Goal: Transaction & Acquisition: Purchase product/service

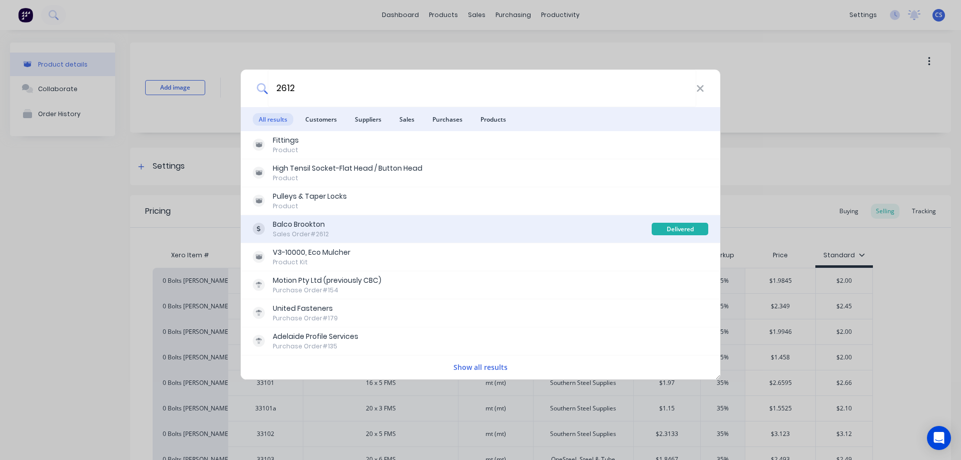
type input "2612"
click at [337, 222] on div "Balco Brookton Sales Order #2612" at bounding box center [452, 229] width 399 height 20
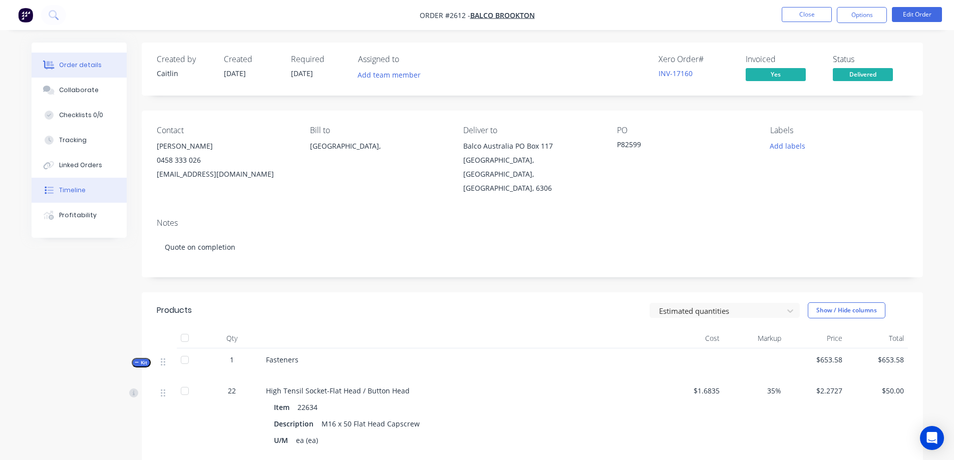
drag, startPoint x: 76, startPoint y: 214, endPoint x: 88, endPoint y: 191, distance: 26.0
click at [76, 214] on div "Profitability" at bounding box center [78, 215] width 38 height 9
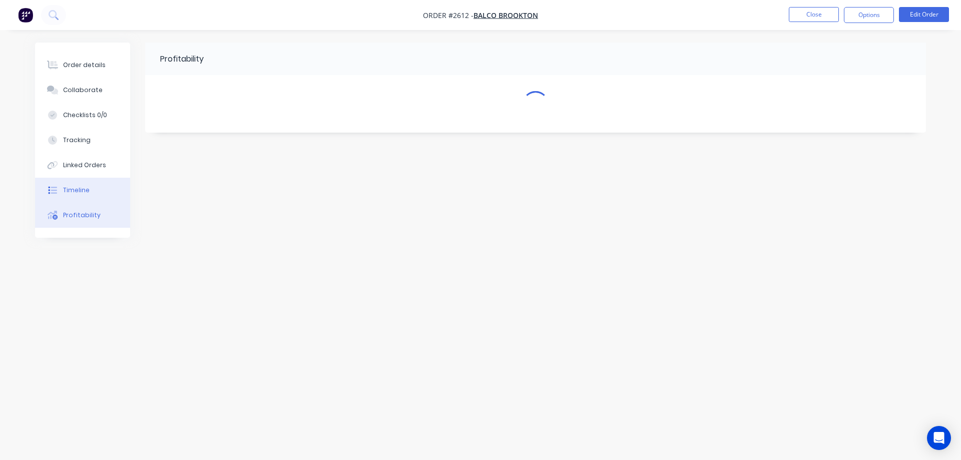
click at [88, 191] on button "Timeline" at bounding box center [82, 190] width 95 height 25
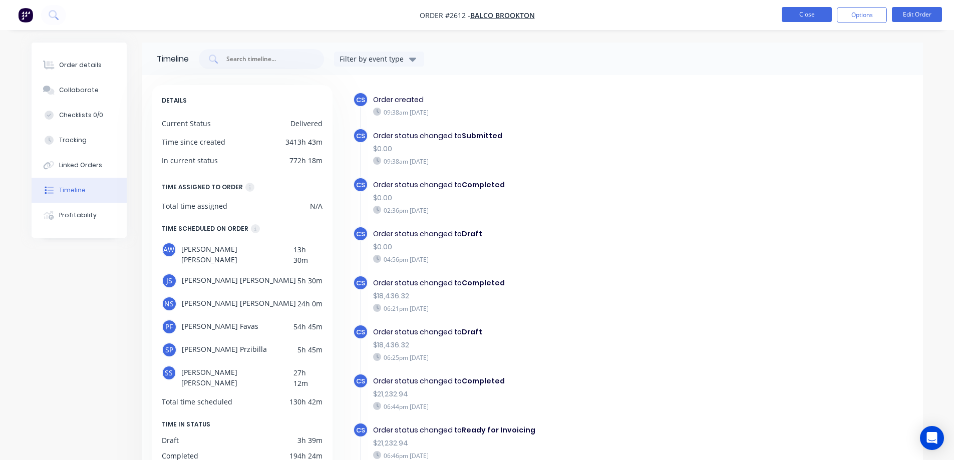
click at [822, 9] on button "Close" at bounding box center [807, 14] width 50 height 15
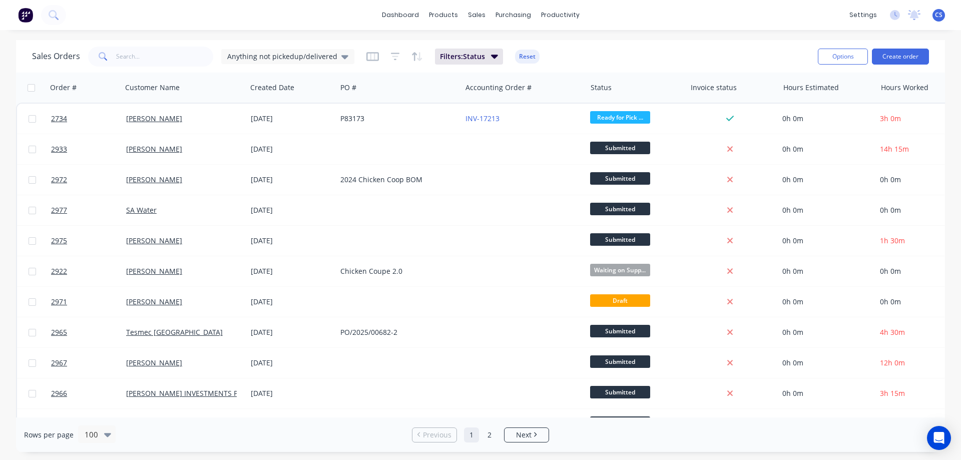
click at [937, 14] on span "CS" at bounding box center [939, 15] width 8 height 9
click at [884, 58] on div "[PERSON_NAME]" at bounding box center [877, 59] width 48 height 9
click at [866, 59] on div "[PERSON_NAME]" at bounding box center [877, 59] width 48 height 9
click at [885, 56] on div "[PERSON_NAME]" at bounding box center [877, 59] width 48 height 9
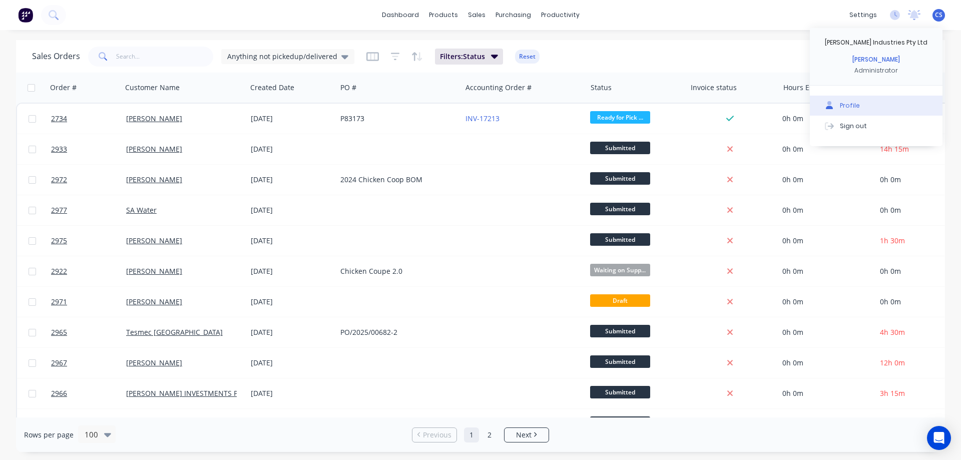
click at [857, 100] on button "Profile" at bounding box center [876, 106] width 133 height 20
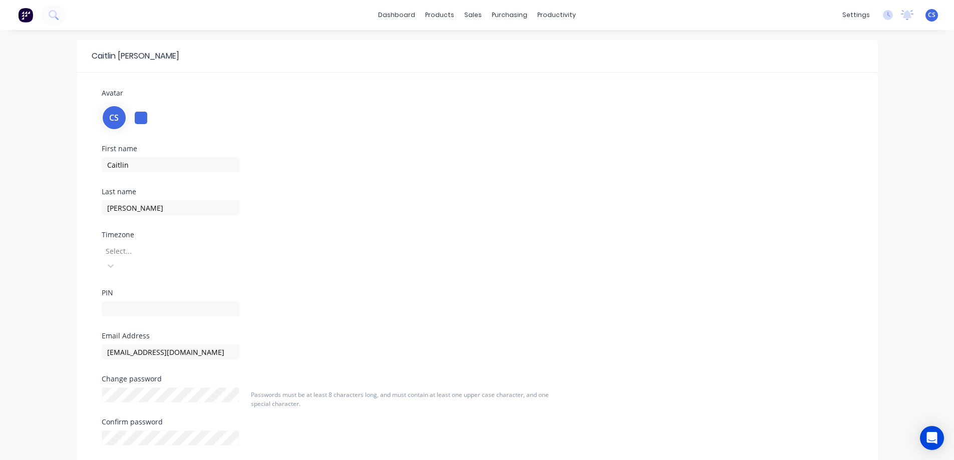
click at [138, 122] on div at bounding box center [141, 118] width 13 height 13
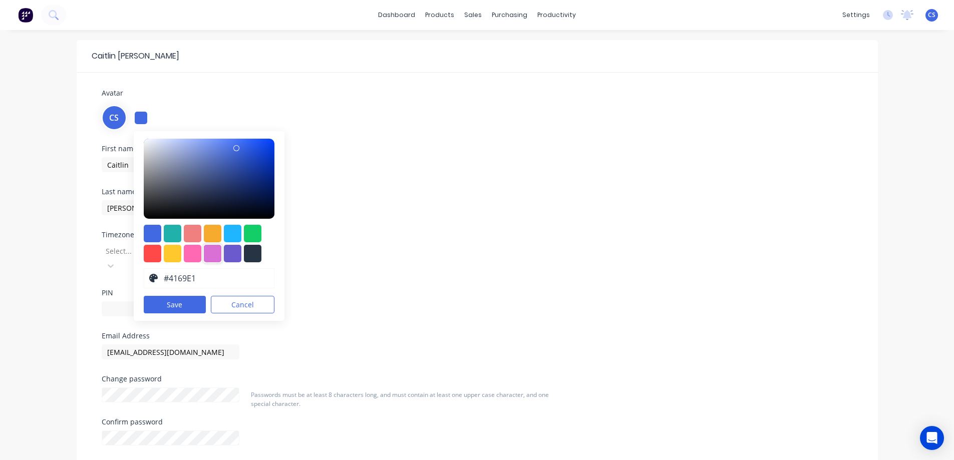
click at [204, 253] on div at bounding box center [213, 254] width 18 height 18
type input "#da70d6"
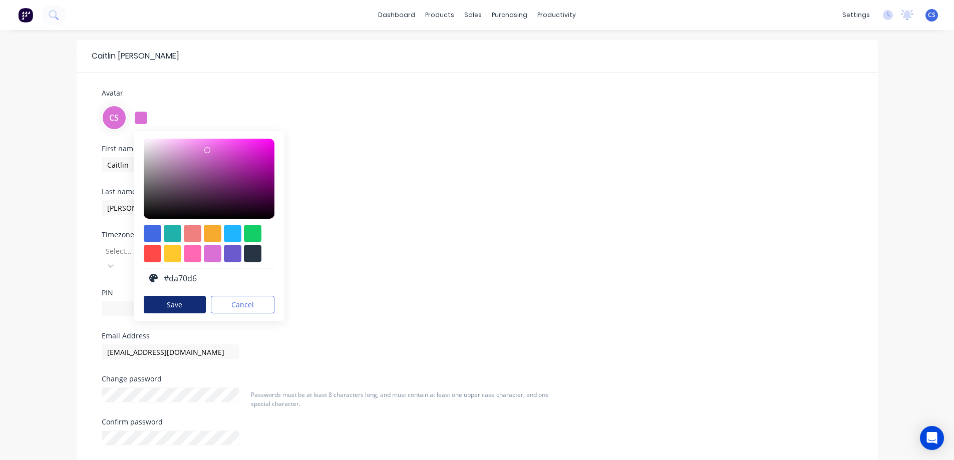
click at [194, 303] on button "Save" at bounding box center [175, 305] width 63 height 18
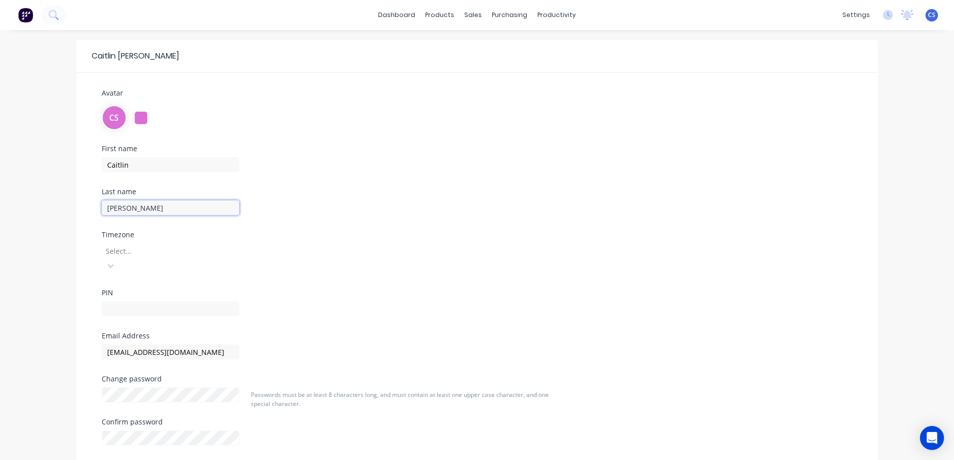
drag, startPoint x: 179, startPoint y: 211, endPoint x: 99, endPoint y: 210, distance: 80.1
click at [99, 210] on div "First name Caitlin Last name Schneider Timezone Select... PIN" at bounding box center [221, 238] width 255 height 187
type input "Przibilla"
click at [316, 209] on div "Przibilla" at bounding box center [222, 207] width 240 height 18
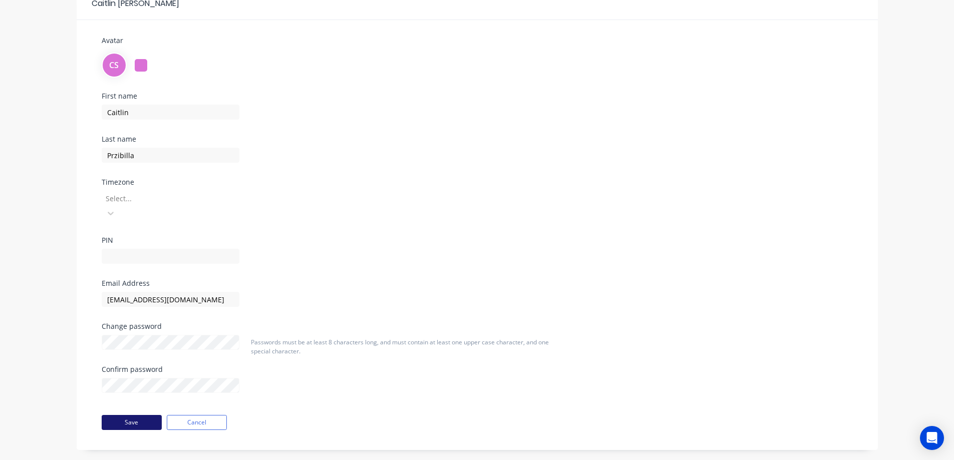
click at [152, 415] on button "Save" at bounding box center [132, 422] width 60 height 15
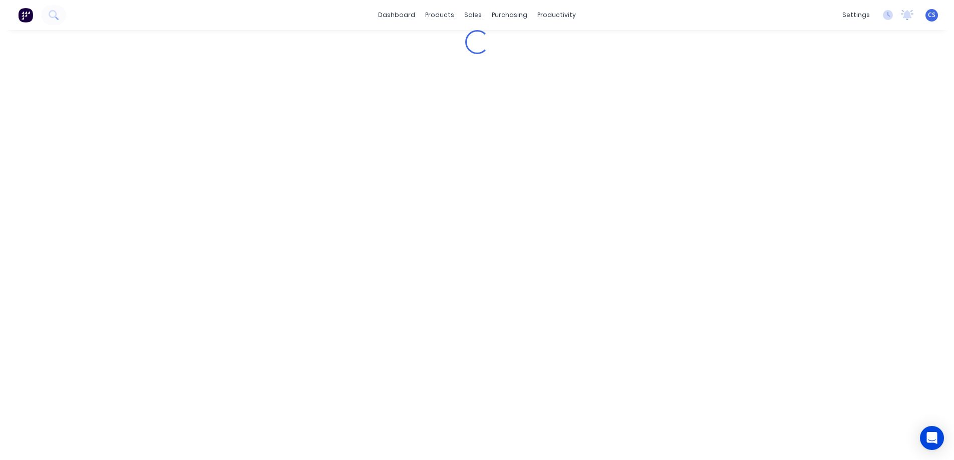
scroll to position [0, 0]
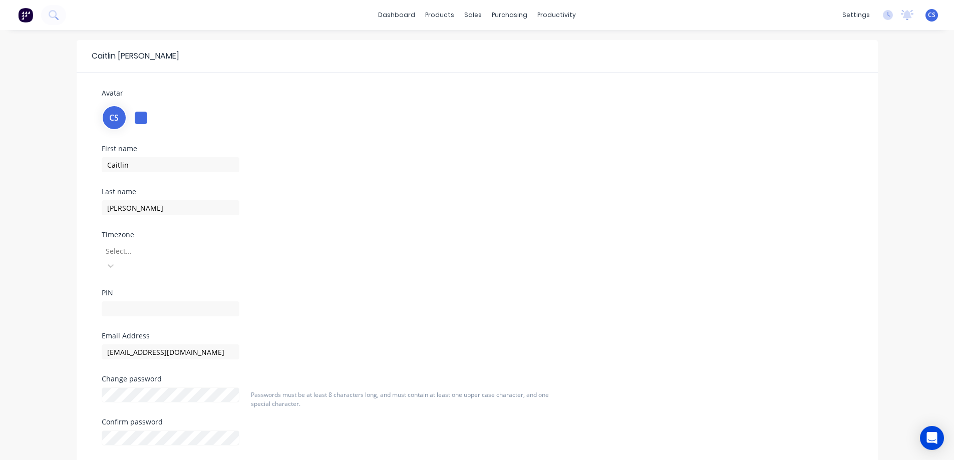
click at [139, 114] on div at bounding box center [141, 118] width 13 height 13
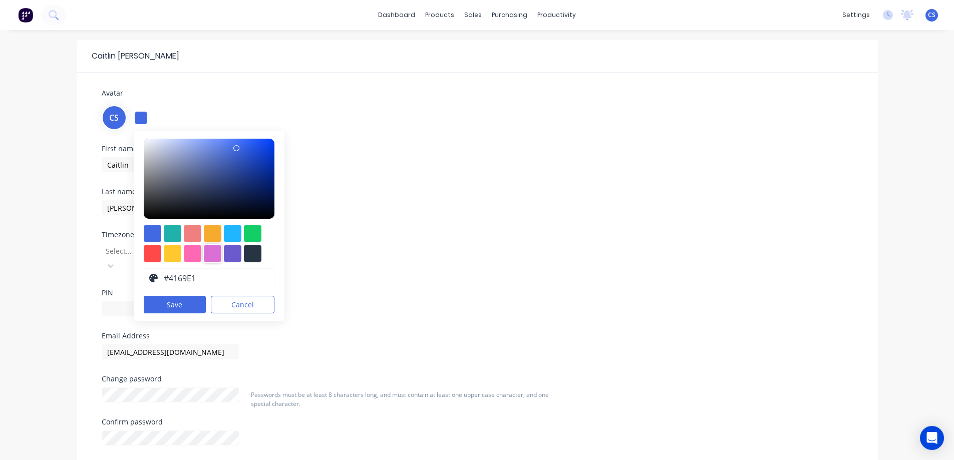
click at [210, 252] on div at bounding box center [213, 254] width 18 height 18
type input "#da70d6"
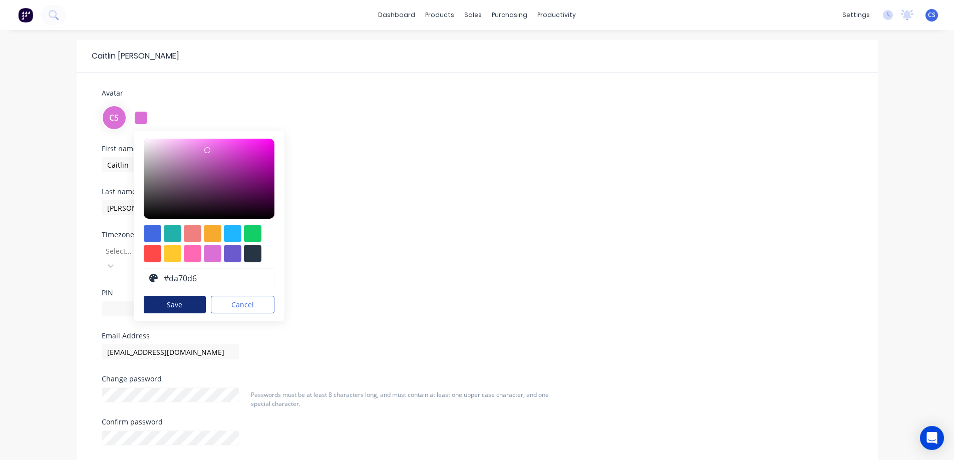
click at [170, 305] on button "Save" at bounding box center [175, 305] width 63 height 18
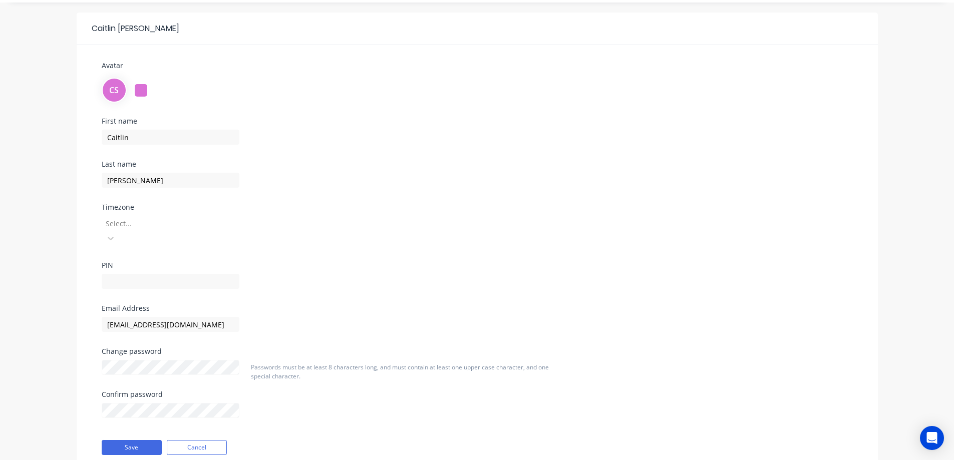
scroll to position [53, 0]
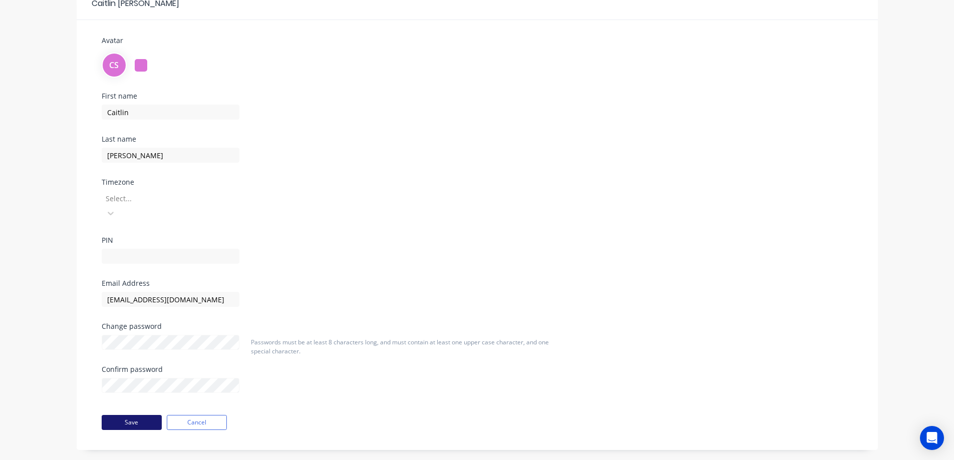
click at [129, 415] on button "Save" at bounding box center [132, 422] width 60 height 15
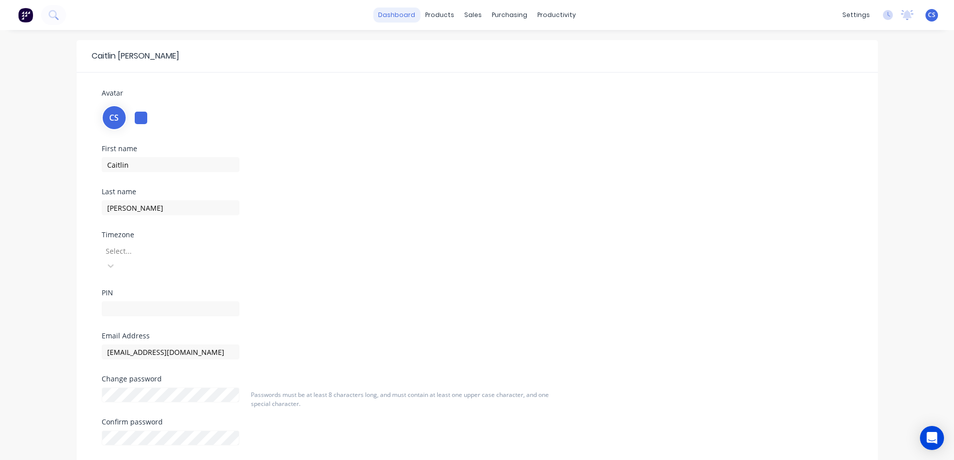
click at [414, 18] on link "dashboard" at bounding box center [396, 15] width 47 height 15
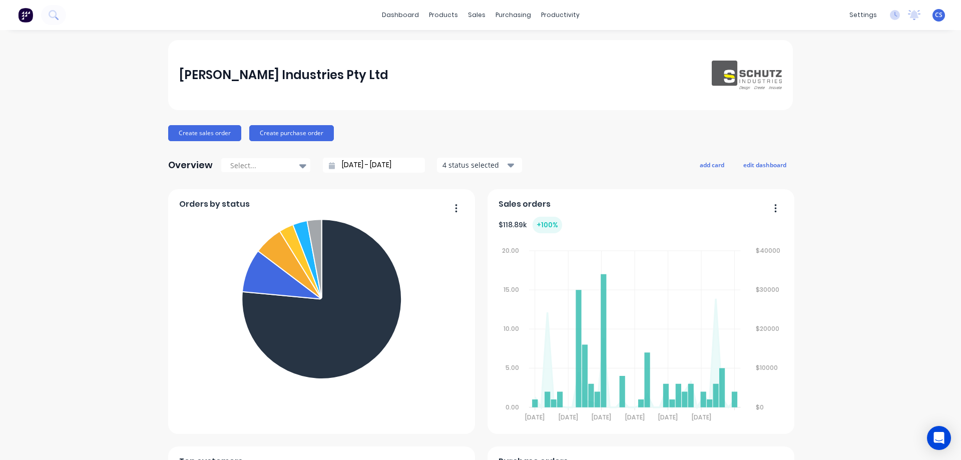
click at [26, 17] on img at bounding box center [25, 15] width 15 height 15
click at [451, 46] on link "Product Catalogue" at bounding box center [489, 48] width 133 height 20
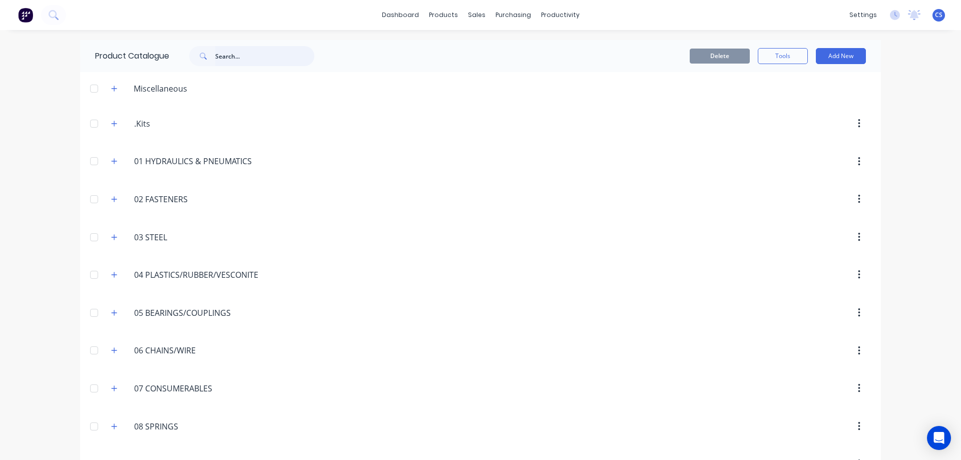
click at [226, 60] on input "text" at bounding box center [264, 56] width 99 height 20
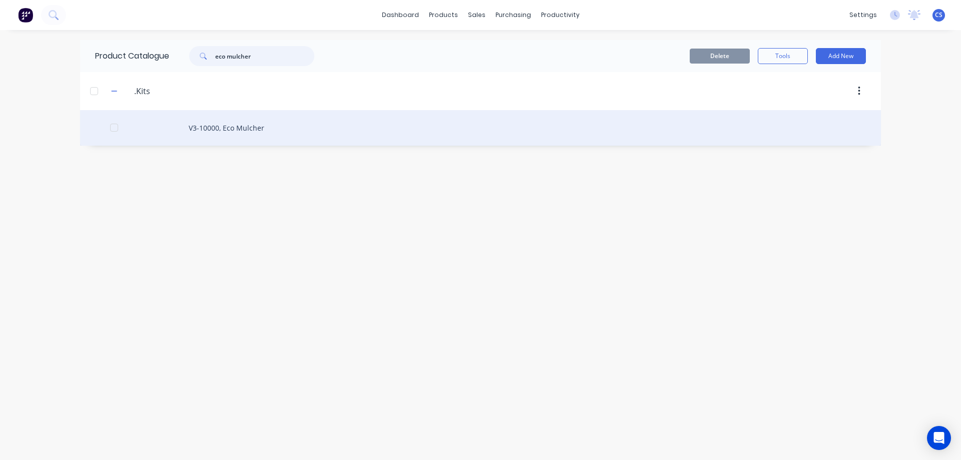
type input "eco mulcher"
click at [264, 125] on div "V3-10000, Eco Mulcher" at bounding box center [480, 128] width 801 height 36
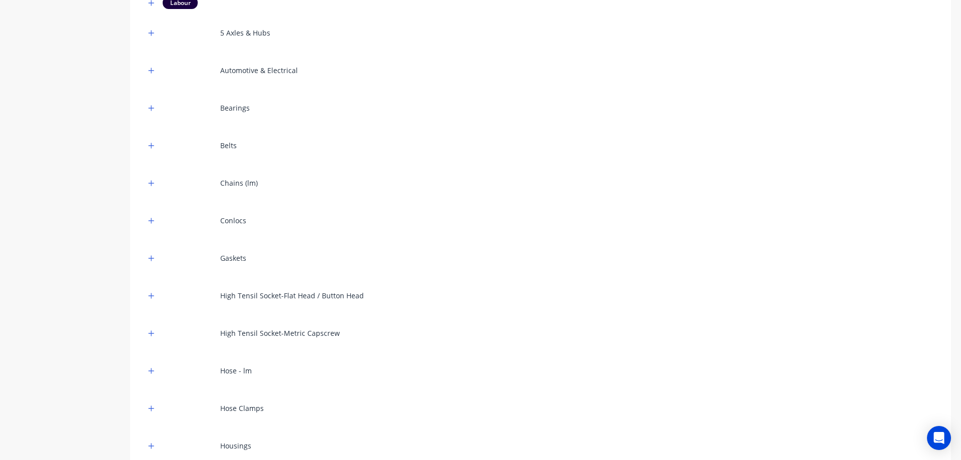
scroll to position [112, 0]
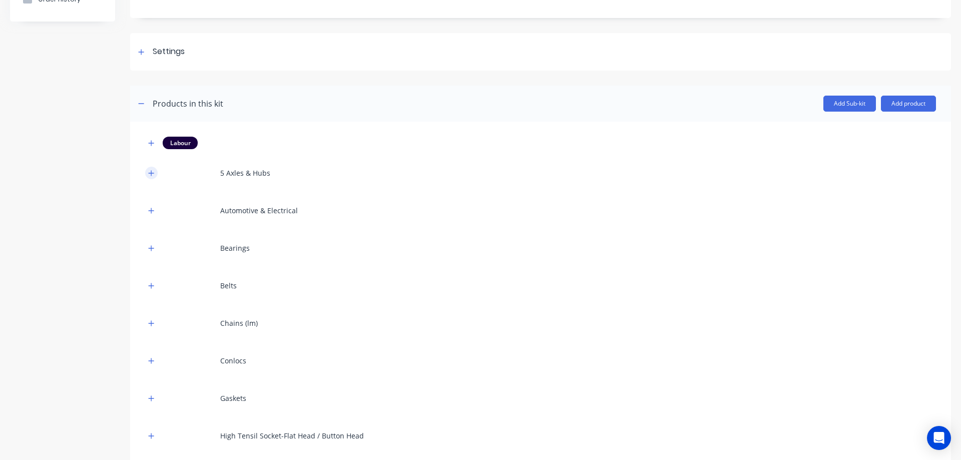
click at [147, 169] on button "button" at bounding box center [151, 173] width 13 height 13
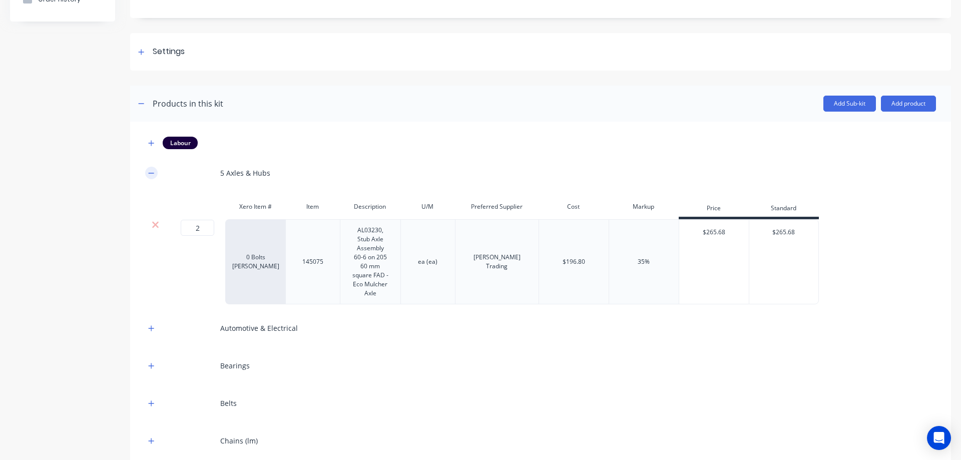
click at [147, 169] on button "button" at bounding box center [151, 173] width 13 height 13
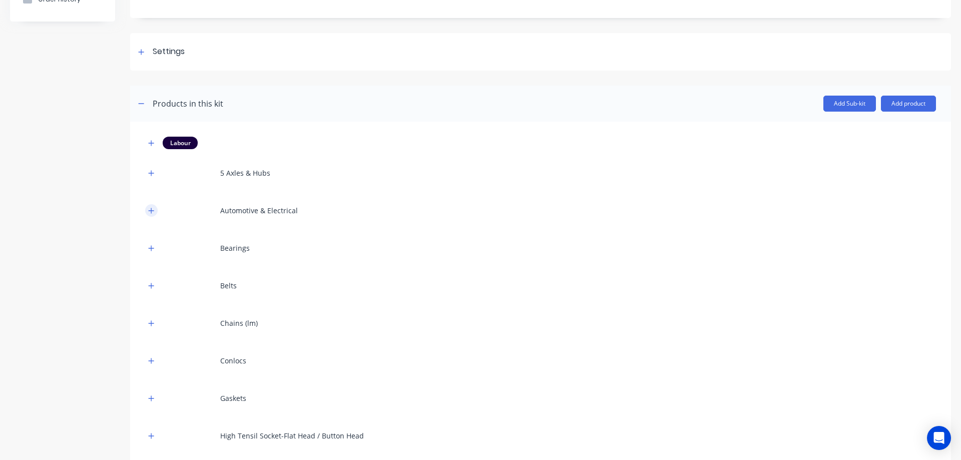
click at [149, 209] on icon "button" at bounding box center [151, 210] width 6 height 7
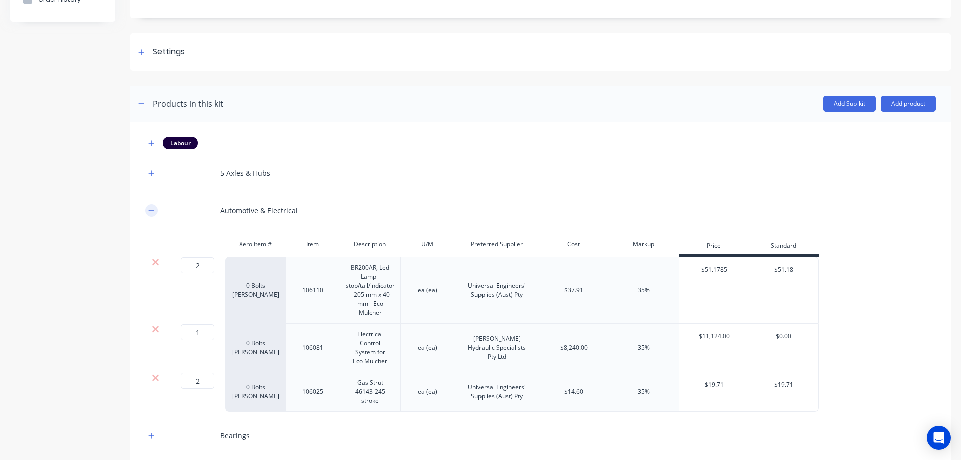
click at [149, 209] on icon "button" at bounding box center [151, 210] width 6 height 7
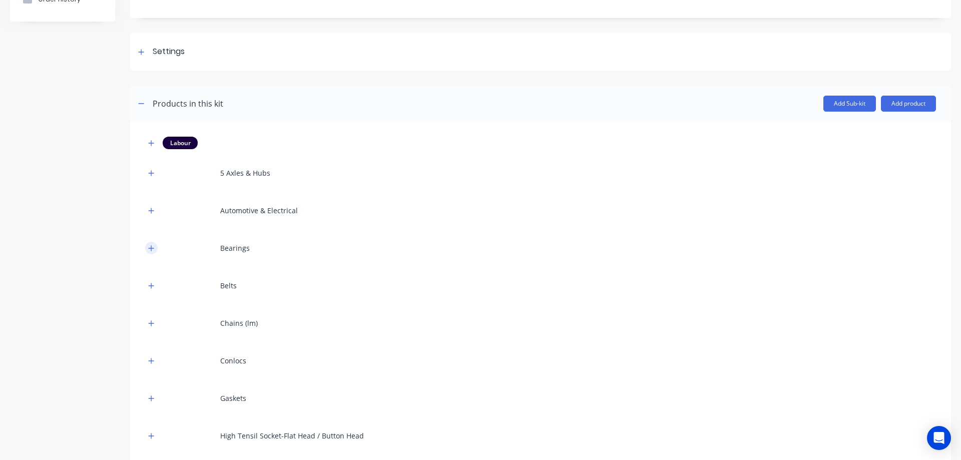
click at [151, 245] on icon "button" at bounding box center [151, 248] width 6 height 7
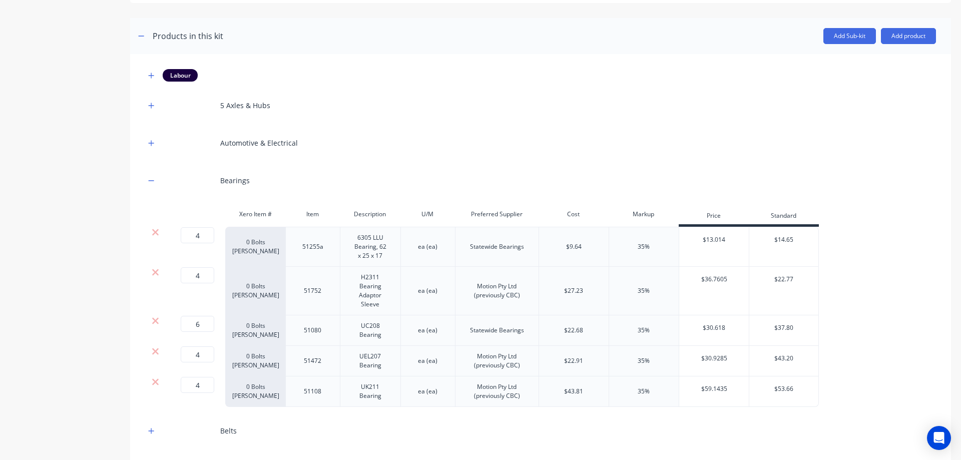
scroll to position [162, 0]
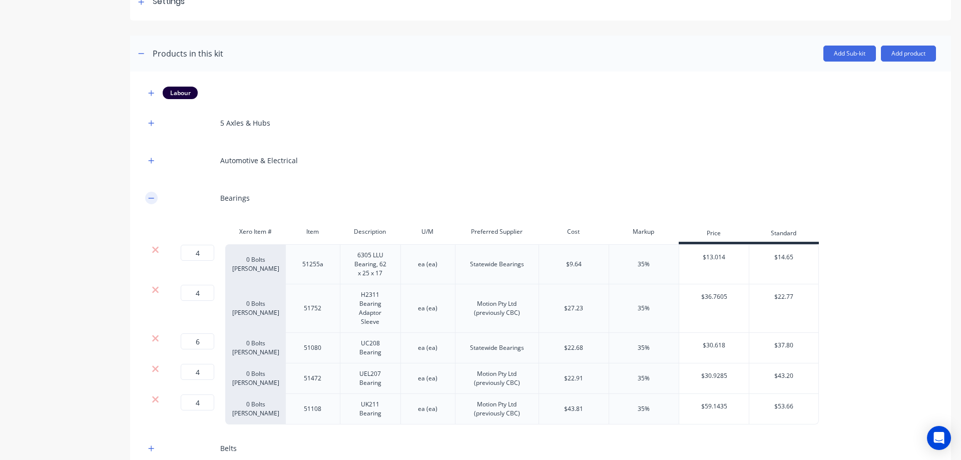
click at [149, 197] on icon "button" at bounding box center [151, 198] width 6 height 7
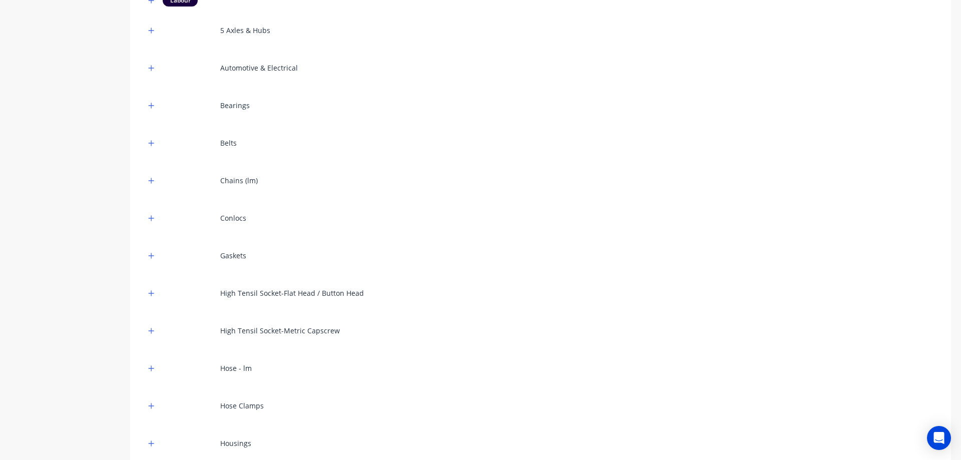
scroll to position [262, 0]
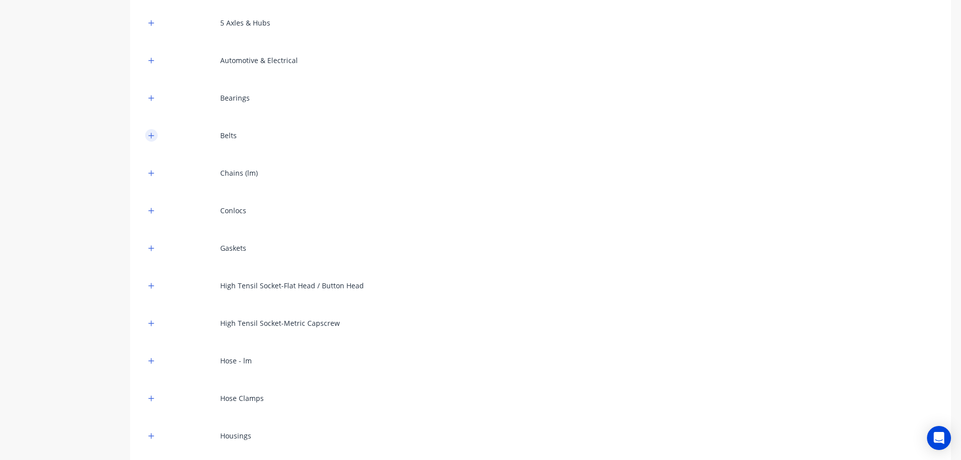
click at [153, 138] on icon "button" at bounding box center [151, 135] width 6 height 7
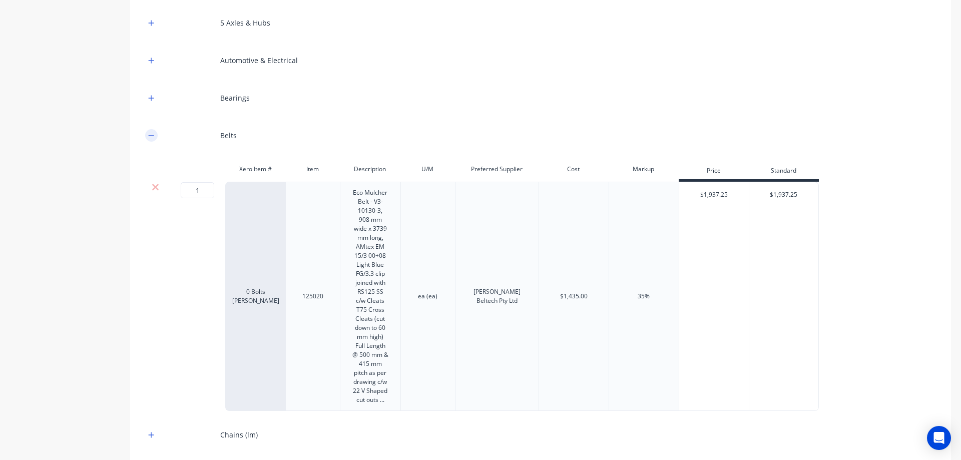
click at [153, 138] on icon "button" at bounding box center [151, 135] width 6 height 7
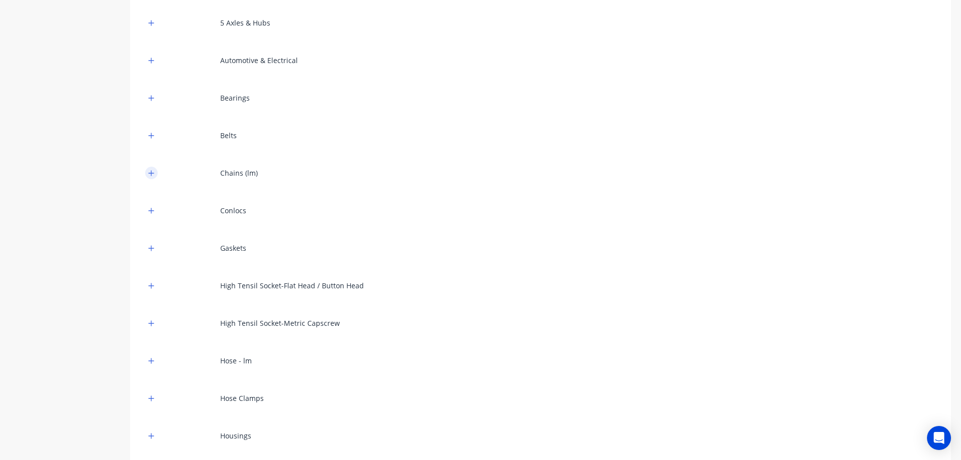
click at [153, 171] on icon "button" at bounding box center [151, 173] width 6 height 7
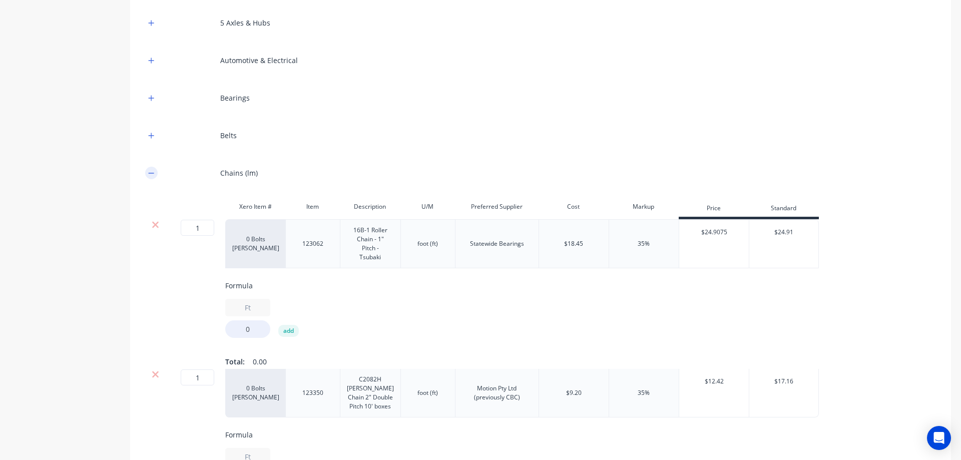
click at [153, 171] on icon "button" at bounding box center [151, 173] width 6 height 7
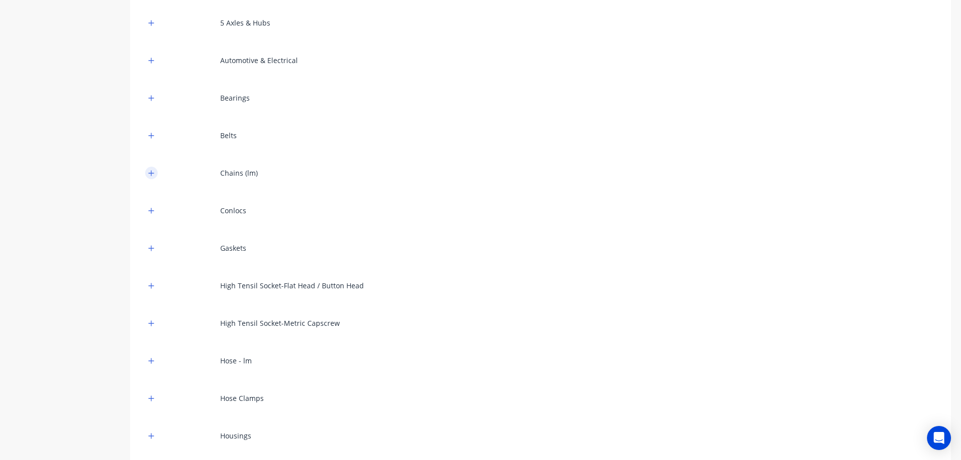
click at [153, 171] on icon "button" at bounding box center [151, 173] width 6 height 7
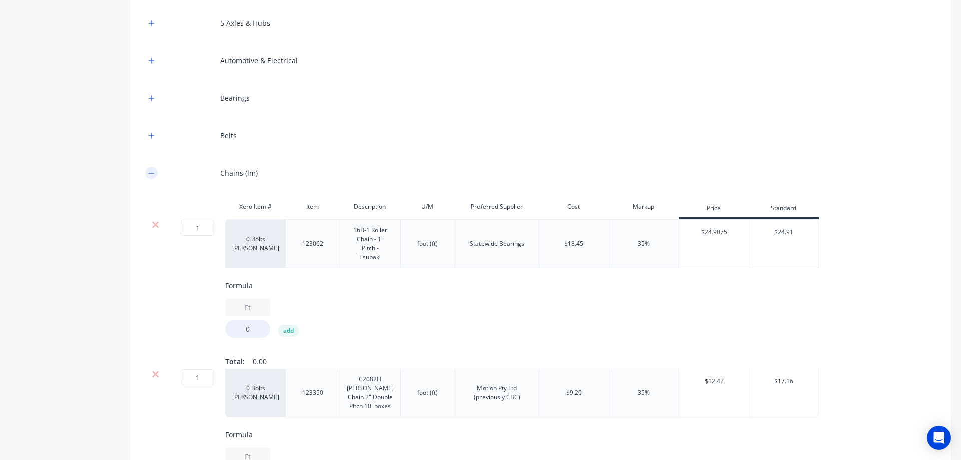
click at [153, 171] on icon "button" at bounding box center [151, 173] width 6 height 7
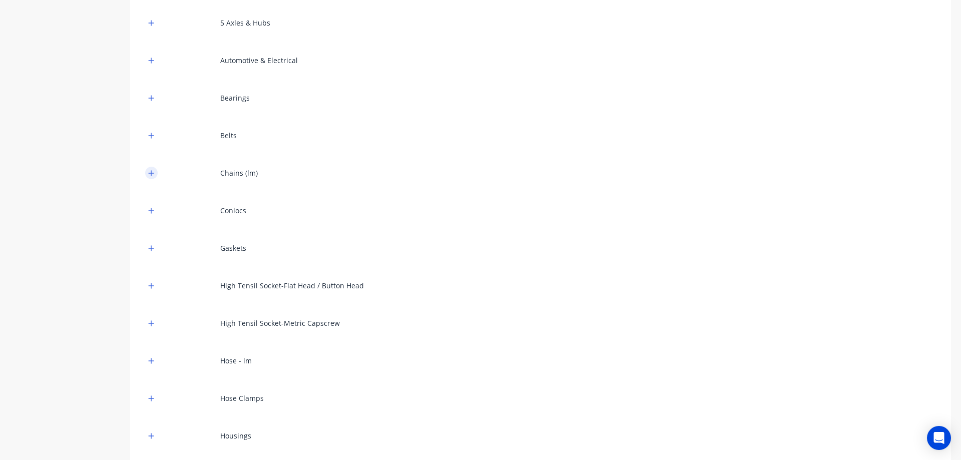
click at [149, 176] on icon "button" at bounding box center [151, 173] width 6 height 7
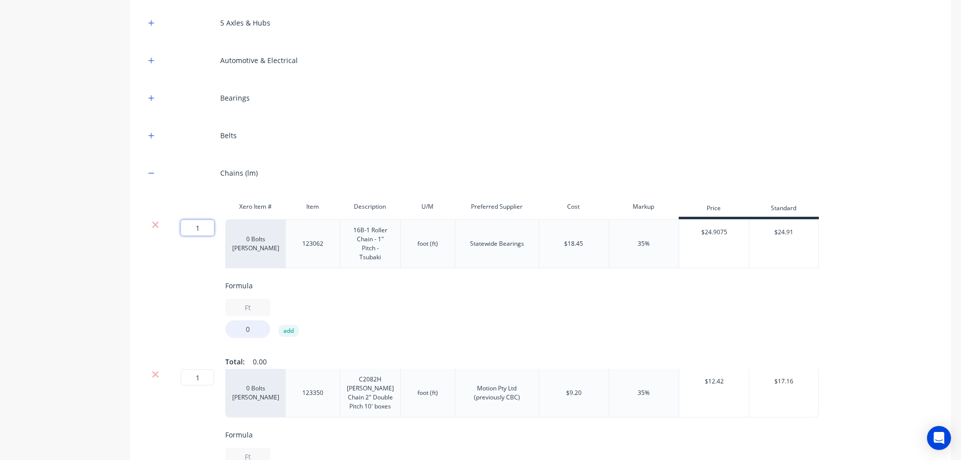
drag, startPoint x: 205, startPoint y: 230, endPoint x: 195, endPoint y: 229, distance: 10.1
click at [195, 229] on input "1" at bounding box center [198, 228] width 34 height 16
type input "13.5833"
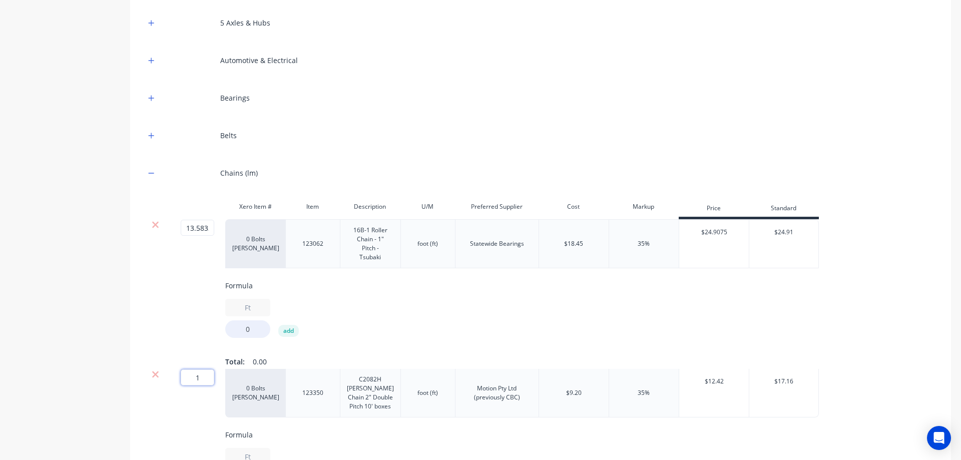
click at [213, 382] on input "1" at bounding box center [198, 378] width 34 height 16
type input "41.66"
click at [145, 174] on button "button" at bounding box center [151, 173] width 13 height 13
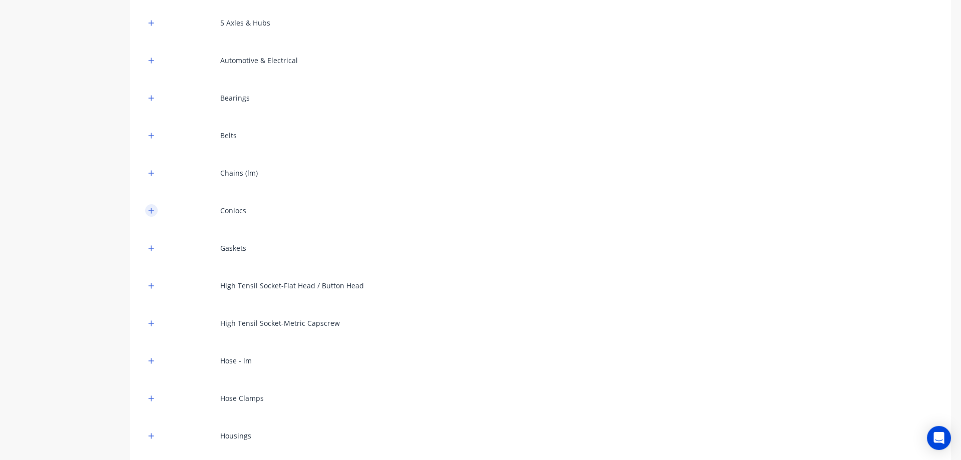
click at [150, 214] on icon "button" at bounding box center [151, 210] width 6 height 7
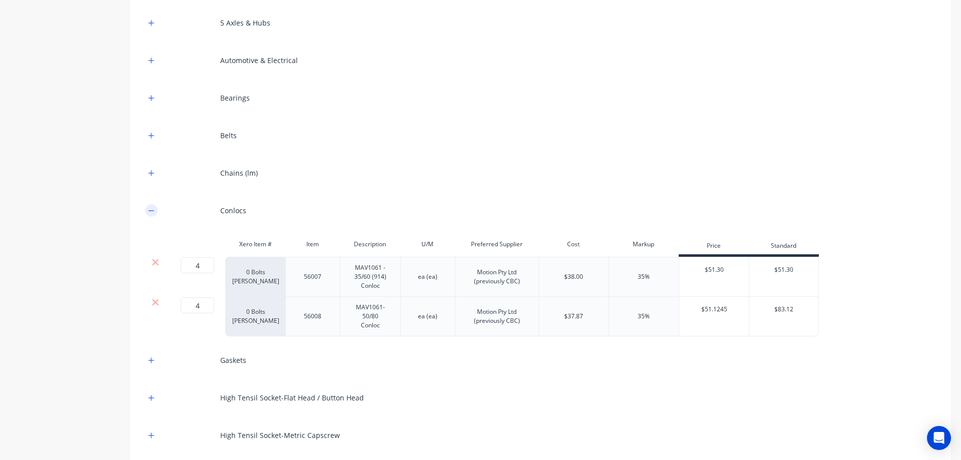
click at [150, 214] on icon "button" at bounding box center [151, 210] width 6 height 7
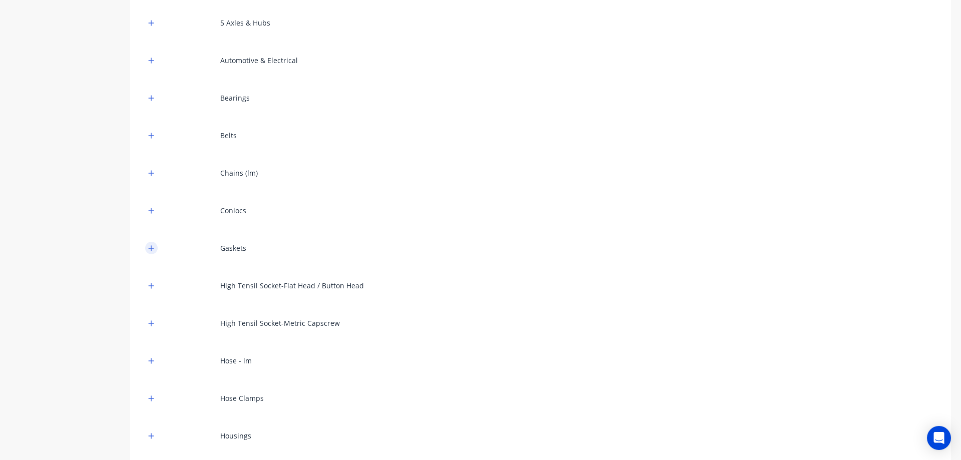
click at [153, 247] on icon "button" at bounding box center [151, 248] width 6 height 7
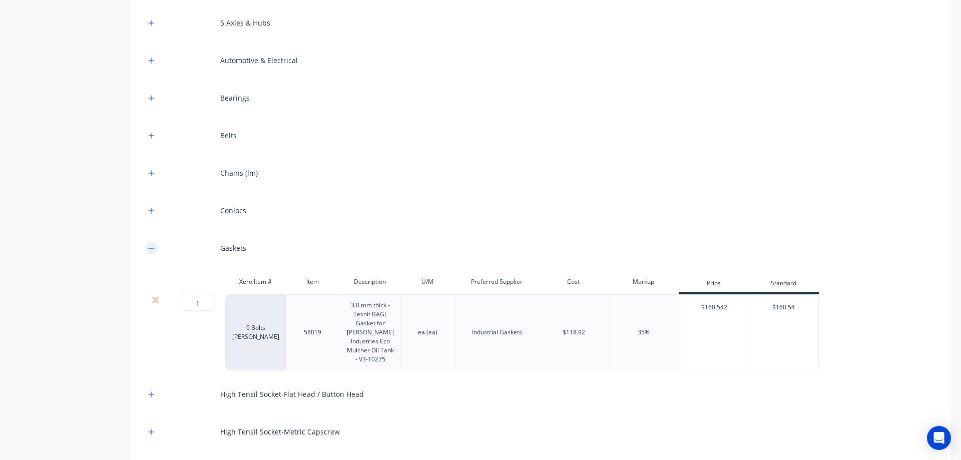
click at [153, 247] on icon "button" at bounding box center [151, 248] width 6 height 7
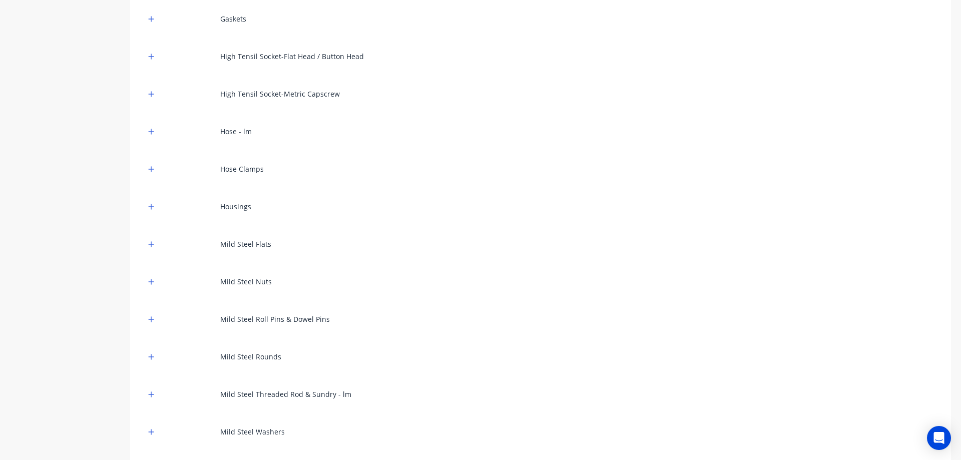
scroll to position [513, 0]
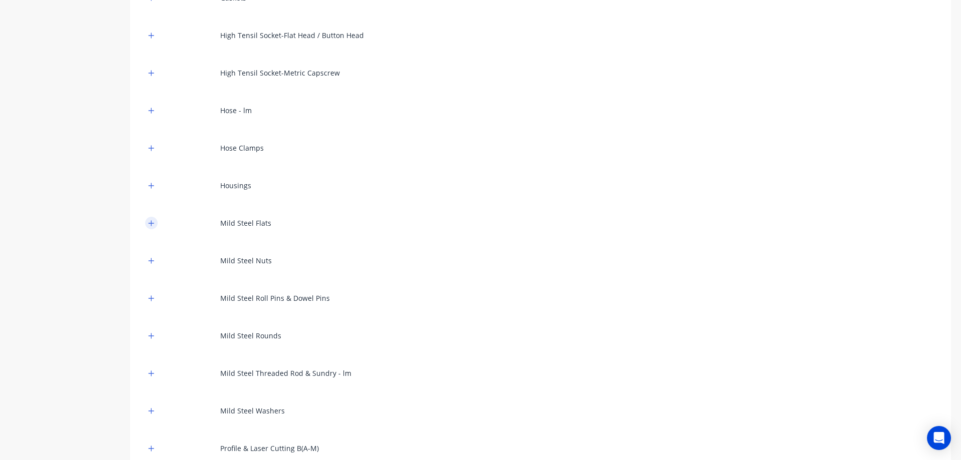
click at [154, 225] on icon "button" at bounding box center [151, 223] width 6 height 7
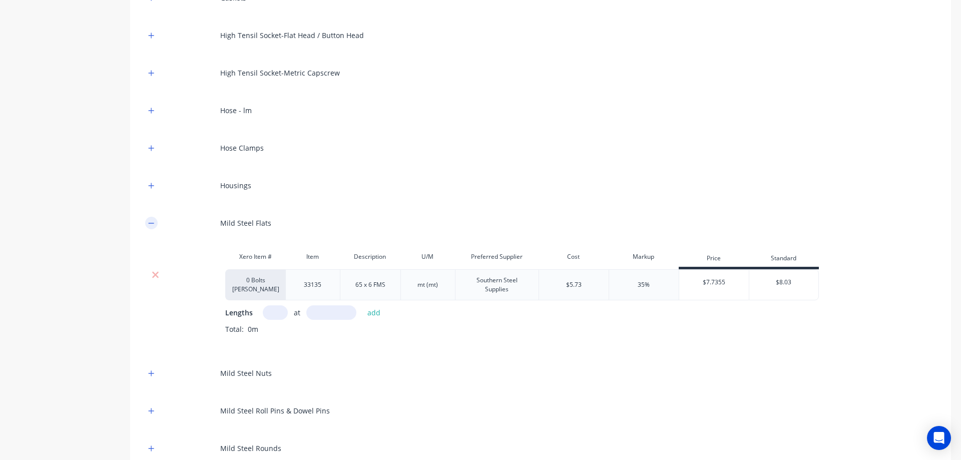
click at [154, 225] on icon "button" at bounding box center [151, 223] width 6 height 7
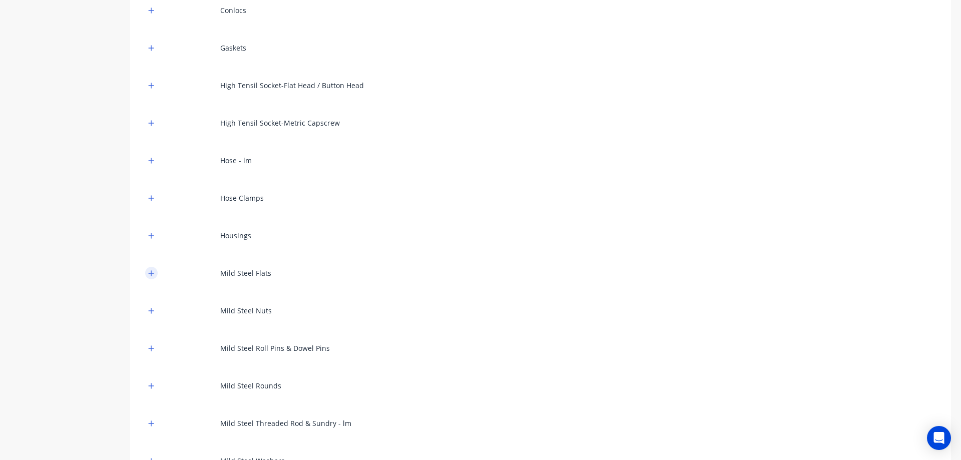
scroll to position [413, 0]
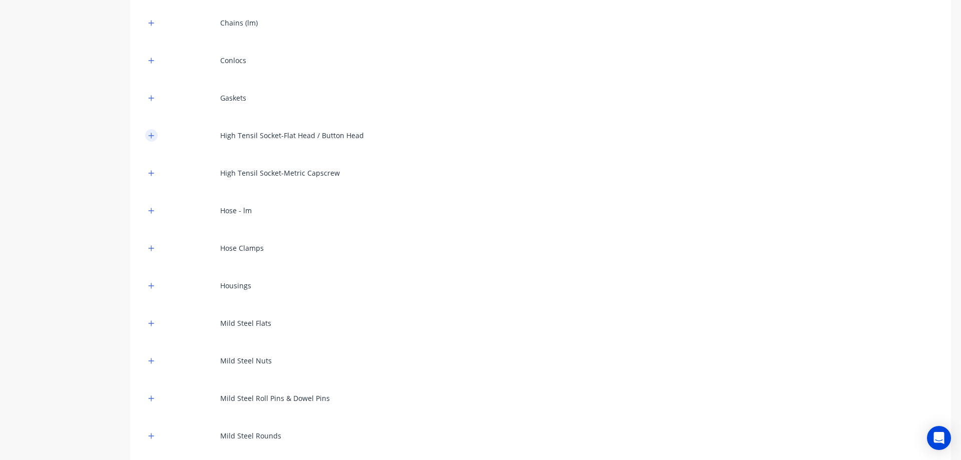
click at [145, 134] on button "button" at bounding box center [151, 135] width 13 height 13
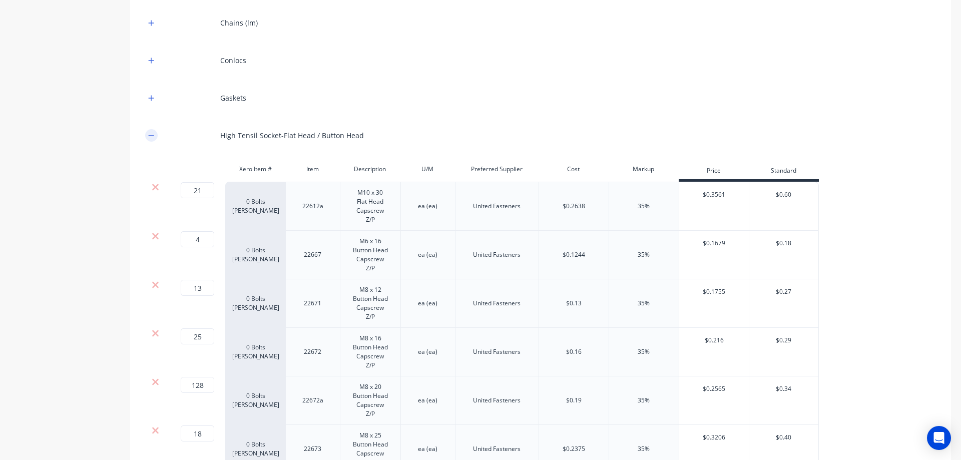
click at [150, 134] on icon "button" at bounding box center [151, 135] width 6 height 7
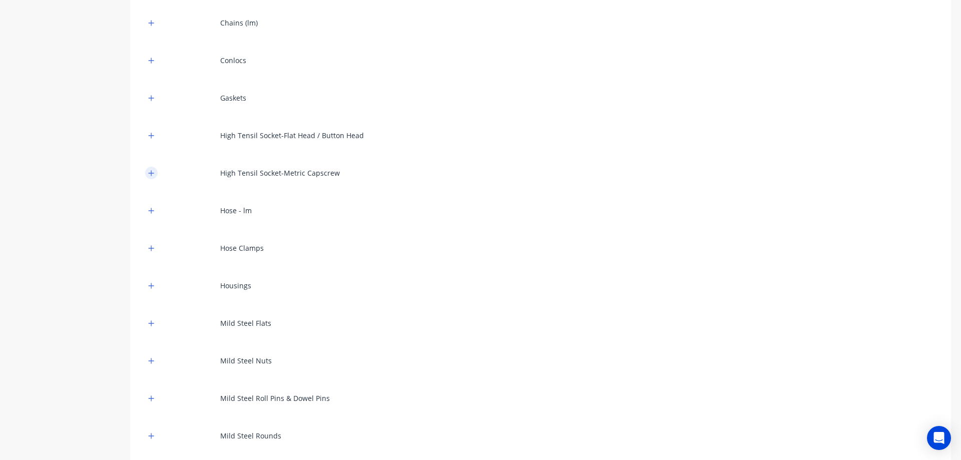
click at [149, 168] on button "button" at bounding box center [151, 173] width 13 height 13
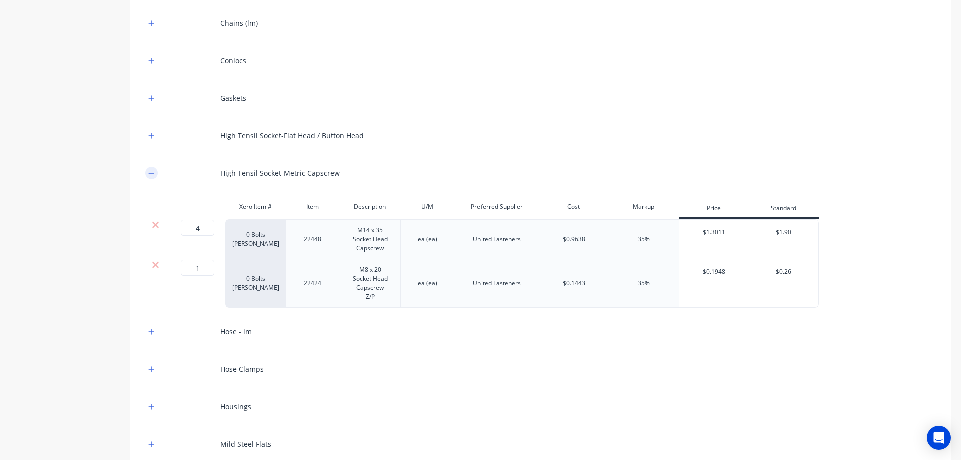
click at [149, 168] on button "button" at bounding box center [151, 173] width 13 height 13
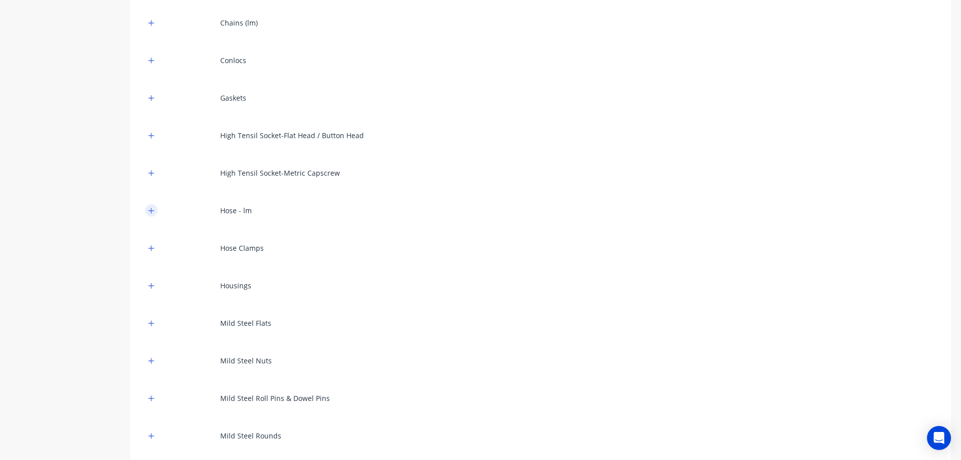
click at [152, 210] on icon "button" at bounding box center [152, 211] width 6 height 6
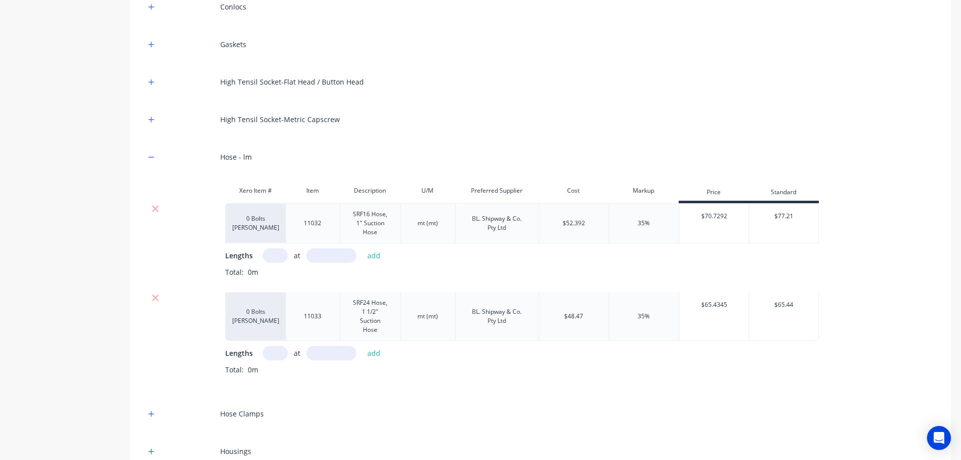
scroll to position [463, 0]
click at [280, 252] on input "text" at bounding box center [275, 259] width 25 height 15
type input "1"
type input "8000"
click at [376, 258] on button "add" at bounding box center [375, 259] width 24 height 14
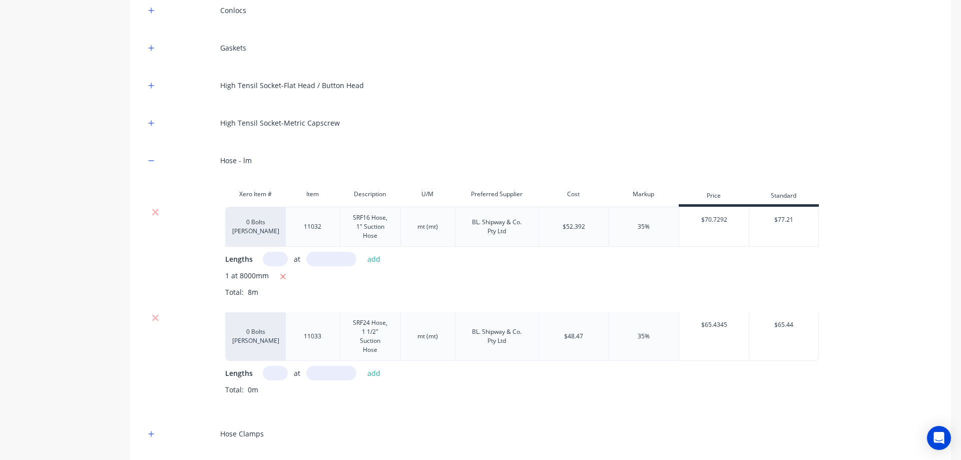
click at [264, 370] on input "text" at bounding box center [275, 373] width 25 height 15
type input "1"
type input "3000"
click at [386, 374] on div "Lengths 1 at 3000 add" at bounding box center [580, 373] width 711 height 15
click at [375, 373] on button "add" at bounding box center [375, 374] width 24 height 14
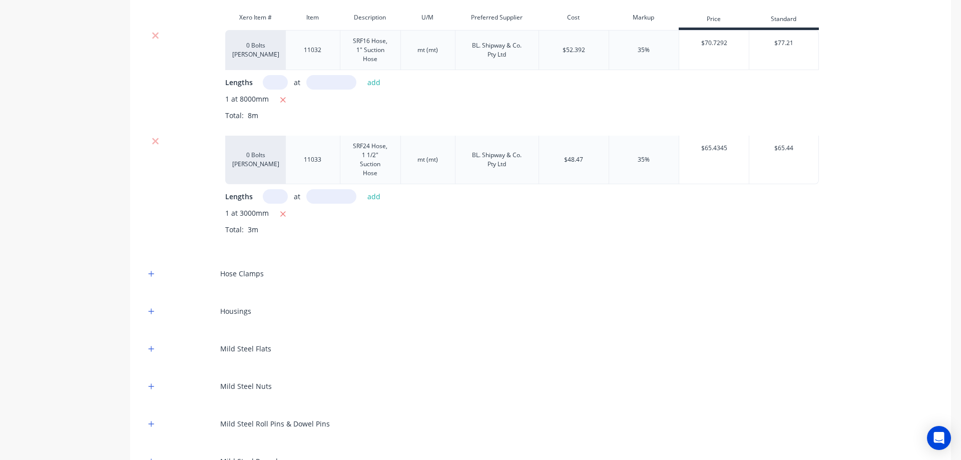
scroll to position [663, 0]
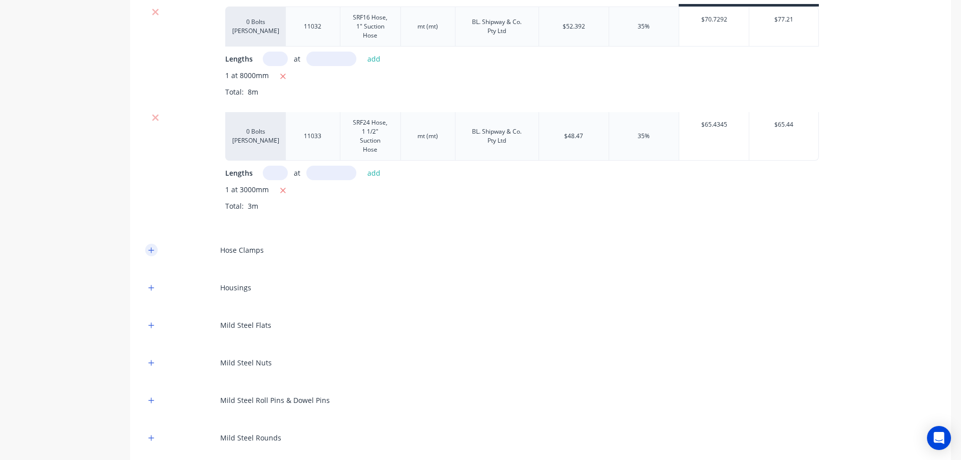
click at [155, 249] on button "button" at bounding box center [151, 250] width 13 height 13
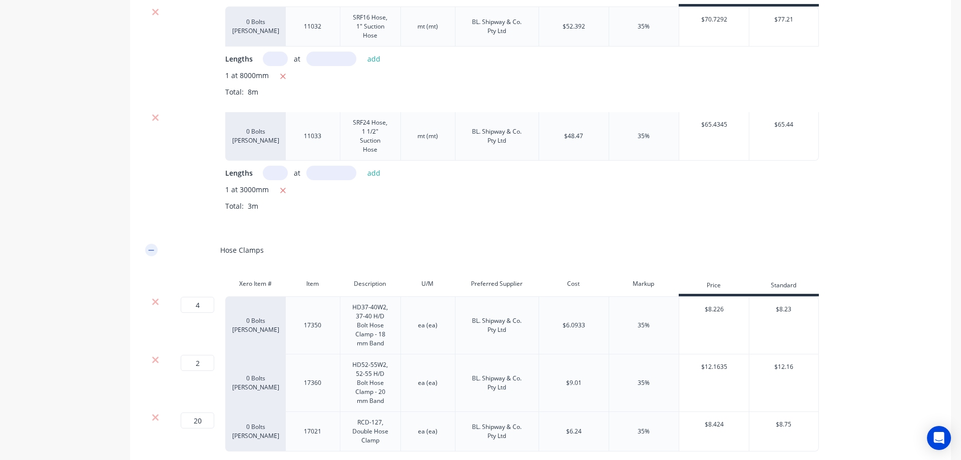
click at [155, 249] on button "button" at bounding box center [151, 250] width 13 height 13
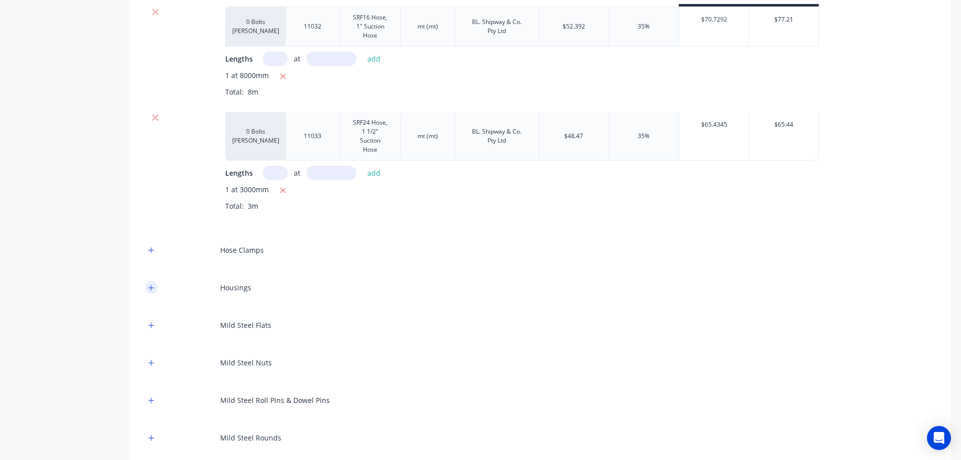
click at [148, 285] on icon "button" at bounding box center [151, 287] width 6 height 7
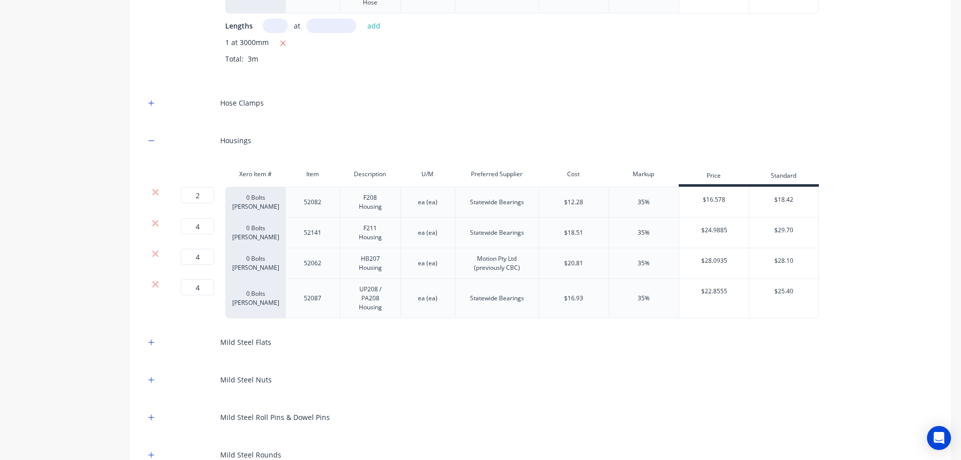
scroll to position [813, 0]
click at [153, 139] on icon "button" at bounding box center [151, 137] width 6 height 7
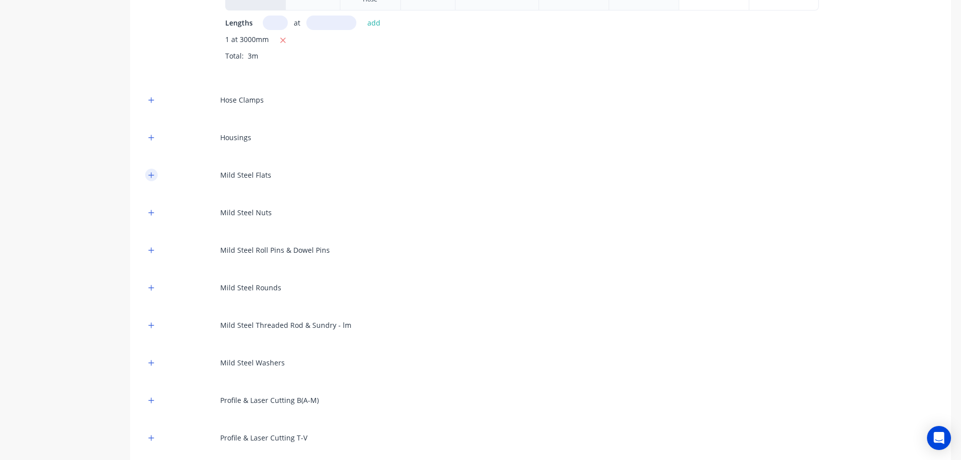
click at [156, 177] on button "button" at bounding box center [151, 175] width 13 height 13
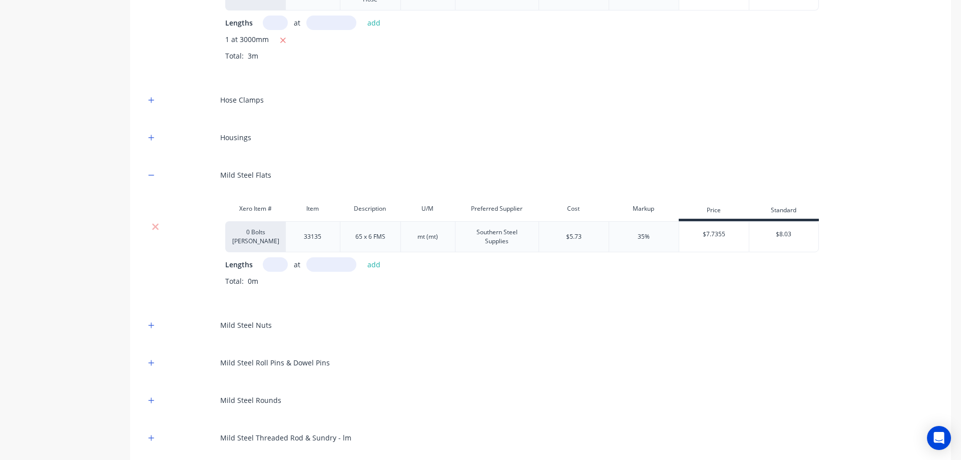
click at [280, 263] on input "text" at bounding box center [275, 264] width 25 height 15
type input "1"
type input "5338"
click at [373, 260] on button "add" at bounding box center [375, 265] width 24 height 14
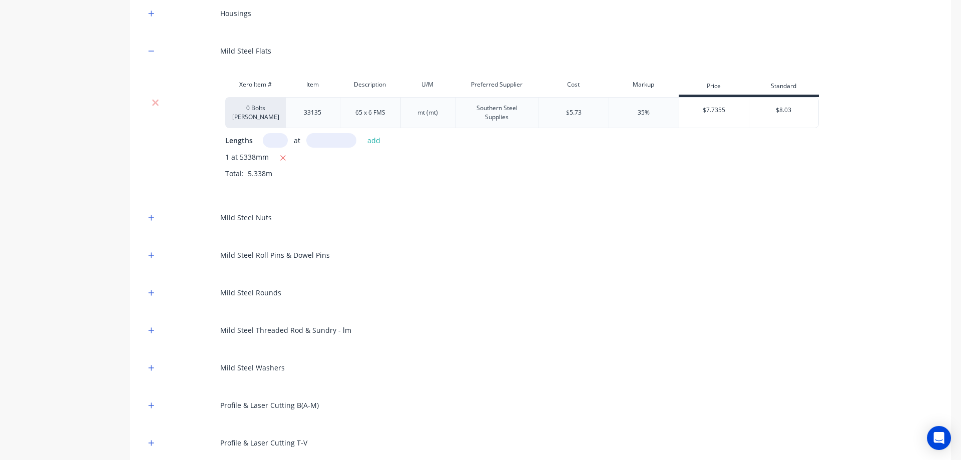
scroll to position [963, 0]
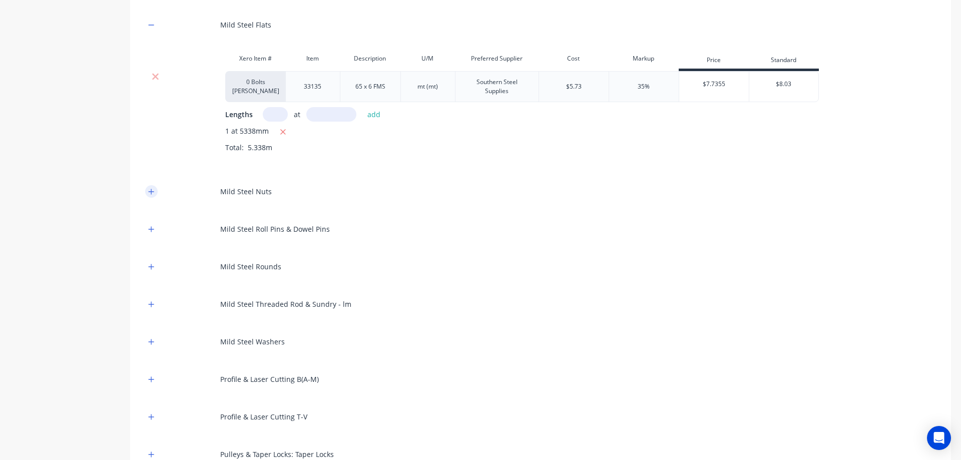
click at [154, 192] on icon "button" at bounding box center [151, 191] width 6 height 7
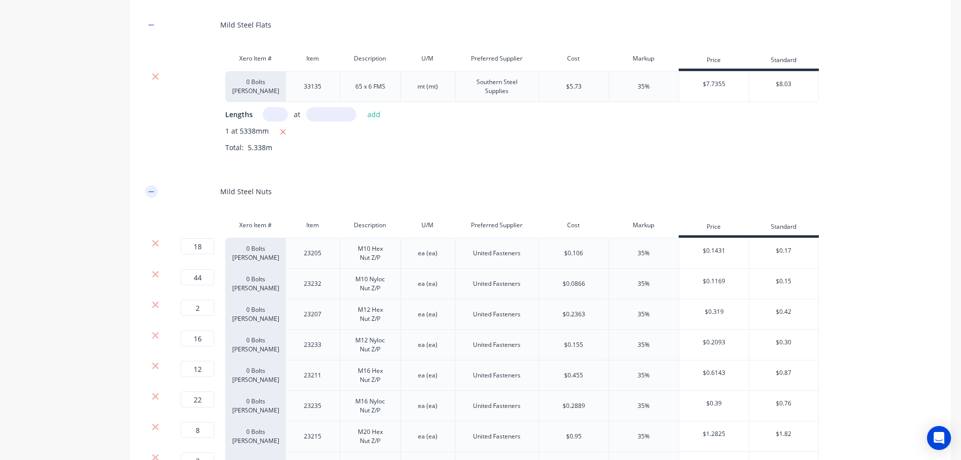
click at [154, 192] on icon "button" at bounding box center [151, 191] width 6 height 7
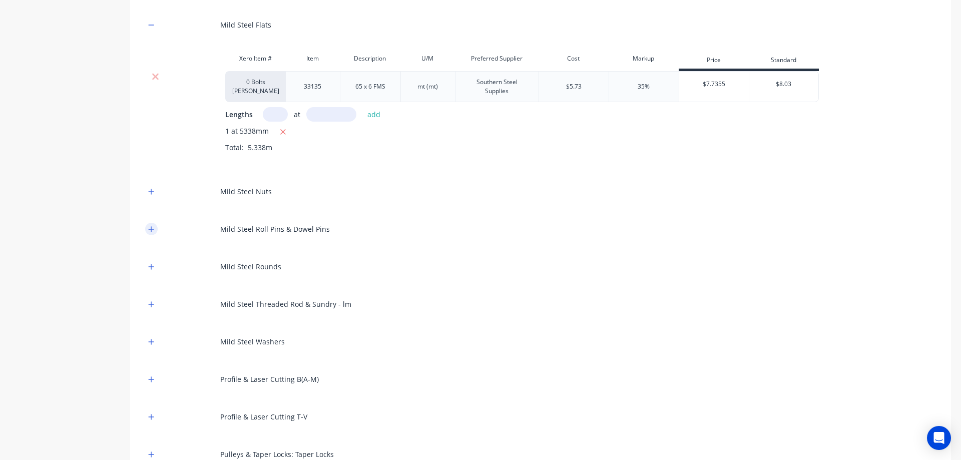
click at [148, 227] on button "button" at bounding box center [151, 229] width 13 height 13
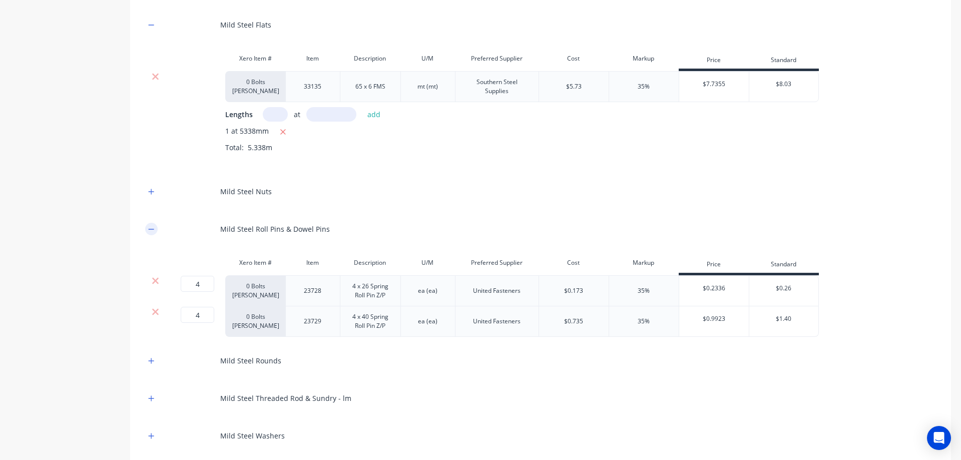
click at [148, 227] on button "button" at bounding box center [151, 229] width 13 height 13
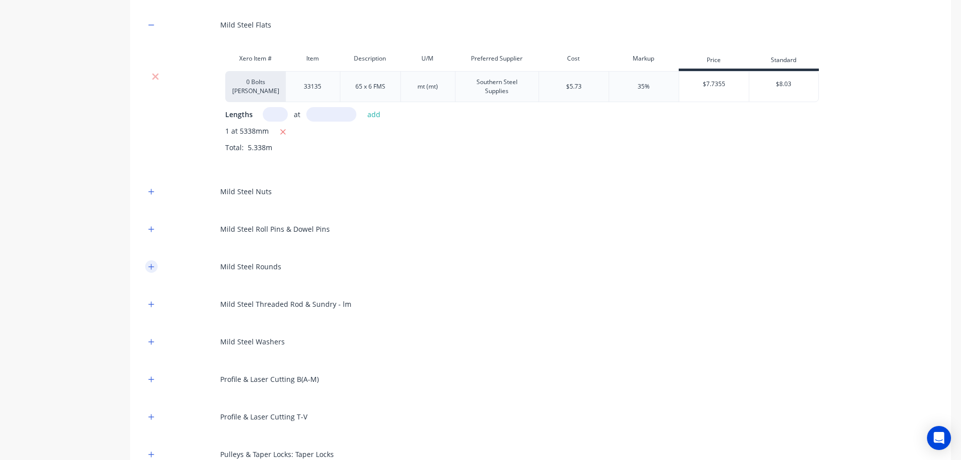
click at [148, 264] on icon "button" at bounding box center [151, 266] width 6 height 7
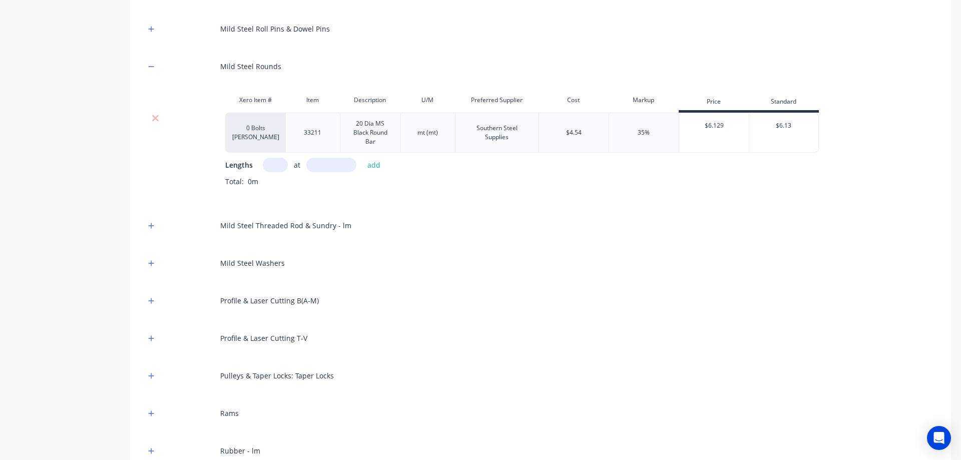
scroll to position [1214, 0]
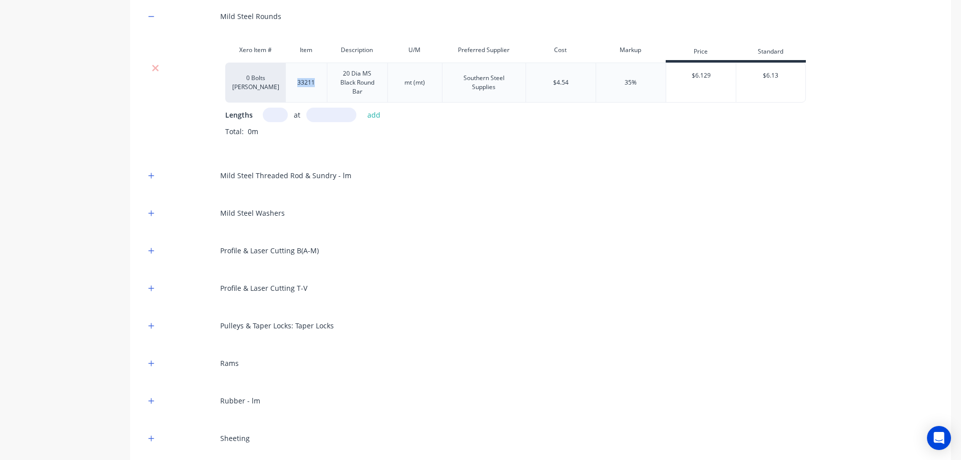
click at [278, 113] on input "text" at bounding box center [275, 115] width 25 height 15
type input "1"
type input "19"
click at [378, 114] on button "add" at bounding box center [375, 115] width 24 height 14
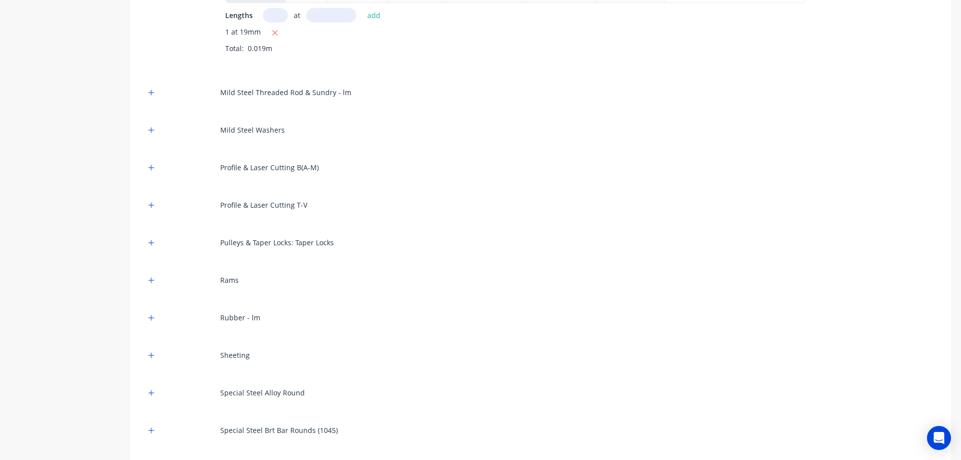
scroll to position [1314, 0]
click at [152, 90] on icon "button" at bounding box center [152, 92] width 6 height 6
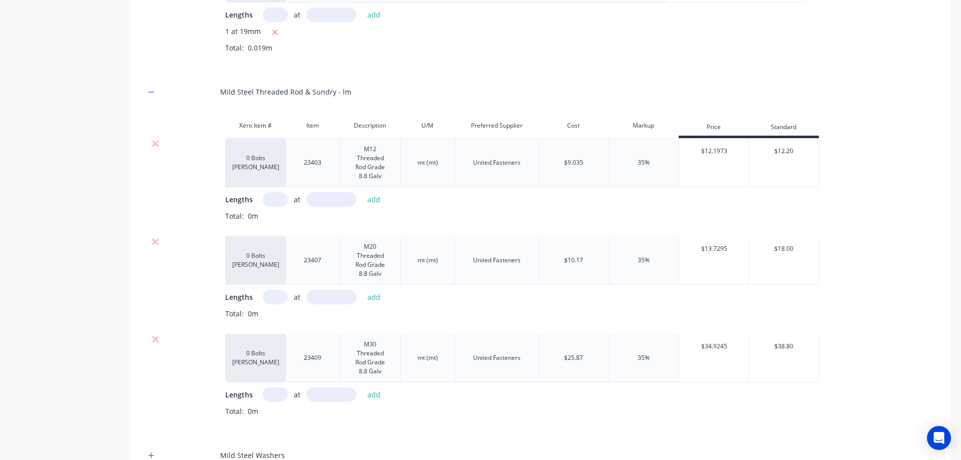
scroll to position [1364, 0]
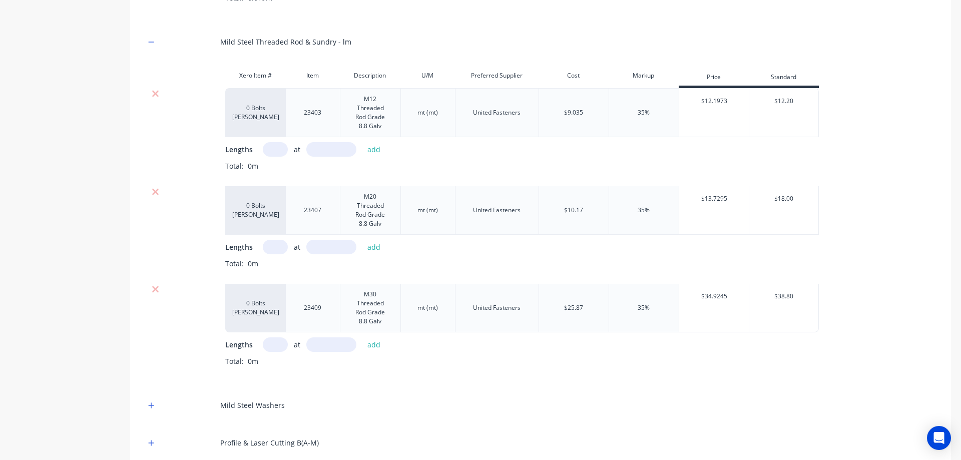
click at [278, 145] on input "text" at bounding box center [275, 149] width 25 height 15
type input "1"
type input "80"
click at [369, 146] on button "add" at bounding box center [375, 150] width 24 height 14
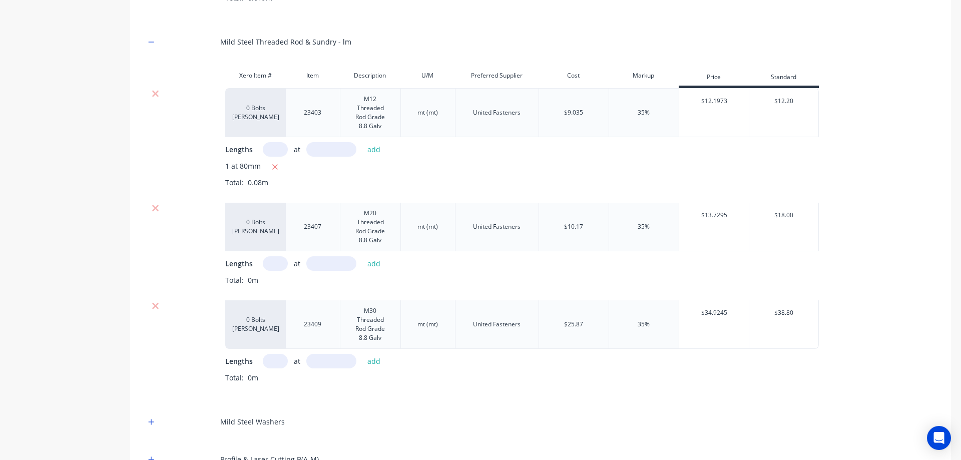
click at [272, 260] on input "text" at bounding box center [275, 263] width 25 height 15
type input "1"
type input "556"
click at [379, 265] on button "add" at bounding box center [375, 264] width 24 height 14
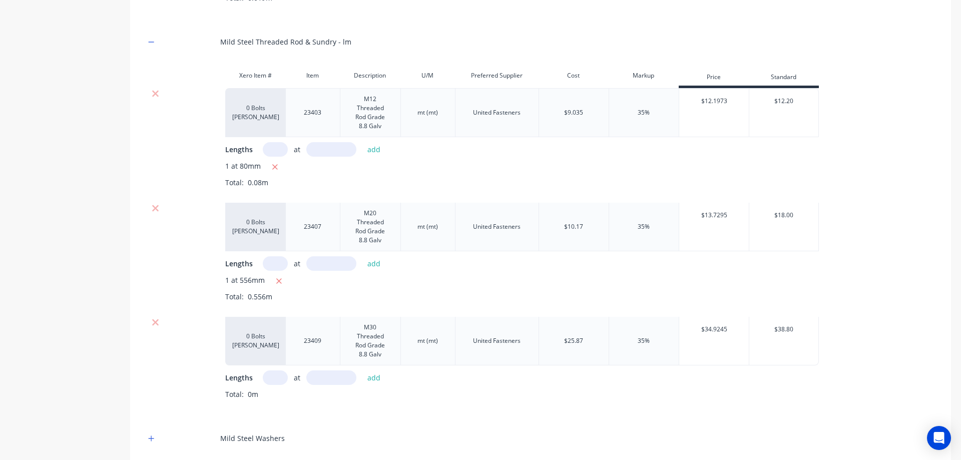
click at [278, 380] on input "text" at bounding box center [275, 378] width 25 height 15
type input "1"
type input "1336"
drag, startPoint x: 375, startPoint y: 381, endPoint x: 355, endPoint y: 389, distance: 20.9
click at [375, 381] on button "add" at bounding box center [375, 378] width 24 height 14
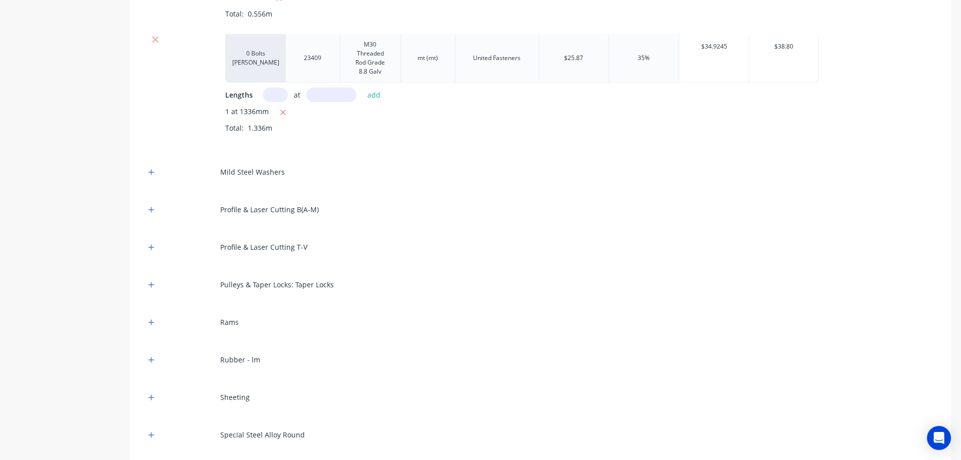
scroll to position [1665, 0]
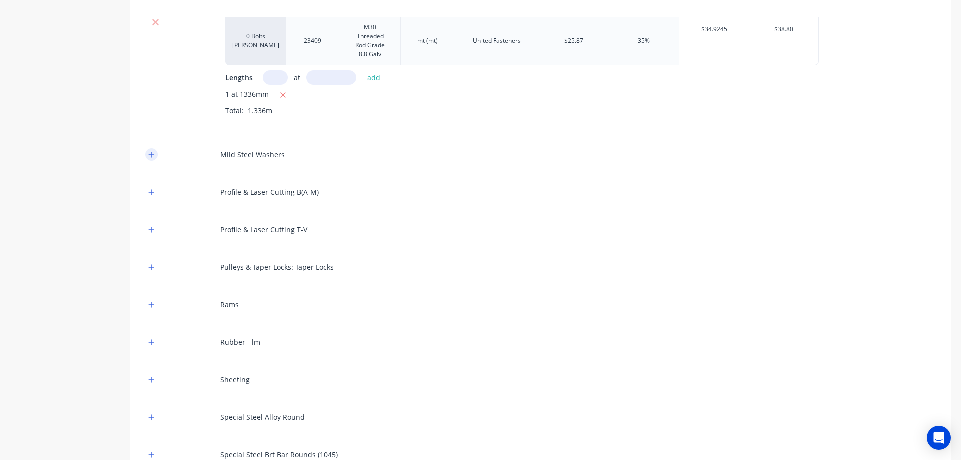
click at [154, 154] on icon "button" at bounding box center [152, 155] width 6 height 6
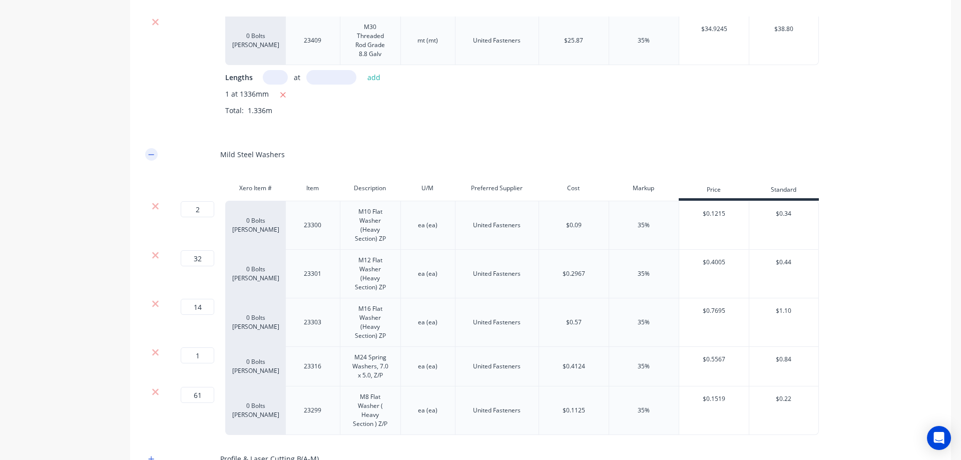
click at [154, 154] on icon "button" at bounding box center [152, 154] width 6 height 1
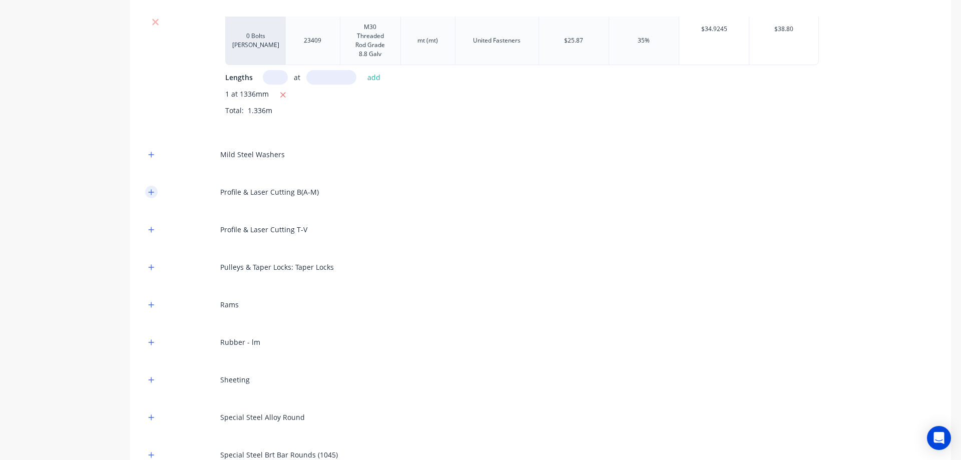
click at [149, 193] on icon "button" at bounding box center [151, 192] width 6 height 7
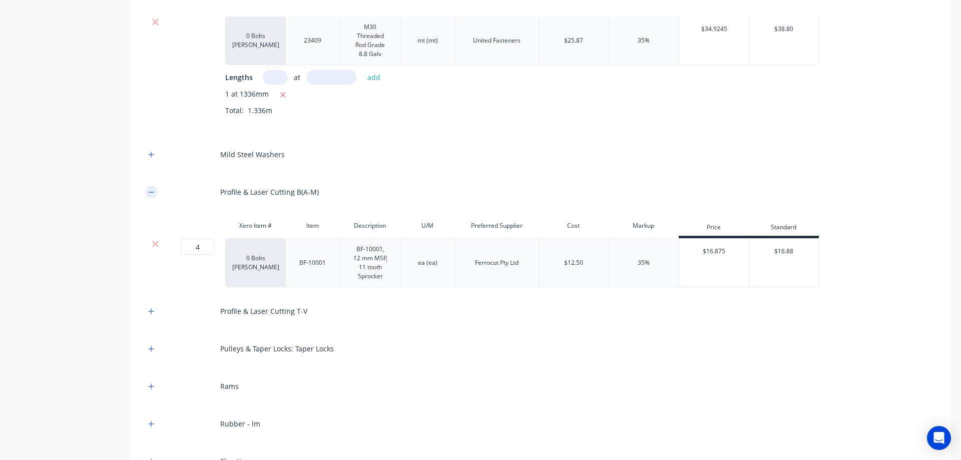
click at [149, 193] on icon "button" at bounding box center [151, 192] width 6 height 7
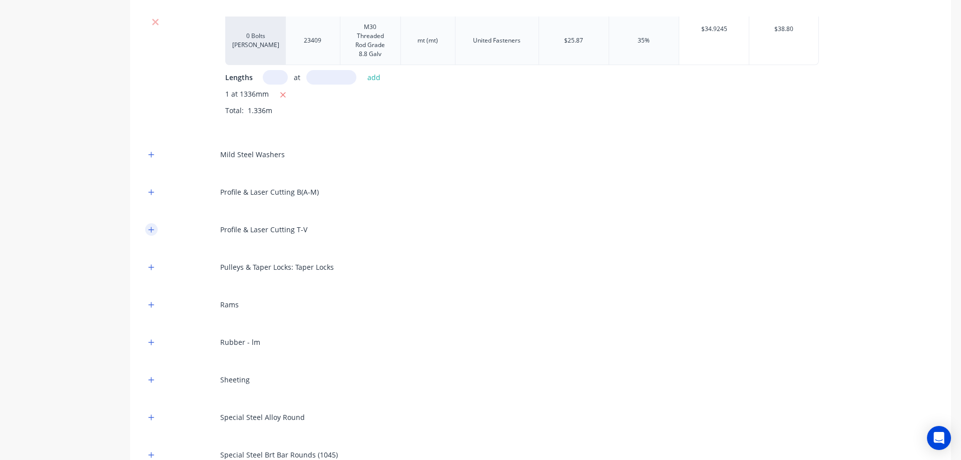
click at [151, 225] on button "button" at bounding box center [151, 229] width 13 height 13
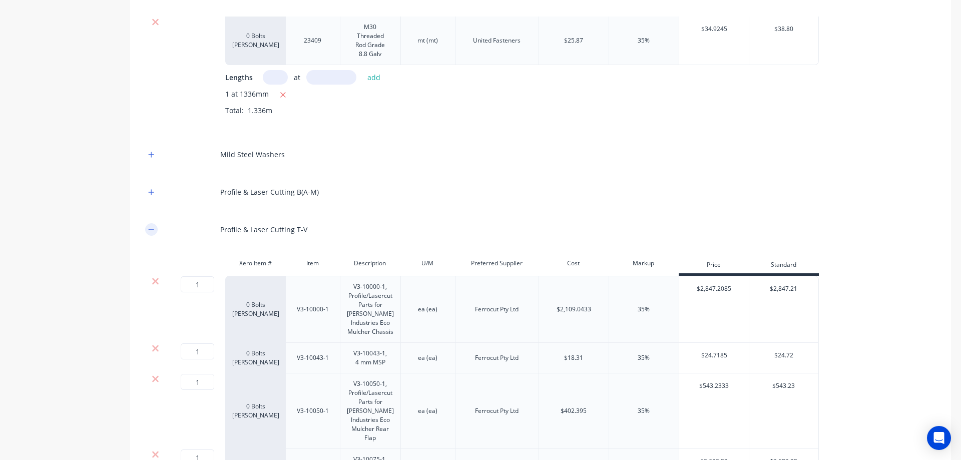
click at [151, 225] on button "button" at bounding box center [151, 229] width 13 height 13
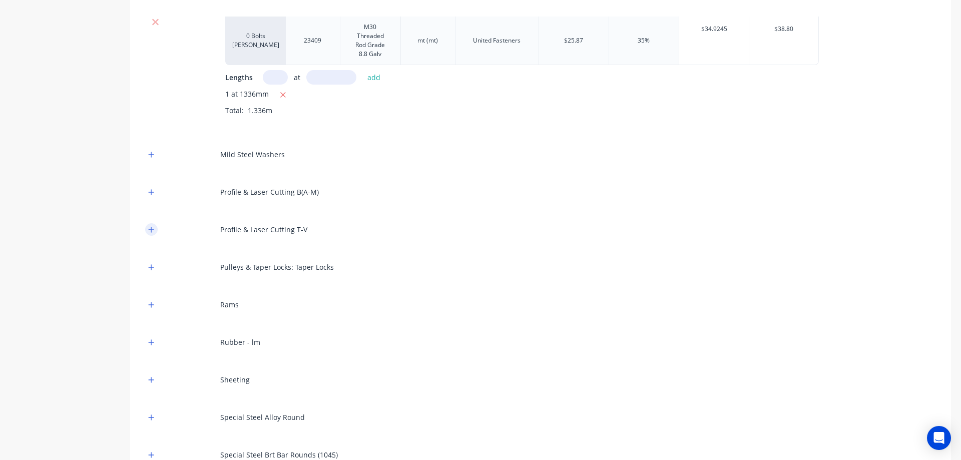
scroll to position [1715, 0]
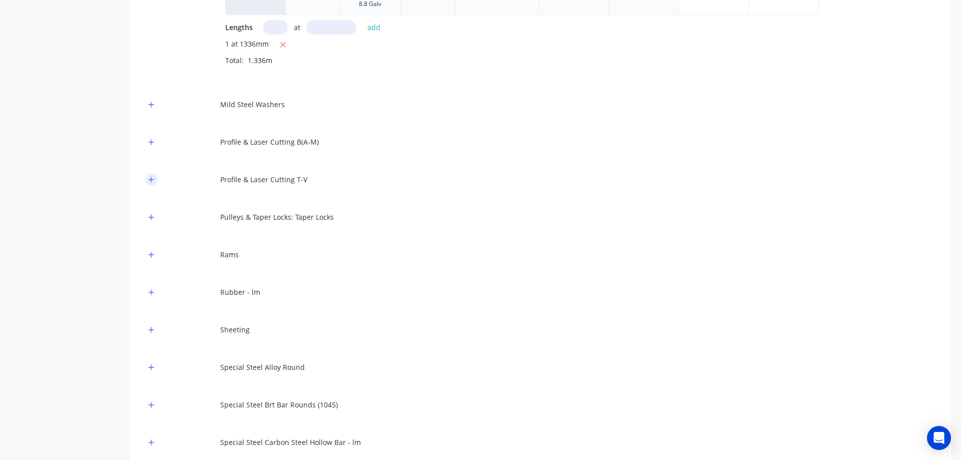
click at [151, 225] on div "Pulleys & Taper Locks: Taper Locks" at bounding box center [540, 217] width 791 height 28
click at [152, 217] on icon "button" at bounding box center [151, 217] width 6 height 7
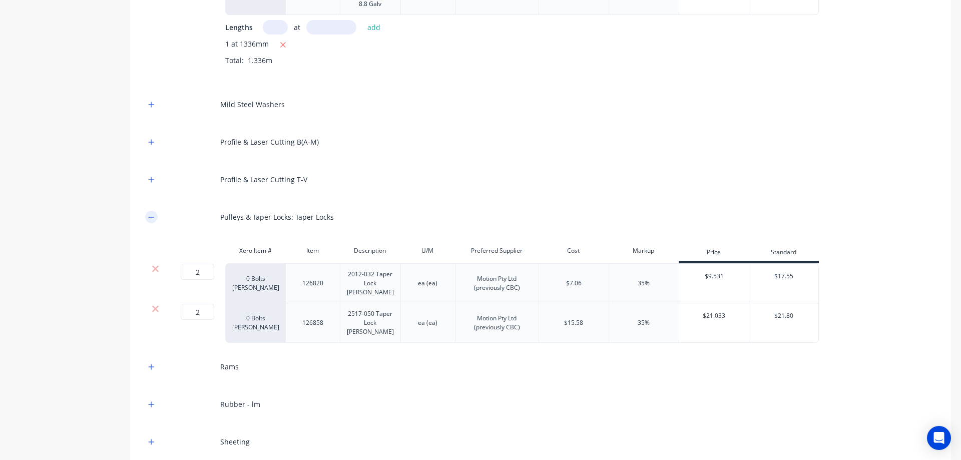
click at [152, 217] on icon "button" at bounding box center [152, 217] width 6 height 1
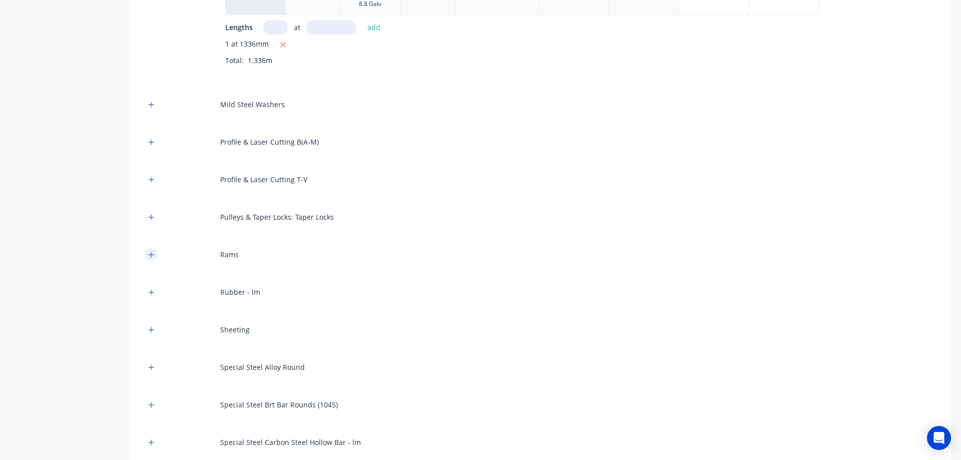
click at [151, 253] on icon "button" at bounding box center [152, 255] width 6 height 6
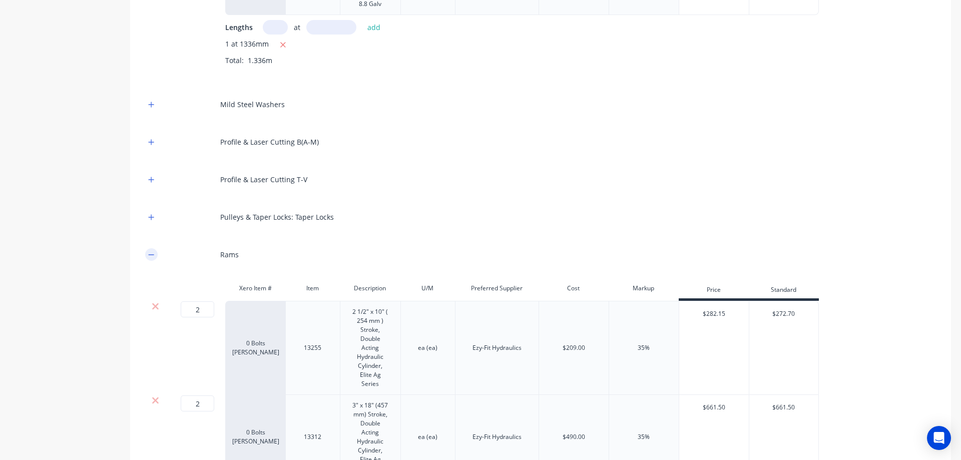
click at [151, 253] on icon "button" at bounding box center [151, 254] width 6 height 7
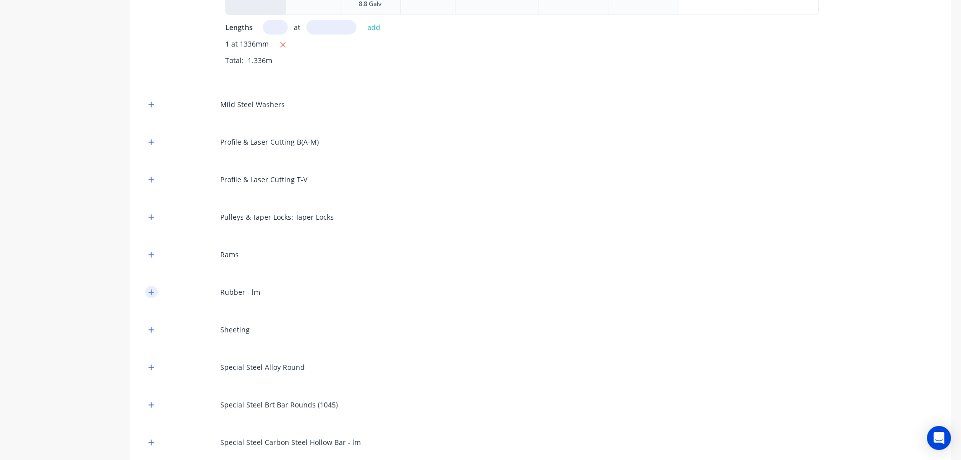
click at [153, 289] on icon "button" at bounding box center [151, 292] width 6 height 7
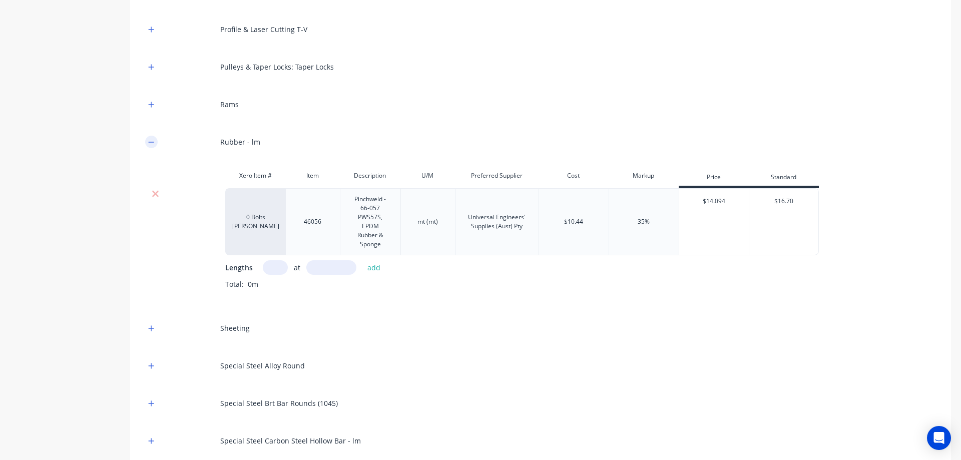
scroll to position [1915, 0]
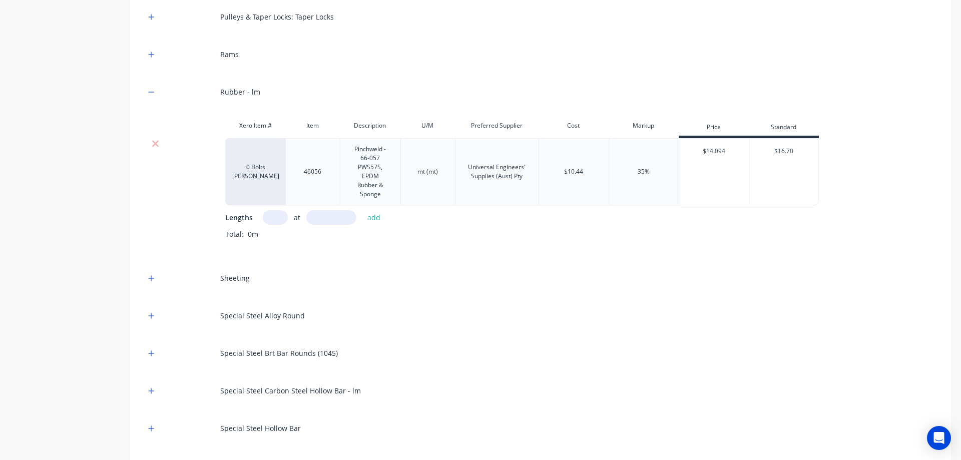
click at [274, 221] on input "text" at bounding box center [275, 217] width 25 height 15
type input "1"
type input "4868"
click at [372, 212] on button "add" at bounding box center [375, 218] width 24 height 14
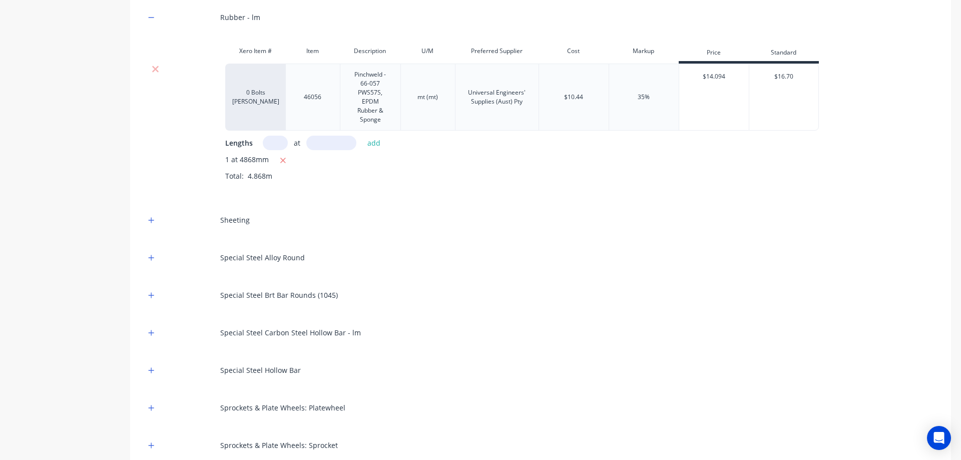
scroll to position [2015, 0]
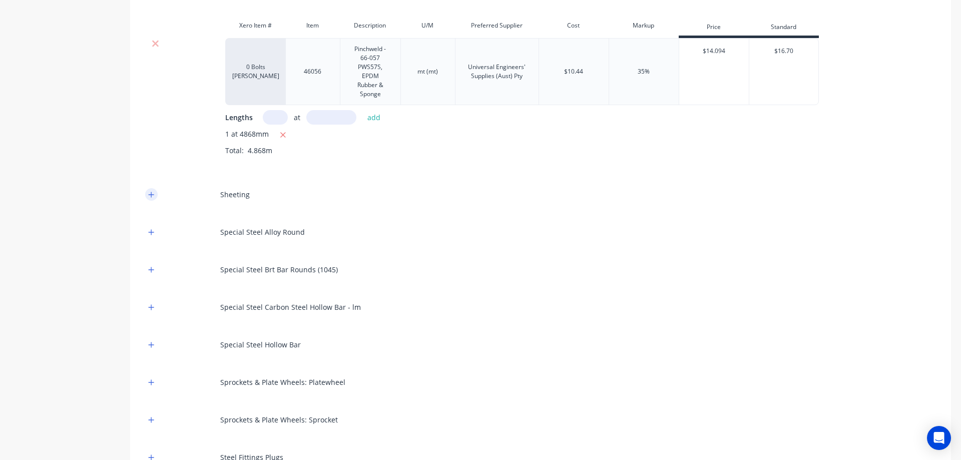
click at [153, 189] on button "button" at bounding box center [151, 194] width 13 height 13
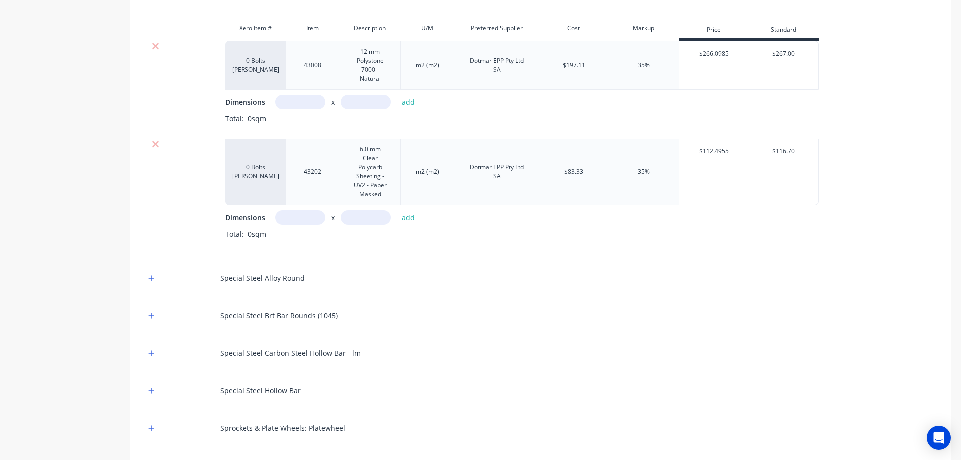
scroll to position [2115, 0]
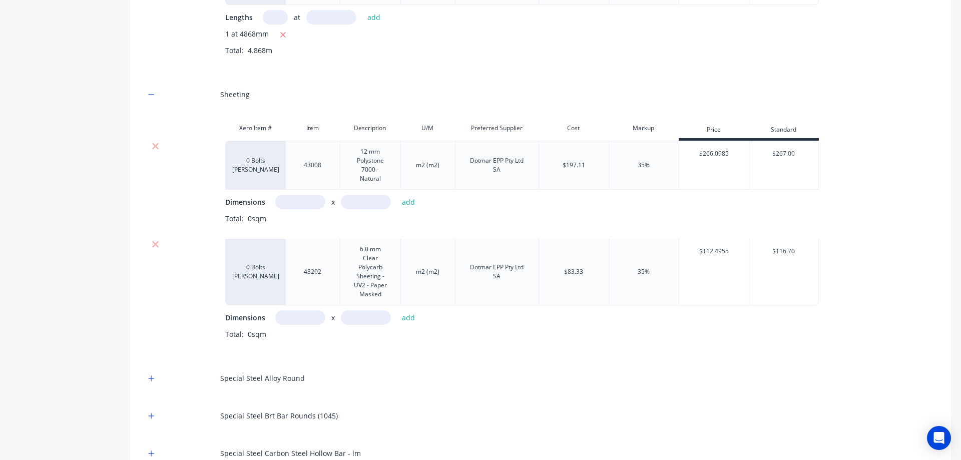
click at [300, 206] on input "text" at bounding box center [300, 202] width 50 height 15
type input "1500m"
type input "2400m"
click at [408, 197] on button "add" at bounding box center [409, 202] width 24 height 14
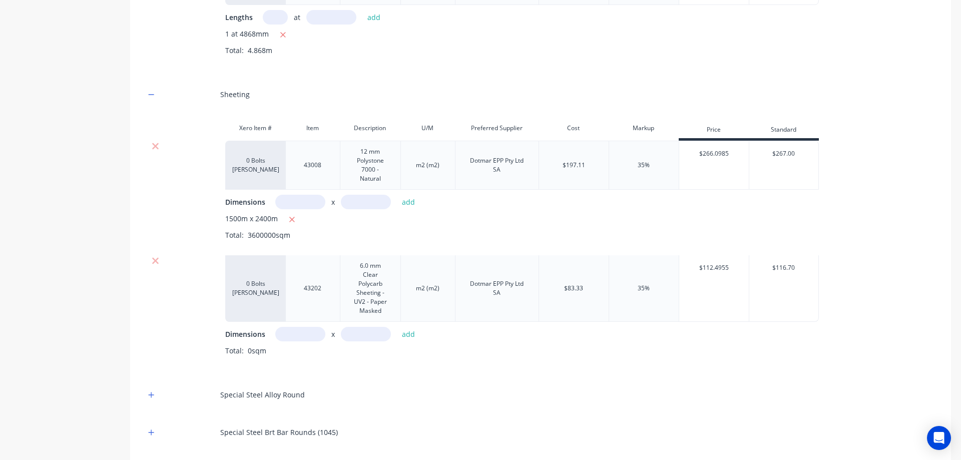
click at [299, 221] on div "1500m x 2400m" at bounding box center [580, 219] width 711 height 13
click at [288, 220] on button "button" at bounding box center [292, 219] width 13 height 13
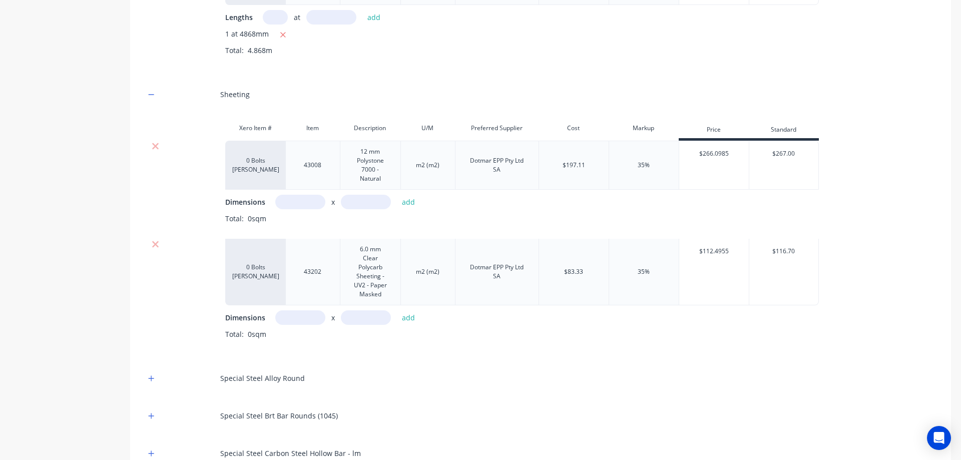
click at [298, 205] on input "text" at bounding box center [300, 202] width 50 height 15
type input "1.5m"
type input "2.4m"
click at [418, 201] on button "add" at bounding box center [409, 202] width 24 height 14
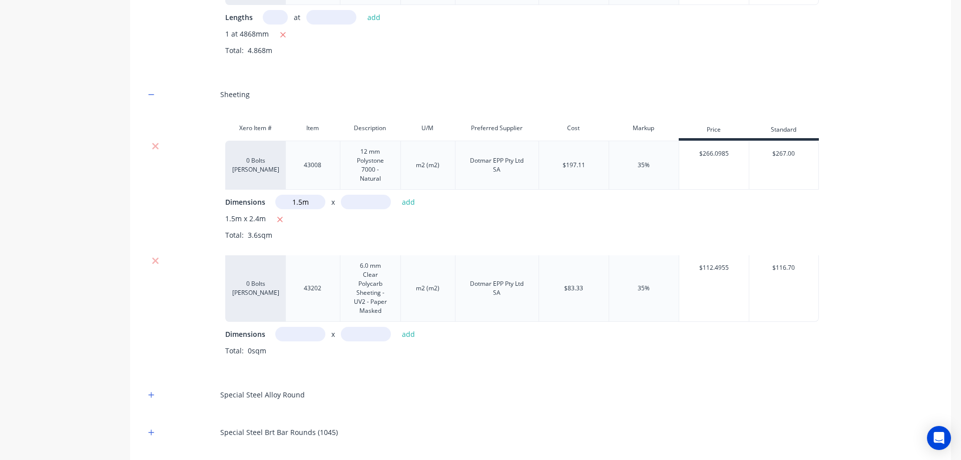
type input "1.5m"
type input "2.2m"
click at [408, 204] on button "add" at bounding box center [409, 202] width 24 height 14
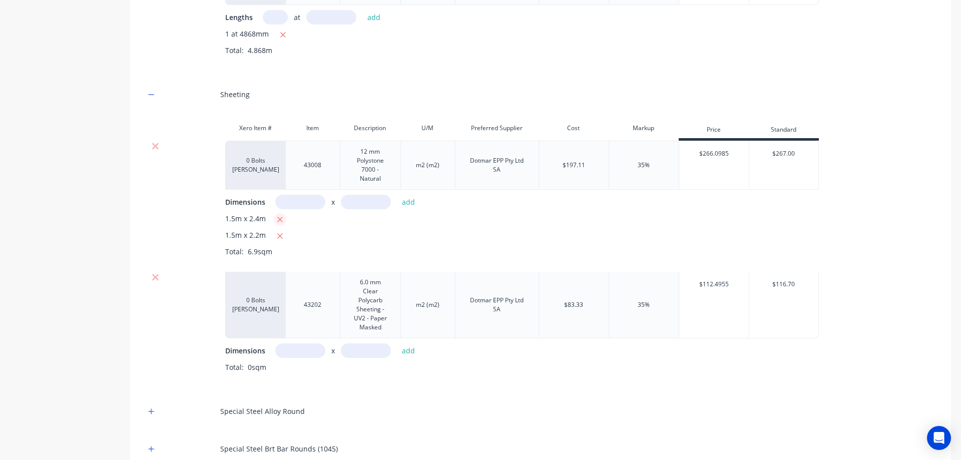
click at [280, 219] on icon "button" at bounding box center [280, 220] width 6 height 6
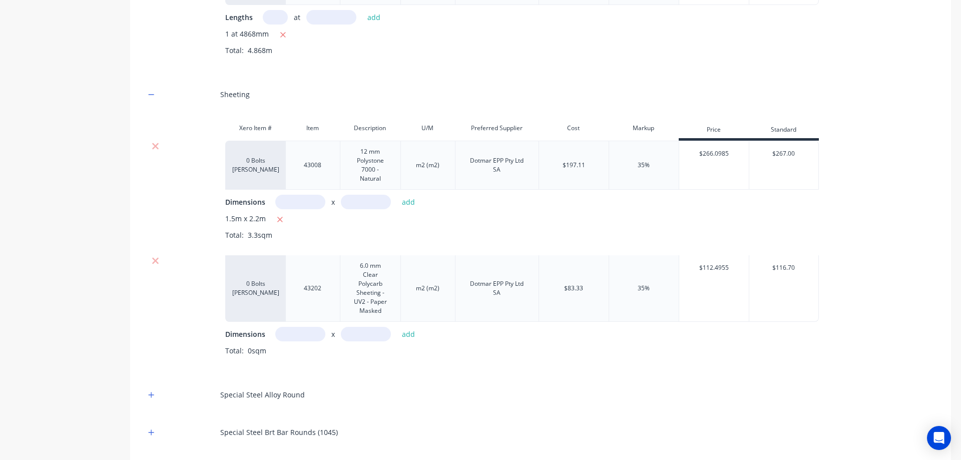
click at [304, 200] on input "text" at bounding box center [300, 202] width 50 height 15
type input "1.5m"
type input "2.1881m"
click at [406, 201] on button "add" at bounding box center [409, 202] width 24 height 14
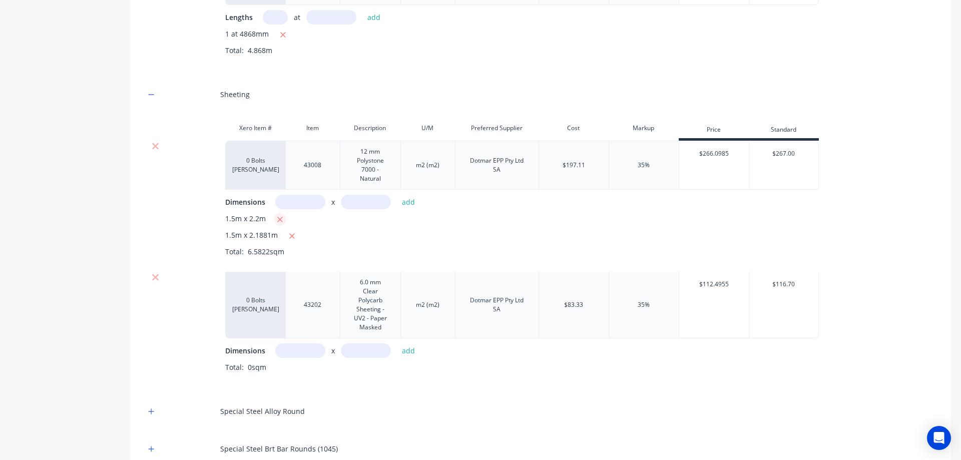
click at [279, 221] on icon "button" at bounding box center [280, 219] width 7 height 9
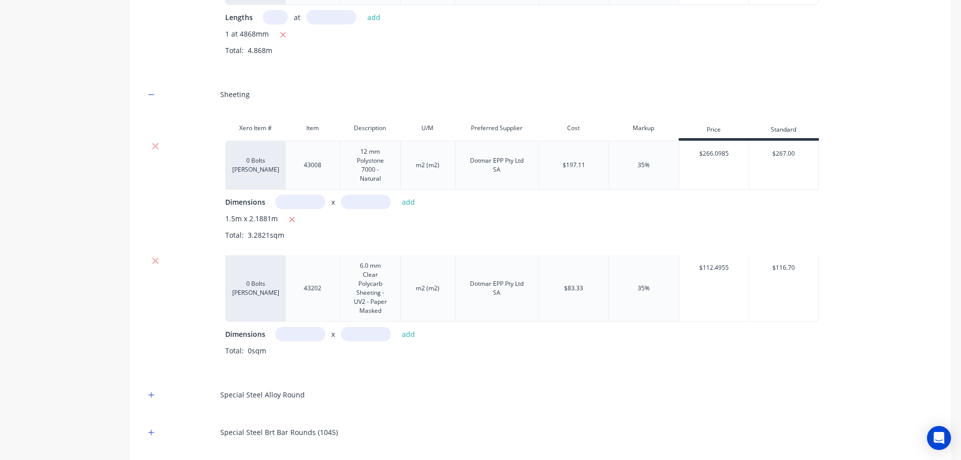
click at [305, 201] on input "text" at bounding box center [300, 202] width 50 height 15
type input "1.5m"
type input "2.18m"
click at [408, 199] on button "add" at bounding box center [409, 202] width 24 height 14
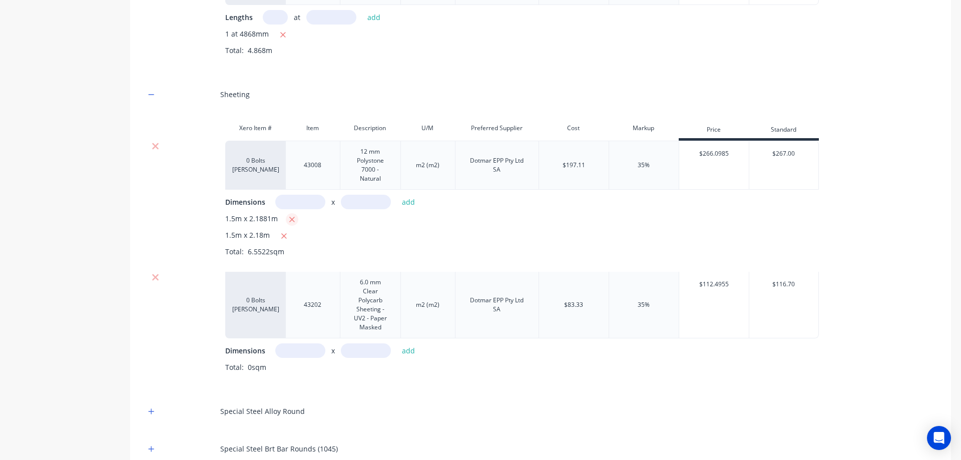
click at [290, 222] on icon "button" at bounding box center [292, 219] width 7 height 9
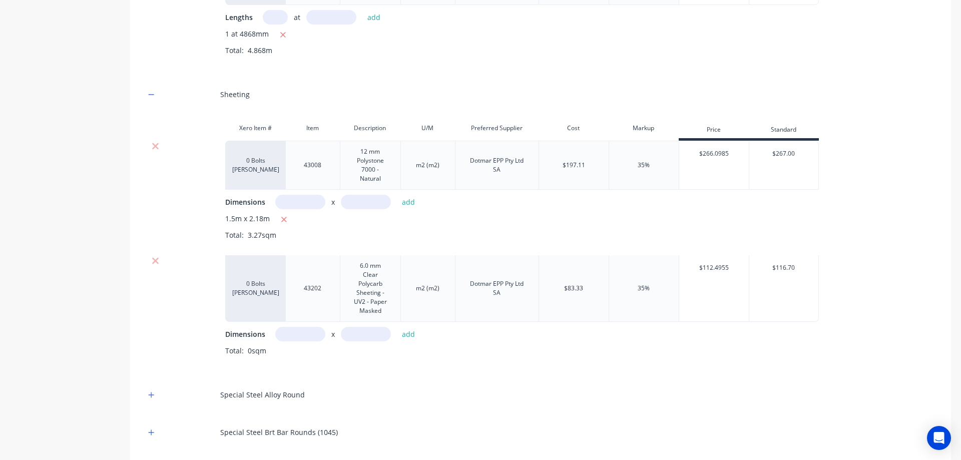
click at [291, 202] on input "text" at bounding box center [300, 202] width 50 height 15
type input "1.5m"
type input "2.188m"
click at [416, 203] on button "add" at bounding box center [409, 202] width 24 height 14
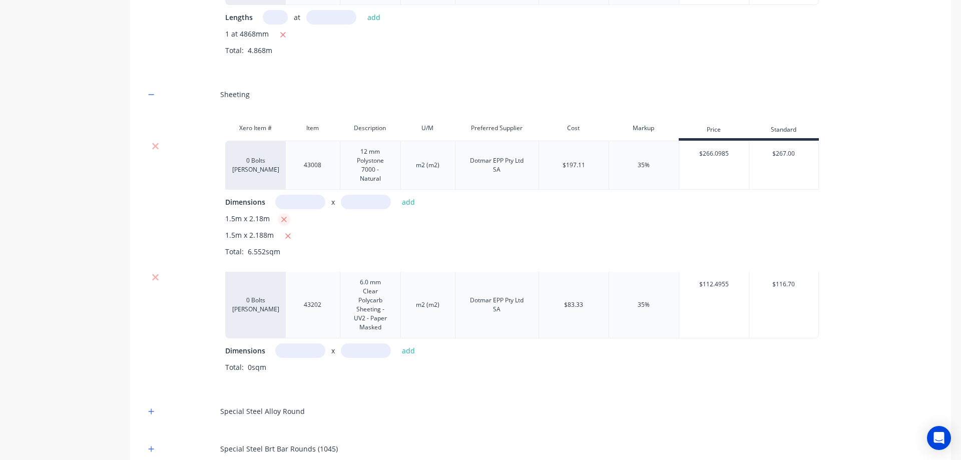
click at [284, 222] on icon "button" at bounding box center [284, 219] width 7 height 9
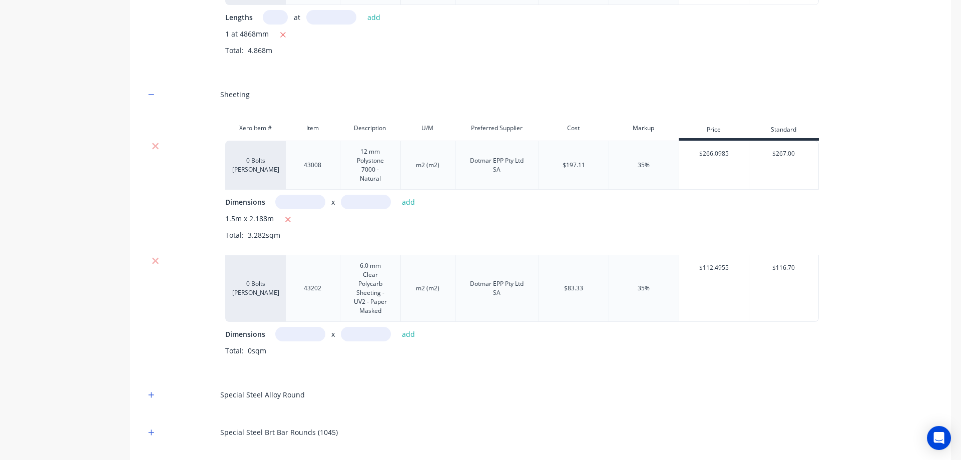
click at [311, 327] on input "text" at bounding box center [300, 334] width 50 height 15
type input "0.1m"
type input "0.88m"
click at [413, 332] on button "add" at bounding box center [409, 334] width 24 height 14
click at [299, 332] on input "text" at bounding box center [300, 334] width 50 height 15
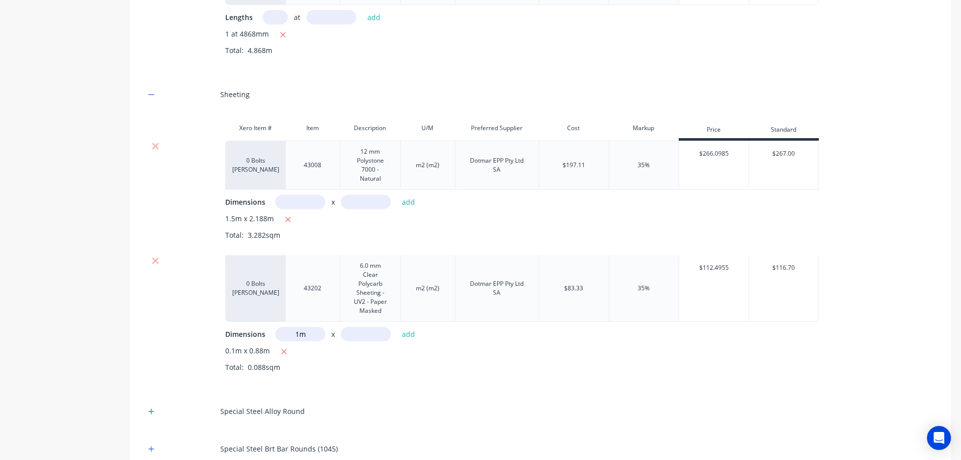
type input "1m"
type input "0.88m"
drag, startPoint x: 401, startPoint y: 337, endPoint x: 392, endPoint y: 343, distance: 11.5
click at [402, 336] on button "add" at bounding box center [409, 334] width 24 height 14
click at [286, 351] on icon "button" at bounding box center [284, 352] width 7 height 9
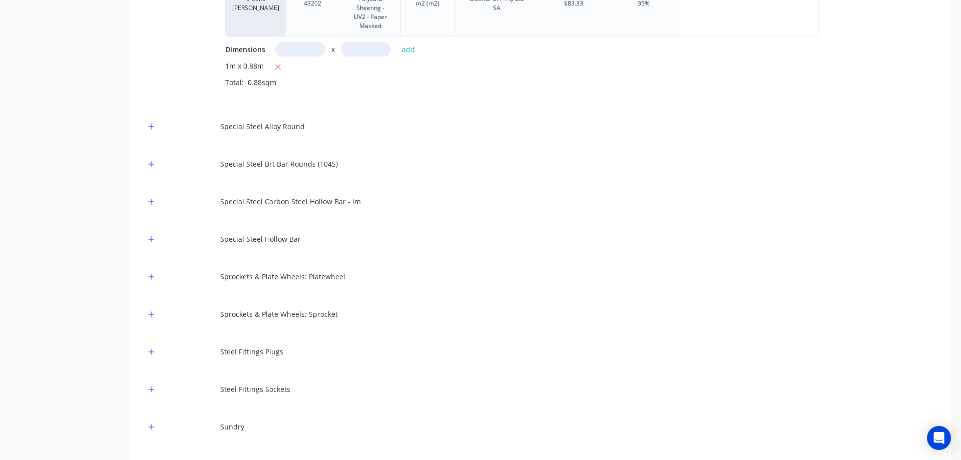
scroll to position [2366, 0]
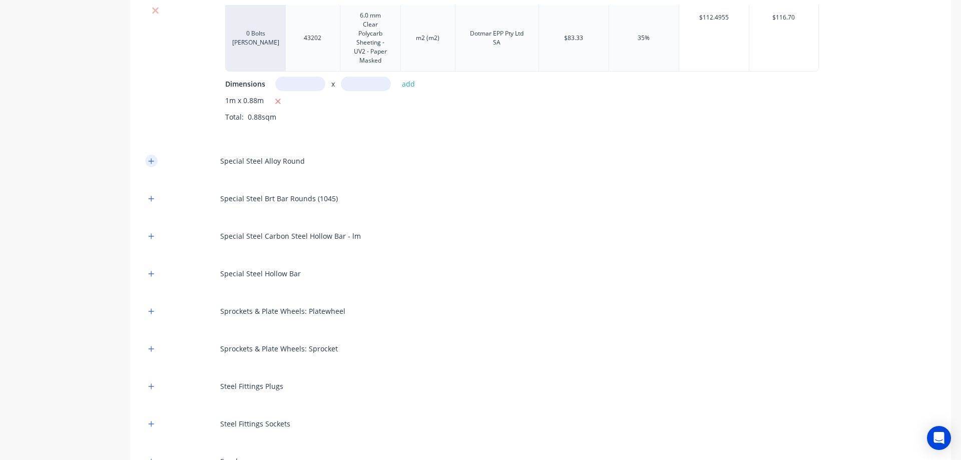
click at [149, 159] on icon "button" at bounding box center [151, 161] width 6 height 7
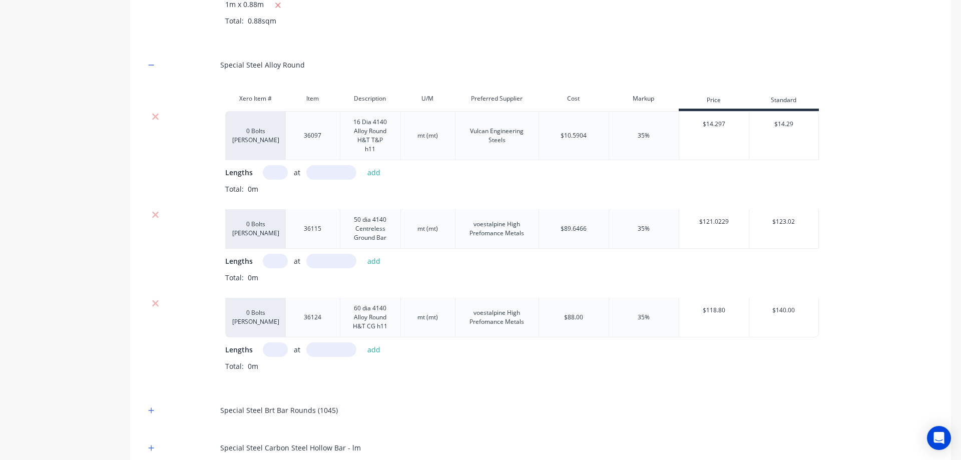
scroll to position [2466, 0]
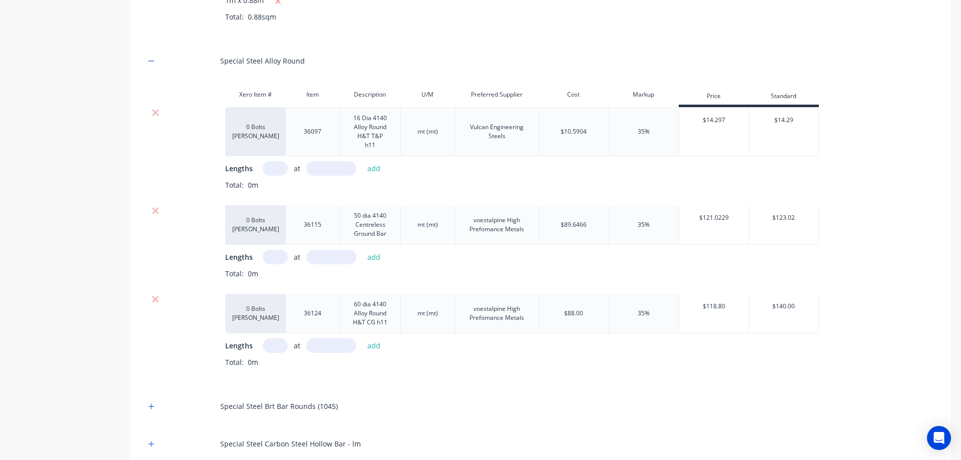
click at [282, 172] on input "text" at bounding box center [275, 168] width 25 height 15
type input "1"
type input "242"
click at [367, 168] on button "add" at bounding box center [375, 169] width 24 height 14
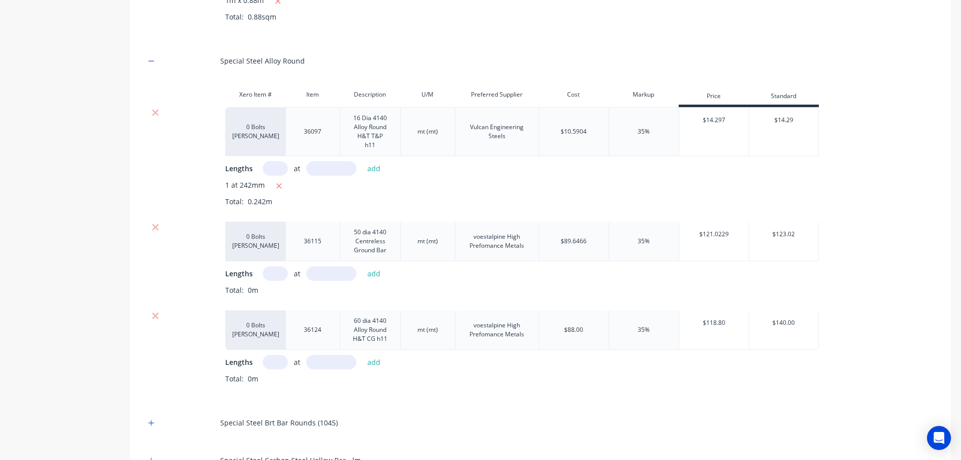
click at [280, 270] on input "text" at bounding box center [275, 273] width 25 height 15
type input "1"
type input "118"
click at [383, 274] on button "add" at bounding box center [375, 274] width 24 height 14
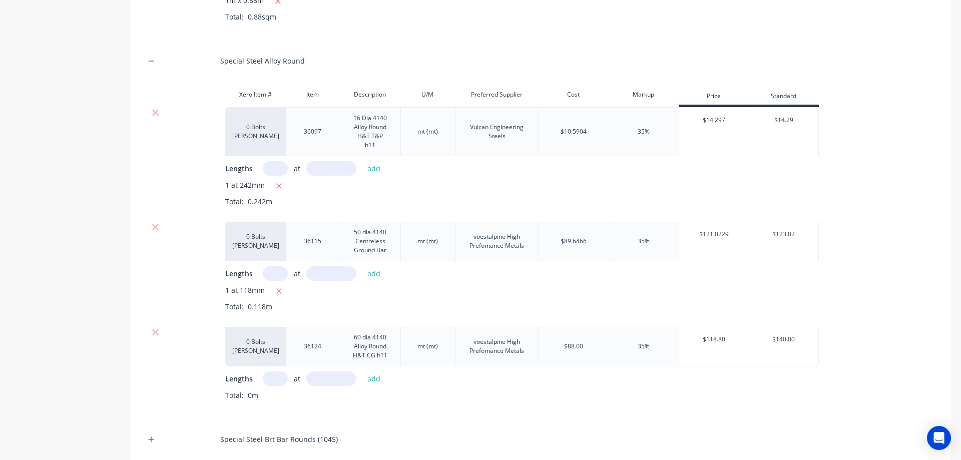
click at [277, 371] on div "0 Bolts Metric Galvanised 36124 60 dia 4140 Alloy Round H&T CG h11 mt (mt) voes…" at bounding box center [540, 371] width 791 height 89
click at [278, 375] on input "text" at bounding box center [275, 379] width 25 height 15
type input "1"
type input "313"
click at [379, 383] on button "add" at bounding box center [375, 379] width 24 height 14
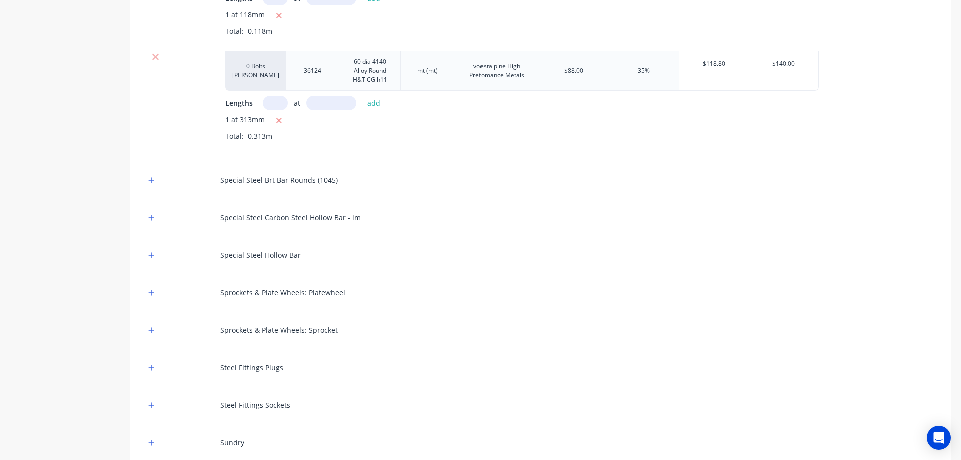
scroll to position [2766, 0]
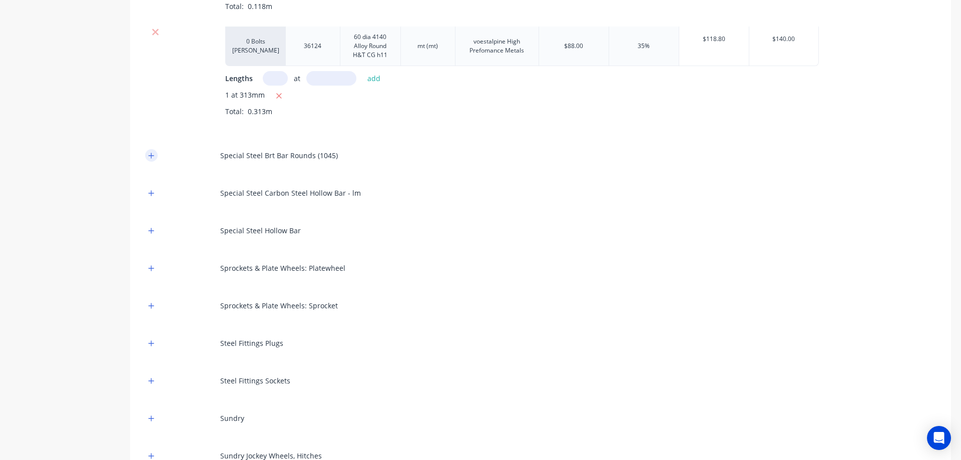
click at [155, 156] on button "button" at bounding box center [151, 155] width 13 height 13
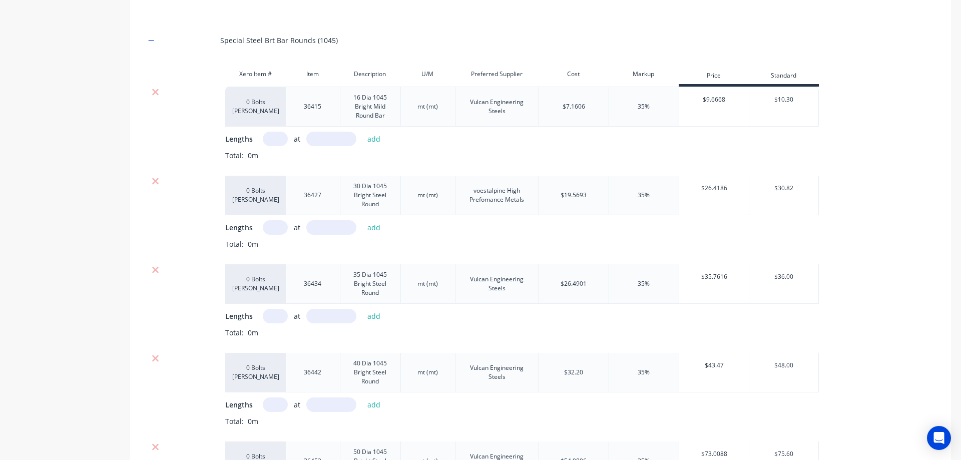
scroll to position [2866, 0]
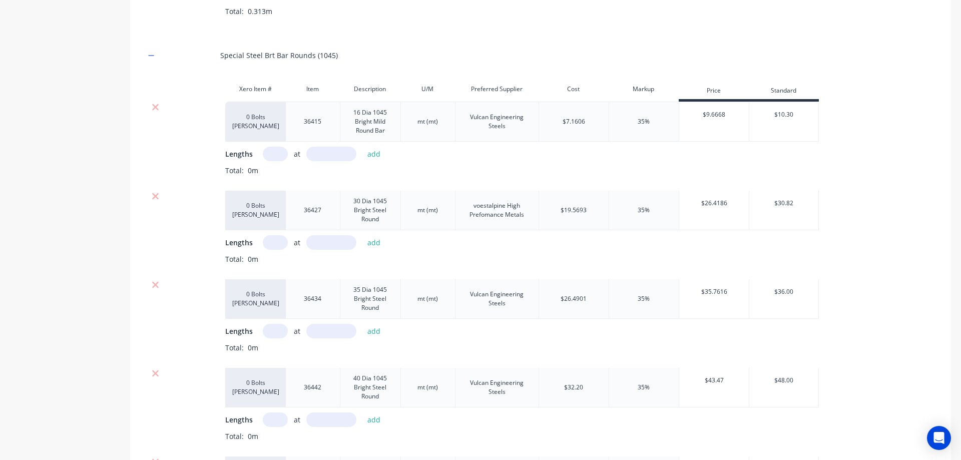
click at [274, 158] on input "text" at bounding box center [275, 154] width 25 height 15
type input "1"
type input "1656"
click at [376, 153] on button "add" at bounding box center [375, 154] width 24 height 14
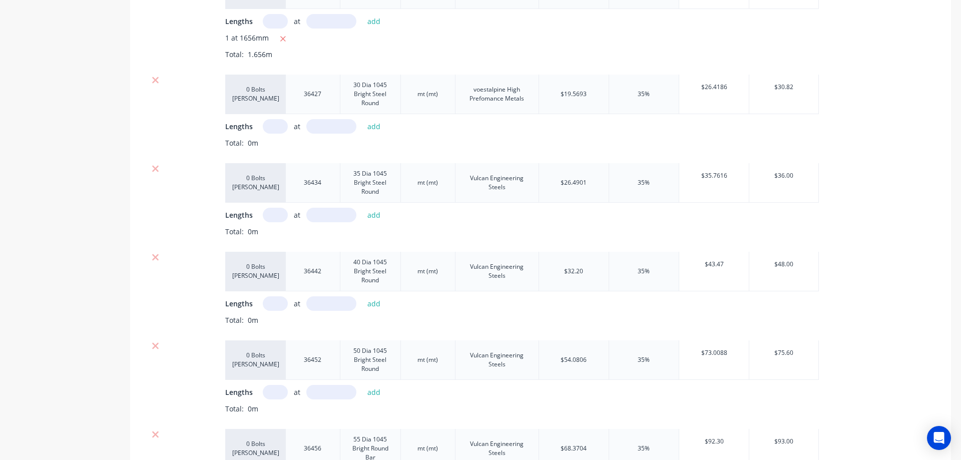
scroll to position [3017, 0]
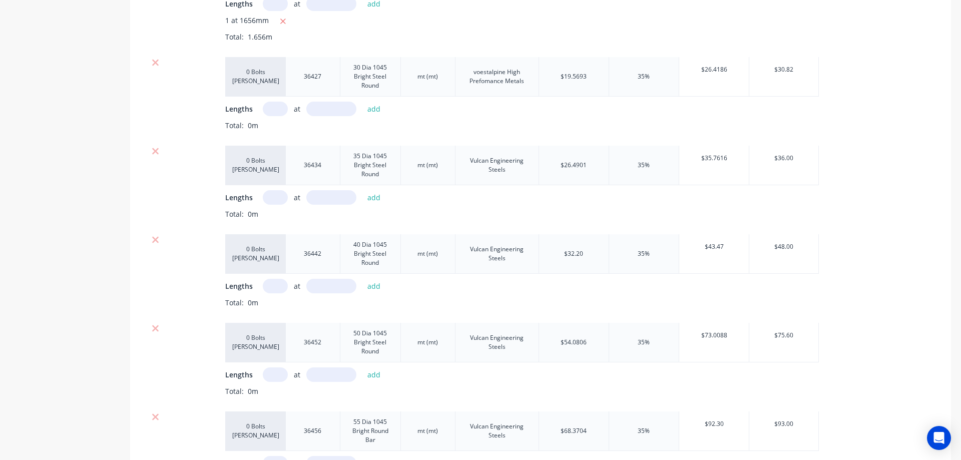
click at [280, 110] on input "text" at bounding box center [275, 109] width 25 height 15
type input "1"
type input "15"
click at [373, 110] on button "add" at bounding box center [375, 109] width 24 height 14
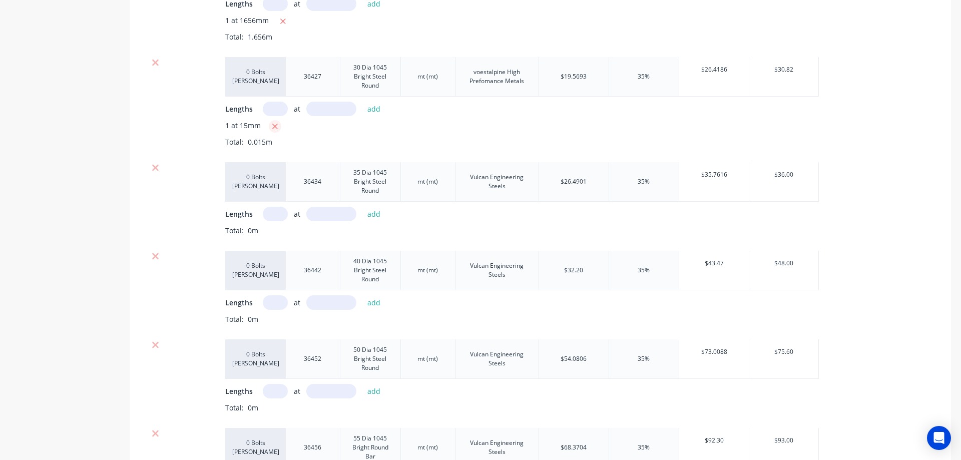
click at [275, 124] on icon "button" at bounding box center [275, 126] width 7 height 9
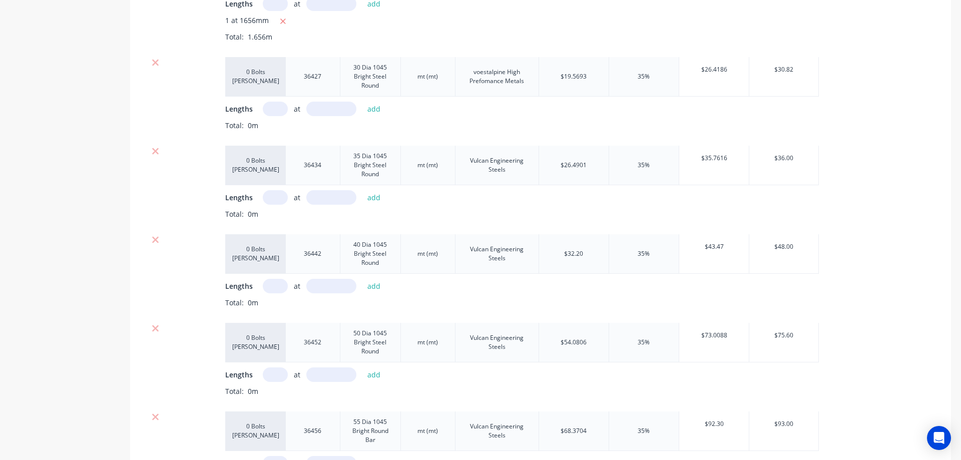
click at [278, 110] on input "text" at bounding box center [275, 109] width 25 height 15
type input "1"
type input "150"
click at [376, 111] on button "add" at bounding box center [375, 109] width 24 height 14
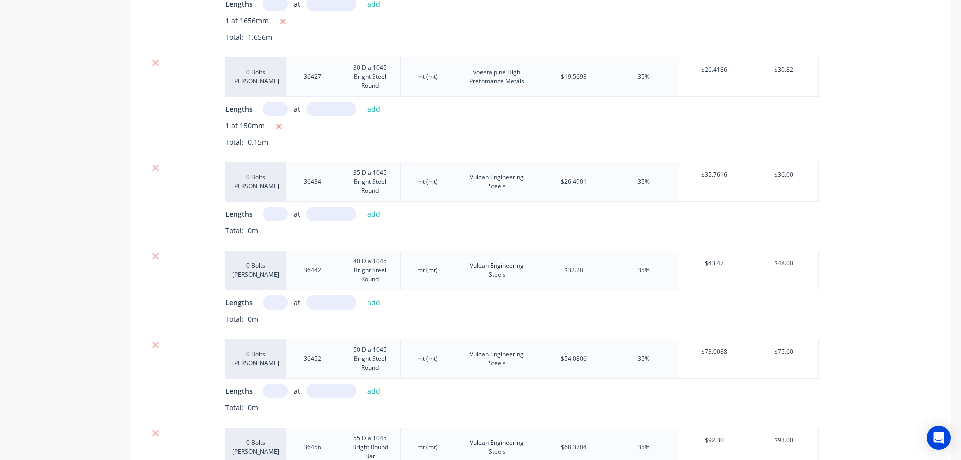
click at [281, 215] on input "text" at bounding box center [275, 214] width 25 height 15
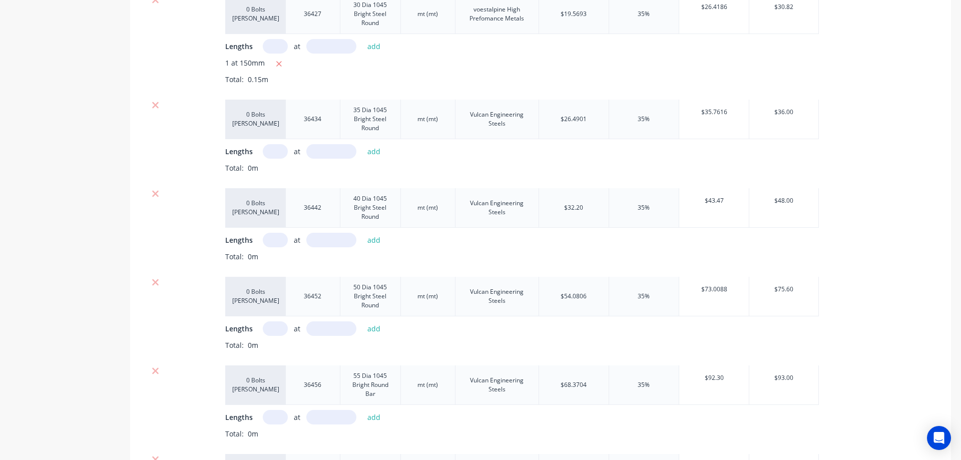
scroll to position [3117, 0]
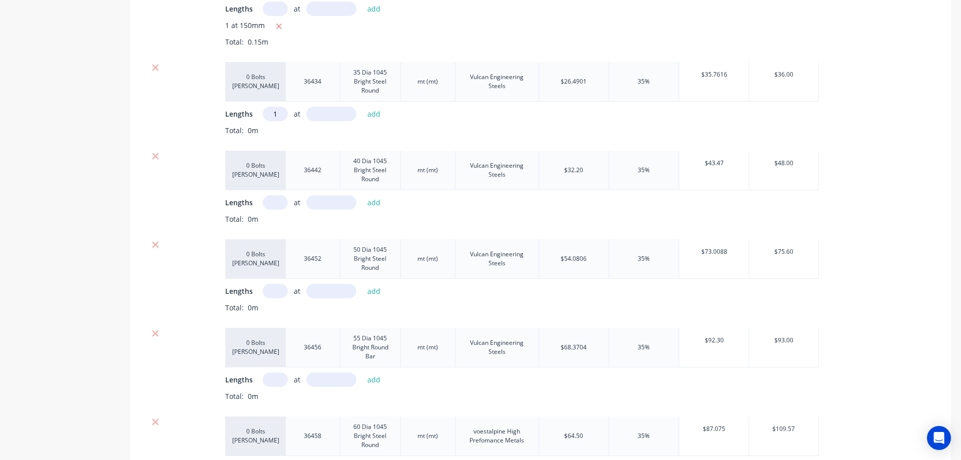
type input "1"
type input "2265"
click at [376, 114] on button "add" at bounding box center [375, 114] width 24 height 14
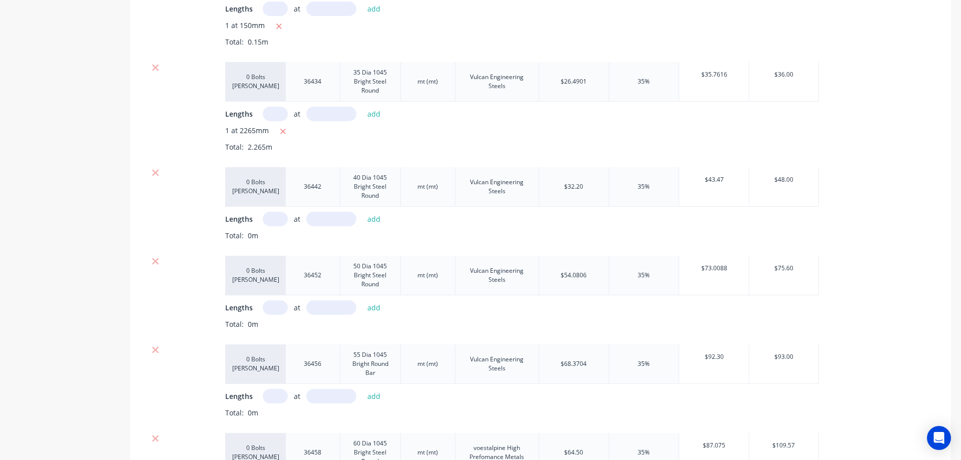
click at [283, 219] on input "text" at bounding box center [275, 219] width 25 height 15
type input "1"
type input "2773"
click at [365, 220] on button "add" at bounding box center [375, 219] width 24 height 14
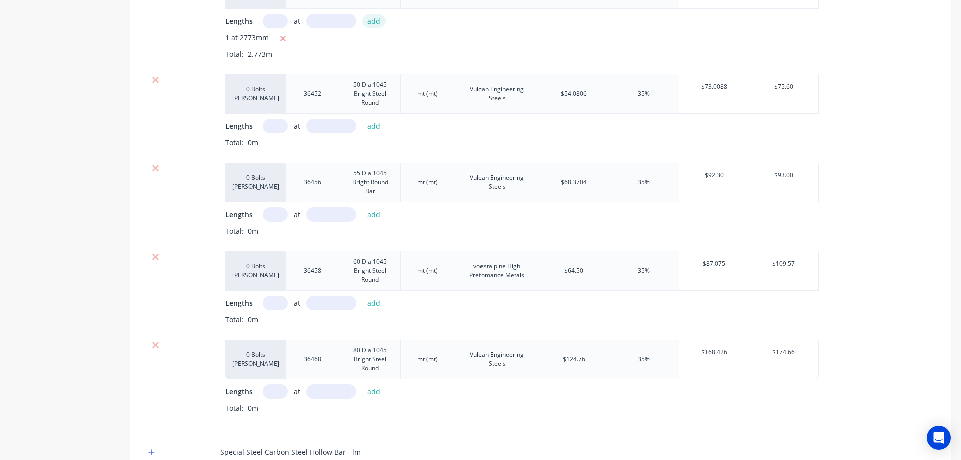
scroll to position [3317, 0]
click at [280, 124] on input "text" at bounding box center [275, 124] width 25 height 15
type input "1"
type input "3584"
click at [372, 123] on button "add" at bounding box center [375, 124] width 24 height 14
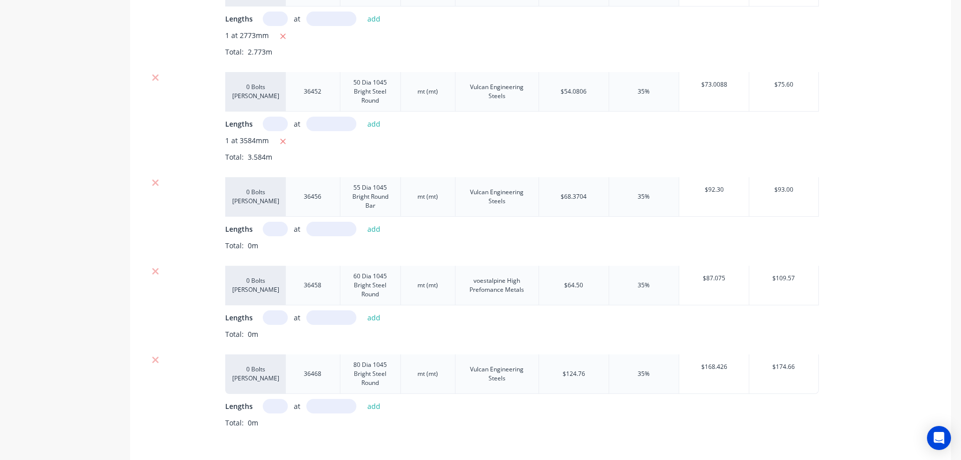
click at [277, 226] on input "text" at bounding box center [275, 229] width 25 height 15
type input "1"
type input "88"
click at [379, 224] on button "add" at bounding box center [375, 229] width 24 height 14
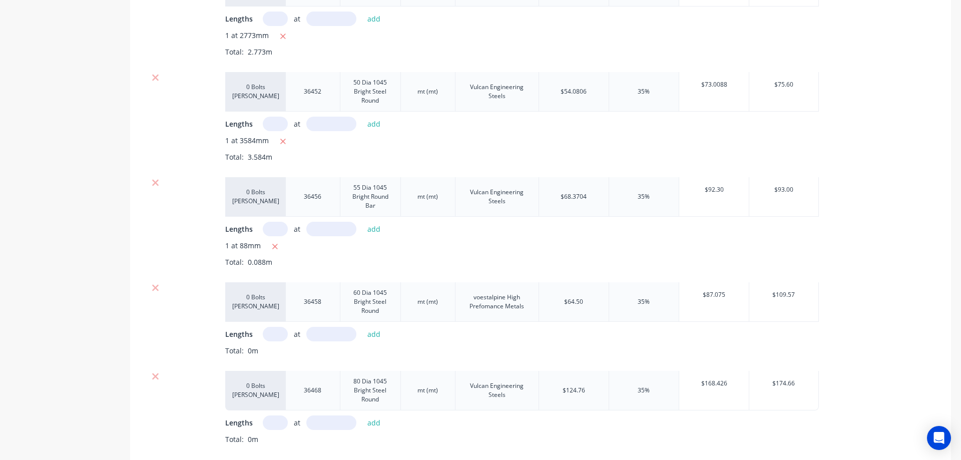
click at [273, 332] on input "text" at bounding box center [275, 334] width 25 height 15
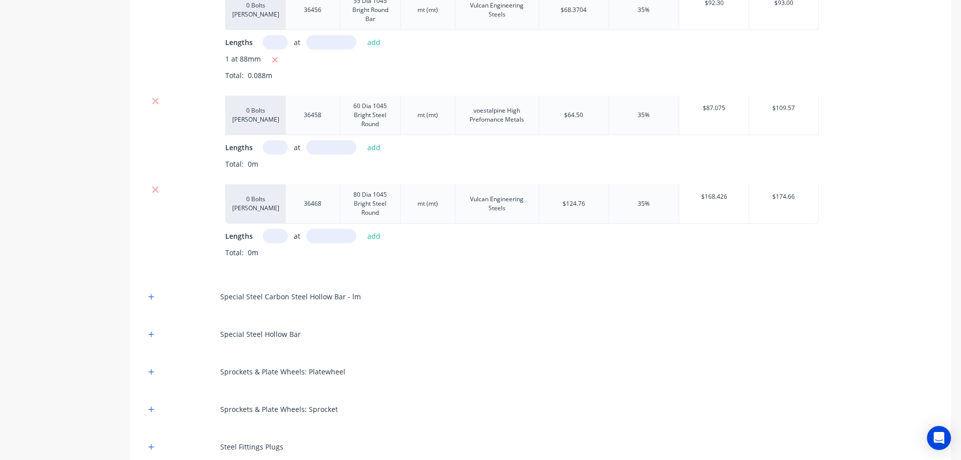
scroll to position [3517, 0]
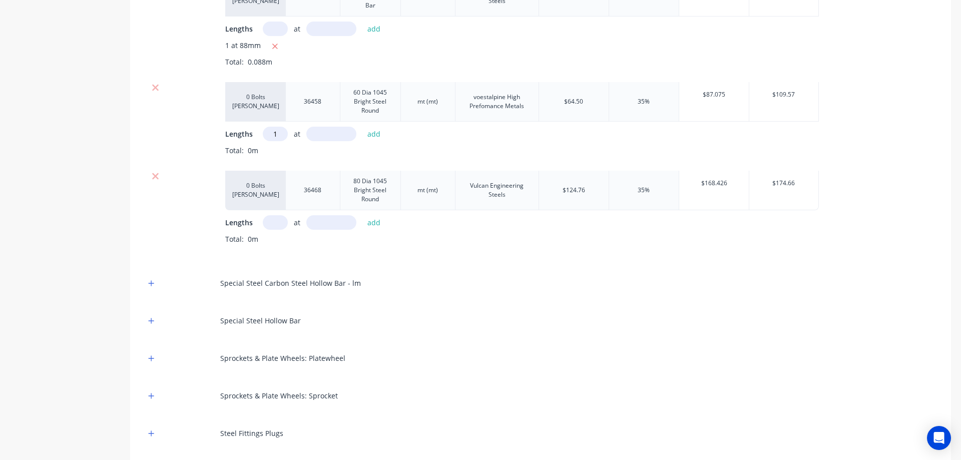
type input "1"
type input "449"
click at [380, 132] on button "add" at bounding box center [375, 134] width 24 height 14
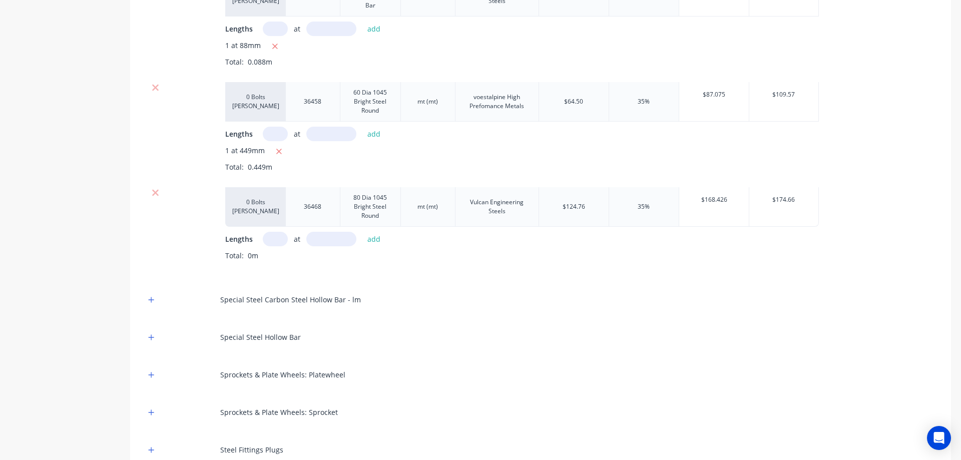
click at [269, 242] on input "text" at bounding box center [275, 239] width 25 height 15
type input "1"
type input "130"
click at [375, 245] on button "add" at bounding box center [375, 239] width 24 height 14
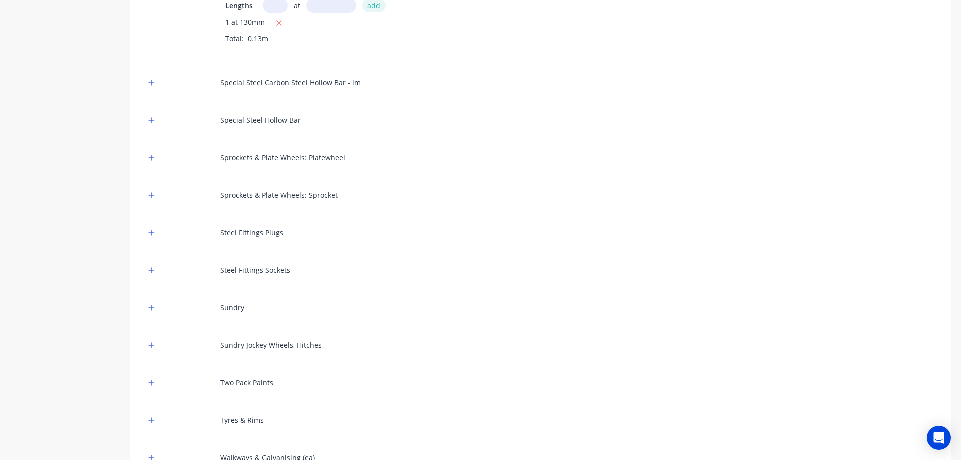
scroll to position [3768, 0]
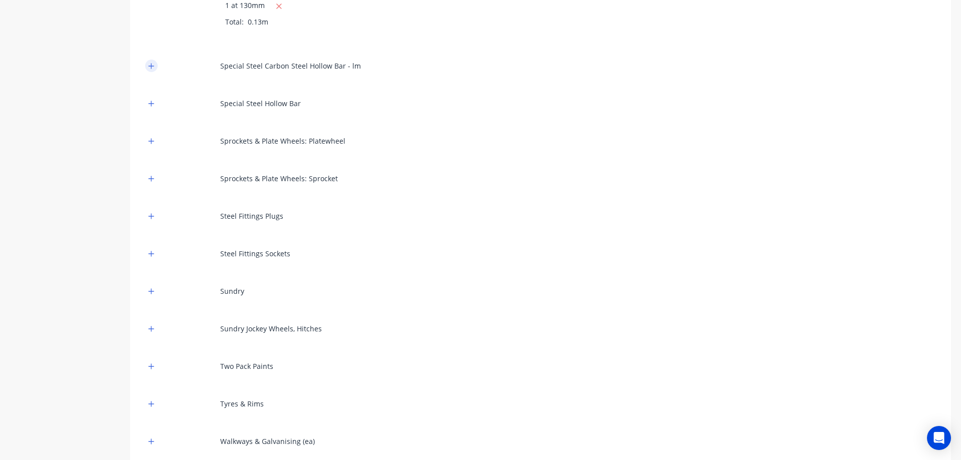
click at [151, 63] on icon "button" at bounding box center [151, 66] width 6 height 7
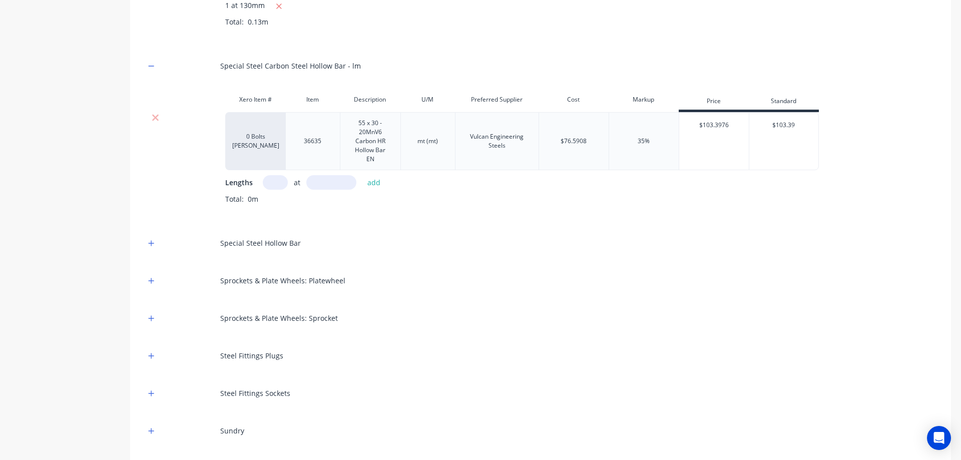
click at [280, 188] on input "text" at bounding box center [275, 182] width 25 height 15
type input "1"
type input "."
type input "400"
click at [380, 184] on button "add" at bounding box center [375, 183] width 24 height 14
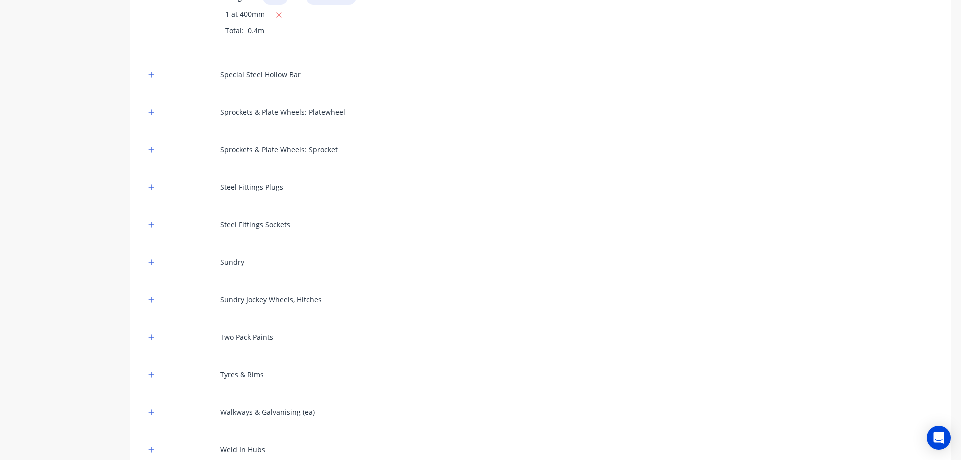
scroll to position [3968, 0]
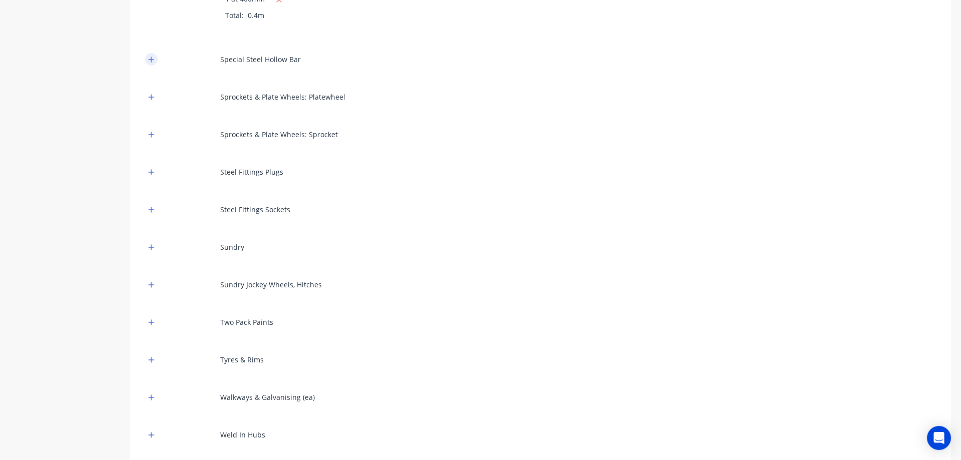
click at [151, 63] on button "button" at bounding box center [151, 59] width 13 height 13
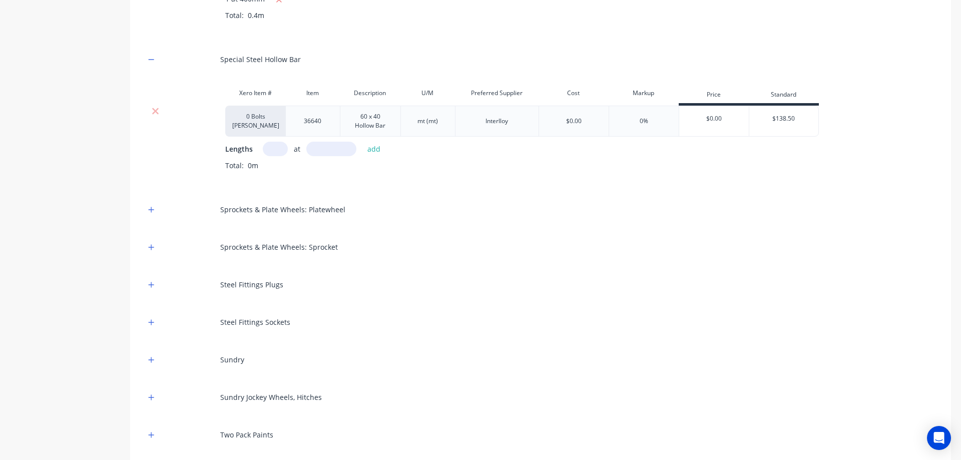
click at [279, 146] on input "text" at bounding box center [275, 149] width 25 height 15
type input "1"
type input "73"
click at [378, 151] on button "add" at bounding box center [375, 149] width 24 height 14
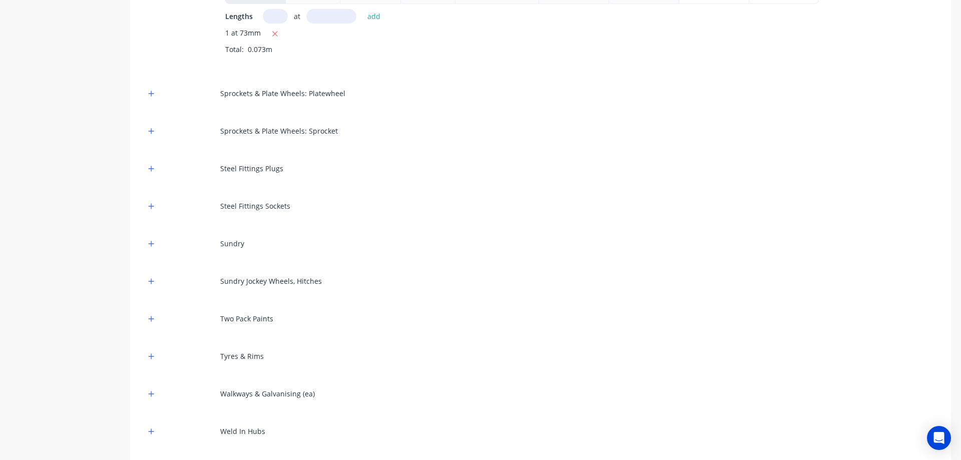
scroll to position [4118, 0]
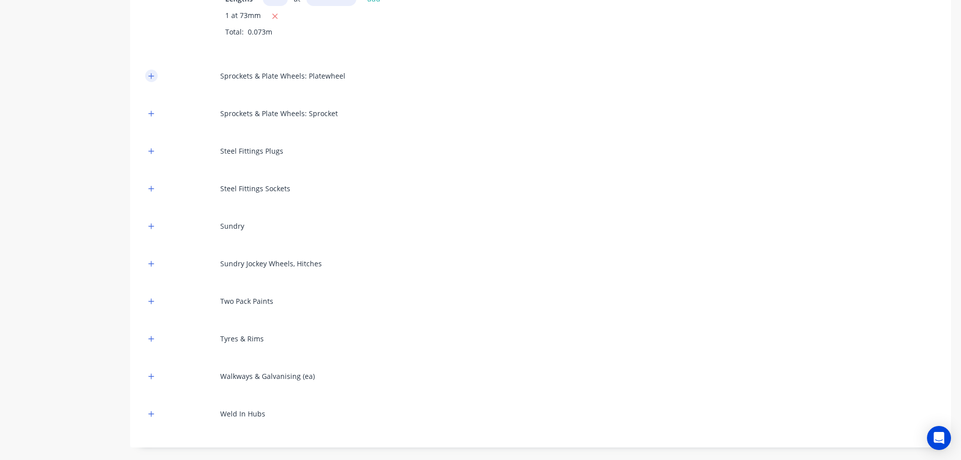
click at [147, 76] on button "button" at bounding box center [151, 76] width 13 height 13
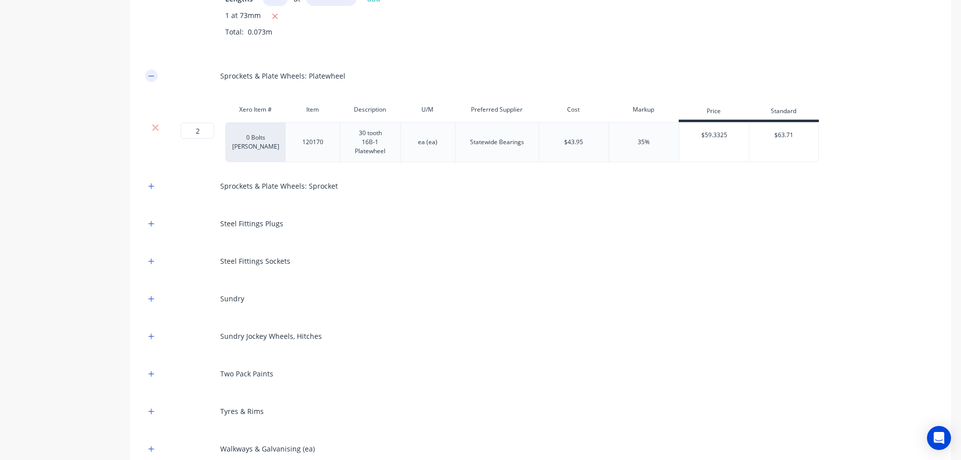
click at [147, 76] on button "button" at bounding box center [151, 76] width 13 height 13
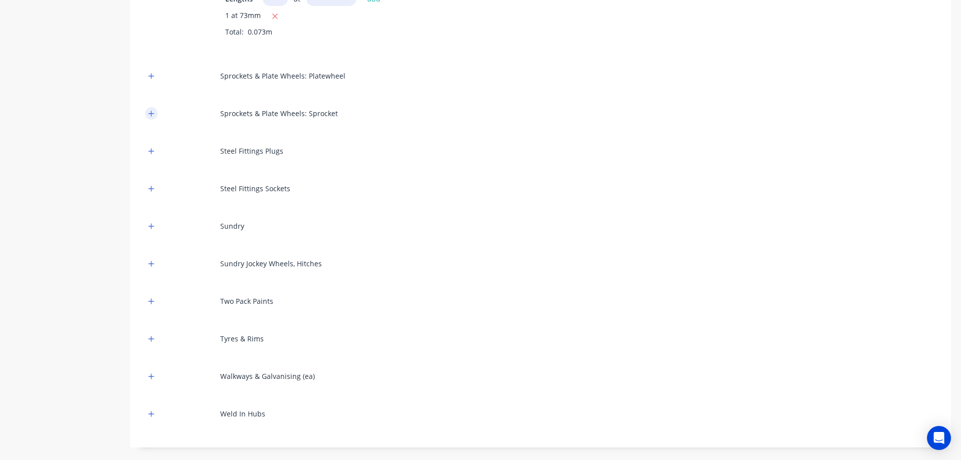
click at [149, 112] on icon "button" at bounding box center [151, 113] width 6 height 7
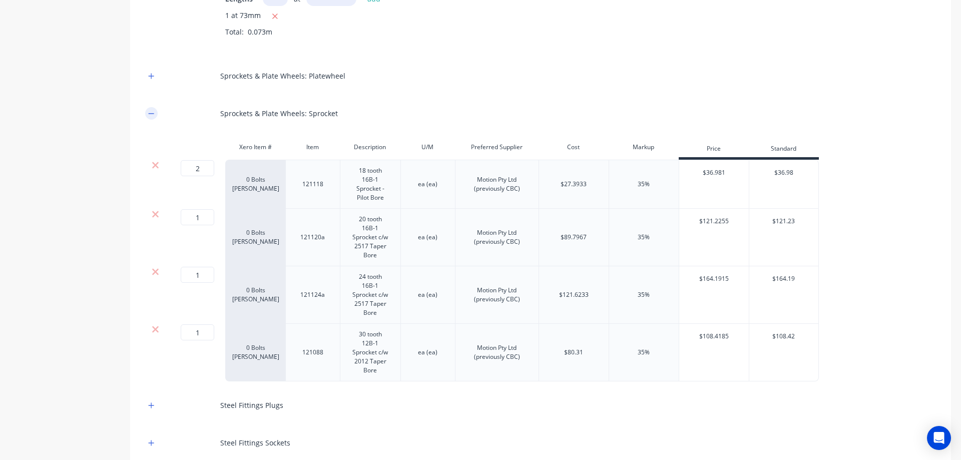
click at [149, 112] on icon "button" at bounding box center [151, 113] width 6 height 7
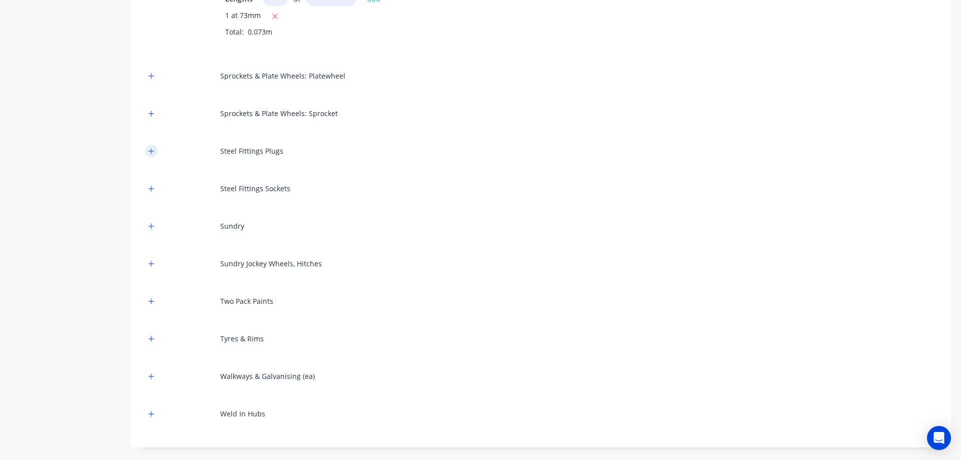
click at [153, 149] on icon "button" at bounding box center [151, 151] width 6 height 7
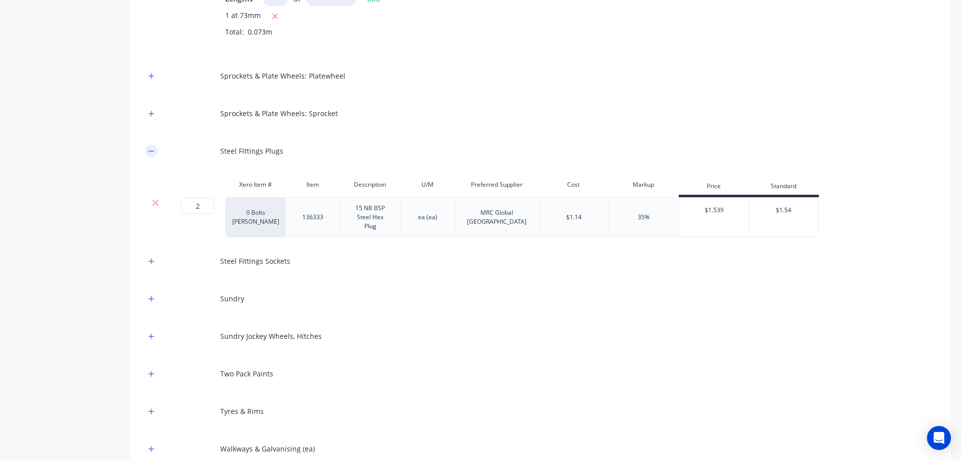
click at [153, 149] on icon "button" at bounding box center [151, 151] width 6 height 7
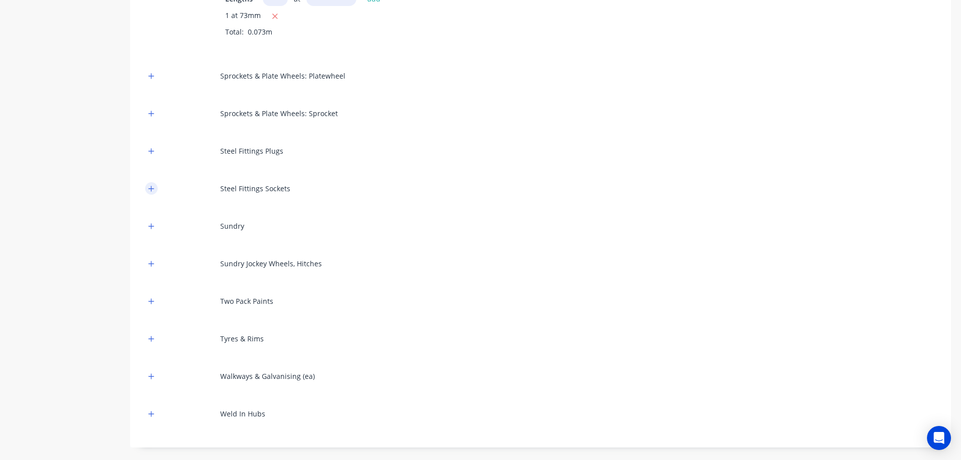
click at [154, 186] on icon "button" at bounding box center [151, 188] width 6 height 7
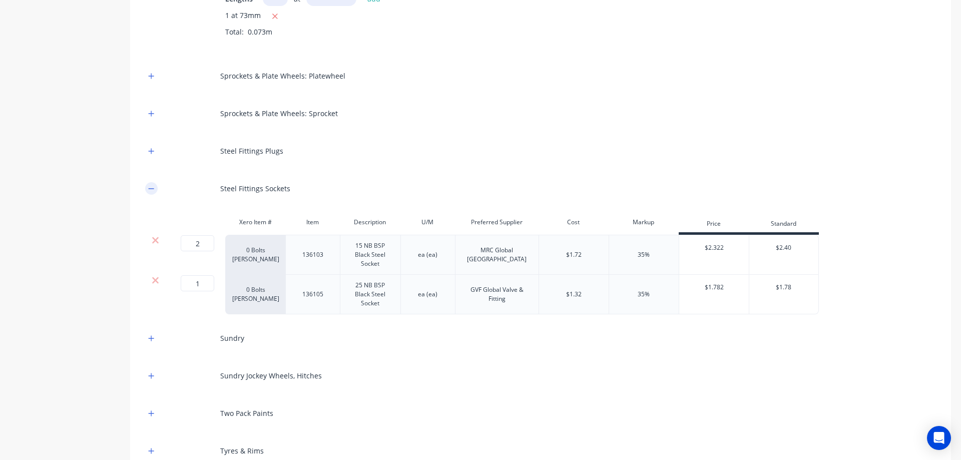
click at [154, 186] on icon "button" at bounding box center [151, 188] width 6 height 7
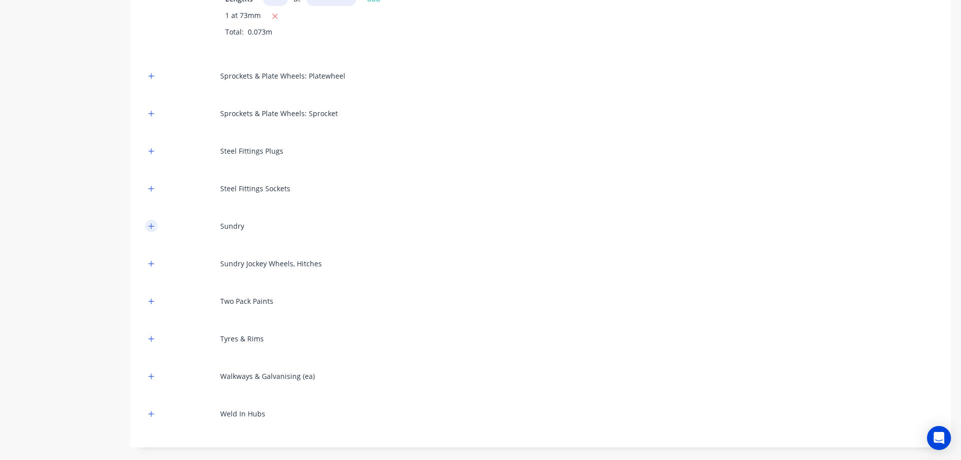
click at [150, 226] on icon "button" at bounding box center [152, 226] width 6 height 6
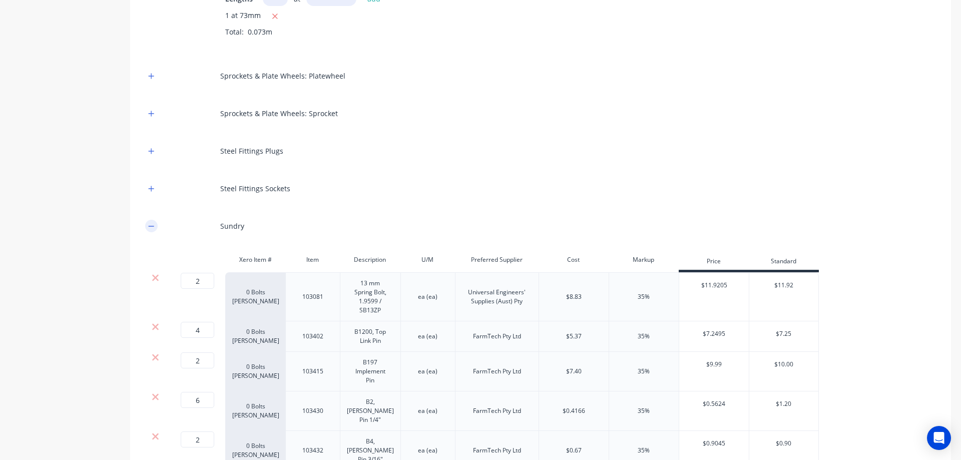
click at [150, 226] on icon "button" at bounding box center [152, 226] width 6 height 1
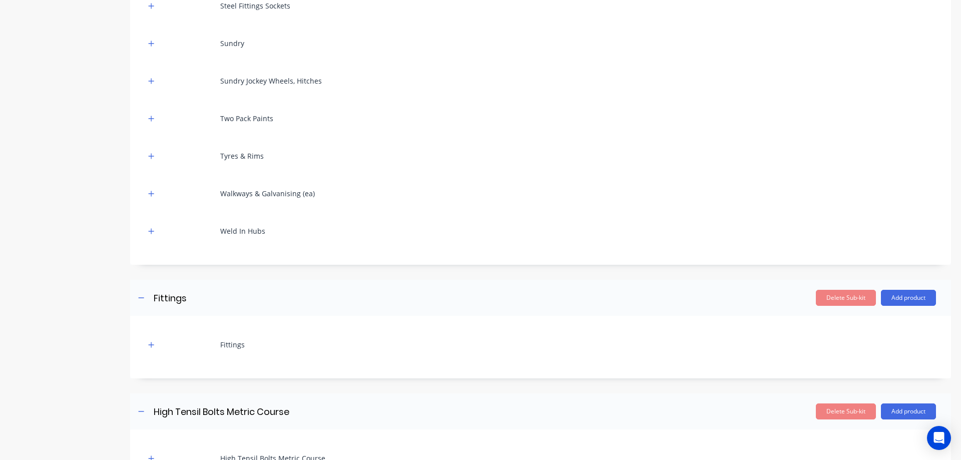
scroll to position [4319, 0]
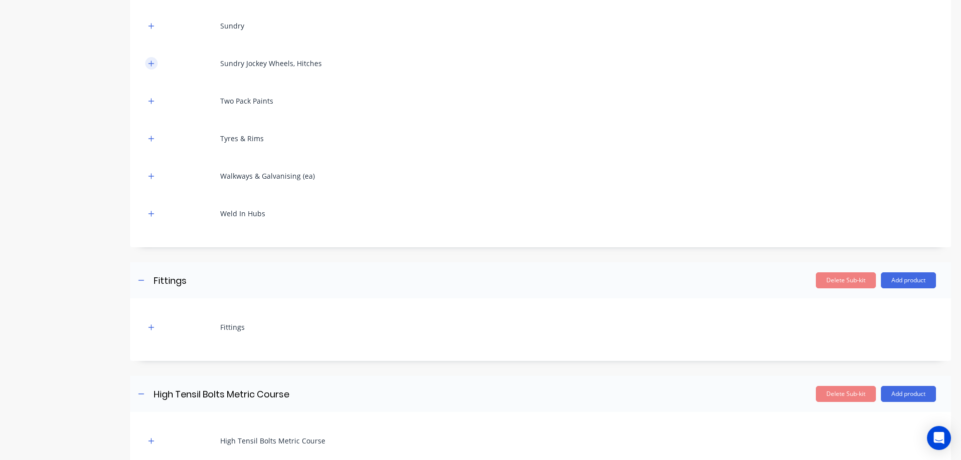
click at [147, 67] on button "button" at bounding box center [151, 63] width 13 height 13
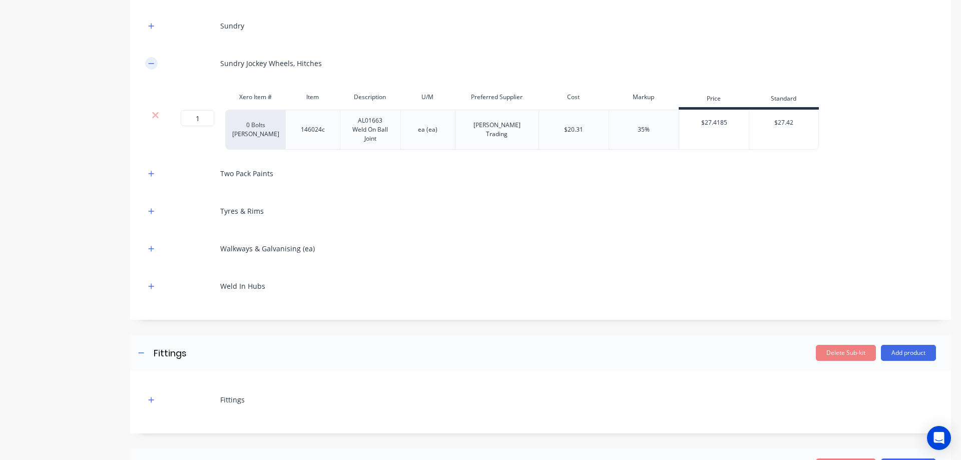
click at [147, 67] on button "button" at bounding box center [151, 63] width 13 height 13
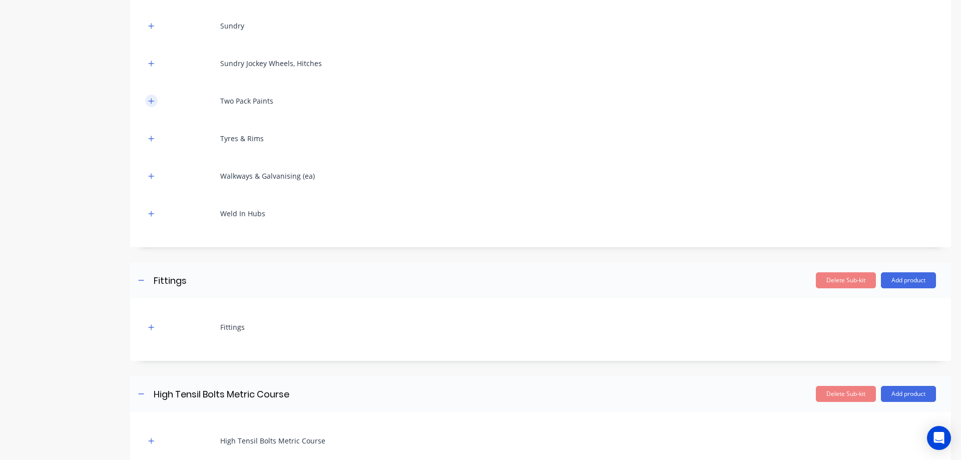
click at [150, 102] on icon "button" at bounding box center [151, 101] width 6 height 7
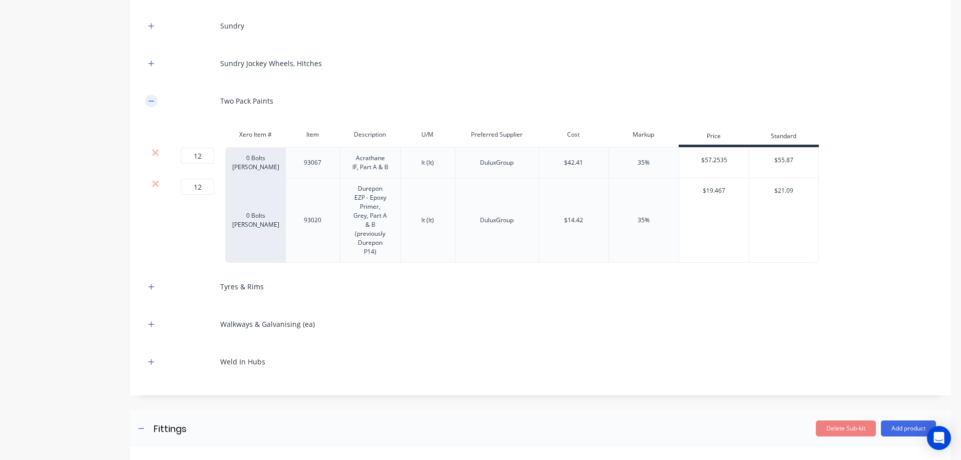
click at [150, 102] on icon "button" at bounding box center [151, 101] width 6 height 7
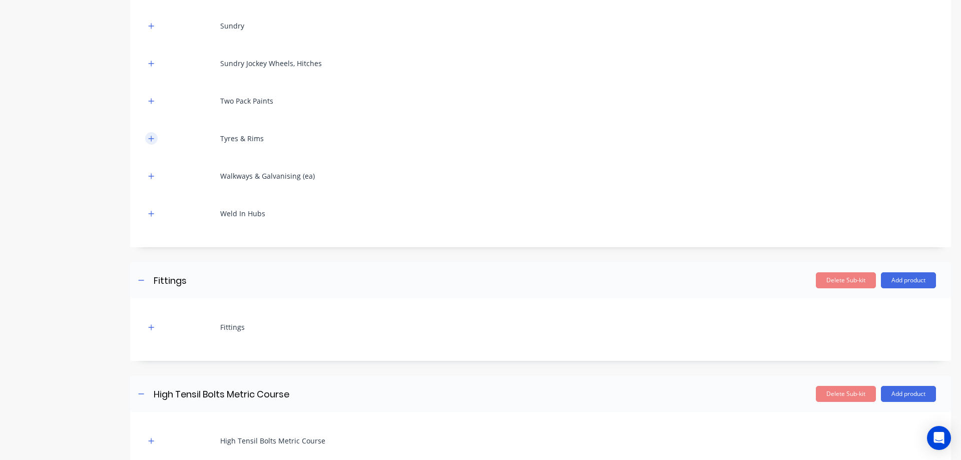
click at [154, 137] on icon "button" at bounding box center [151, 138] width 6 height 7
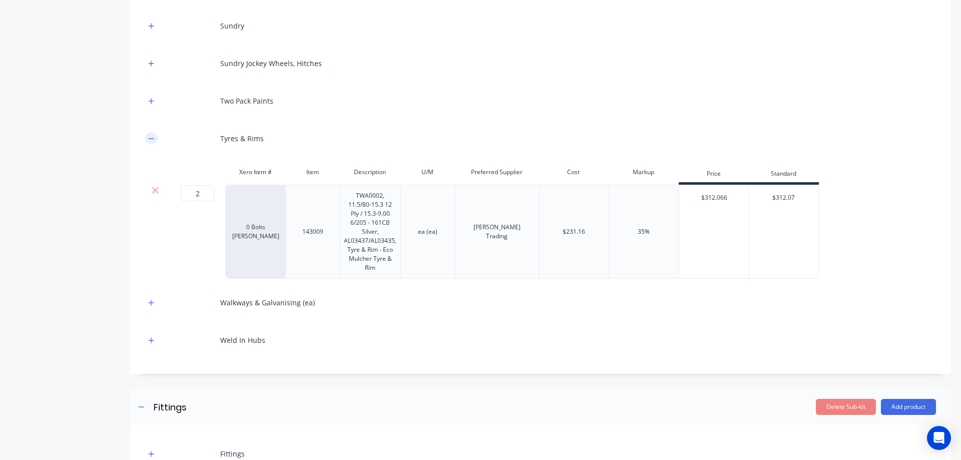
click at [154, 137] on icon "button" at bounding box center [151, 138] width 6 height 7
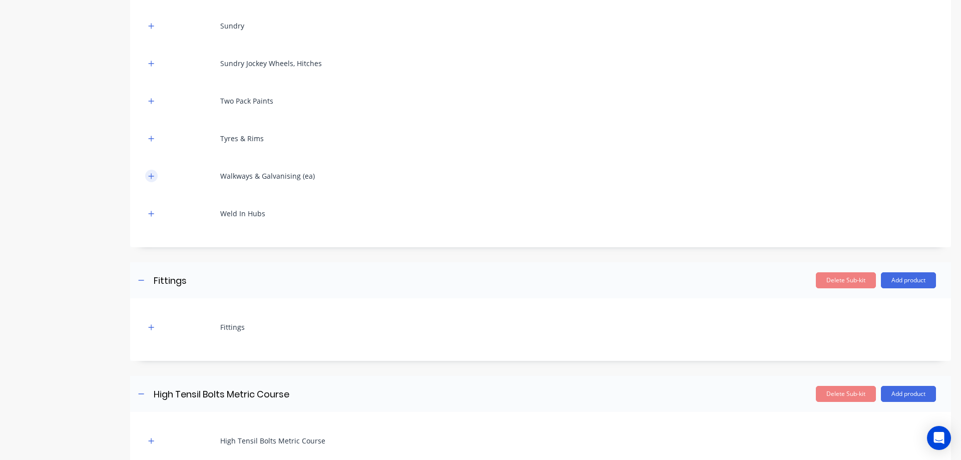
click at [147, 180] on button "button" at bounding box center [151, 176] width 13 height 13
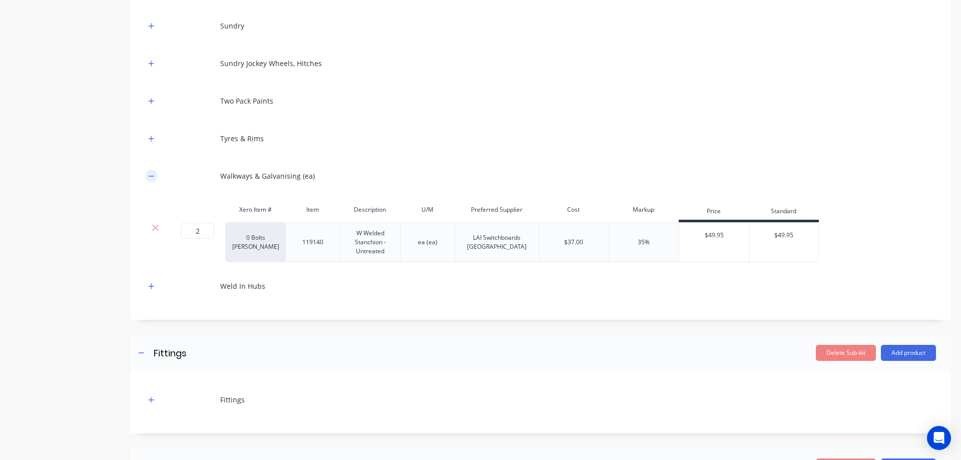
click at [147, 180] on button "button" at bounding box center [151, 176] width 13 height 13
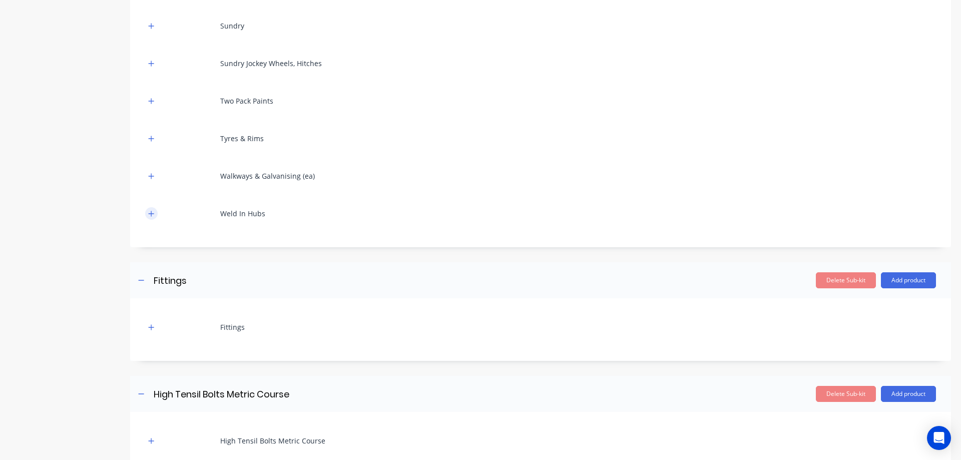
click at [149, 214] on icon "button" at bounding box center [151, 213] width 6 height 7
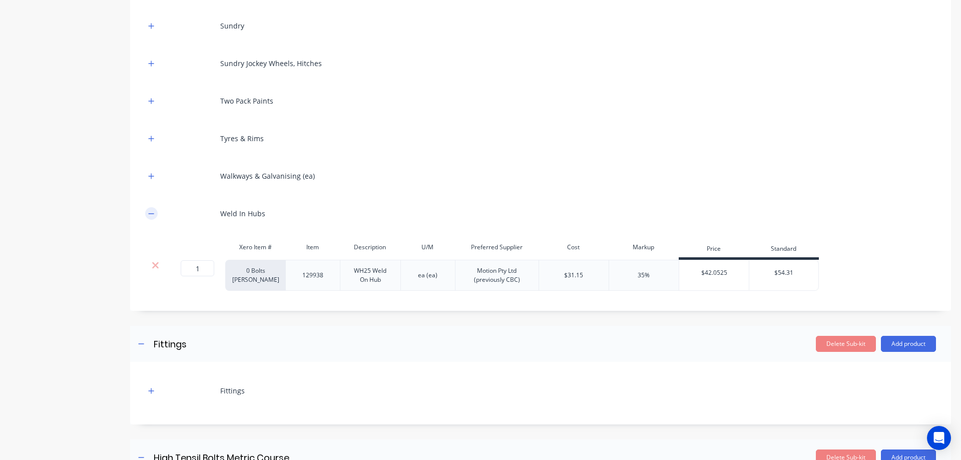
click at [149, 214] on icon "button" at bounding box center [151, 213] width 6 height 7
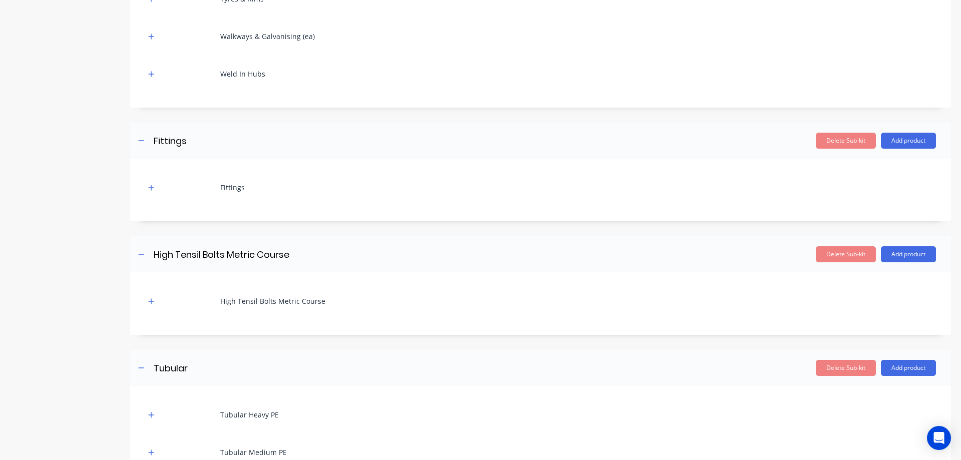
scroll to position [4519, 0]
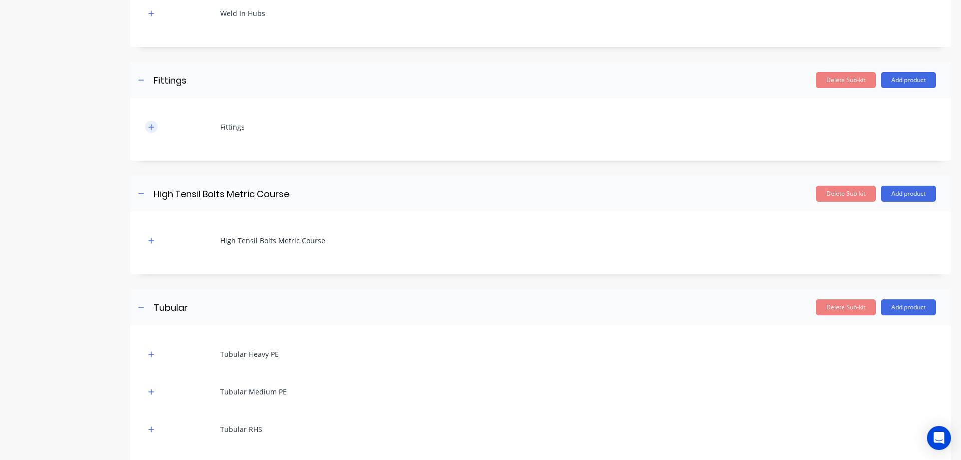
click at [153, 128] on icon "button" at bounding box center [151, 127] width 6 height 7
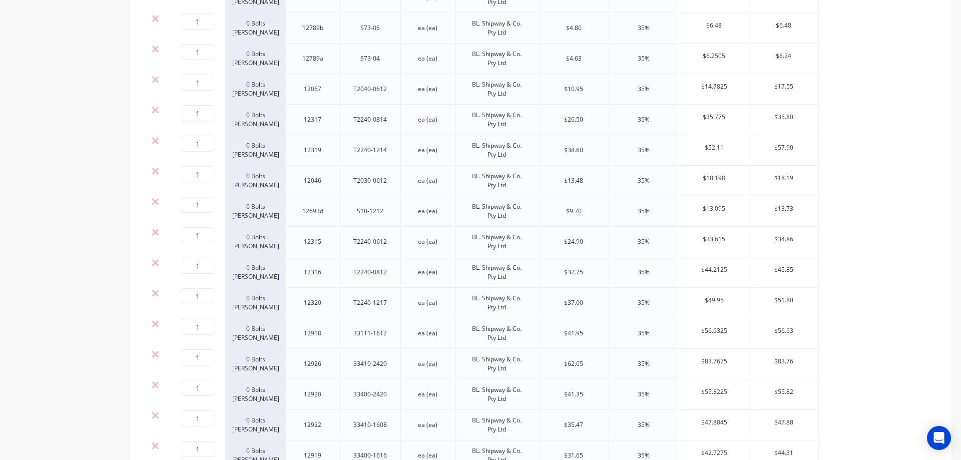
scroll to position [4819, 0]
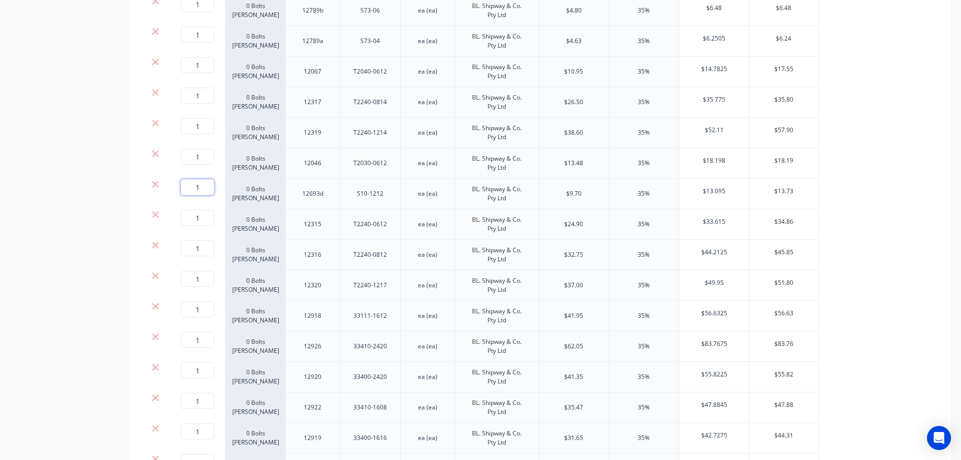
click at [197, 187] on input "1" at bounding box center [198, 187] width 34 height 16
type input "8"
drag, startPoint x: 204, startPoint y: 219, endPoint x: 195, endPoint y: 218, distance: 9.6
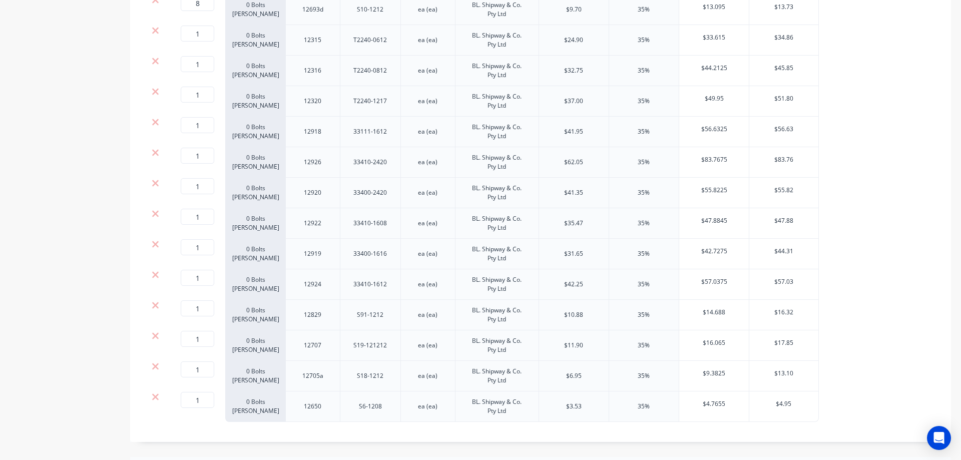
scroll to position [5020, 0]
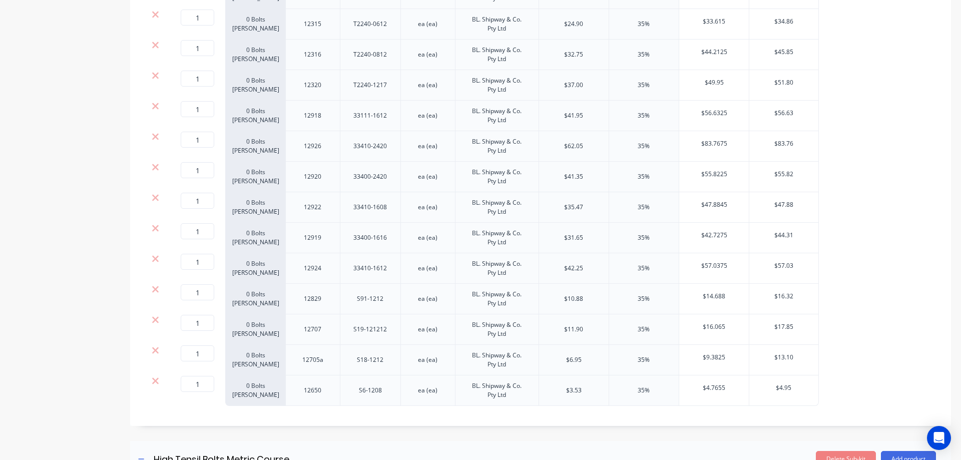
drag, startPoint x: 200, startPoint y: 359, endPoint x: 211, endPoint y: 357, distance: 11.2
drag, startPoint x: 204, startPoint y: 354, endPoint x: 190, endPoint y: 352, distance: 14.2
click at [190, 352] on input "1" at bounding box center [198, 354] width 34 height 16
type input "2"
click at [199, 320] on input "1" at bounding box center [198, 323] width 34 height 16
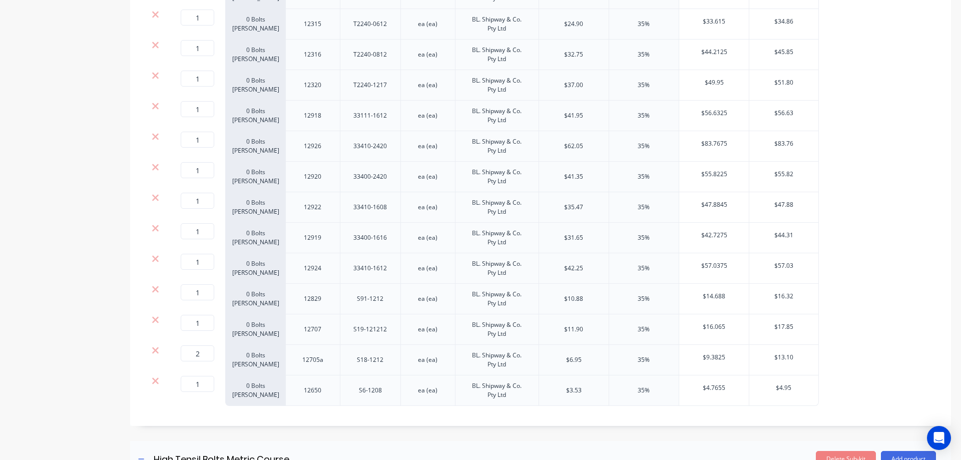
type input "2"
click at [195, 382] on input "1" at bounding box center [198, 384] width 34 height 16
type input "30"
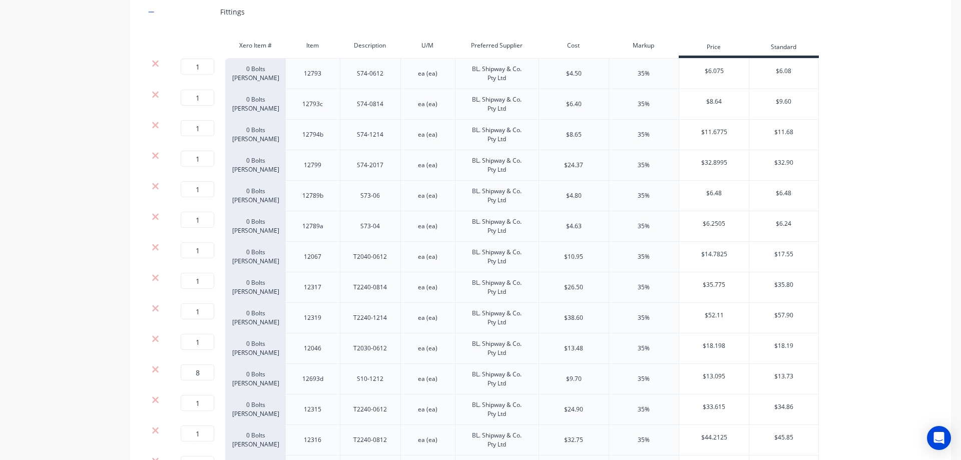
scroll to position [4619, 0]
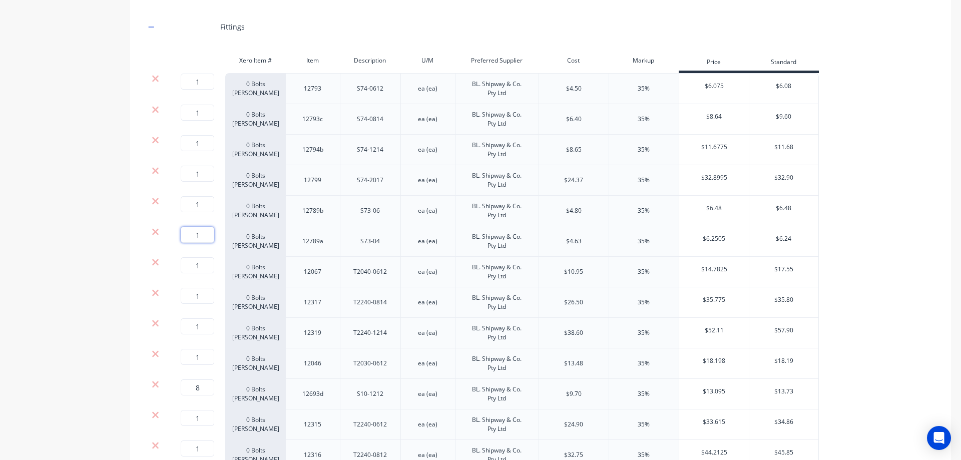
click at [205, 239] on input "1" at bounding box center [198, 235] width 34 height 16
type input "2"
drag, startPoint x: 202, startPoint y: 208, endPoint x: 191, endPoint y: 207, distance: 11.0
click at [191, 207] on input "1" at bounding box center [198, 204] width 34 height 16
type input "2"
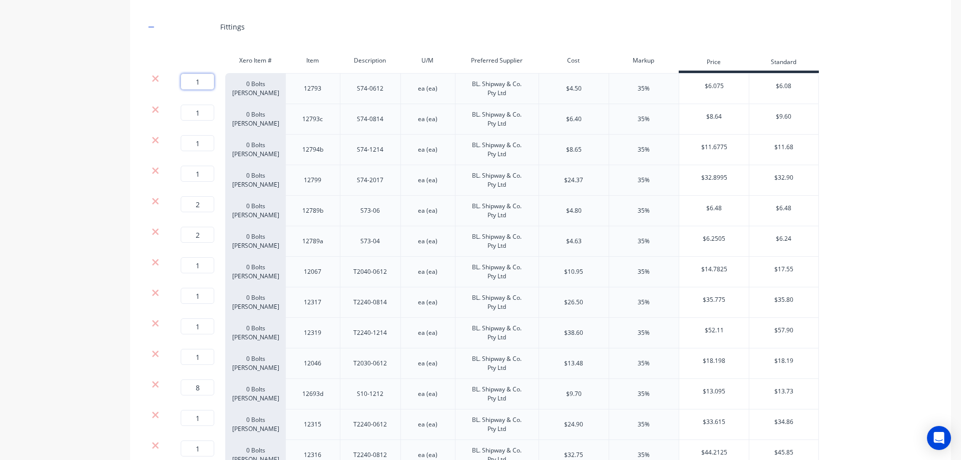
drag, startPoint x: 203, startPoint y: 81, endPoint x: 195, endPoint y: 81, distance: 8.5
click at [195, 81] on input "1" at bounding box center [198, 82] width 34 height 16
type input "8"
drag, startPoint x: 193, startPoint y: 114, endPoint x: 200, endPoint y: 114, distance: 7.0
click at [200, 114] on input "1" at bounding box center [198, 113] width 34 height 16
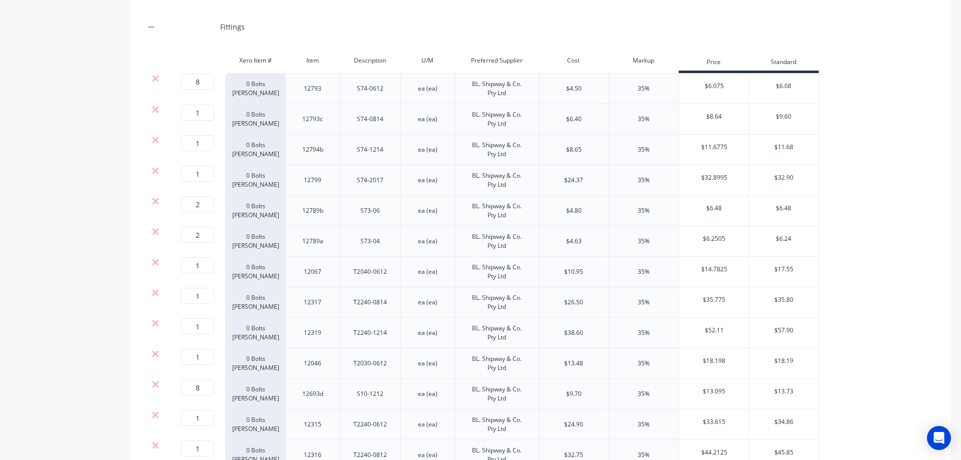
type input "4"
drag, startPoint x: 200, startPoint y: 141, endPoint x: 194, endPoint y: 142, distance: 6.6
click at [194, 142] on input "1" at bounding box center [198, 143] width 34 height 16
type input "4"
drag, startPoint x: 203, startPoint y: 175, endPoint x: 195, endPoint y: 175, distance: 8.5
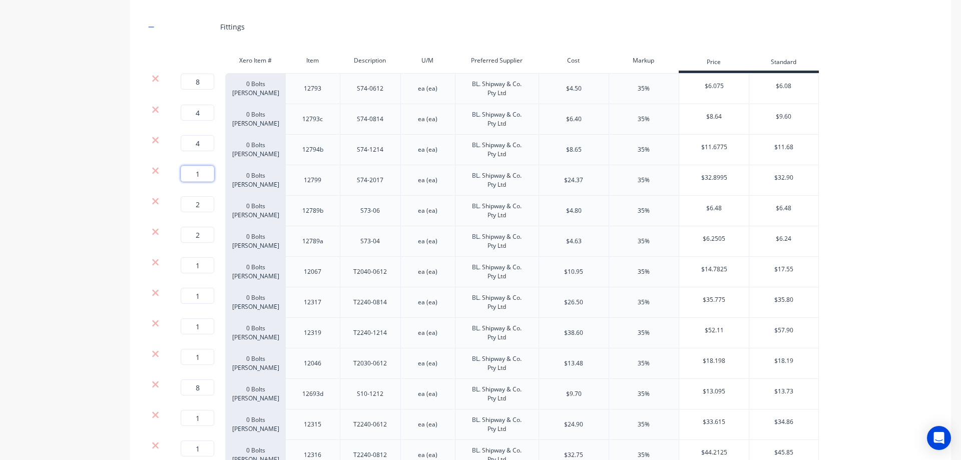
click at [195, 175] on input "1" at bounding box center [198, 174] width 34 height 16
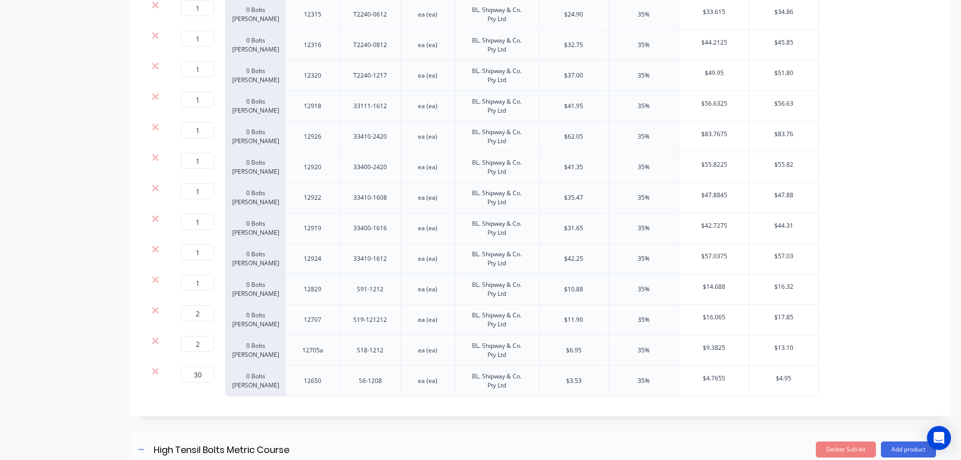
scroll to position [5070, 0]
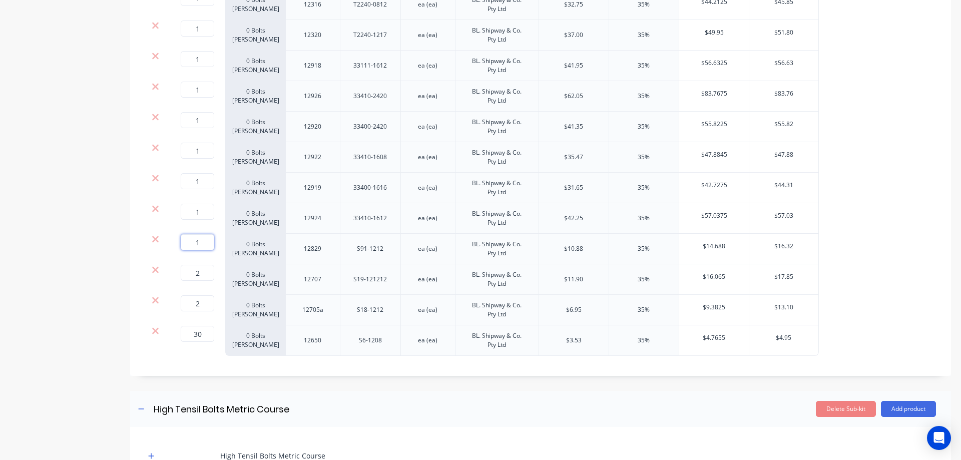
click at [198, 242] on input "1" at bounding box center [198, 242] width 34 height 16
type input "8"
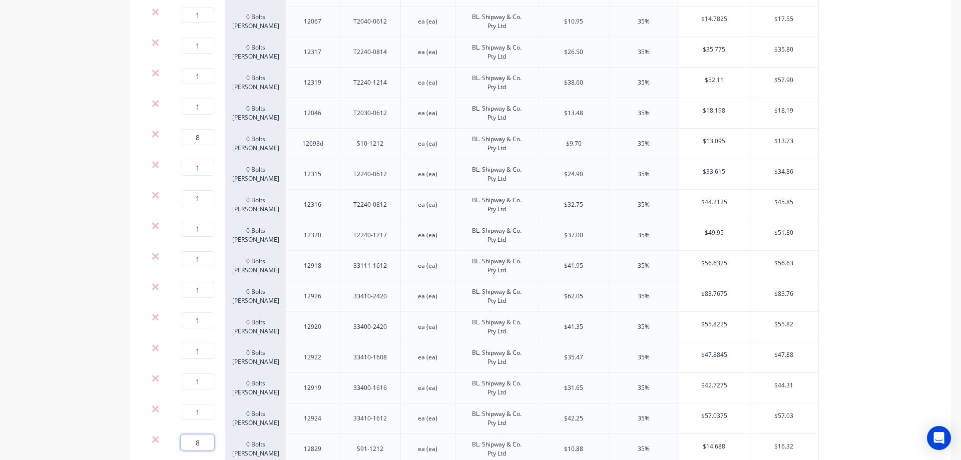
scroll to position [4819, 0]
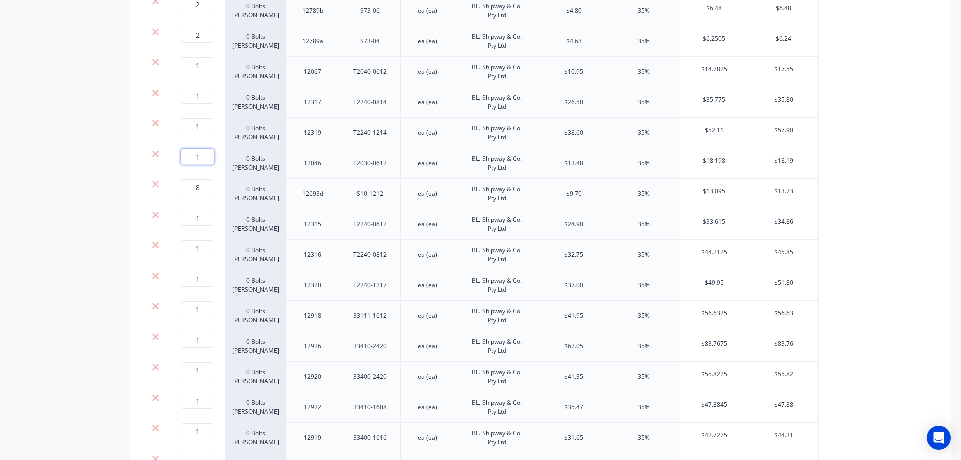
drag, startPoint x: 204, startPoint y: 157, endPoint x: 194, endPoint y: 159, distance: 10.6
click at [194, 159] on input "1" at bounding box center [198, 157] width 34 height 16
type input "8"
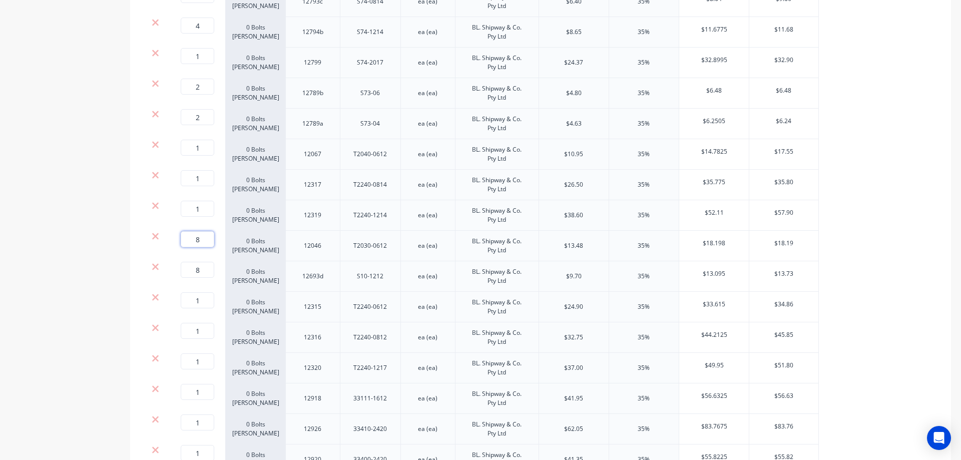
scroll to position [4719, 0]
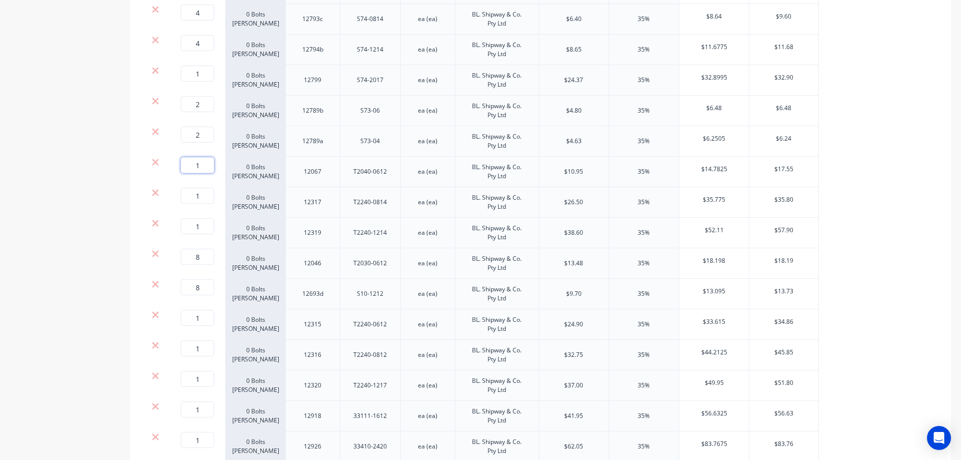
drag, startPoint x: 202, startPoint y: 166, endPoint x: 195, endPoint y: 166, distance: 6.5
click at [195, 166] on input "1" at bounding box center [198, 165] width 34 height 16
type input "24"
click at [195, 318] on input "1" at bounding box center [198, 318] width 34 height 16
type input "2"
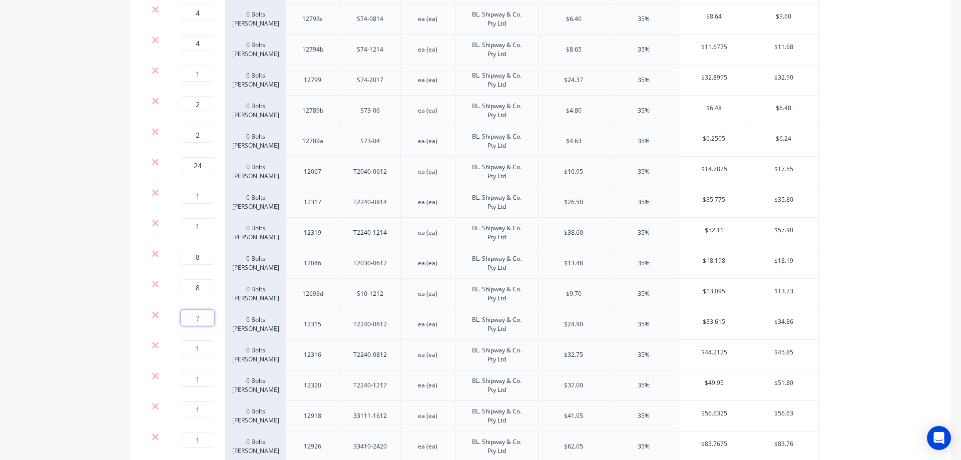
type input "6"
drag, startPoint x: 207, startPoint y: 196, endPoint x: 193, endPoint y: 198, distance: 14.2
click at [193, 198] on input "1" at bounding box center [198, 196] width 34 height 16
click at [191, 227] on input "1" at bounding box center [198, 226] width 34 height 16
type input "5"
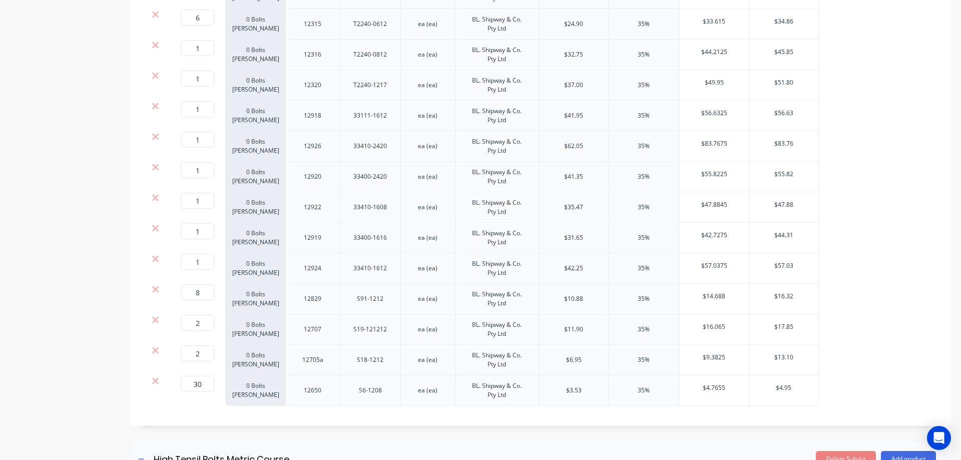
scroll to position [5270, 0]
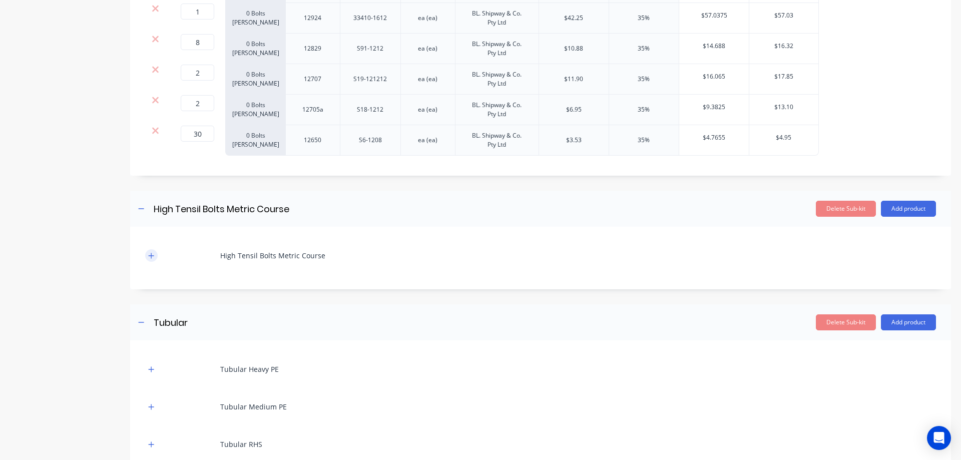
click at [154, 252] on icon "button" at bounding box center [151, 255] width 6 height 7
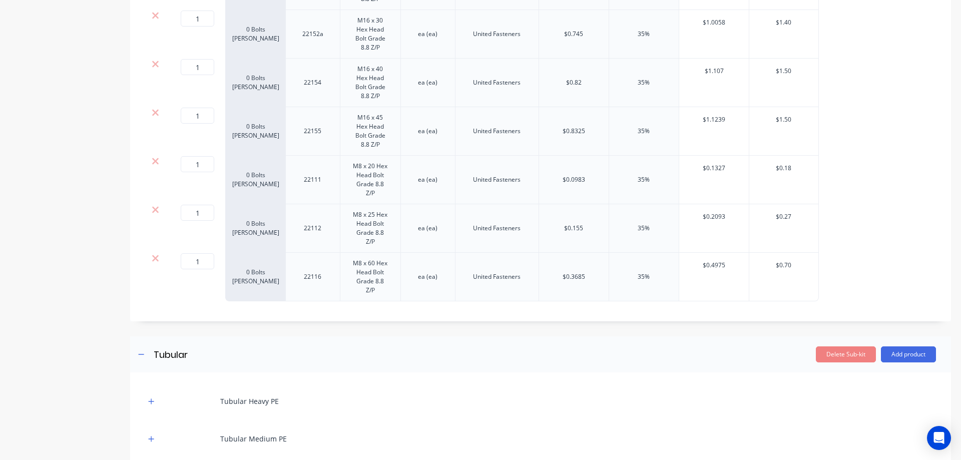
scroll to position [6397, 0]
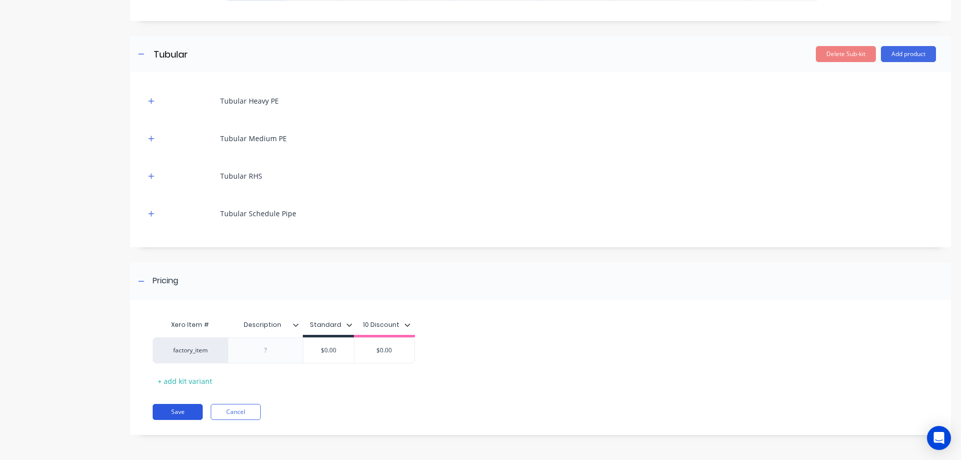
click at [199, 410] on button "Save" at bounding box center [178, 412] width 50 height 16
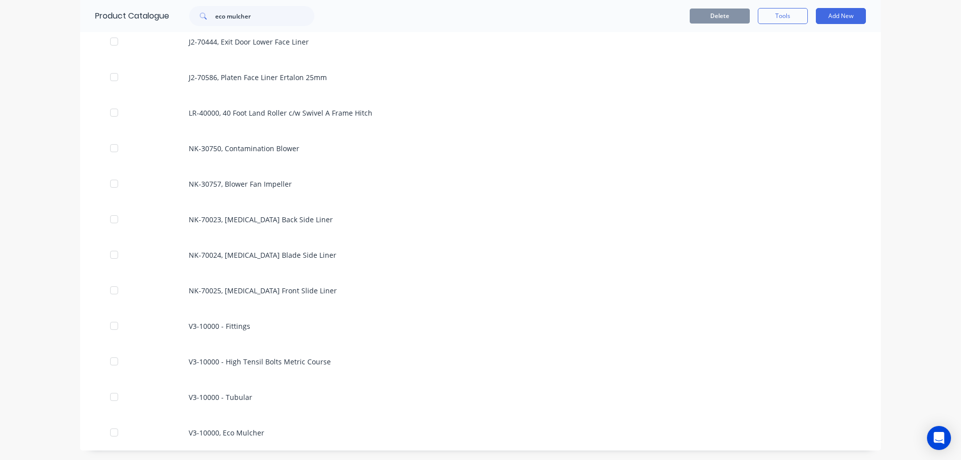
scroll to position [1544, 0]
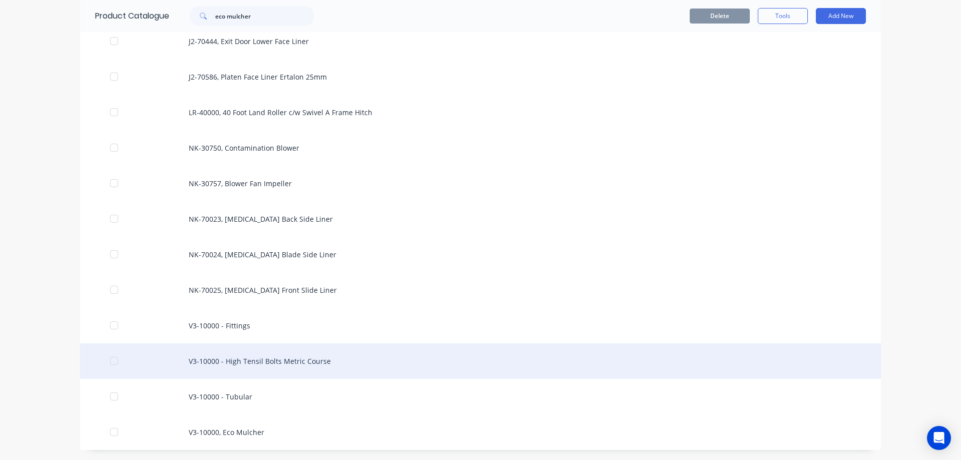
click at [513, 370] on div "V3-10000 - High Tensil Bolts Metric Course" at bounding box center [480, 362] width 801 height 36
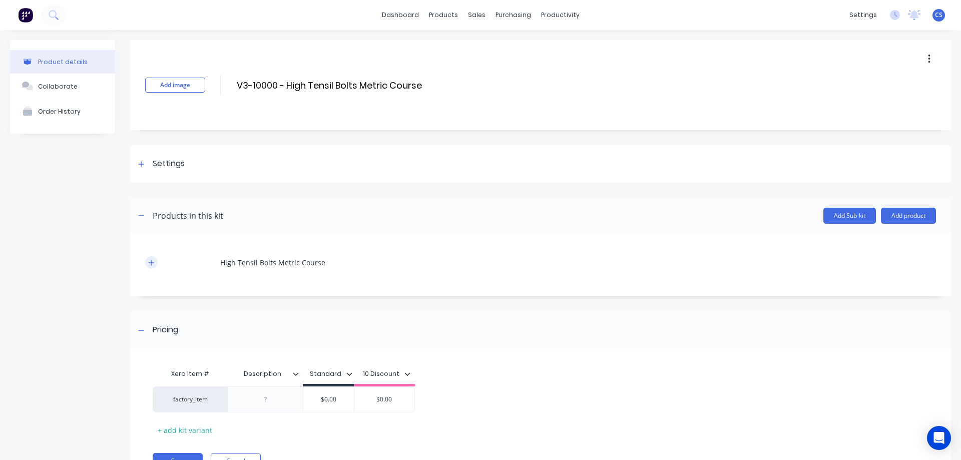
click at [152, 262] on icon "button" at bounding box center [152, 263] width 6 height 6
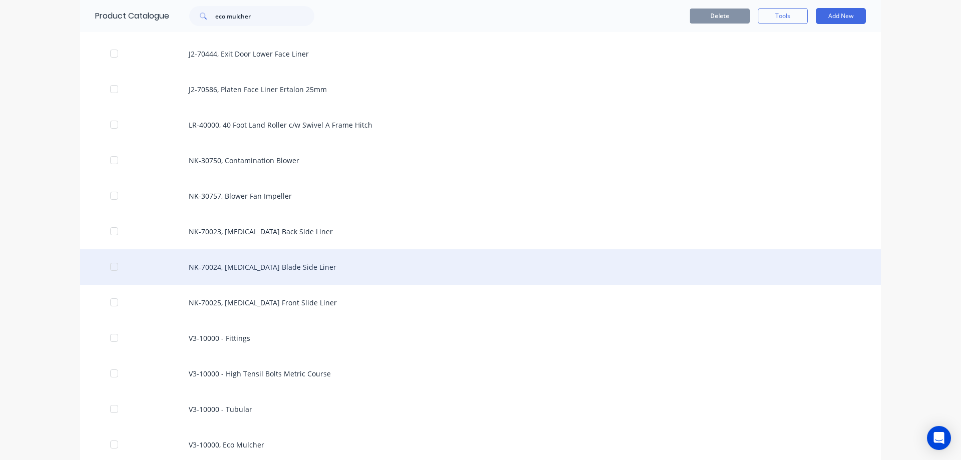
scroll to position [1544, 0]
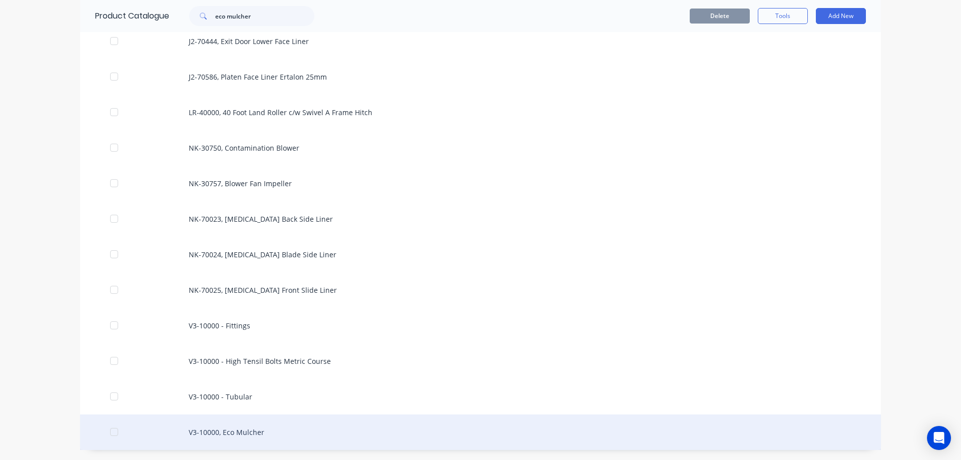
click at [356, 423] on div "V3-10000, Eco Mulcher" at bounding box center [480, 433] width 801 height 36
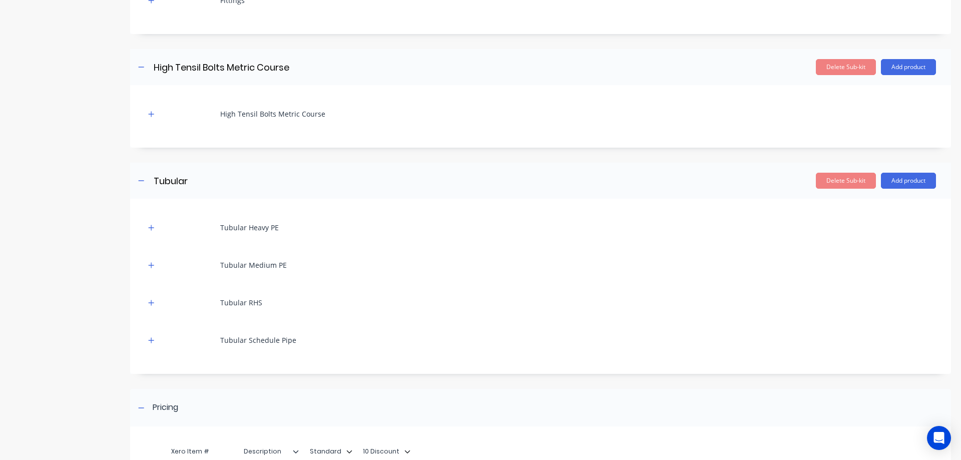
scroll to position [1653, 0]
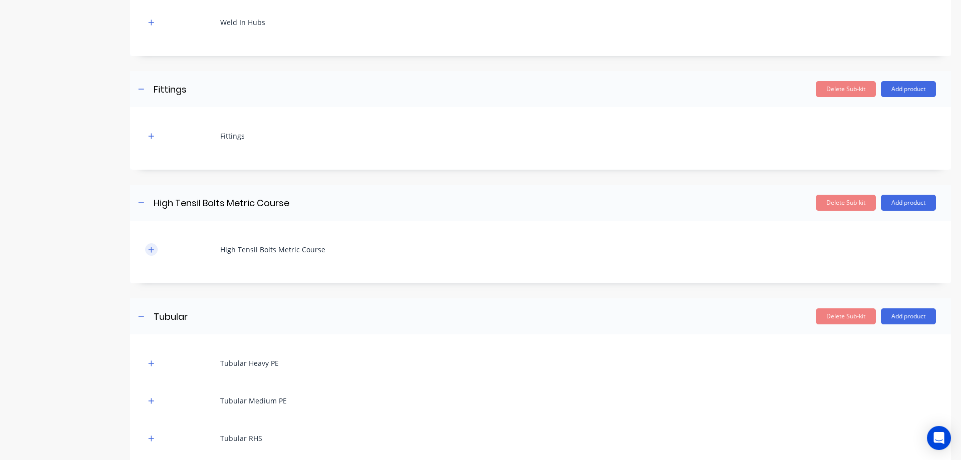
click at [154, 244] on button "button" at bounding box center [151, 249] width 13 height 13
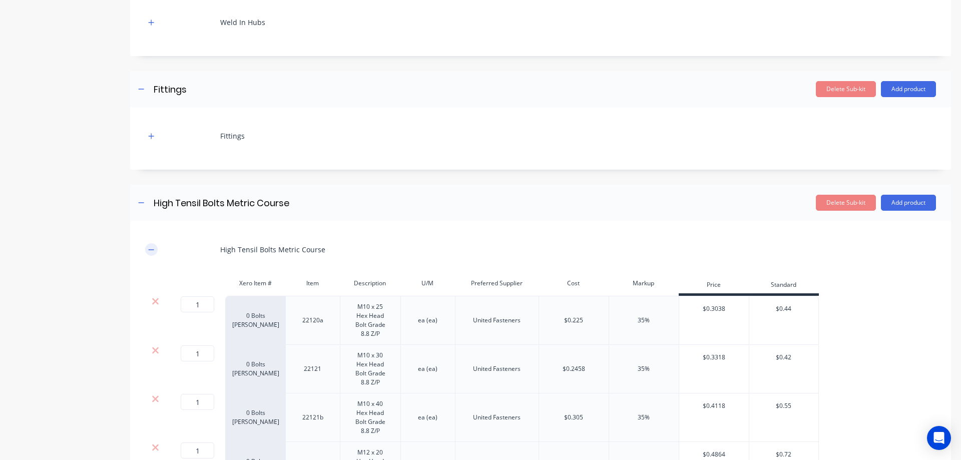
click at [154, 244] on button "button" at bounding box center [151, 249] width 13 height 13
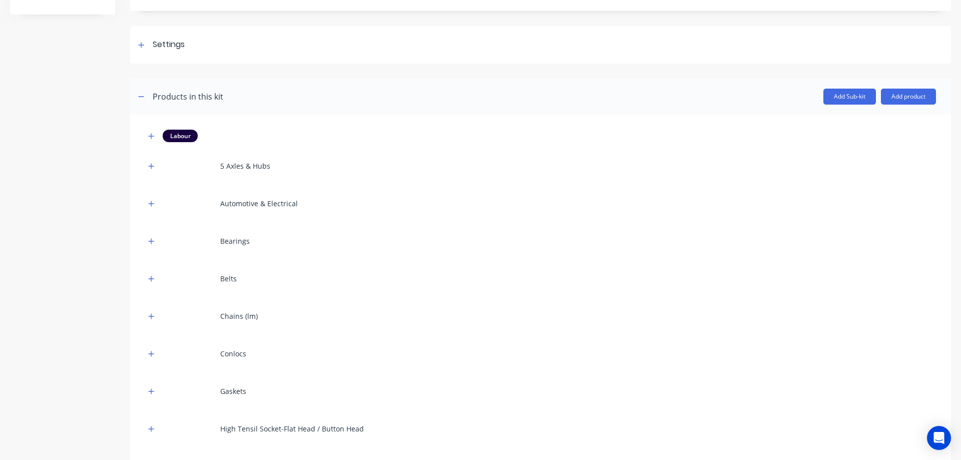
scroll to position [0, 0]
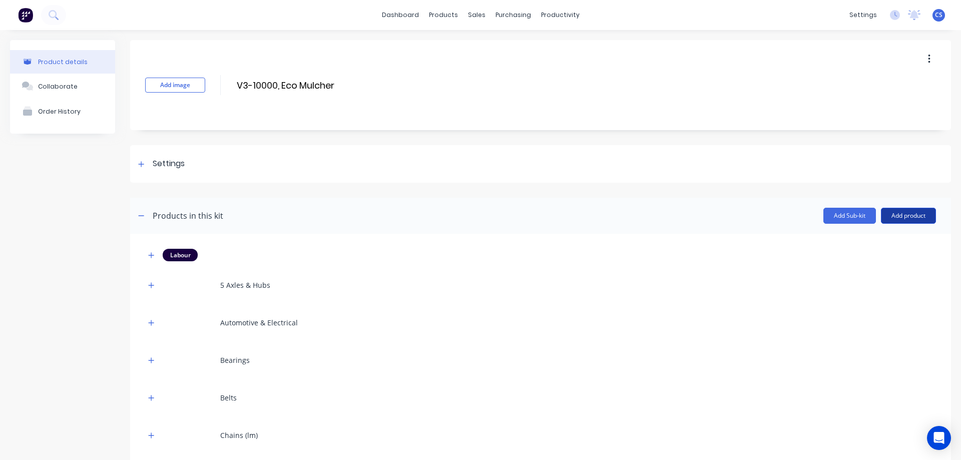
click at [892, 216] on button "Add product" at bounding box center [908, 216] width 55 height 16
click at [843, 211] on button "Add Sub-kit" at bounding box center [850, 216] width 53 height 16
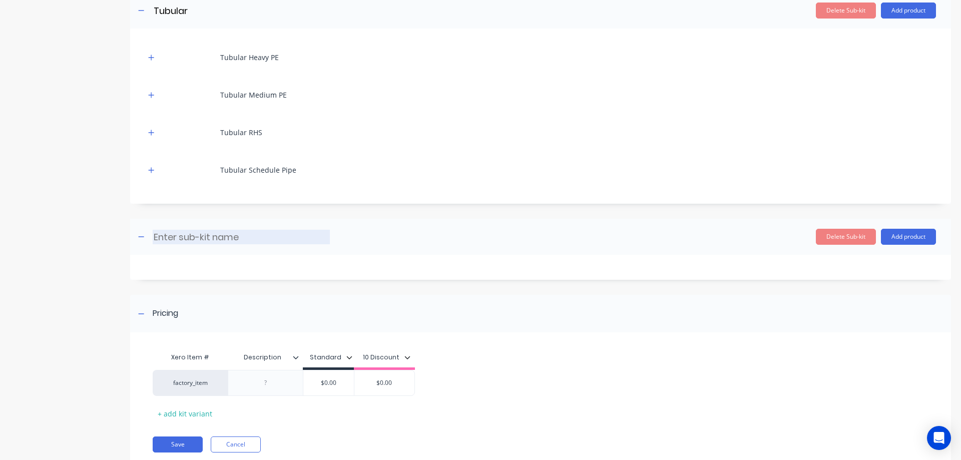
scroll to position [1941, 0]
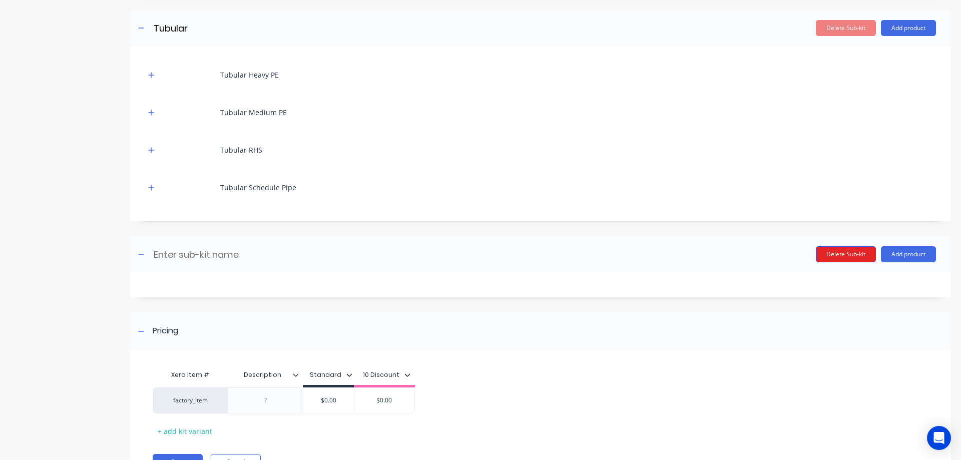
click at [843, 253] on button "Delete Sub-kit" at bounding box center [846, 254] width 60 height 16
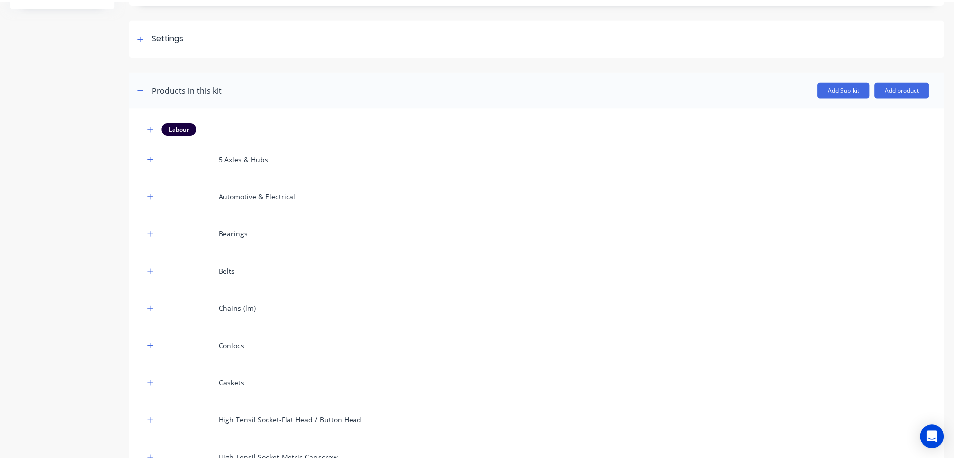
scroll to position [0, 0]
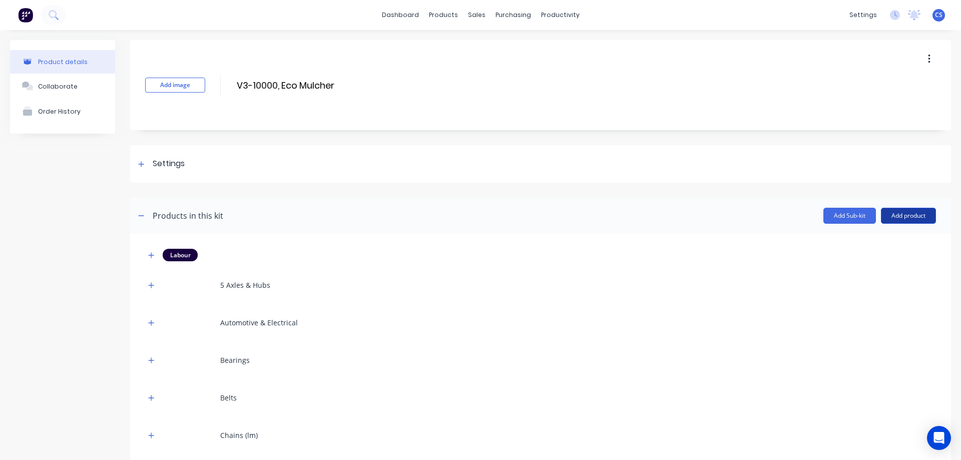
click at [922, 214] on button "Add product" at bounding box center [908, 216] width 55 height 16
click at [895, 238] on div "Product catalogue" at bounding box center [888, 241] width 77 height 15
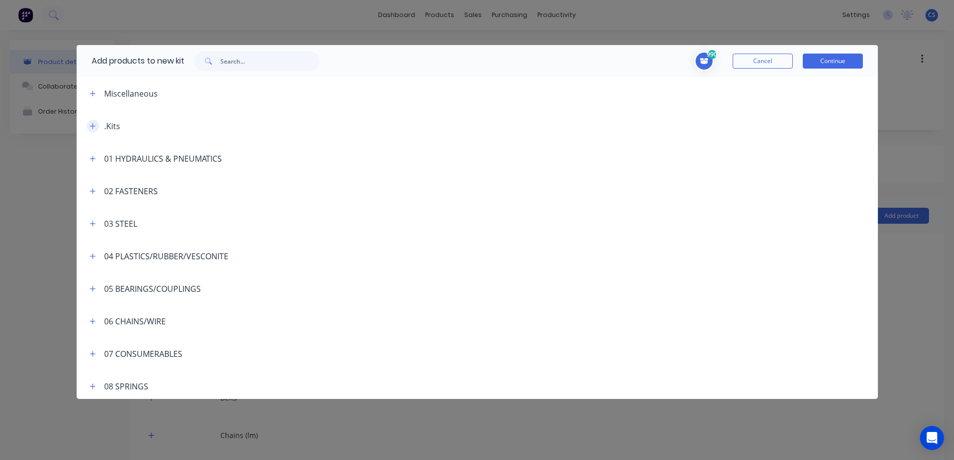
click at [96, 125] on button "button" at bounding box center [93, 126] width 13 height 13
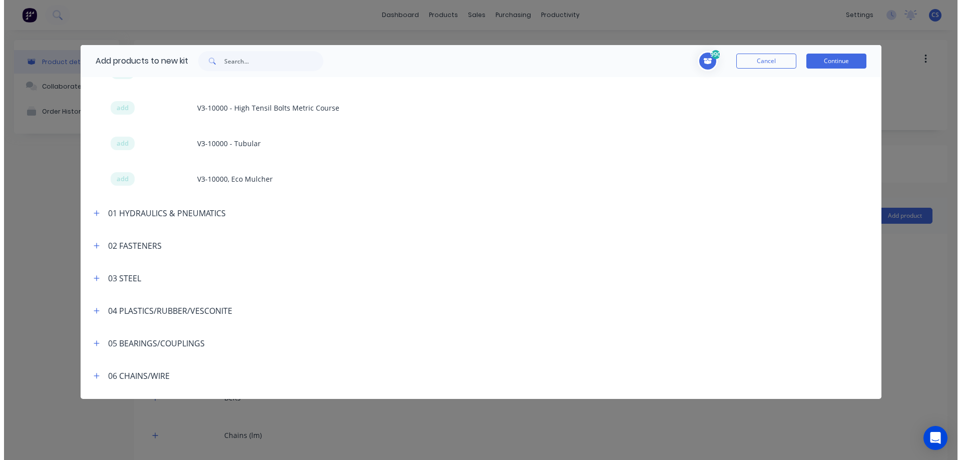
scroll to position [1803, 0]
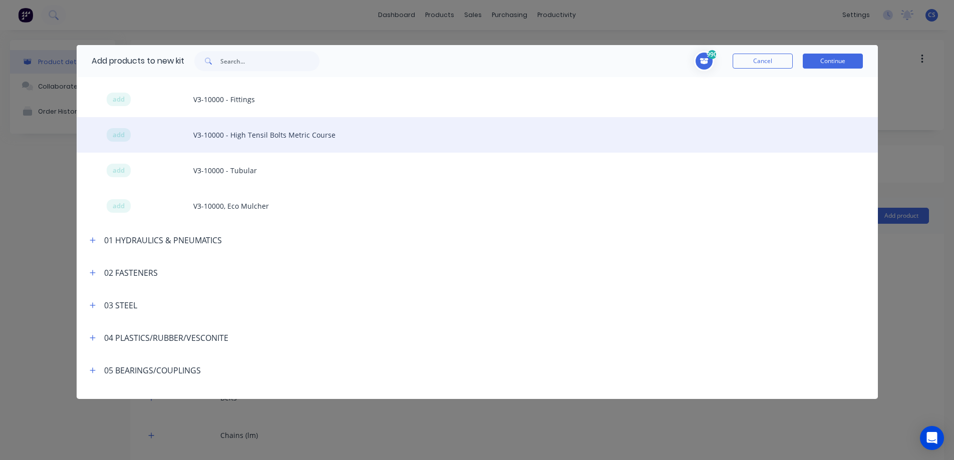
click at [125, 131] on div "add V3-10000 - High Tensil Bolts Metric Course" at bounding box center [477, 135] width 801 height 36
click at [118, 136] on span "add" at bounding box center [119, 135] width 12 height 10
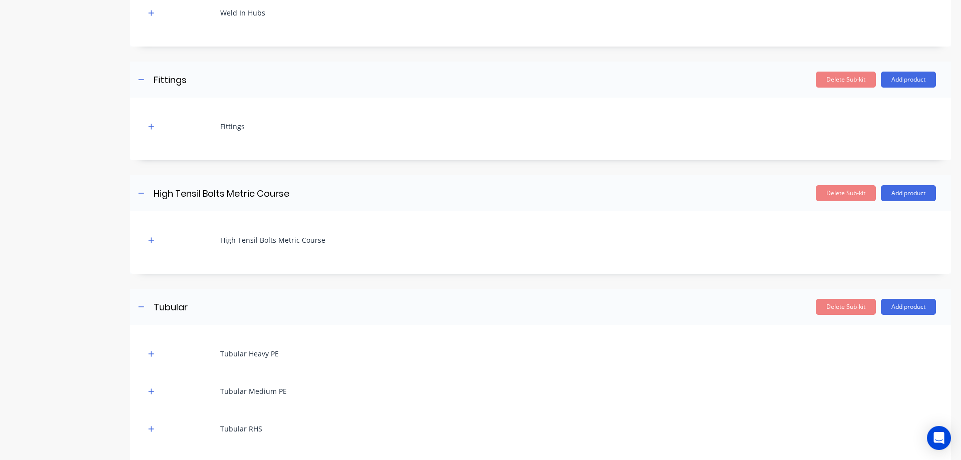
scroll to position [1668, 0]
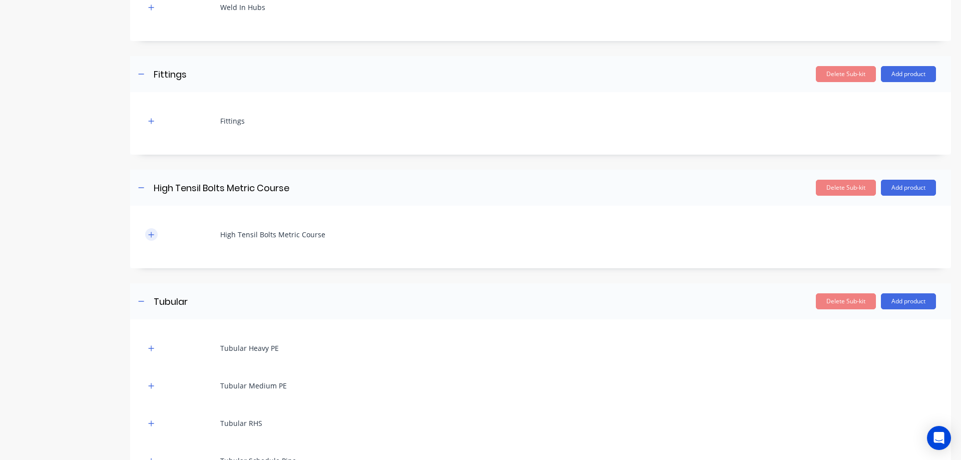
click at [153, 234] on icon "button" at bounding box center [152, 235] width 6 height 6
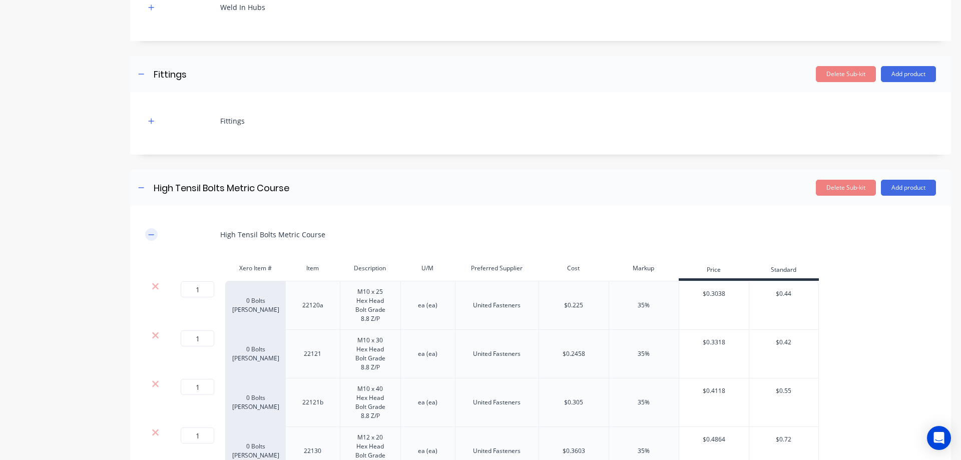
click at [153, 234] on icon "button" at bounding box center [152, 234] width 6 height 1
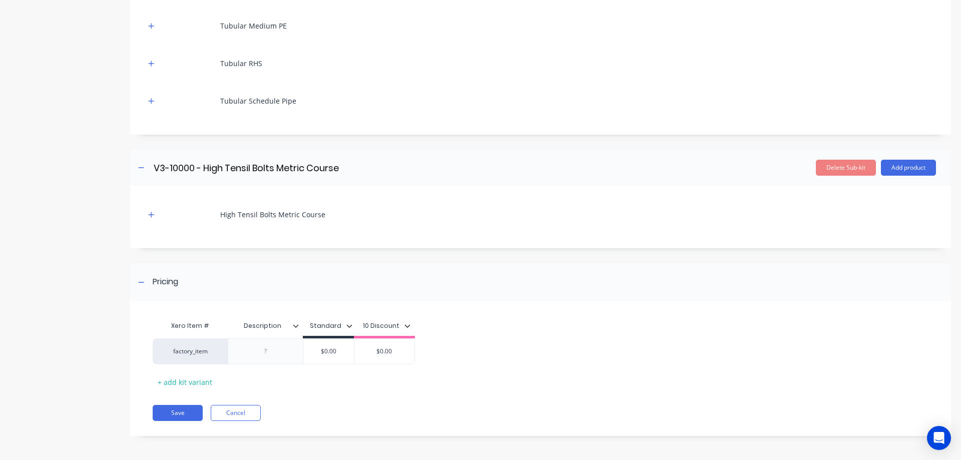
scroll to position [2029, 0]
click at [151, 217] on button "button" at bounding box center [151, 213] width 13 height 13
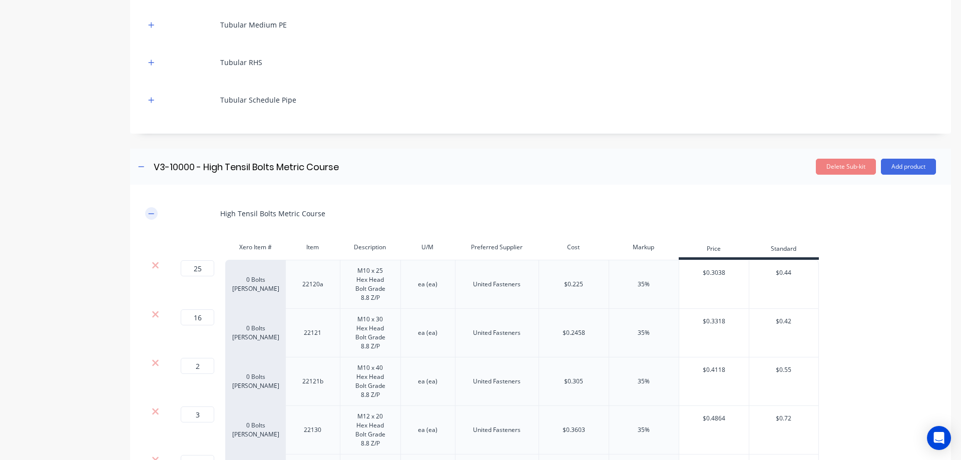
click at [151, 217] on button "button" at bounding box center [151, 213] width 13 height 13
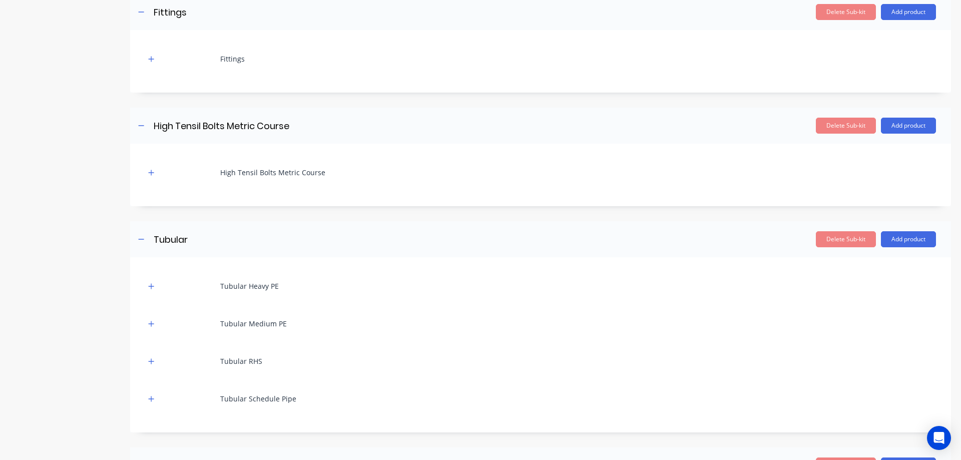
scroll to position [1728, 0]
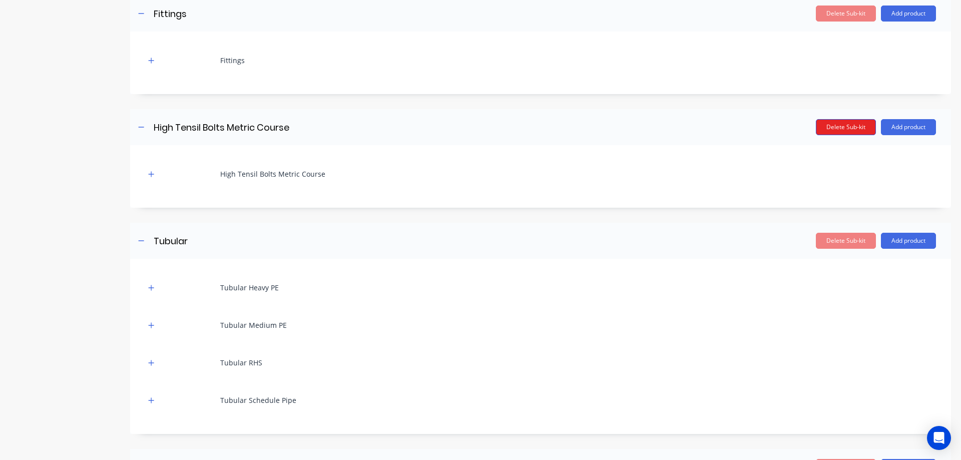
click at [847, 130] on button "Delete Sub-kit" at bounding box center [846, 127] width 60 height 16
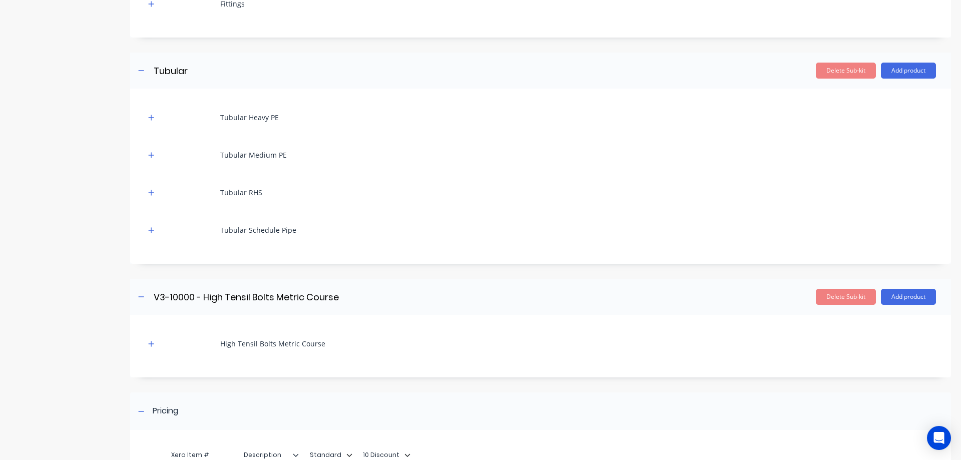
scroll to position [1878, 0]
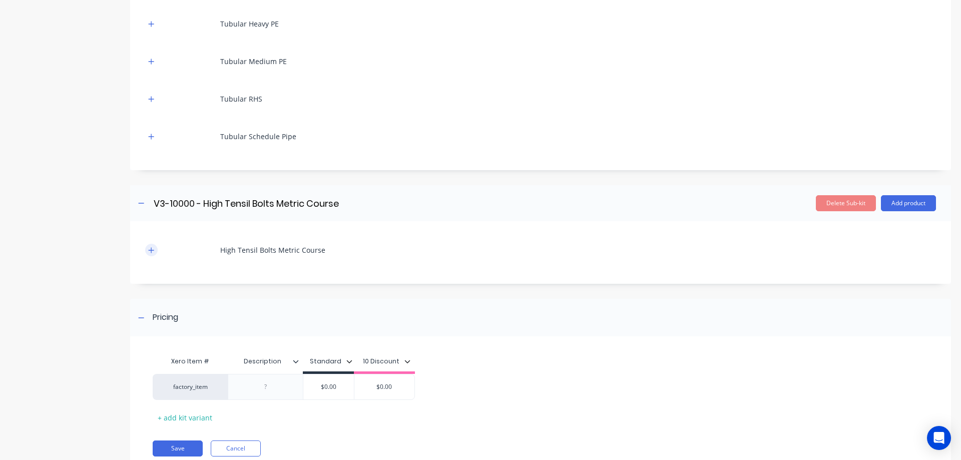
click at [155, 247] on button "button" at bounding box center [151, 250] width 13 height 13
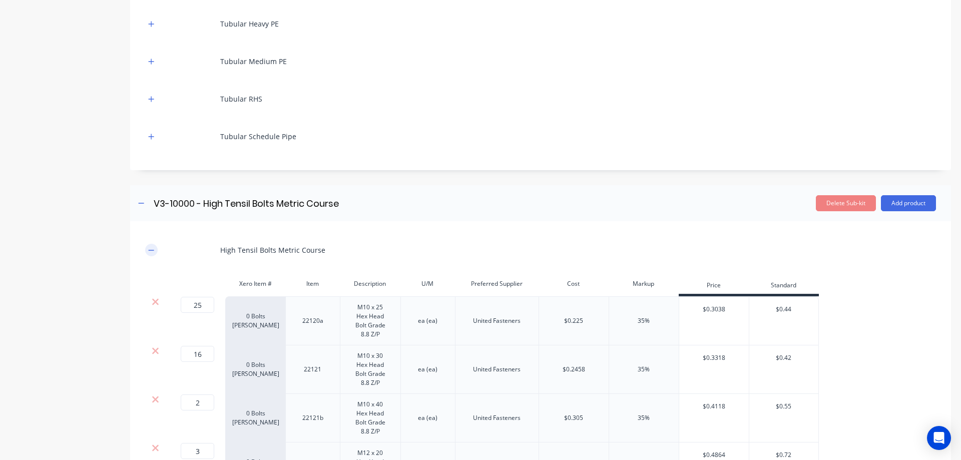
click at [155, 247] on button "button" at bounding box center [151, 250] width 13 height 13
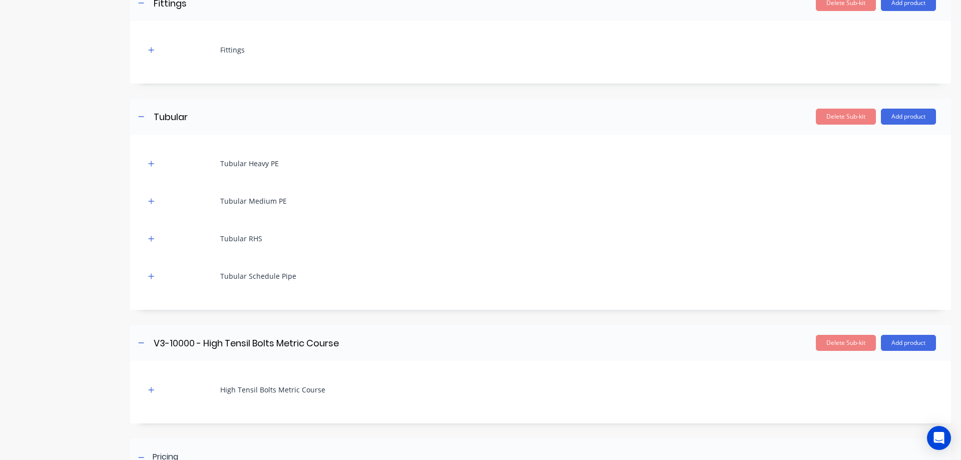
scroll to position [1728, 0]
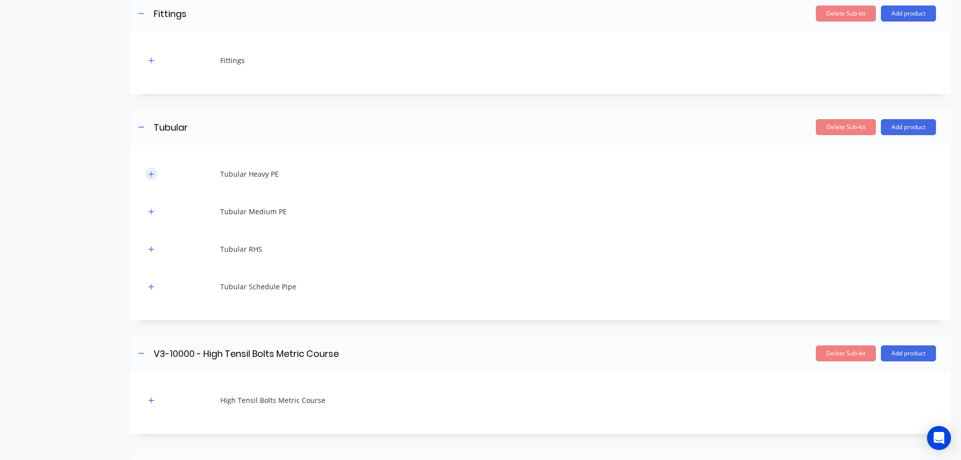
click at [153, 178] on button "button" at bounding box center [151, 174] width 13 height 13
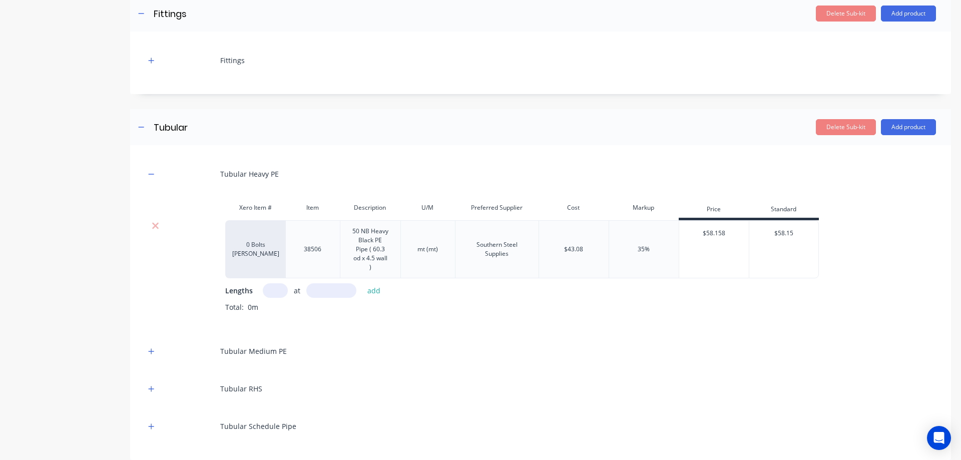
click at [273, 288] on input "text" at bounding box center [275, 290] width 25 height 15
type input "1"
type input "1499"
click at [368, 288] on button "add" at bounding box center [375, 291] width 24 height 14
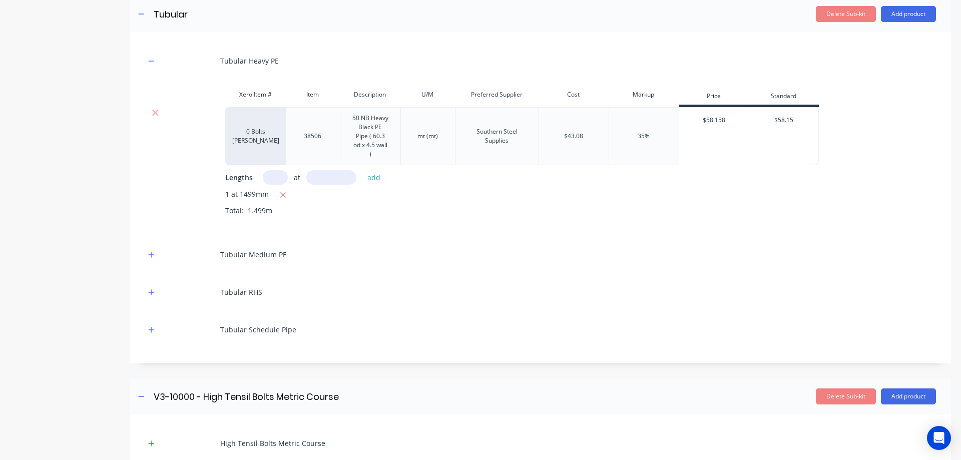
scroll to position [1878, 0]
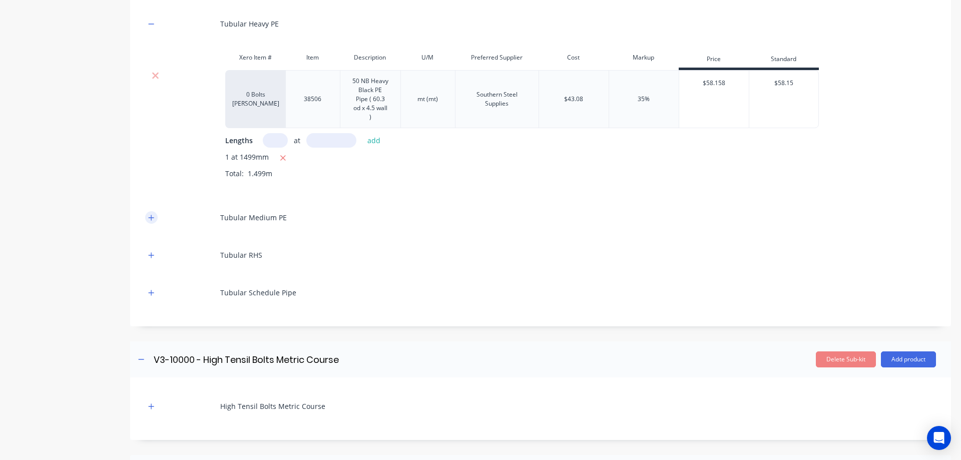
click at [150, 223] on button "button" at bounding box center [151, 217] width 13 height 13
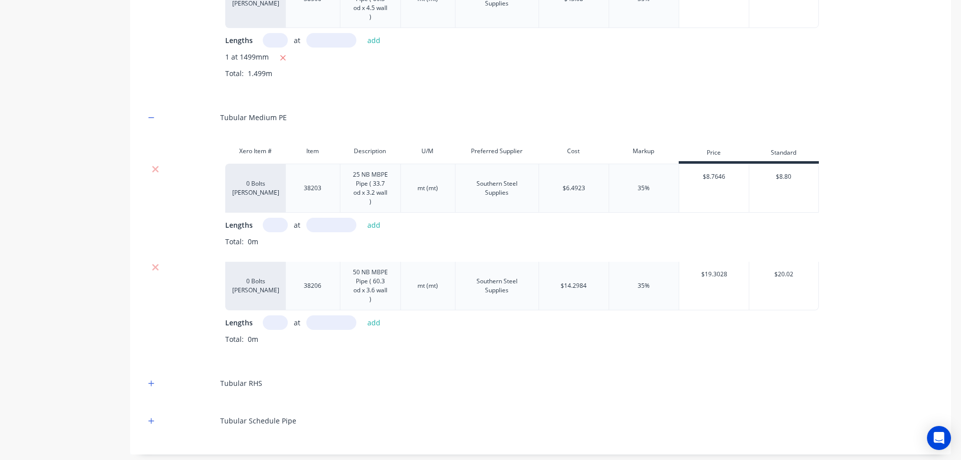
scroll to position [2029, 0]
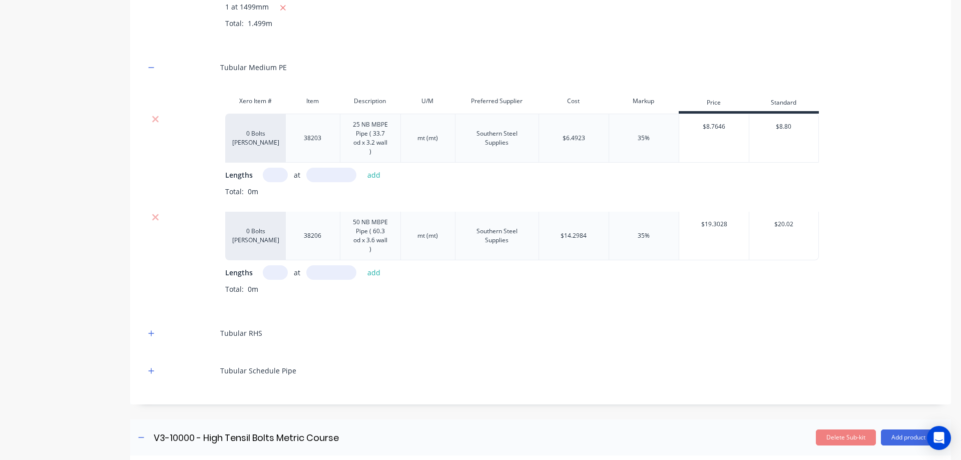
click at [279, 175] on input "text" at bounding box center [275, 175] width 25 height 15
type input "1"
type input "19"
click at [378, 173] on button "add" at bounding box center [375, 175] width 24 height 14
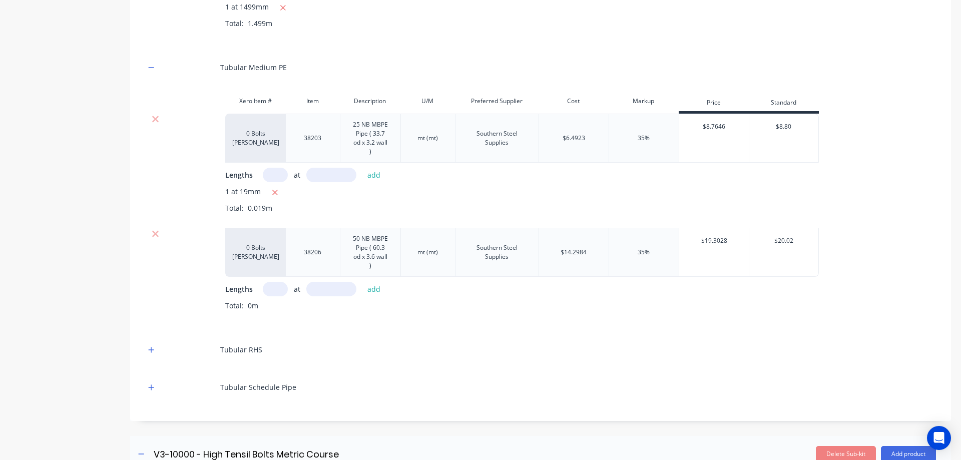
click at [277, 284] on input "text" at bounding box center [275, 289] width 25 height 15
type input "1"
type input "33504"
click at [380, 287] on button "add" at bounding box center [375, 289] width 24 height 14
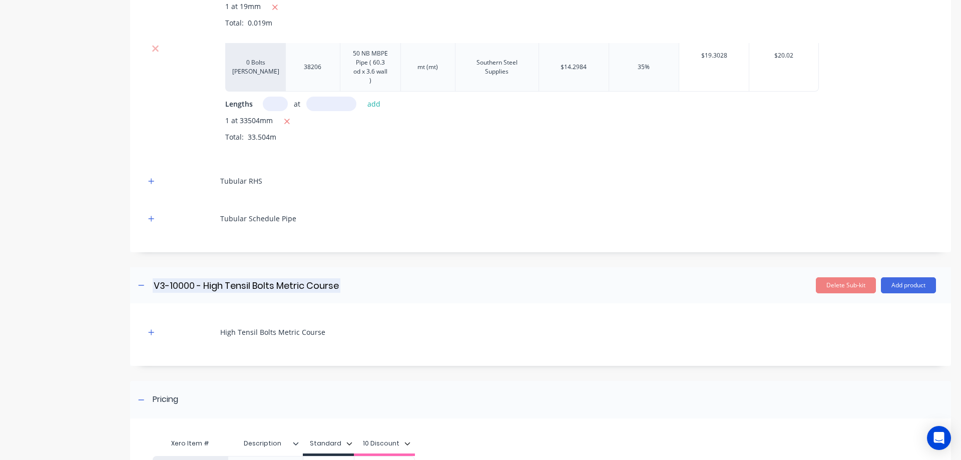
scroll to position [2229, 0]
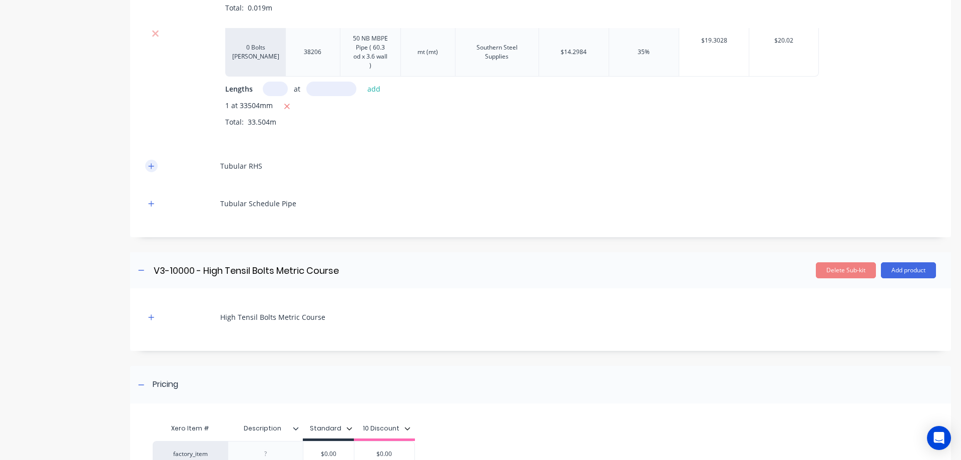
click at [149, 164] on icon "button" at bounding box center [151, 166] width 6 height 7
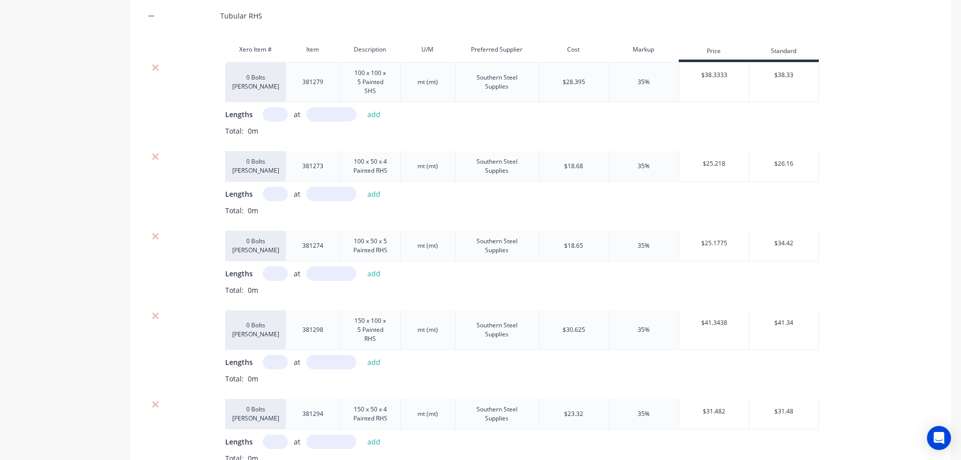
scroll to position [2329, 0]
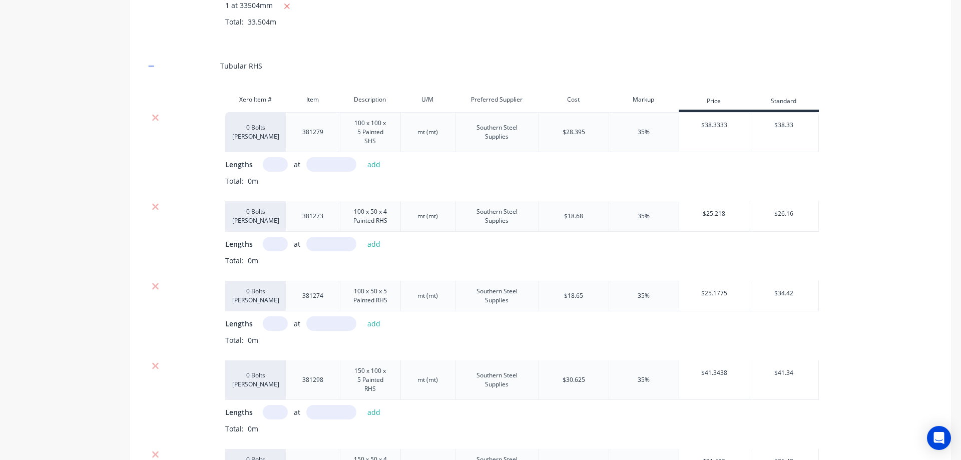
click at [278, 159] on input "text" at bounding box center [275, 164] width 25 height 15
type input "1"
type input "3100"
click at [376, 171] on button "add" at bounding box center [375, 165] width 24 height 14
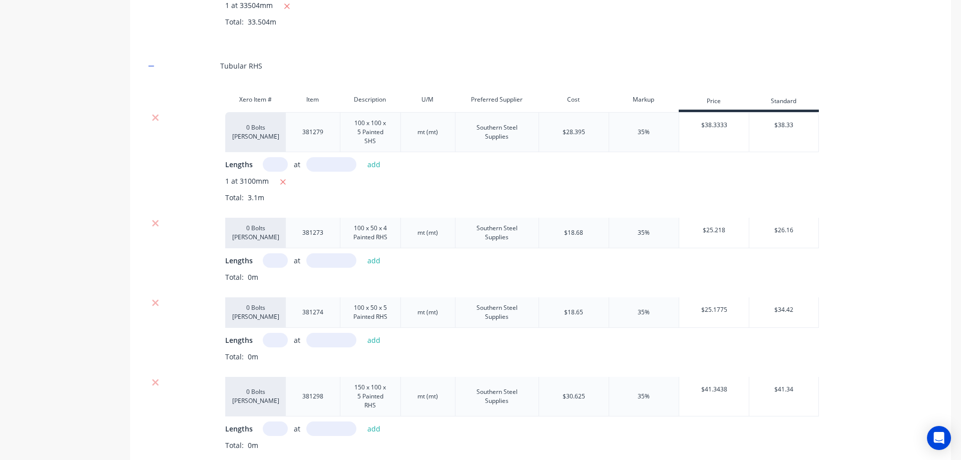
click at [280, 256] on input "text" at bounding box center [275, 260] width 25 height 15
type input "1"
type input "9544.5"
click at [381, 260] on button "add" at bounding box center [375, 261] width 24 height 14
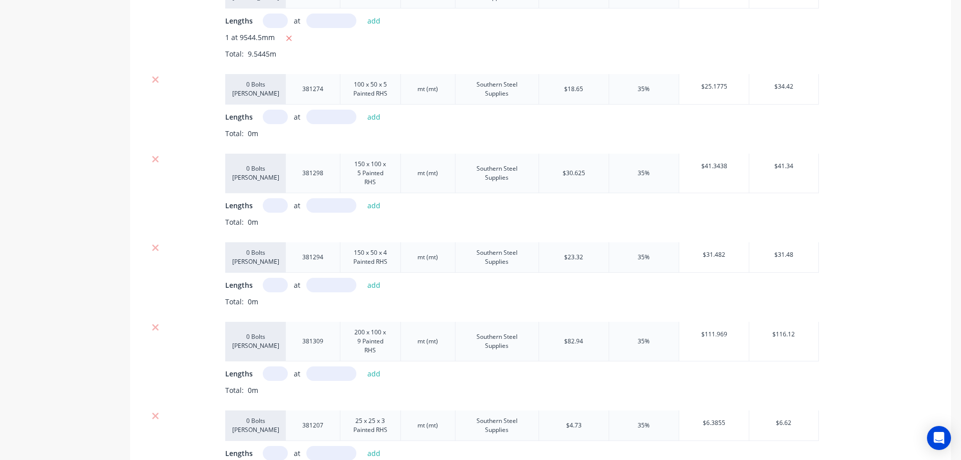
scroll to position [2579, 0]
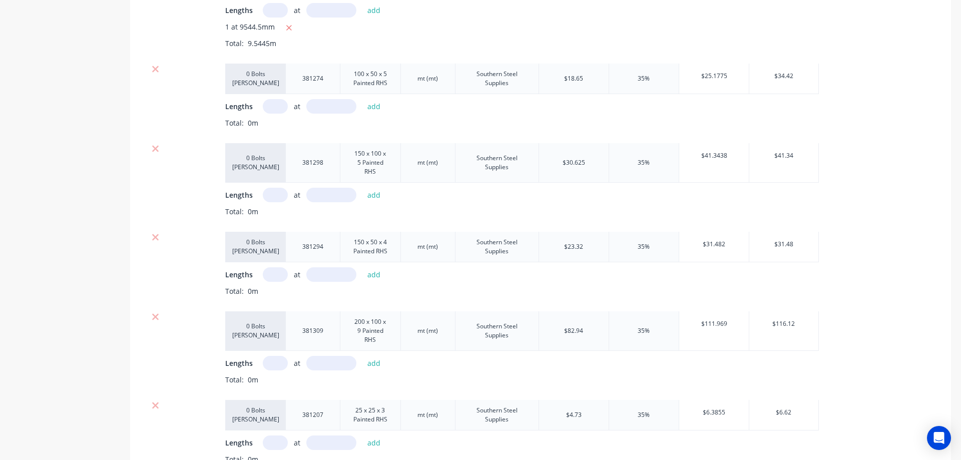
click at [275, 109] on input "text" at bounding box center [275, 106] width 25 height 15
type input "1"
type input "7138"
click at [382, 105] on button "add" at bounding box center [375, 107] width 24 height 14
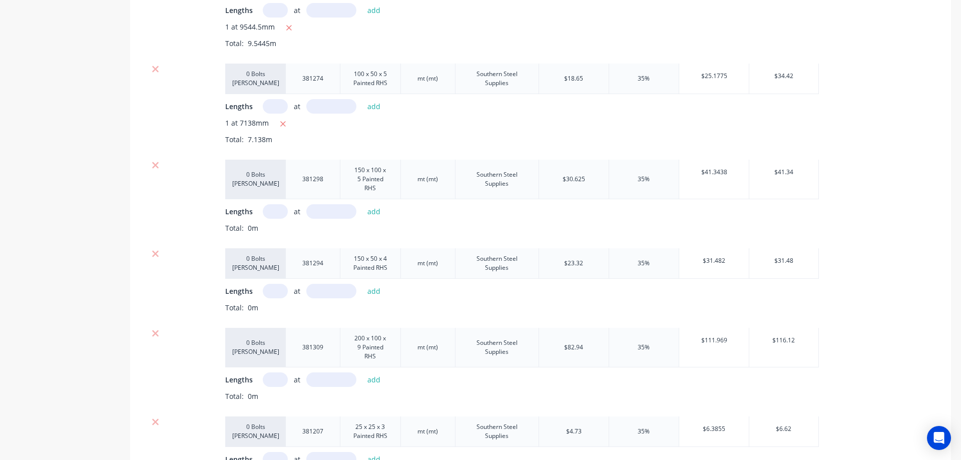
click at [273, 206] on input "text" at bounding box center [275, 211] width 25 height 15
type input "1"
type input "6446"
click at [373, 213] on button "add" at bounding box center [375, 212] width 24 height 14
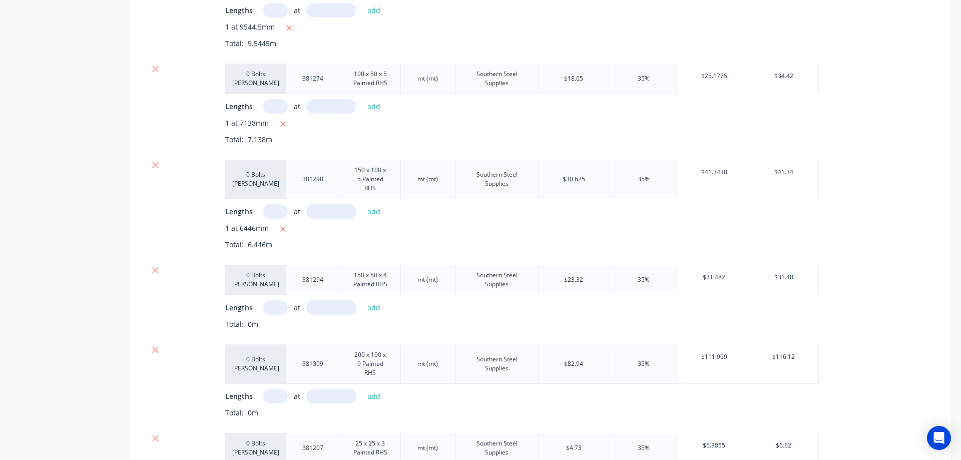
click at [275, 308] on input "text" at bounding box center [275, 307] width 25 height 15
type input "1"
type input "29237.5"
click at [363, 309] on button "add" at bounding box center [375, 308] width 24 height 14
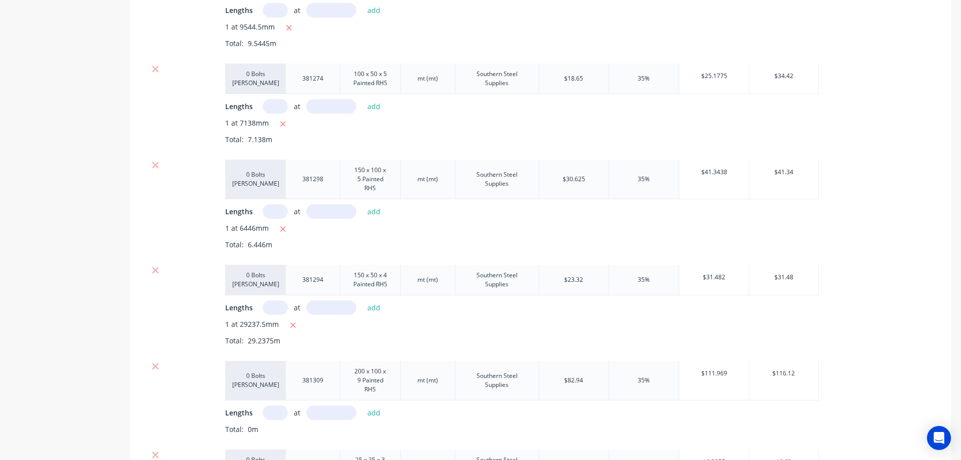
click at [283, 408] on input "text" at bounding box center [275, 413] width 25 height 15
type input "1"
type input "272"
click at [381, 409] on button "add" at bounding box center [375, 413] width 24 height 14
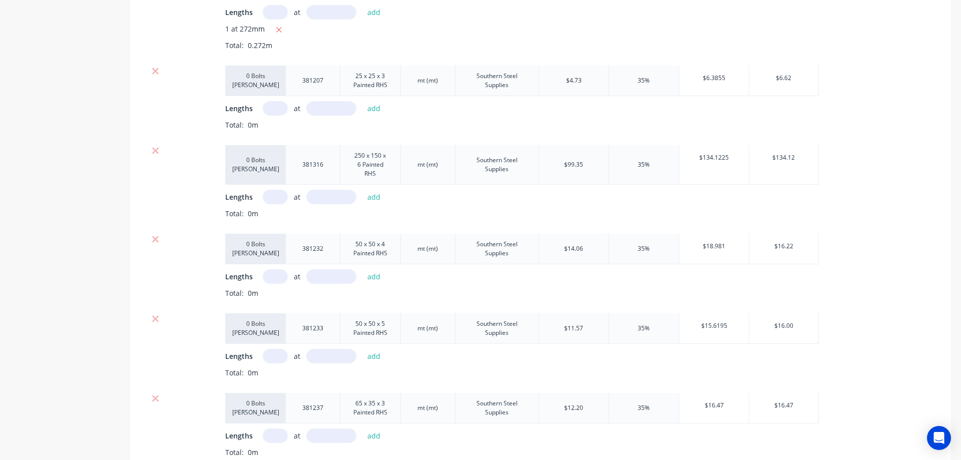
scroll to position [3030, 0]
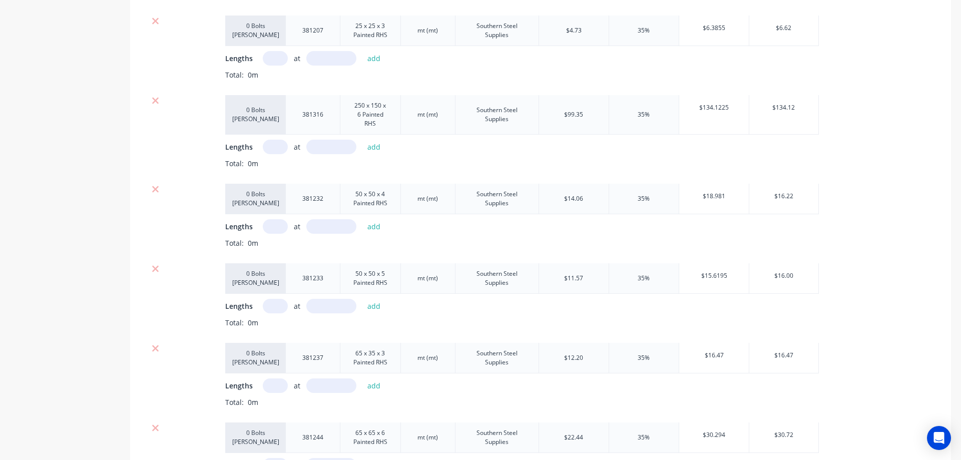
click at [277, 63] on input "text" at bounding box center [275, 58] width 25 height 15
type input "1"
type input "17"
click at [370, 57] on button "add" at bounding box center [375, 59] width 24 height 14
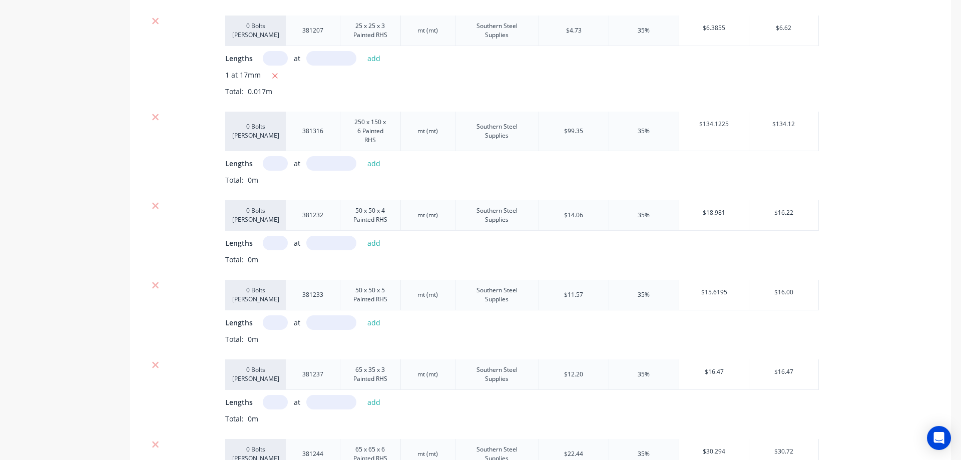
click at [269, 160] on input "text" at bounding box center [275, 163] width 25 height 15
type input "1"
type input "1611"
click at [376, 166] on button "add" at bounding box center [375, 164] width 24 height 14
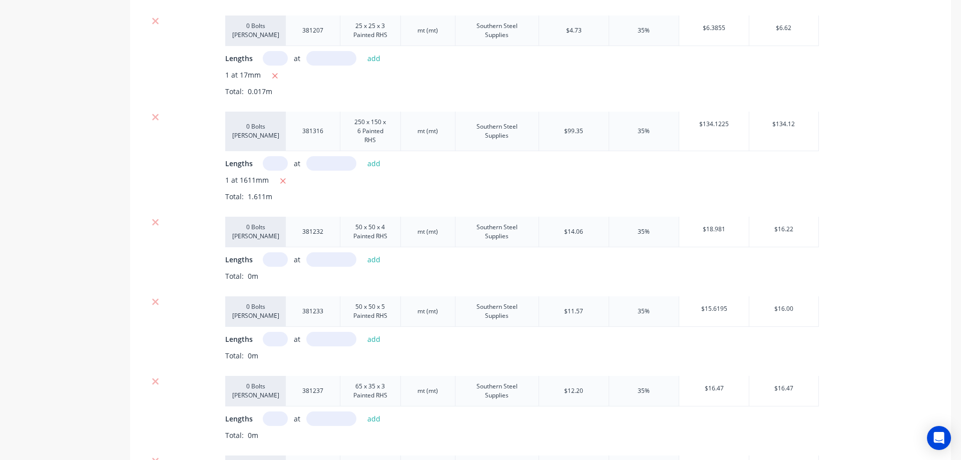
click at [274, 262] on input "text" at bounding box center [275, 259] width 25 height 15
type input "1"
type input "1500"
click at [371, 263] on button "add" at bounding box center [375, 260] width 24 height 14
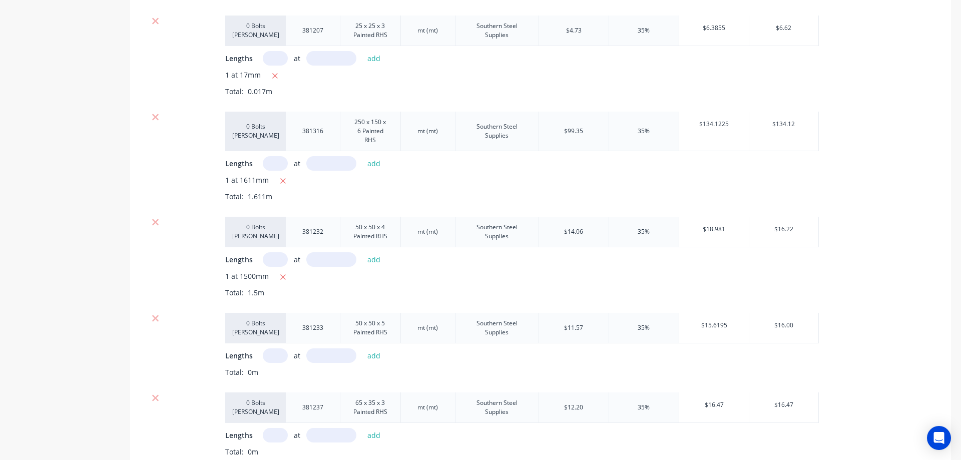
click at [278, 358] on input "text" at bounding box center [275, 356] width 25 height 15
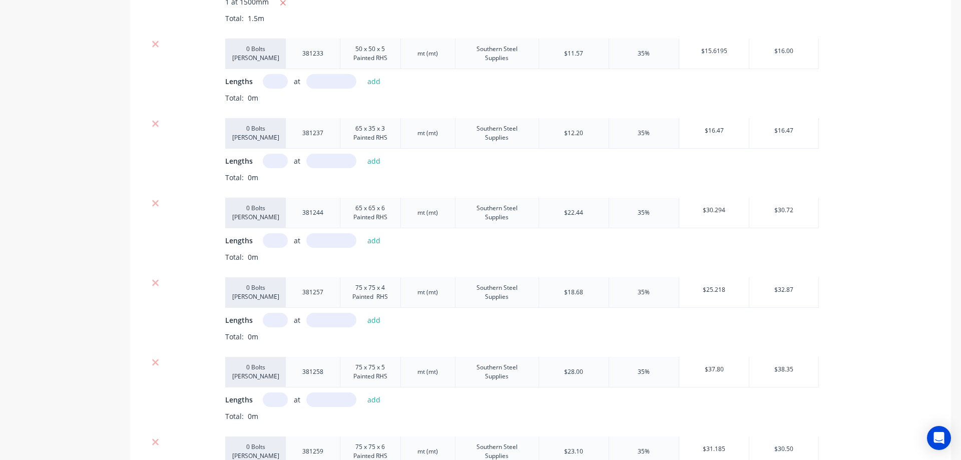
scroll to position [3331, 0]
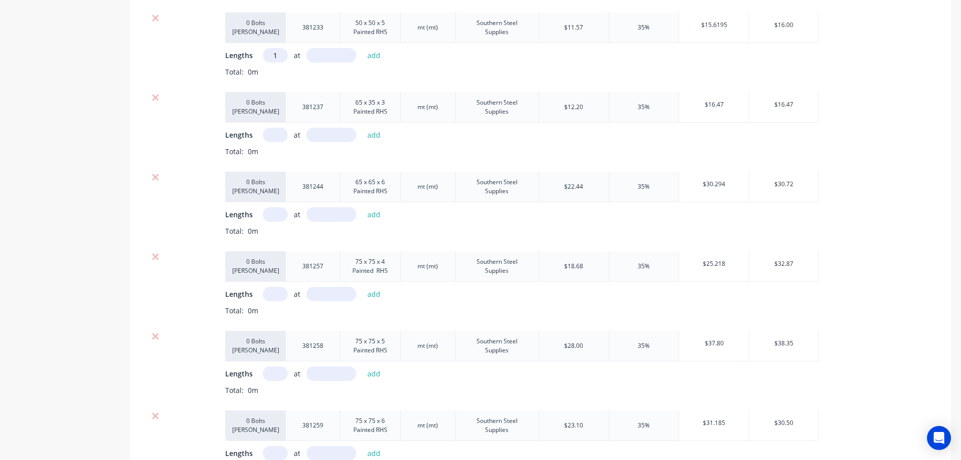
type input "1"
type input "82"
click at [370, 55] on button "add" at bounding box center [375, 56] width 24 height 14
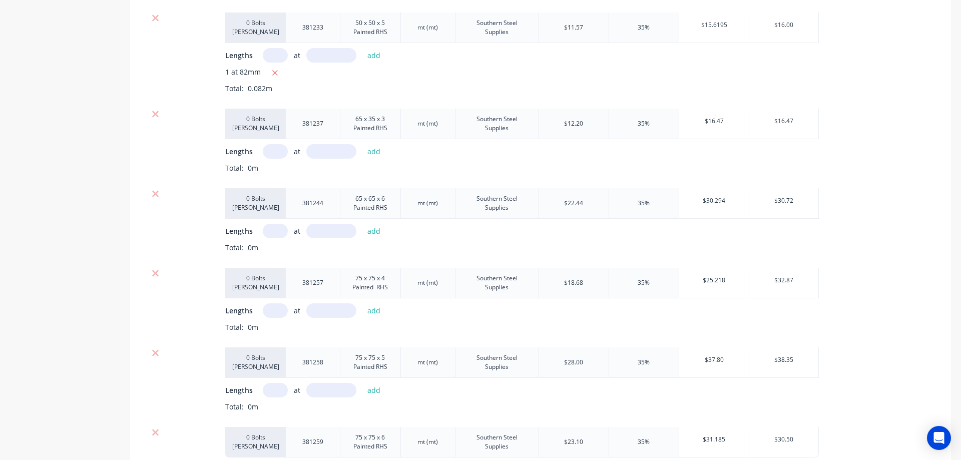
click at [279, 152] on input "text" at bounding box center [275, 151] width 25 height 15
type input "1"
type input "2871"
click at [375, 152] on button "add" at bounding box center [375, 152] width 24 height 14
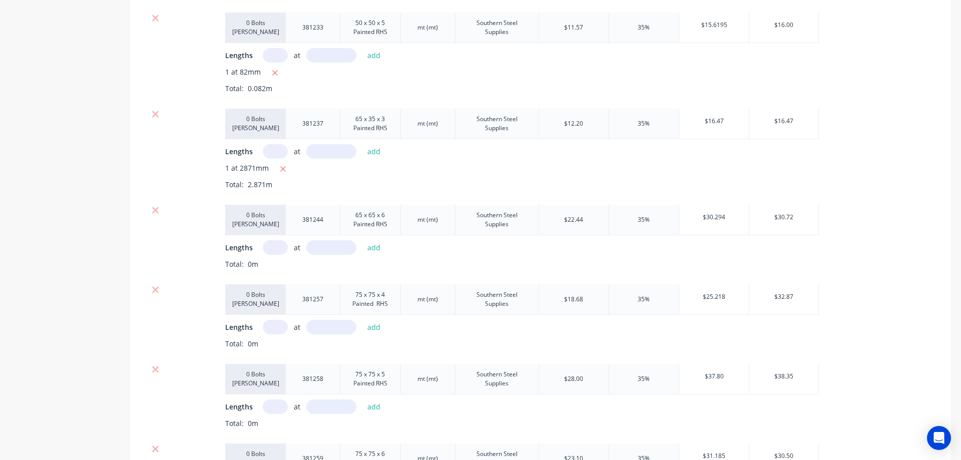
click at [274, 250] on input "text" at bounding box center [275, 247] width 25 height 15
click at [375, 247] on button "add" at bounding box center [375, 248] width 24 height 14
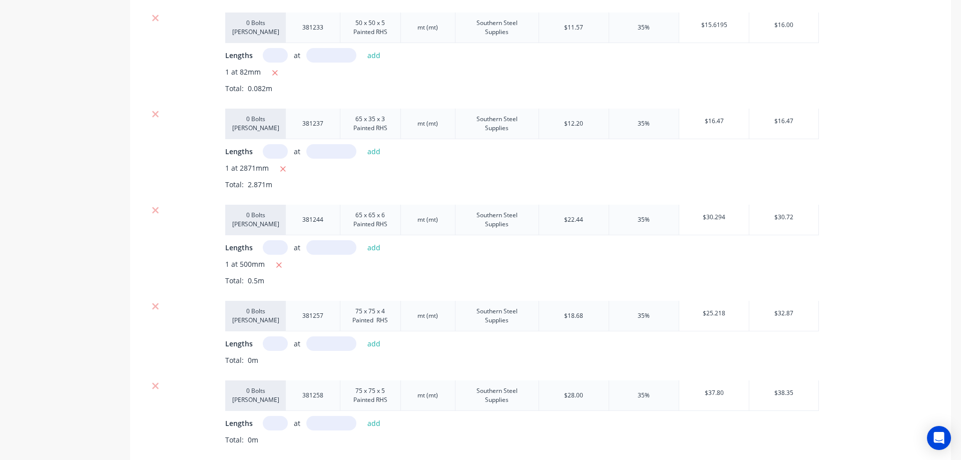
click at [278, 340] on input "text" at bounding box center [275, 344] width 25 height 15
click at [371, 346] on button "add" at bounding box center [375, 344] width 24 height 14
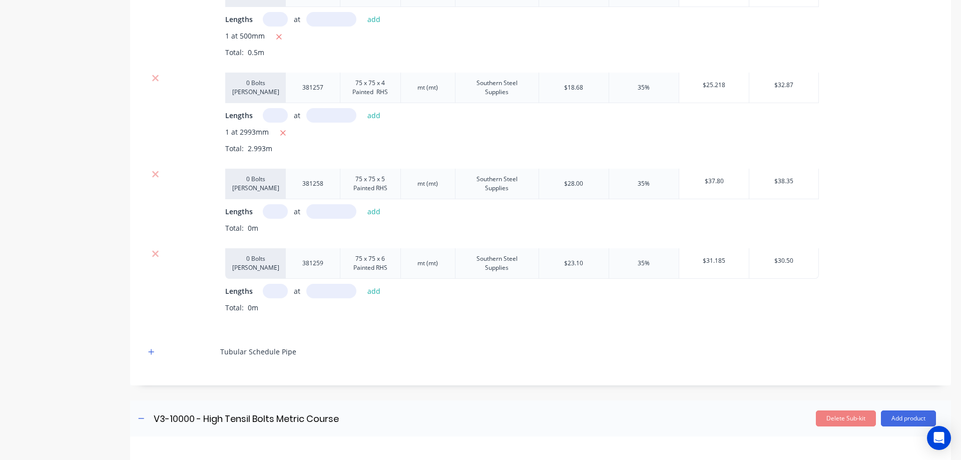
scroll to position [3581, 0]
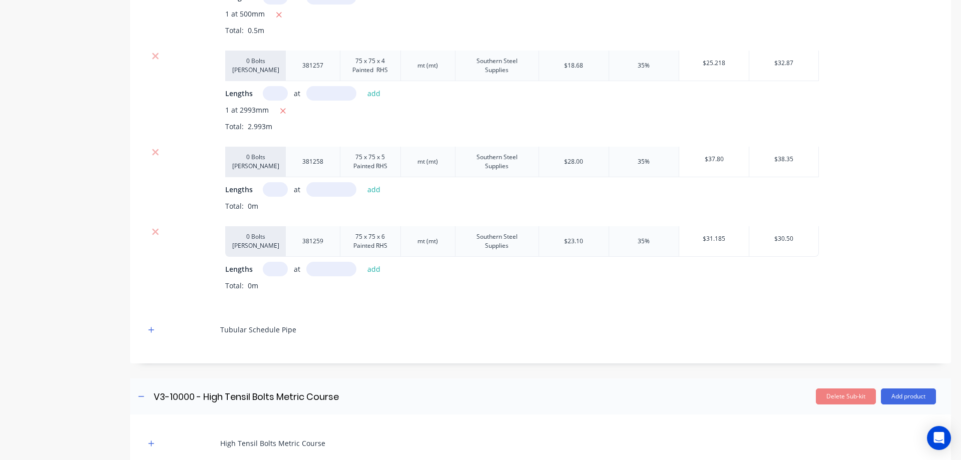
click at [279, 189] on input "text" at bounding box center [275, 189] width 25 height 15
click at [365, 184] on button "add" at bounding box center [375, 190] width 24 height 14
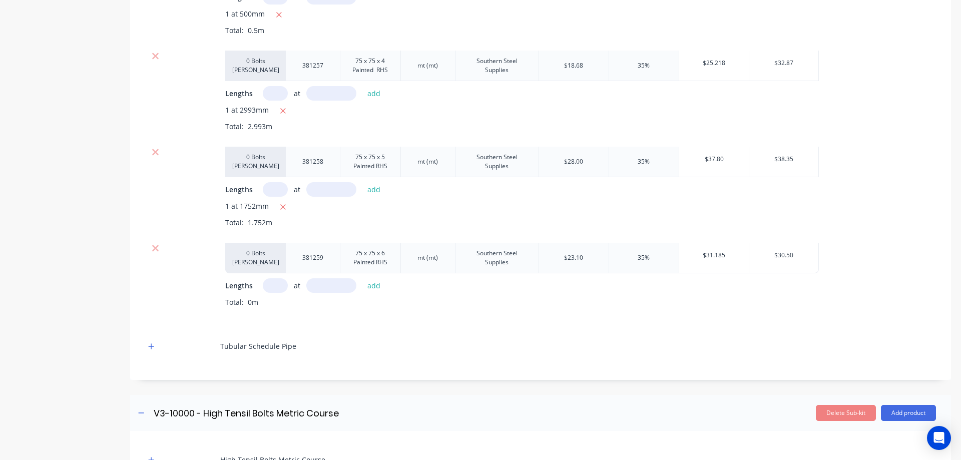
click at [277, 285] on input "text" at bounding box center [275, 285] width 25 height 15
click at [377, 283] on button "add" at bounding box center [375, 286] width 24 height 14
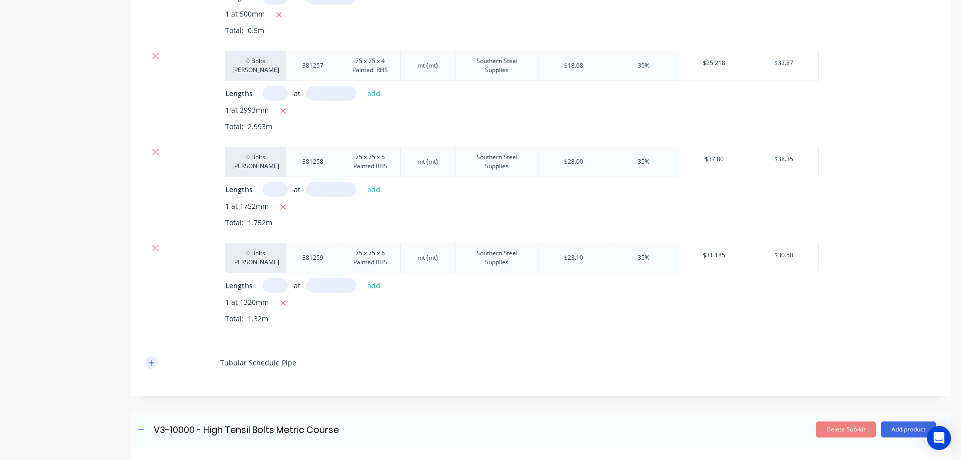
click at [149, 364] on icon "button" at bounding box center [151, 363] width 6 height 7
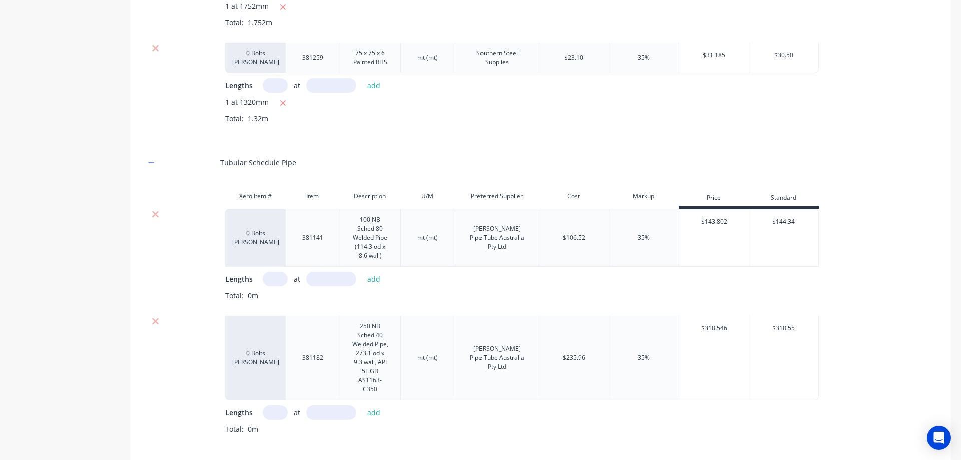
scroll to position [3881, 0]
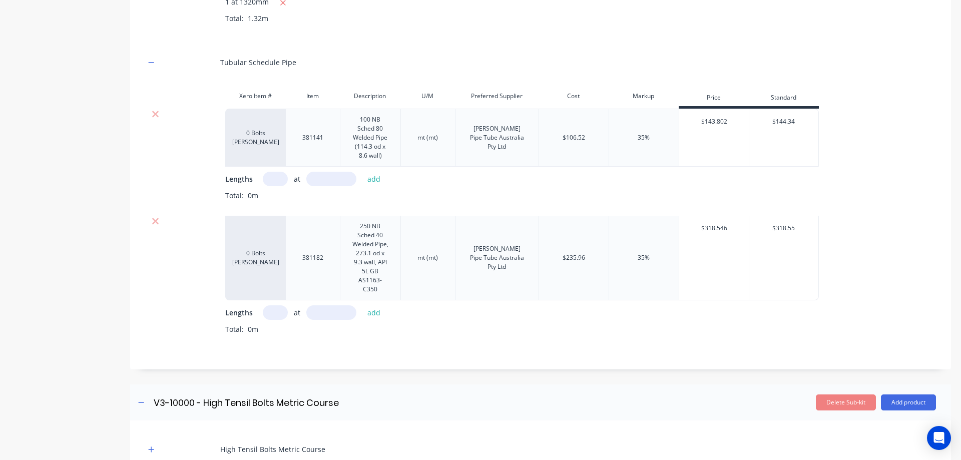
click at [282, 183] on input "text" at bounding box center [275, 179] width 25 height 15
click at [382, 175] on button "add" at bounding box center [375, 179] width 24 height 14
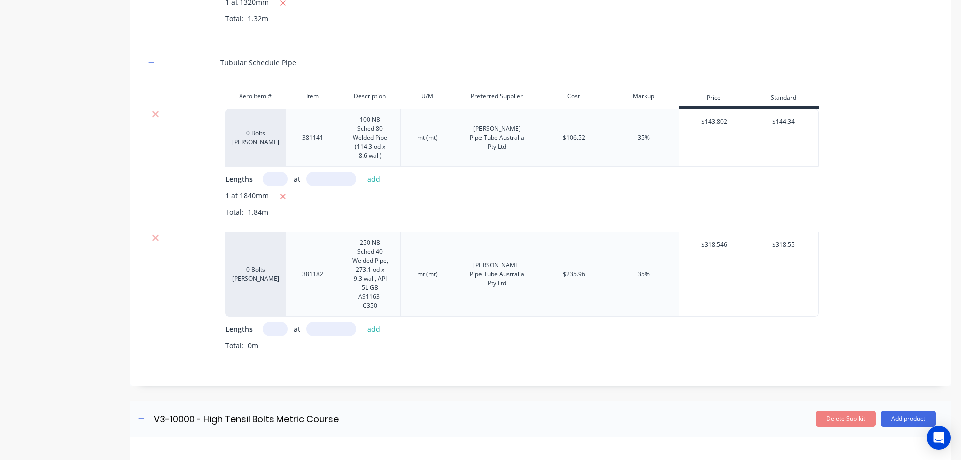
click at [268, 330] on input "text" at bounding box center [275, 329] width 25 height 15
click at [370, 327] on button "add" at bounding box center [375, 329] width 24 height 14
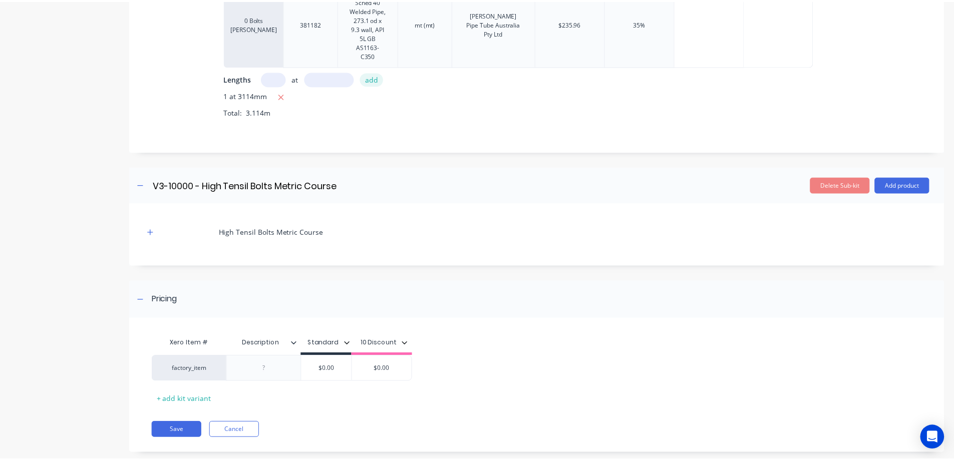
scroll to position [4150, 0]
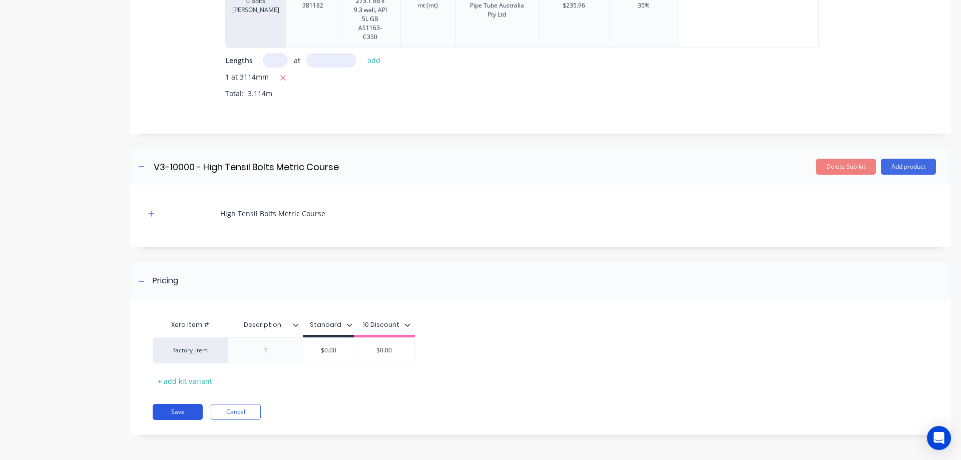
click at [194, 408] on button "Save" at bounding box center [178, 412] width 50 height 16
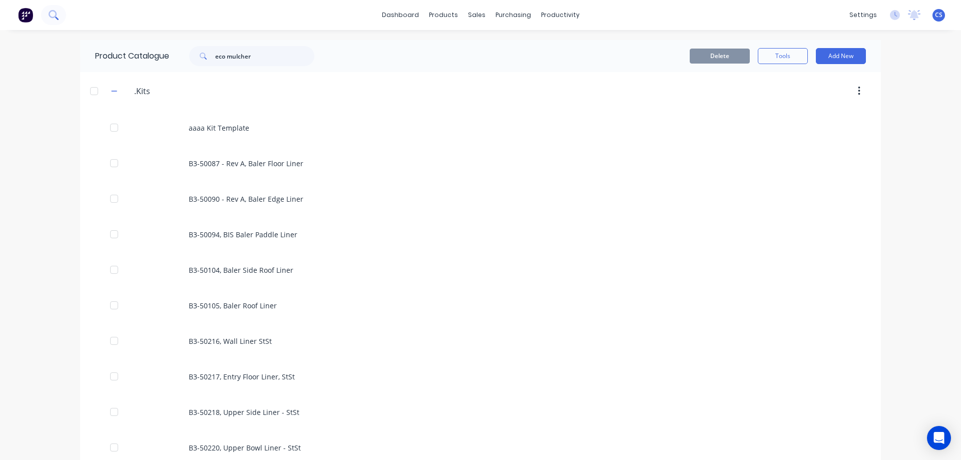
click at [47, 19] on button at bounding box center [53, 15] width 25 height 20
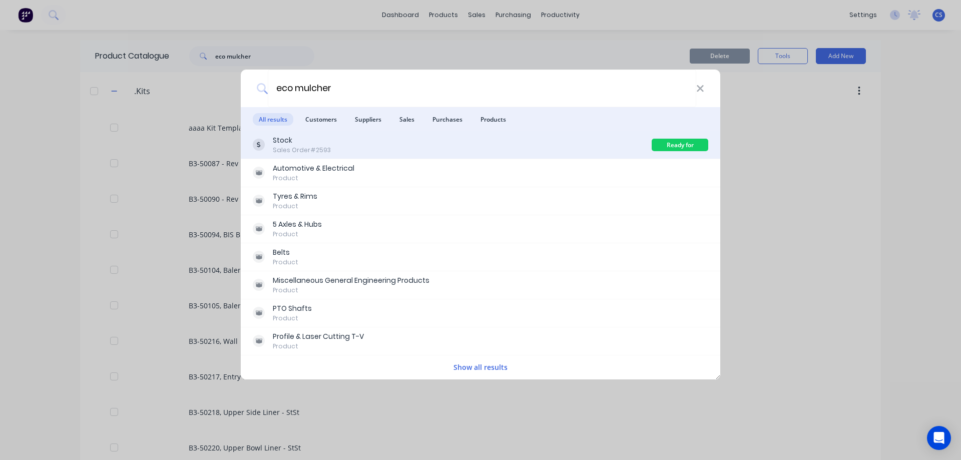
drag, startPoint x: 444, startPoint y: 143, endPoint x: 282, endPoint y: 138, distance: 161.3
drag, startPoint x: 282, startPoint y: 138, endPoint x: 511, endPoint y: 142, distance: 228.9
click at [511, 142] on div "Stock Sales Order #2593" at bounding box center [452, 145] width 399 height 20
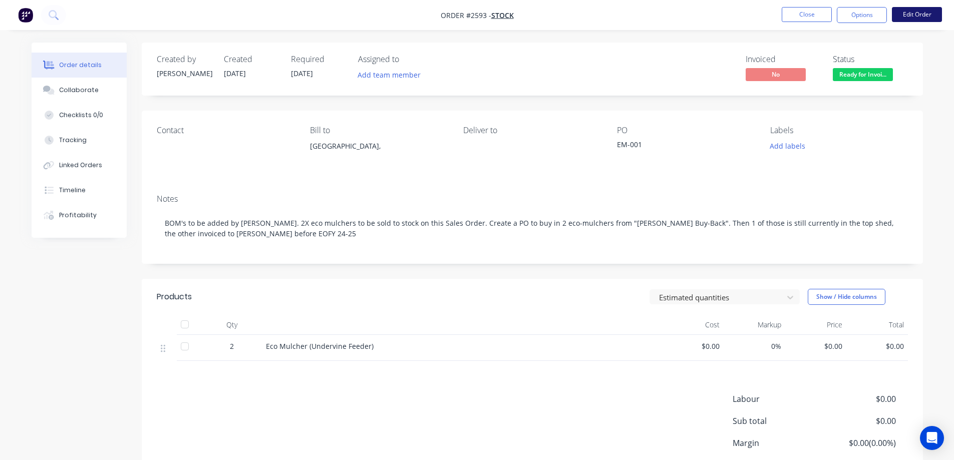
click at [899, 17] on button "Edit Order" at bounding box center [917, 14] width 50 height 15
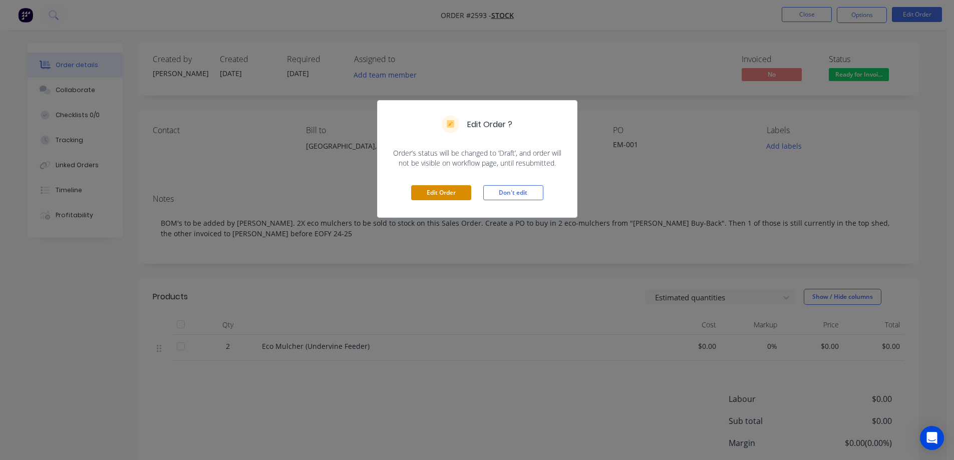
click at [445, 195] on button "Edit Order" at bounding box center [441, 192] width 60 height 15
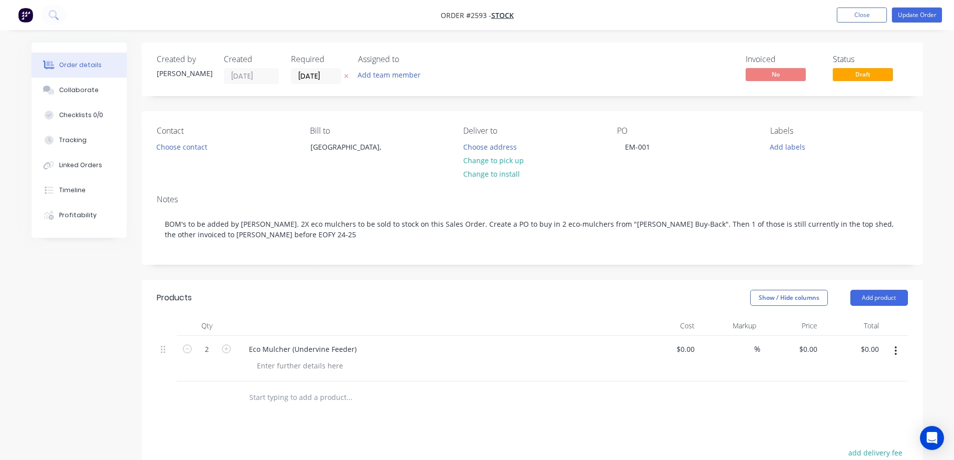
click at [270, 400] on input "text" at bounding box center [349, 398] width 200 height 20
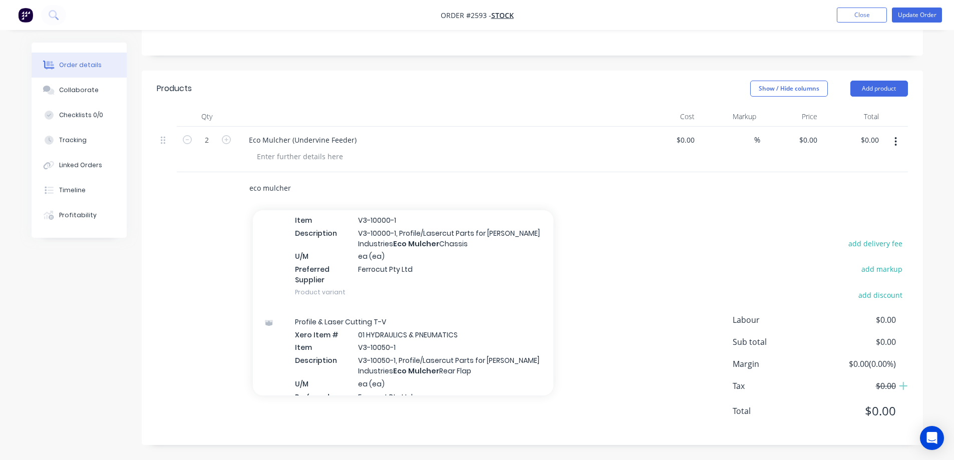
scroll to position [1853, 0]
drag, startPoint x: 293, startPoint y: 191, endPoint x: 235, endPoint y: 187, distance: 58.2
click at [235, 187] on div "eco mulcher Add eco mulcher to order Gaskets Xero Item # 01 HYDRAULICS & PNEUMA…" at bounding box center [532, 188] width 751 height 33
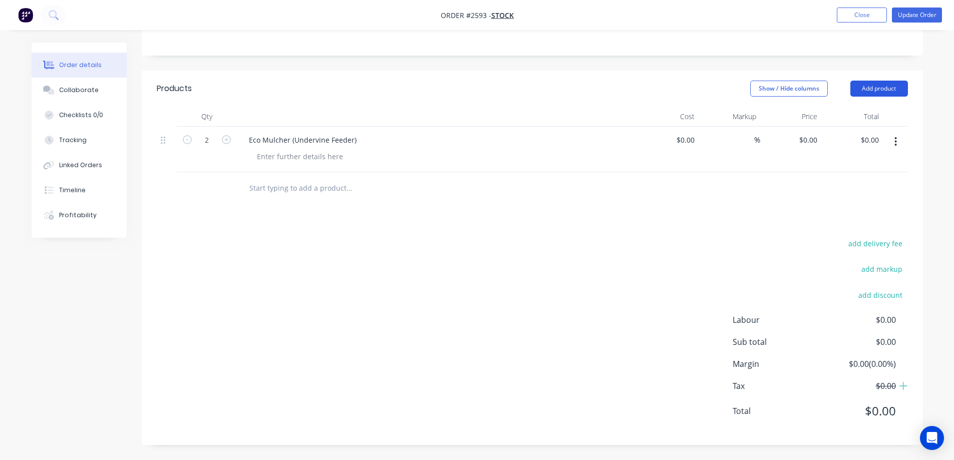
click at [876, 87] on button "Add product" at bounding box center [879, 89] width 58 height 16
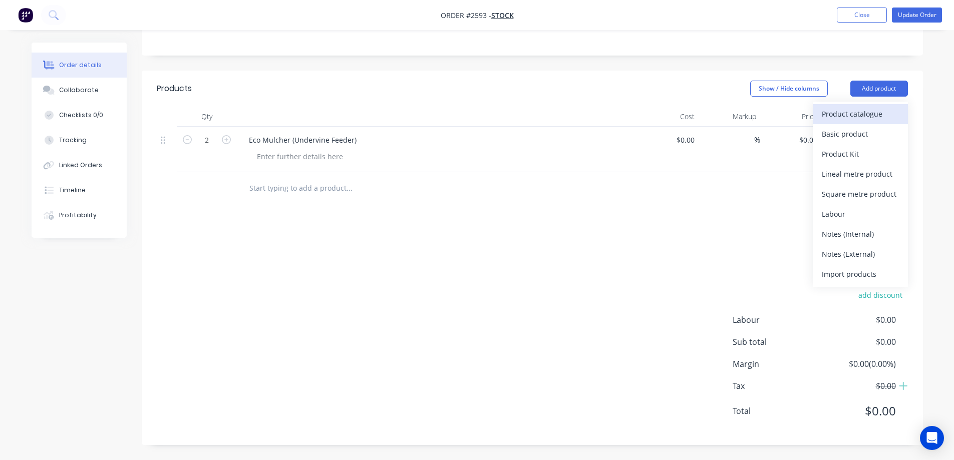
click at [858, 117] on div "Product catalogue" at bounding box center [860, 114] width 77 height 15
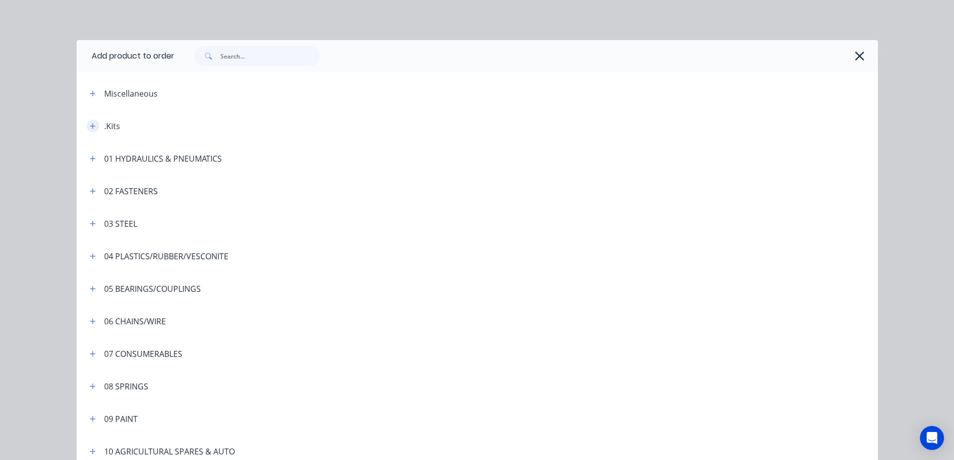
click at [90, 124] on icon "button" at bounding box center [93, 126] width 6 height 7
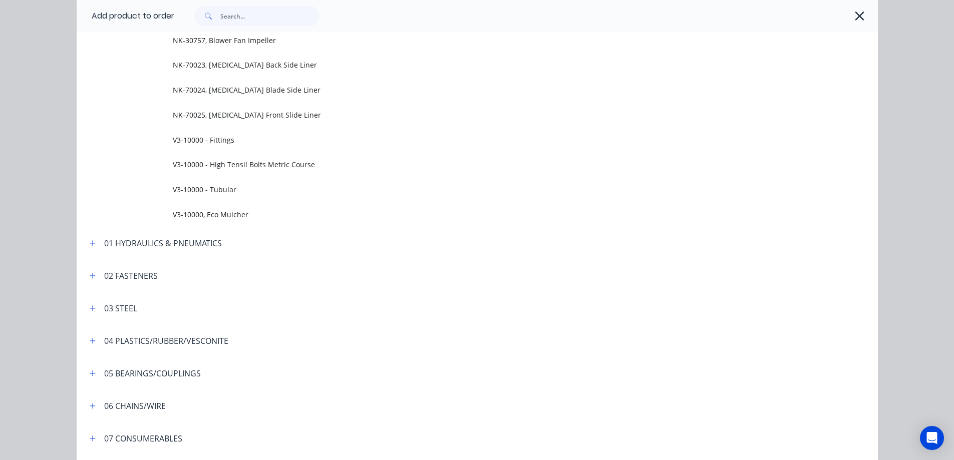
scroll to position [1252, 0]
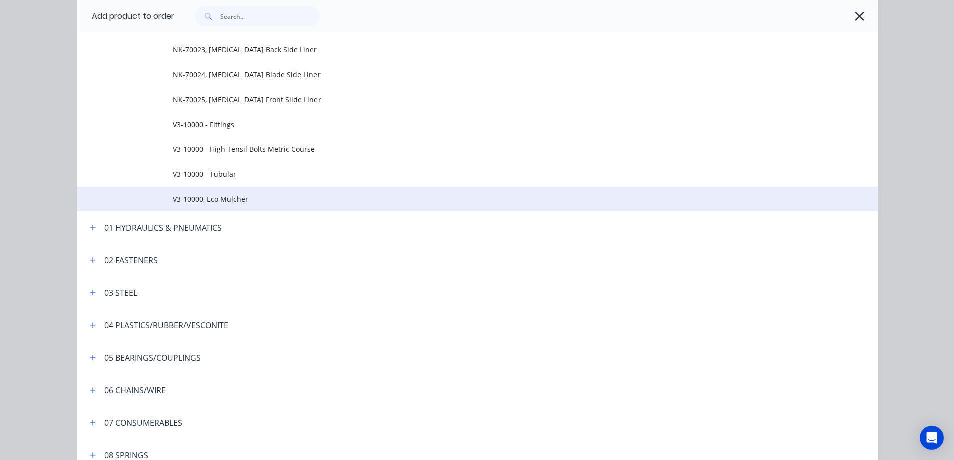
click at [232, 202] on span "V3-10000, Eco Mulcher" at bounding box center [455, 199] width 564 height 11
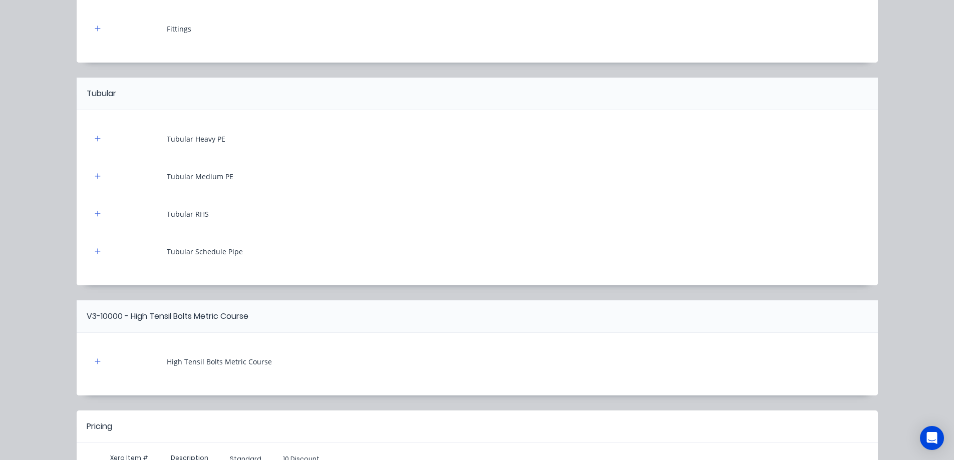
scroll to position [1745, 0]
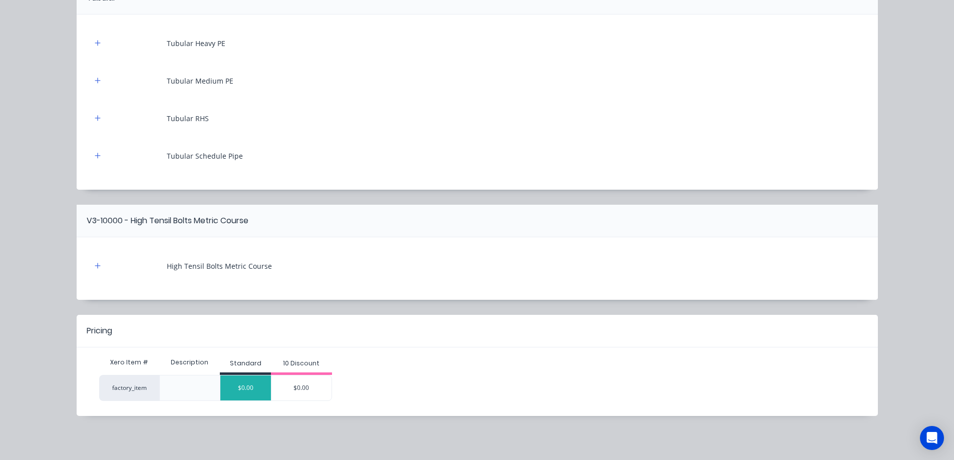
click at [258, 390] on div "$0.00" at bounding box center [245, 388] width 51 height 25
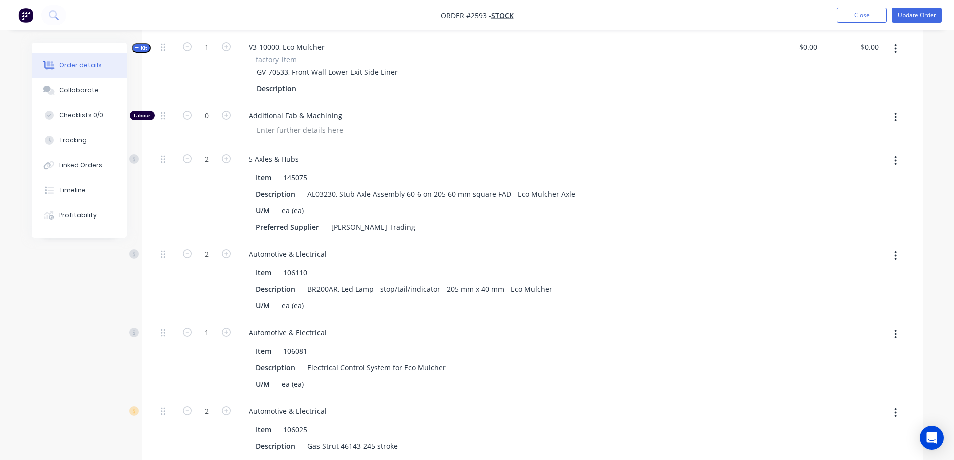
scroll to position [0, 0]
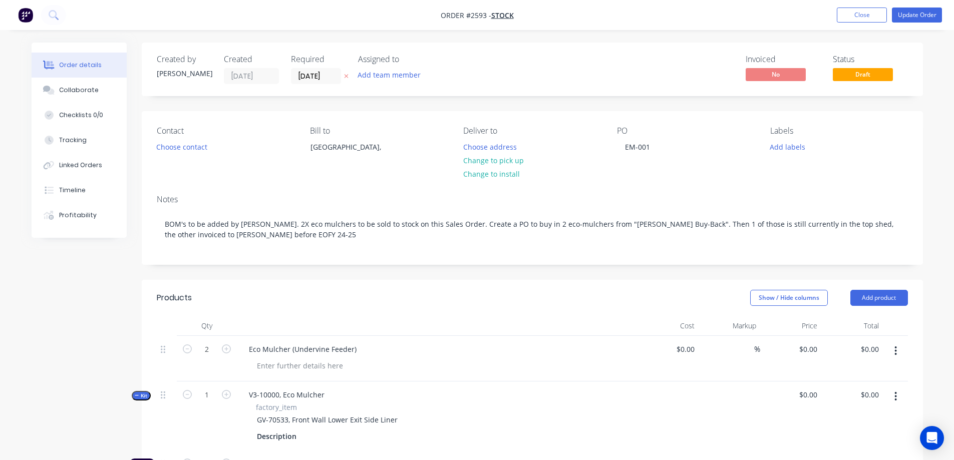
click at [894, 353] on icon "button" at bounding box center [895, 351] width 3 height 11
click at [873, 434] on div "Delete" at bounding box center [860, 437] width 77 height 15
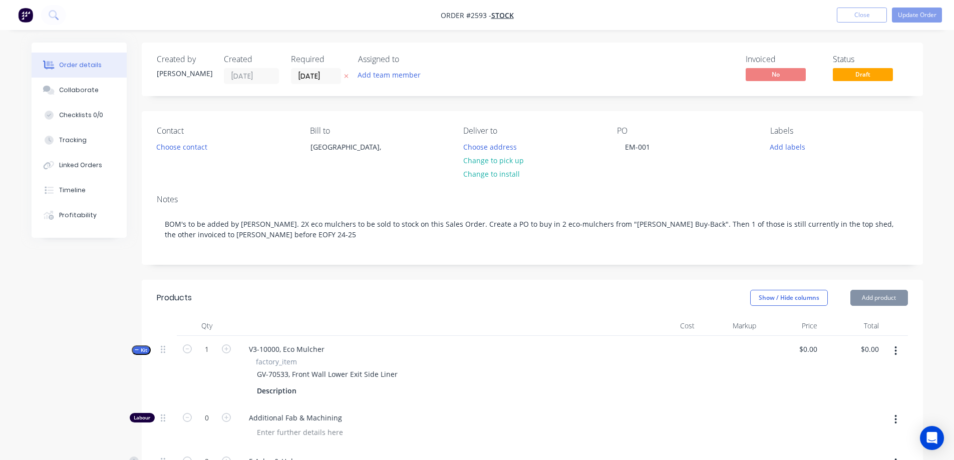
click at [875, 260] on div "Notes BOM's to be added by cathy. 2X eco mulchers to be sold to stock on this S…" at bounding box center [532, 226] width 781 height 78
click at [874, 294] on button "Add product" at bounding box center [879, 298] width 58 height 16
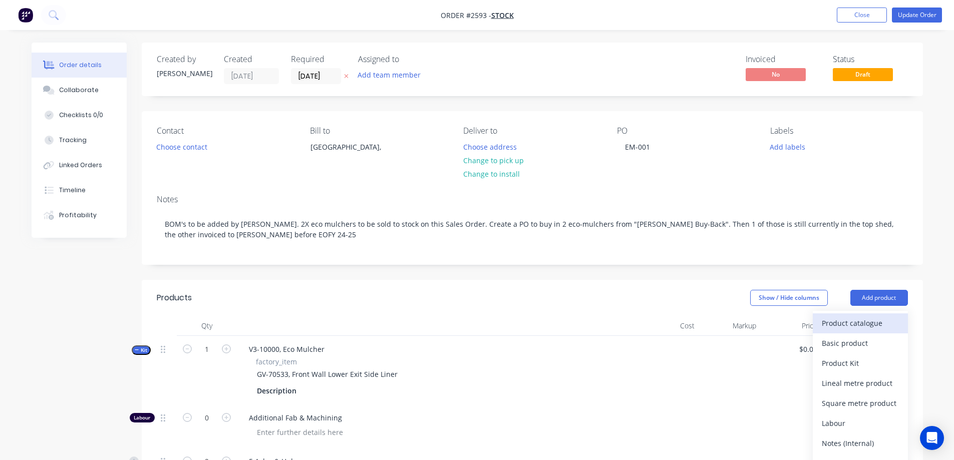
click at [864, 319] on div "Product catalogue" at bounding box center [860, 323] width 77 height 15
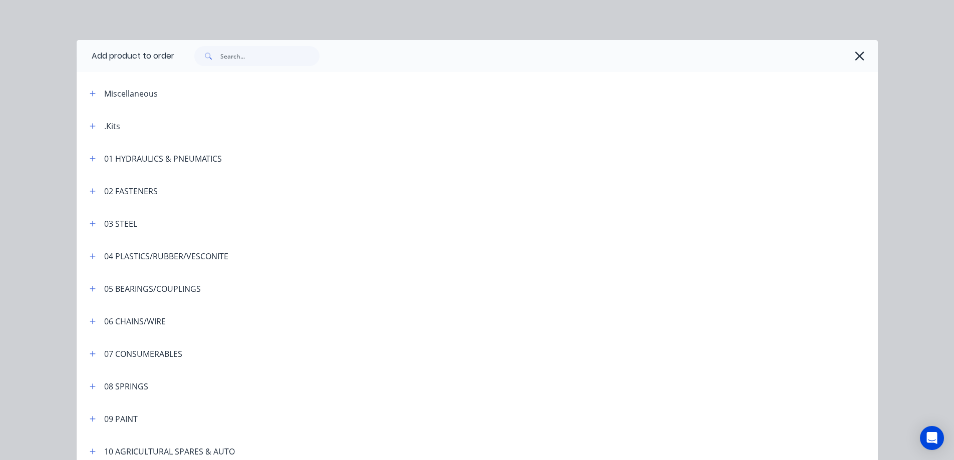
click at [82, 126] on div ".Kits" at bounding box center [101, 126] width 39 height 13
drag, startPoint x: 87, startPoint y: 126, endPoint x: 182, endPoint y: 197, distance: 118.9
click at [90, 126] on icon "button" at bounding box center [93, 126] width 6 height 6
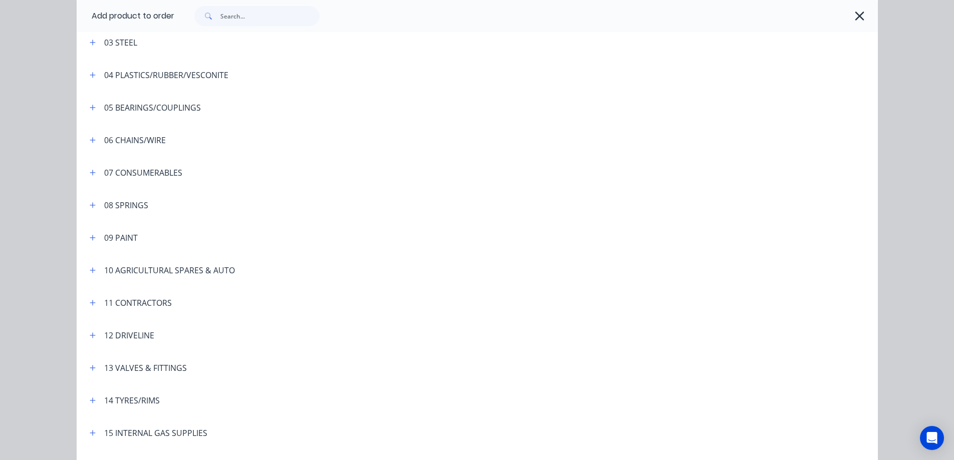
scroll to position [1252, 0]
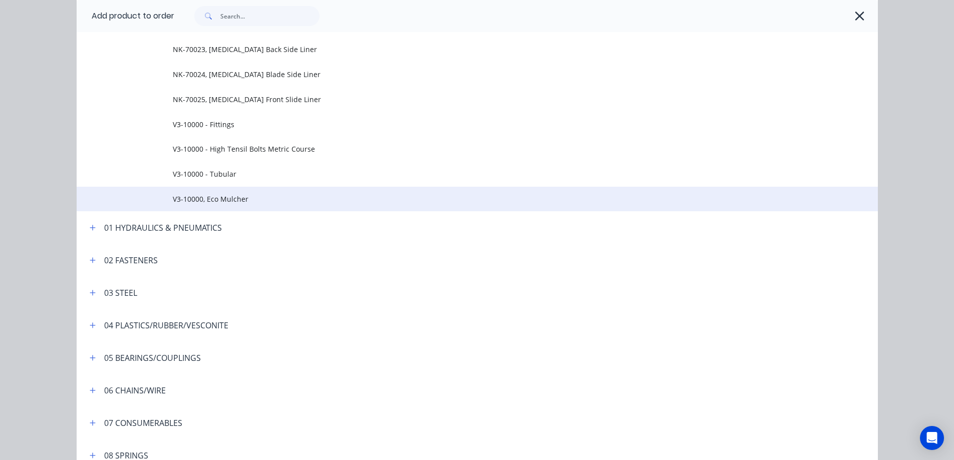
click at [240, 195] on span "V3-10000, Eco Mulcher" at bounding box center [455, 199] width 564 height 11
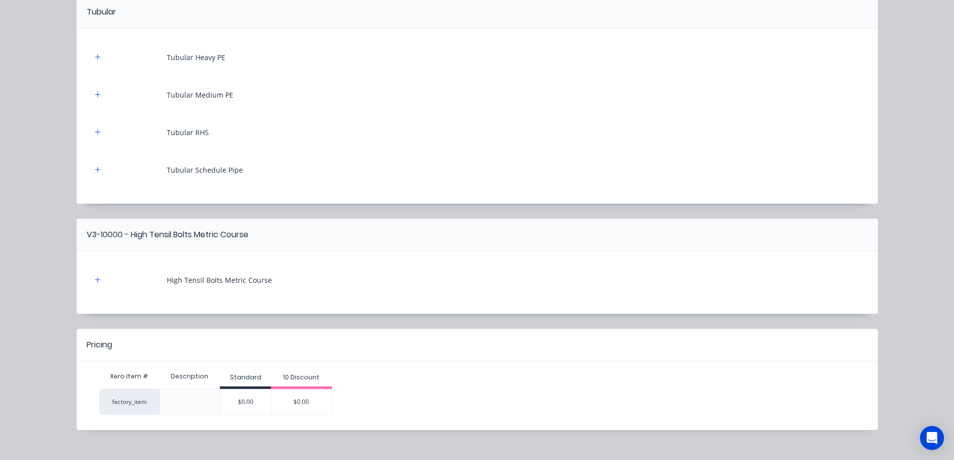
scroll to position [1745, 0]
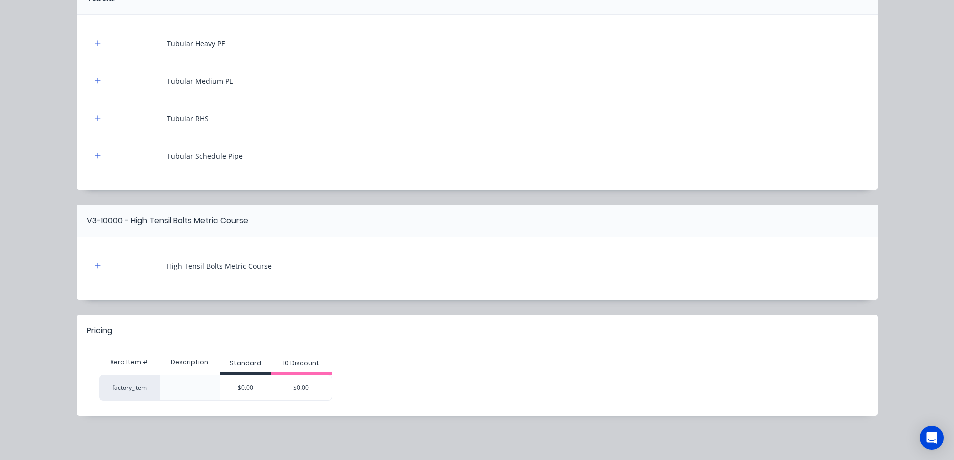
drag, startPoint x: 283, startPoint y: 397, endPoint x: 295, endPoint y: 389, distance: 14.4
click at [283, 397] on div "$0.00" at bounding box center [301, 388] width 60 height 25
click at [295, 389] on div "V3-10000, Eco Mulcher Products in this kit Labour 5 Axles & Hubs Automotive & E…" at bounding box center [477, 230] width 954 height 460
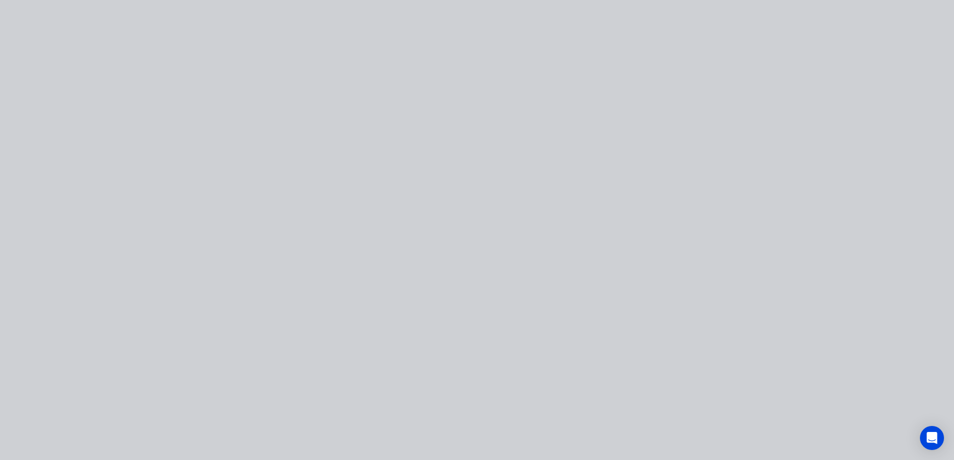
scroll to position [0, 0]
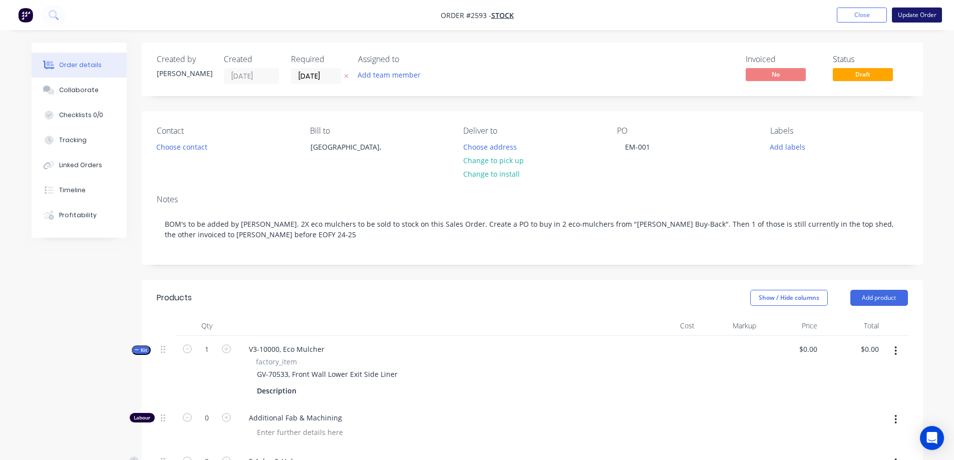
click at [920, 13] on button "Update Order" at bounding box center [917, 15] width 50 height 15
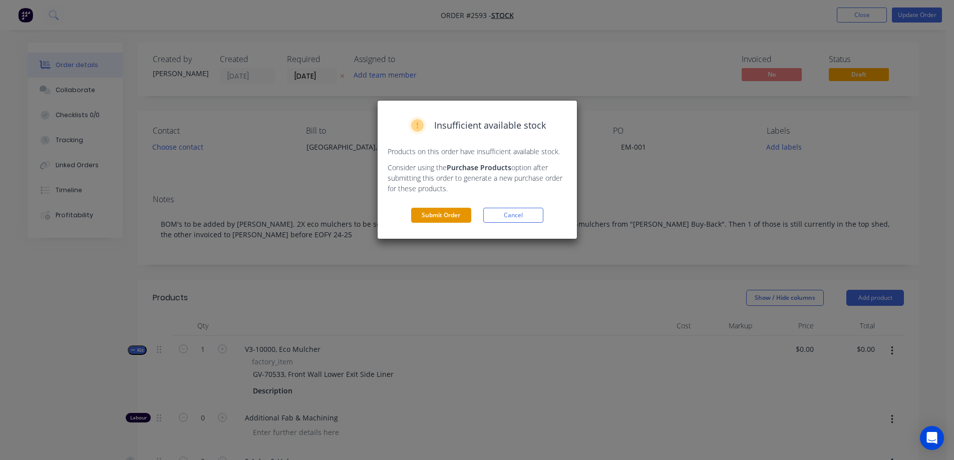
click at [441, 215] on button "Submit Order" at bounding box center [441, 215] width 60 height 15
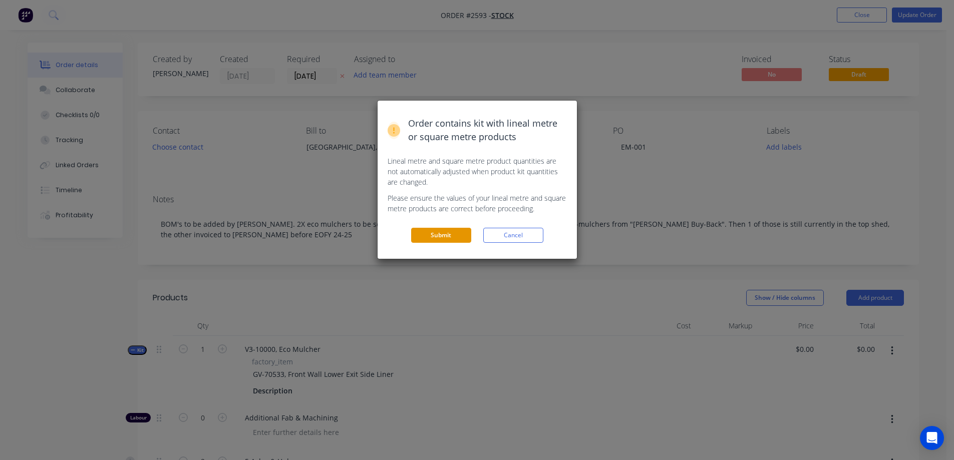
click at [448, 231] on button "Submit" at bounding box center [441, 235] width 60 height 15
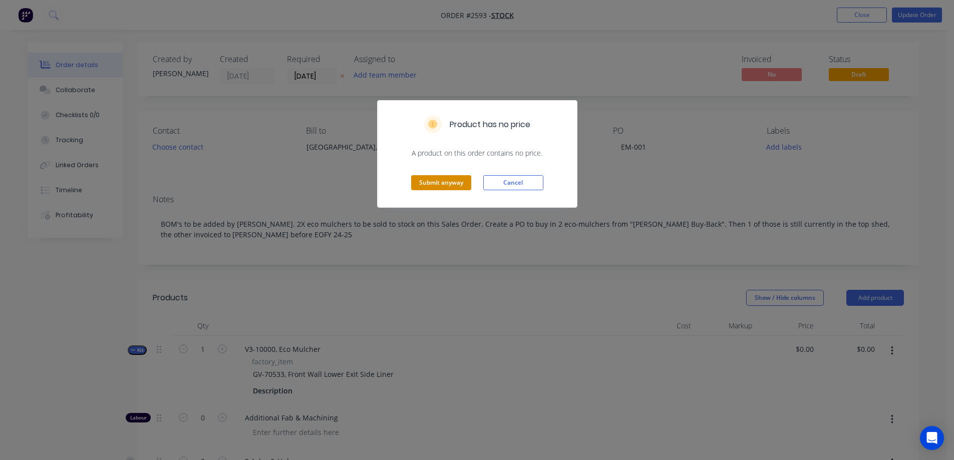
click at [448, 187] on button "Submit anyway" at bounding box center [441, 182] width 60 height 15
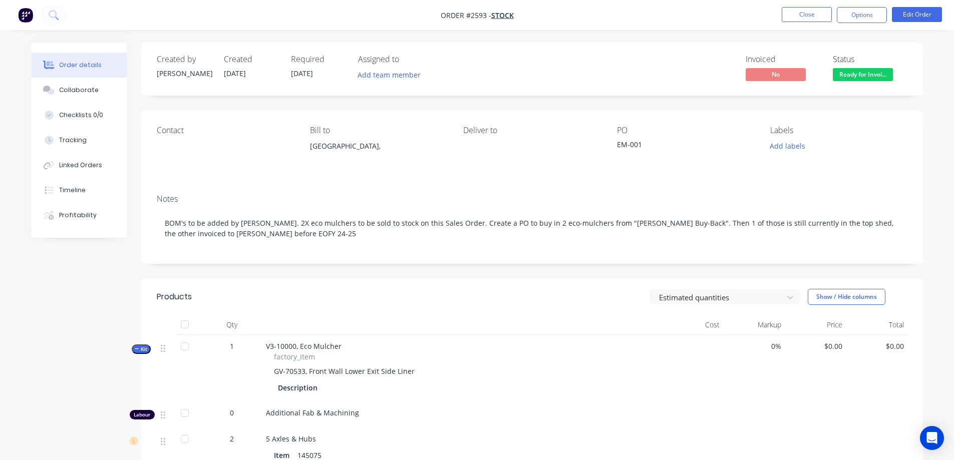
click at [142, 346] on span "Kit" at bounding box center [141, 350] width 13 height 8
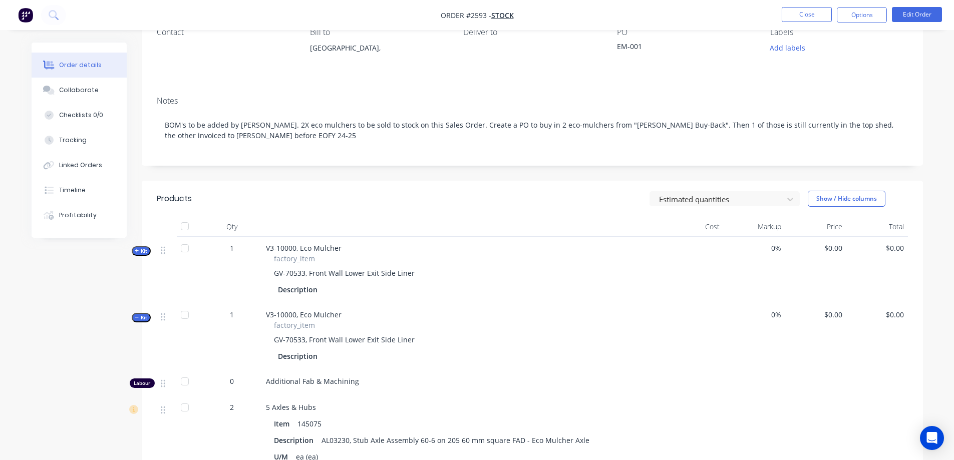
scroll to position [100, 0]
click at [150, 315] on button "Kit" at bounding box center [141, 316] width 19 height 10
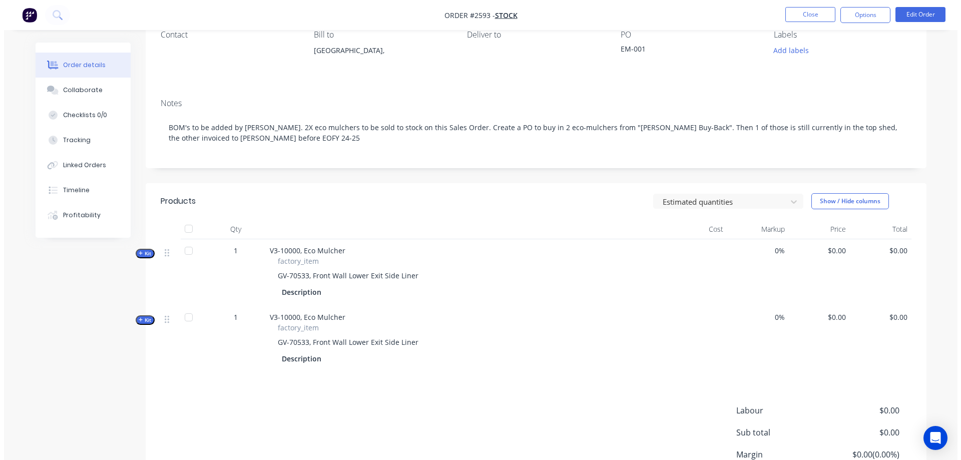
scroll to position [0, 0]
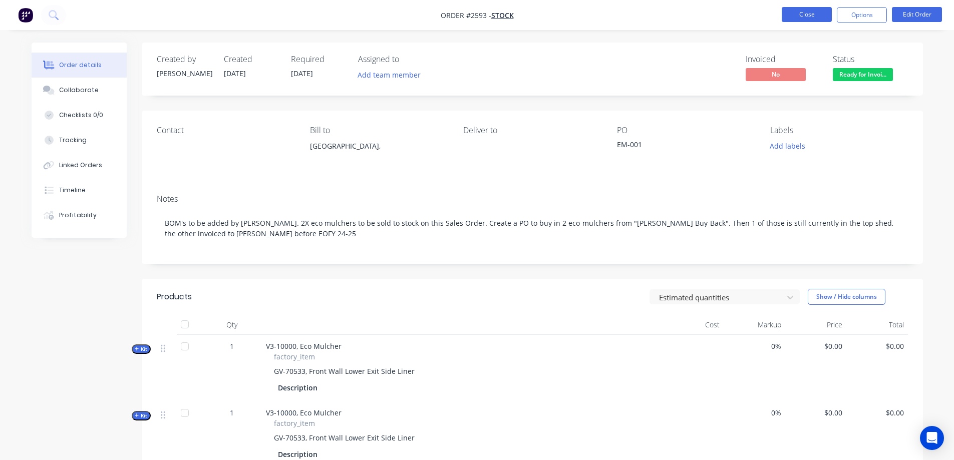
click at [798, 18] on button "Close" at bounding box center [807, 14] width 50 height 15
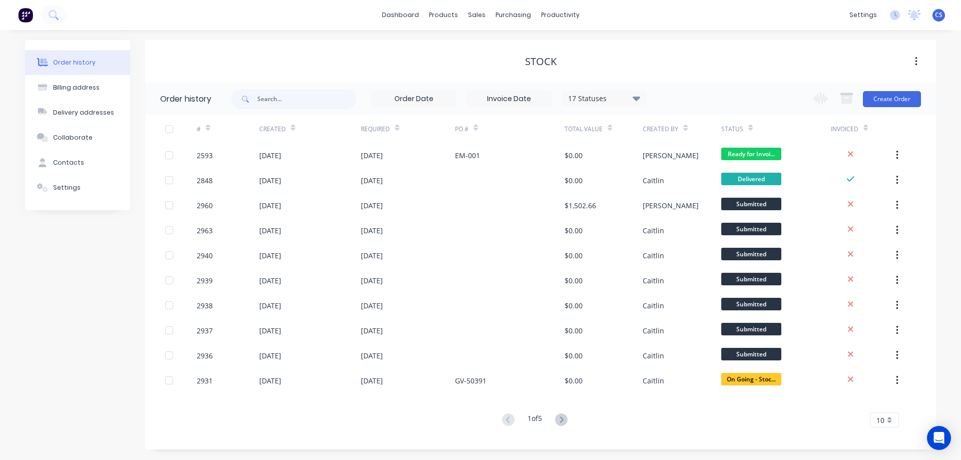
click at [749, 129] on icon at bounding box center [751, 129] width 5 height 3
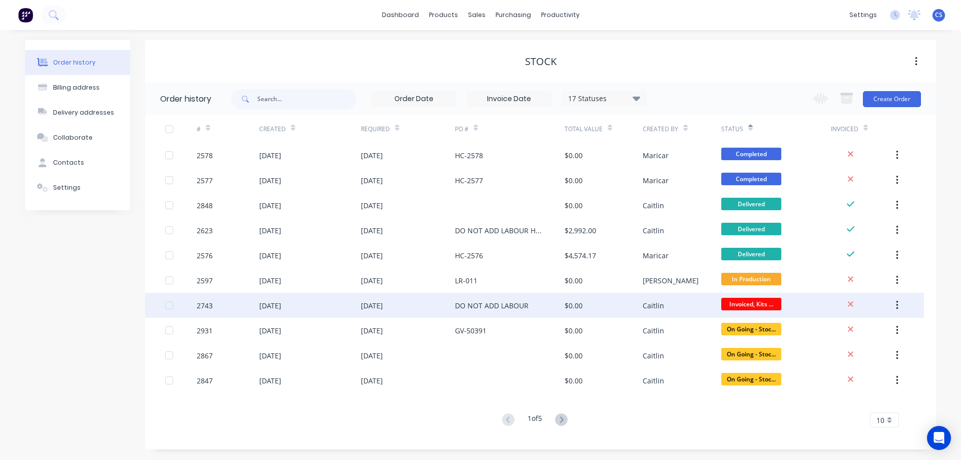
click at [678, 302] on div "Caitlin" at bounding box center [682, 305] width 78 height 25
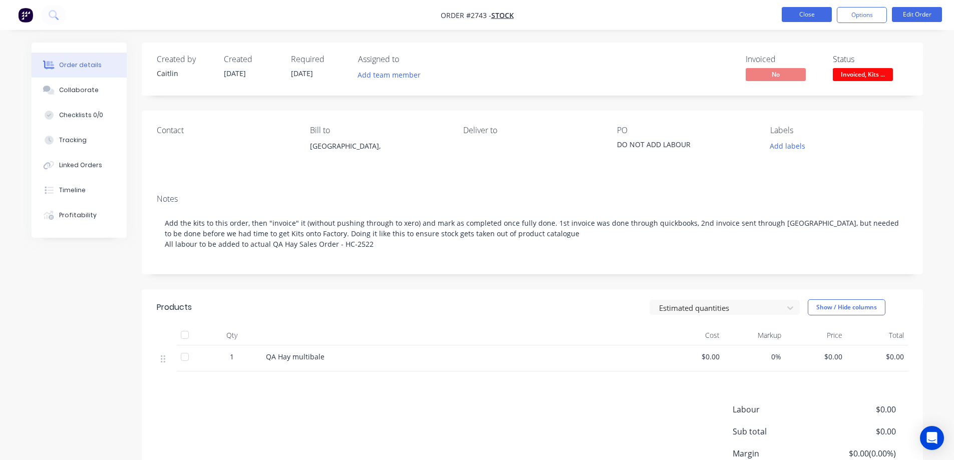
click at [804, 10] on button "Close" at bounding box center [807, 14] width 50 height 15
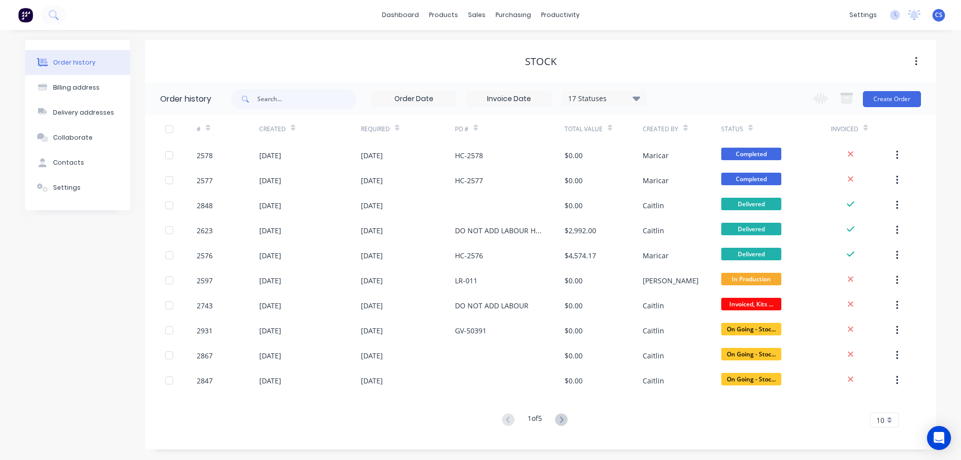
click at [636, 100] on icon at bounding box center [637, 98] width 8 height 5
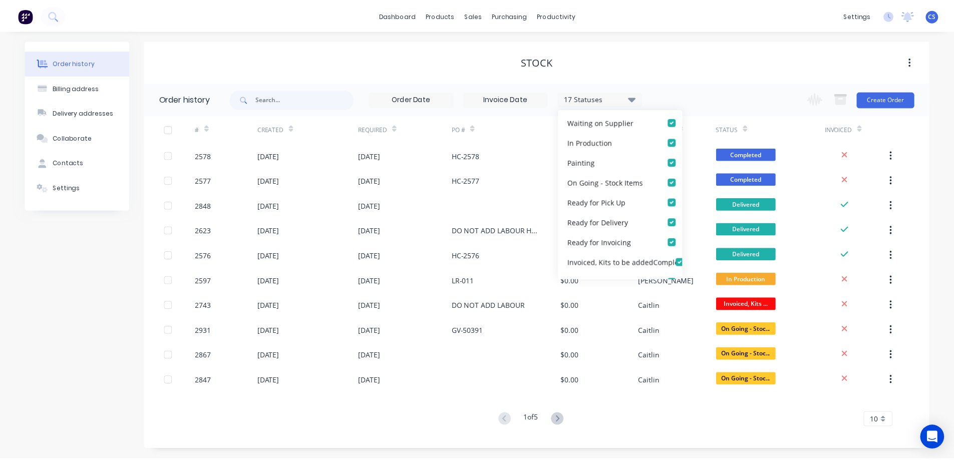
scroll to position [250, 0]
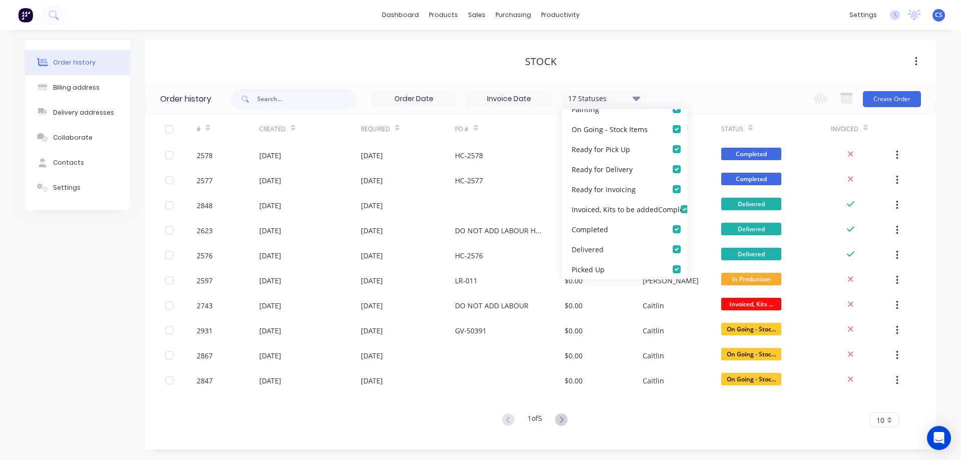
click at [633, 253] on div "Delivered" at bounding box center [624, 249] width 125 height 20
click at [687, 244] on label at bounding box center [687, 244] width 0 height 0
click at [687, 247] on input "checkbox" at bounding box center [691, 249] width 8 height 10
click at [671, 263] on div "Picked Up" at bounding box center [624, 269] width 125 height 20
click at [687, 264] on label at bounding box center [687, 264] width 0 height 0
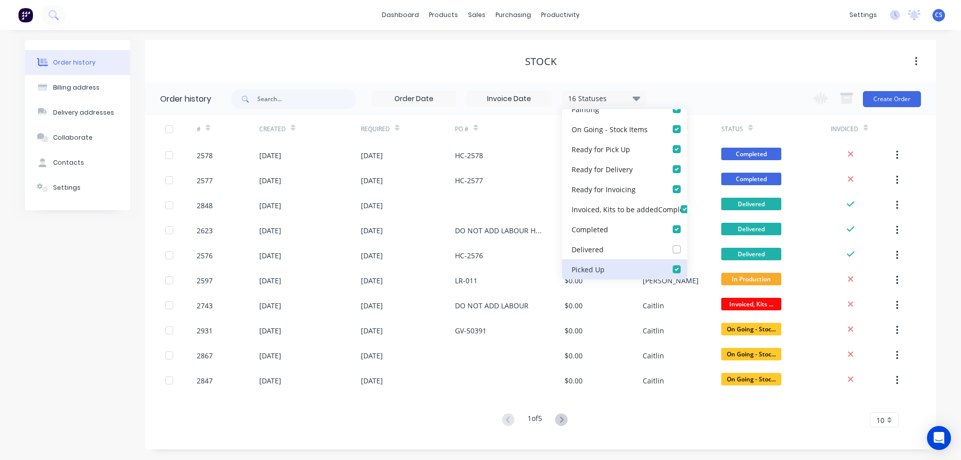
click at [687, 266] on Up_checkbox_ayqrfundefined "checkbox" at bounding box center [691, 269] width 8 height 10
click at [716, 70] on div "Stock" at bounding box center [540, 62] width 791 height 18
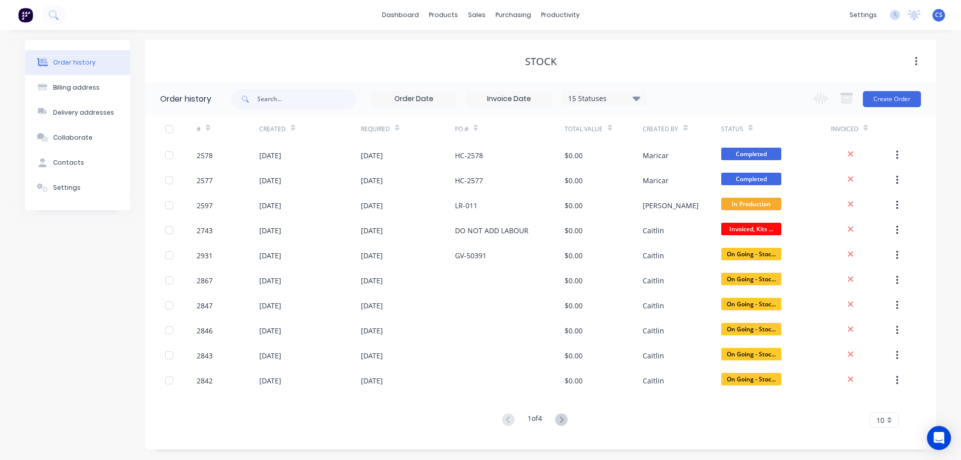
click at [896, 420] on div "10" at bounding box center [884, 420] width 29 height 15
click at [890, 405] on div "35" at bounding box center [885, 404] width 28 height 18
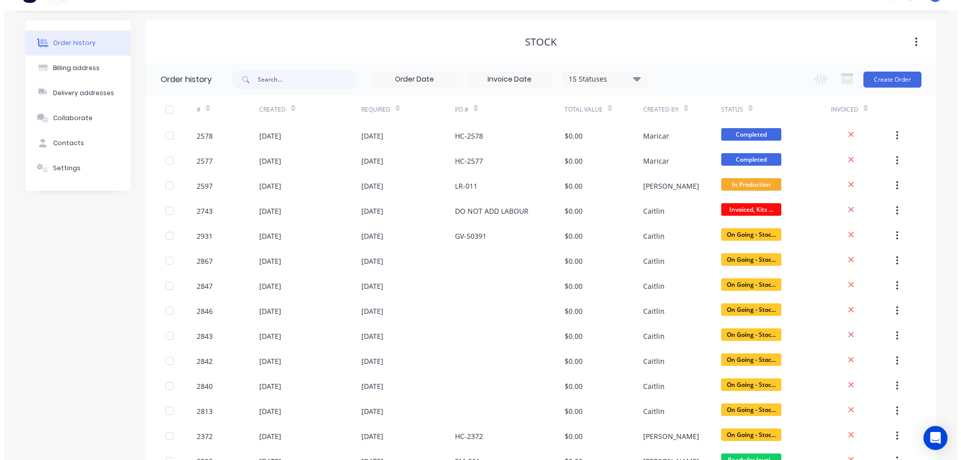
scroll to position [0, 0]
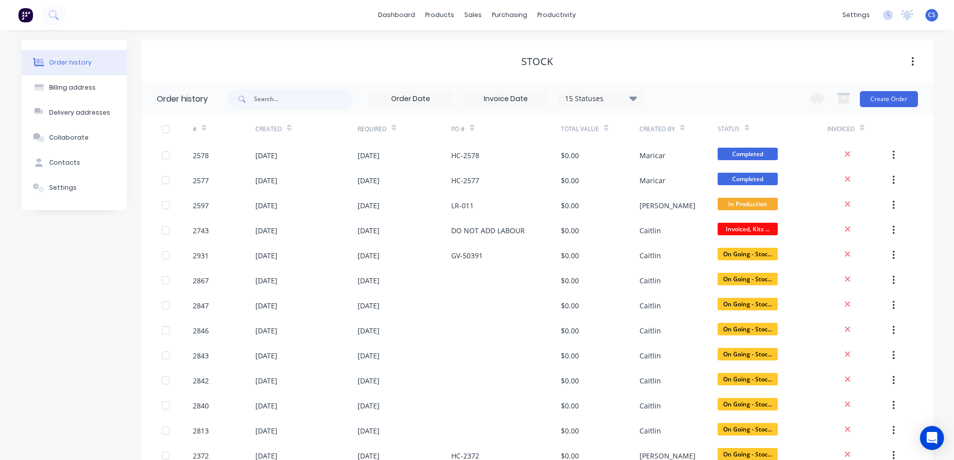
click at [33, 23] on button at bounding box center [25, 15] width 21 height 20
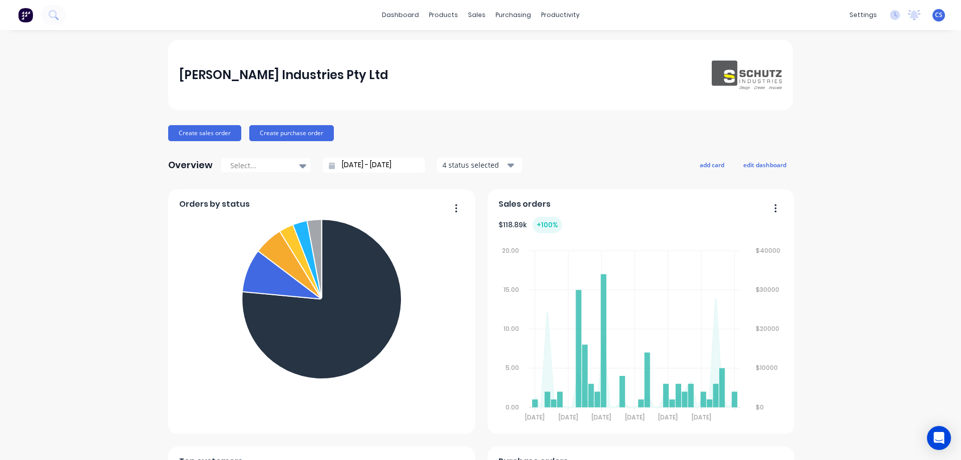
click at [821, 194] on div "Schutz Industries Pty Ltd Create sales order Create purchase order Overview Sel…" at bounding box center [480, 430] width 961 height 780
click at [49, 14] on icon at bounding box center [53, 14] width 8 height 8
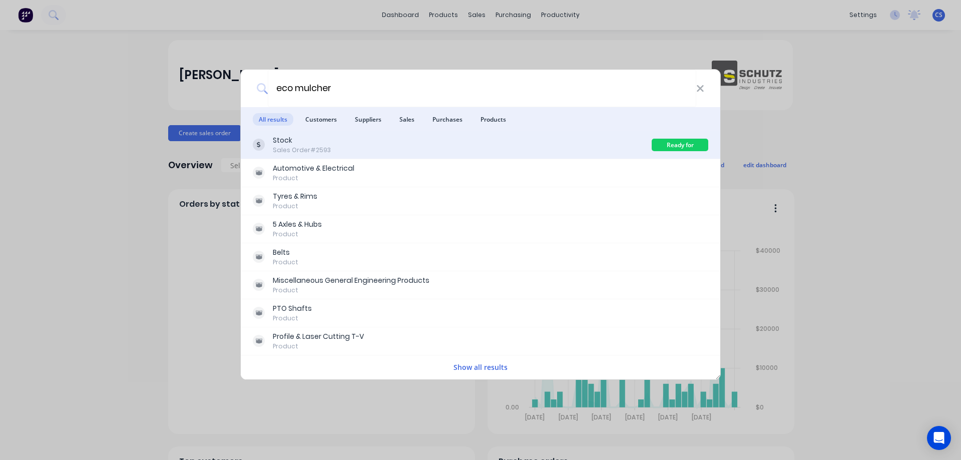
click at [395, 143] on div "Stock Sales Order #2593" at bounding box center [452, 145] width 399 height 20
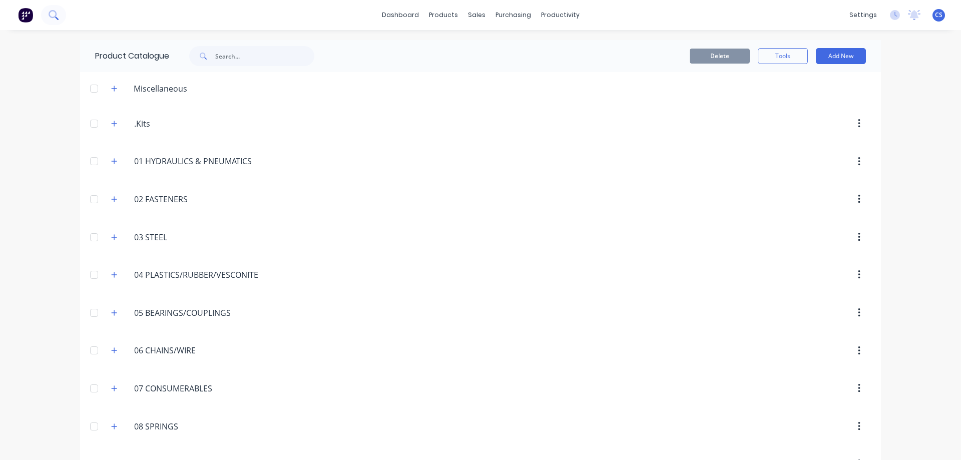
click at [54, 18] on icon at bounding box center [54, 15] width 10 height 10
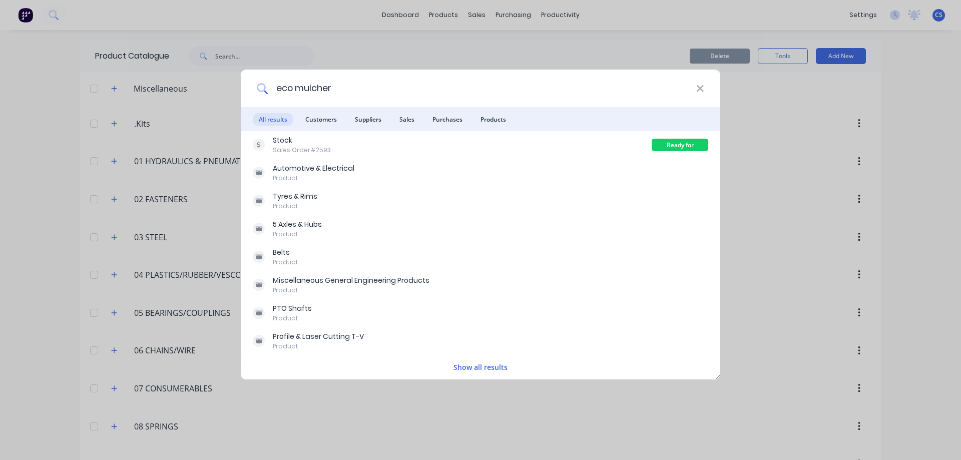
drag, startPoint x: 352, startPoint y: 90, endPoint x: 278, endPoint y: 96, distance: 73.4
click at [278, 96] on input "eco mulcher" at bounding box center [482, 89] width 429 height 38
type input "perry"
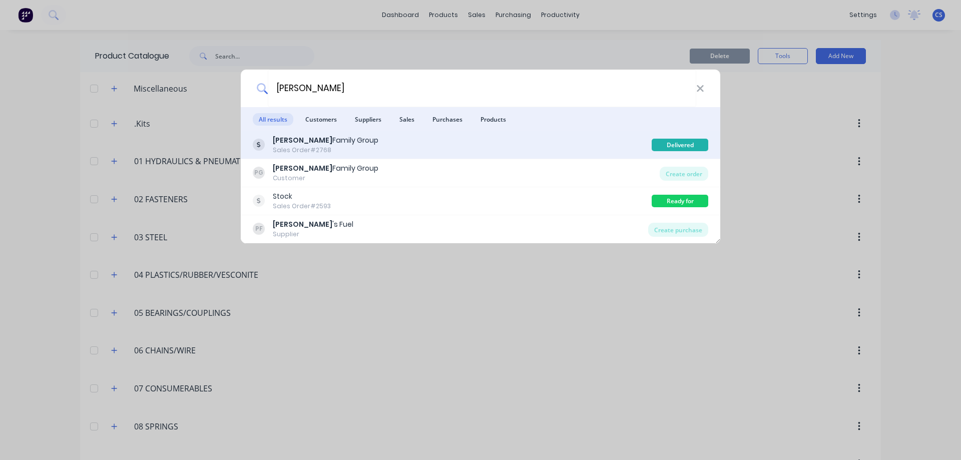
click at [365, 150] on div "Perry Family Group Sales Order #2768" at bounding box center [452, 145] width 399 height 20
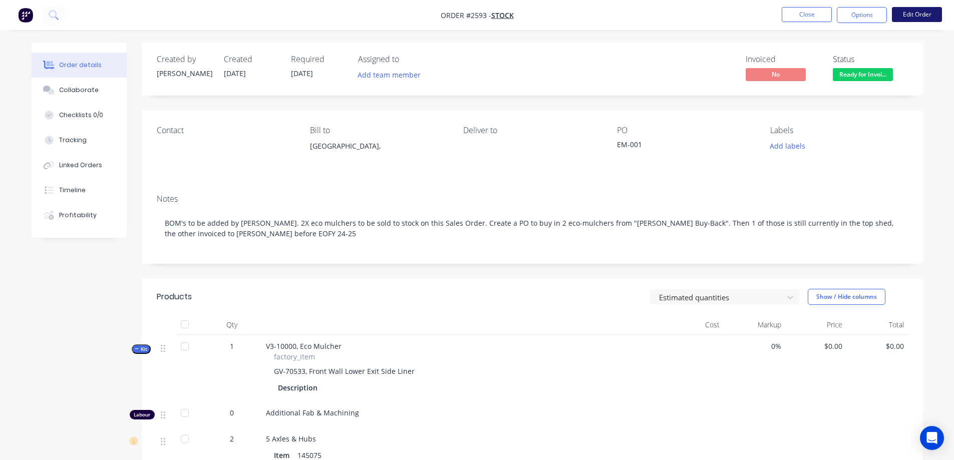
click at [915, 16] on button "Edit Order" at bounding box center [917, 14] width 50 height 15
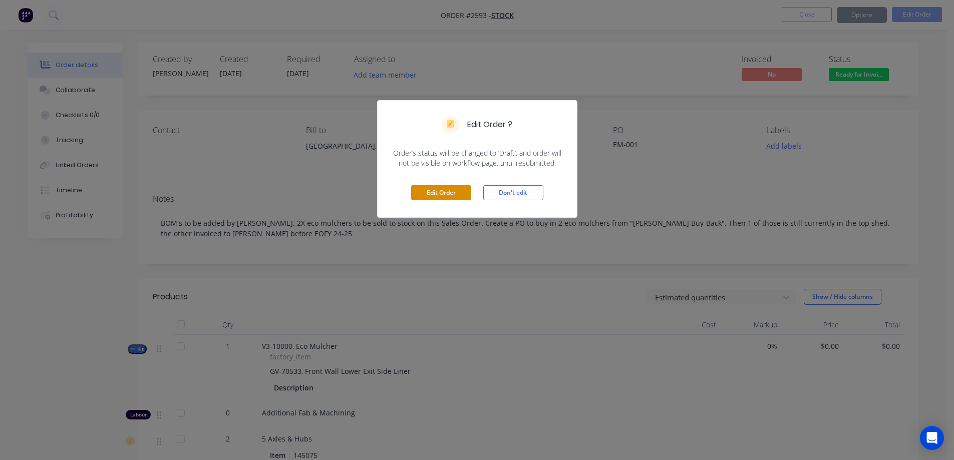
click at [451, 185] on button "Edit Order" at bounding box center [441, 192] width 60 height 15
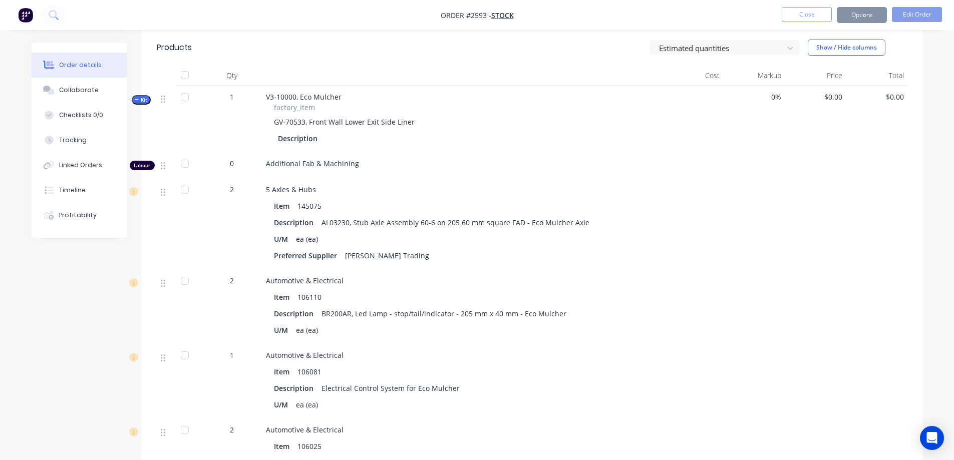
scroll to position [250, 0]
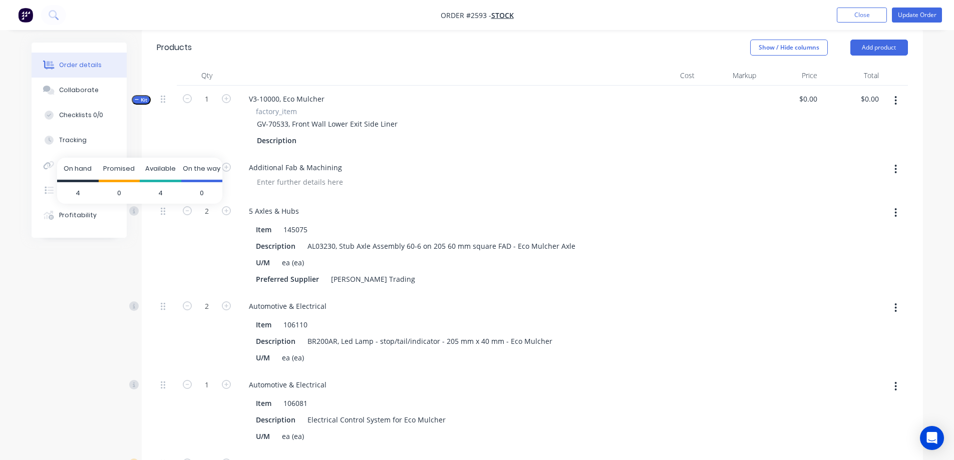
click at [163, 190] on span "4" at bounding box center [161, 193] width 42 height 22
click at [898, 210] on button "button" at bounding box center [896, 212] width 24 height 18
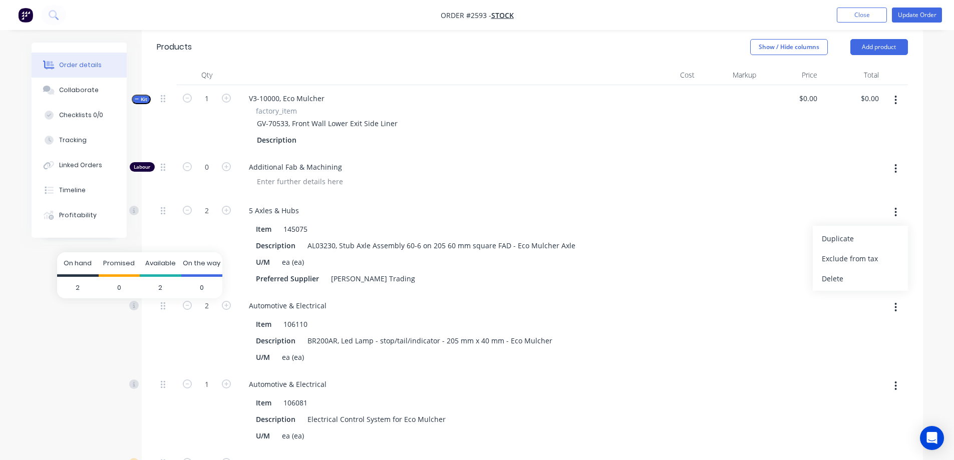
click at [84, 297] on span "2" at bounding box center [78, 288] width 42 height 22
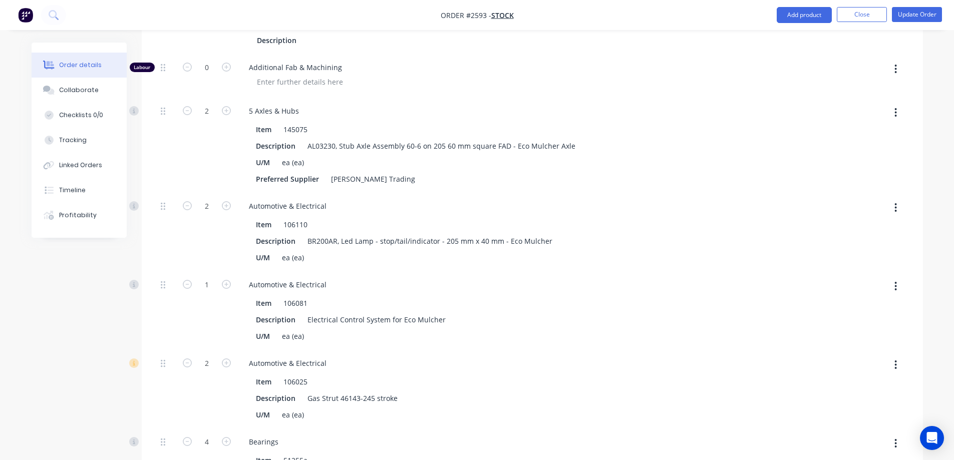
scroll to position [401, 0]
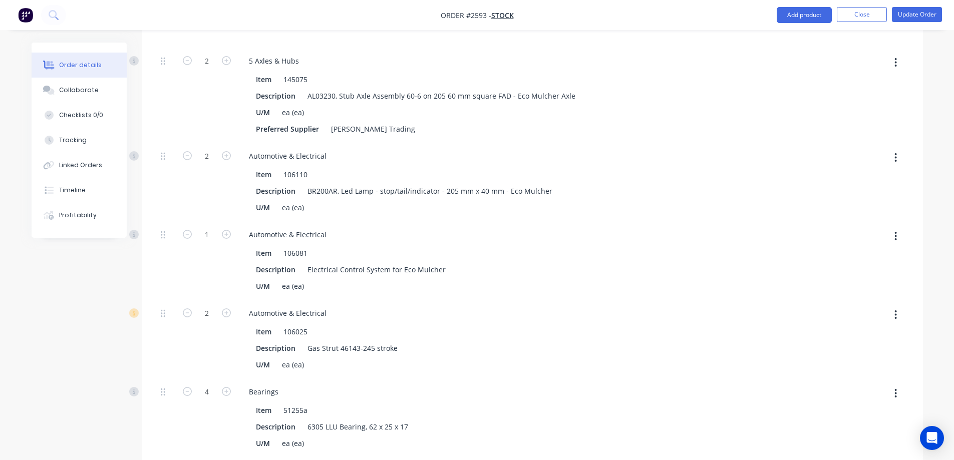
click at [894, 156] on button "button" at bounding box center [896, 158] width 24 height 18
click at [870, 219] on div "Delete" at bounding box center [860, 224] width 77 height 15
click at [894, 237] on button "button" at bounding box center [896, 236] width 24 height 18
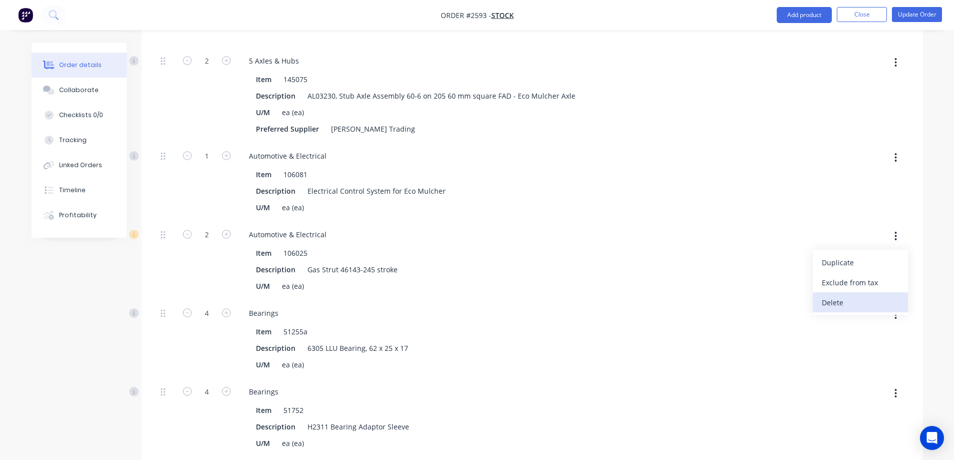
click at [879, 298] on div "Delete" at bounding box center [860, 302] width 77 height 15
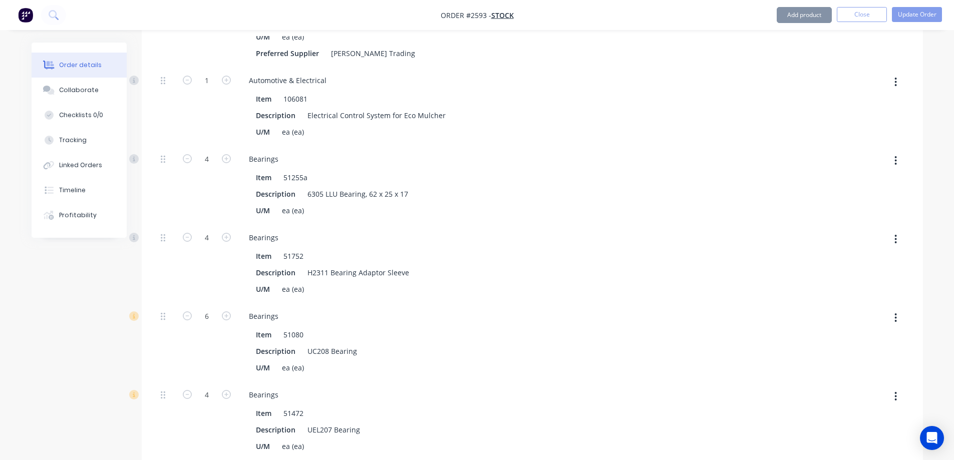
scroll to position [501, 0]
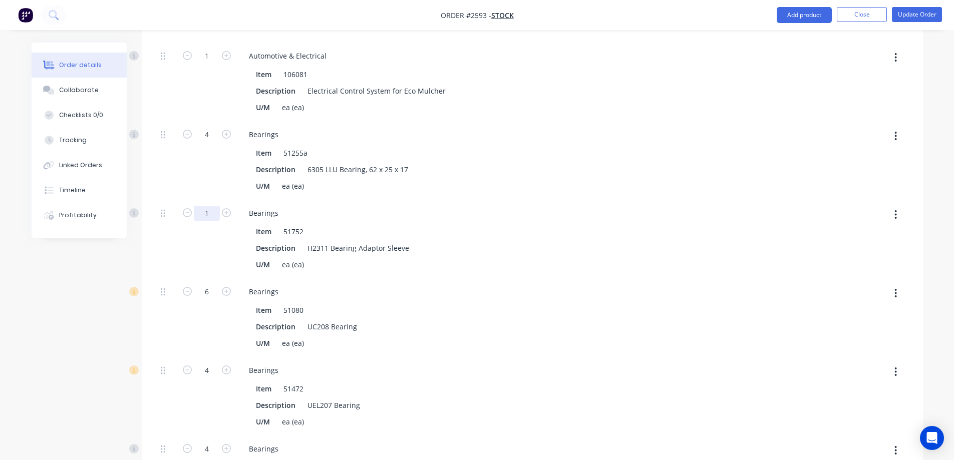
type input "1"
drag, startPoint x: 57, startPoint y: 290, endPoint x: 132, endPoint y: 212, distance: 108.0
click at [893, 295] on button "button" at bounding box center [896, 293] width 24 height 18
click at [856, 361] on div "Delete" at bounding box center [860, 360] width 77 height 15
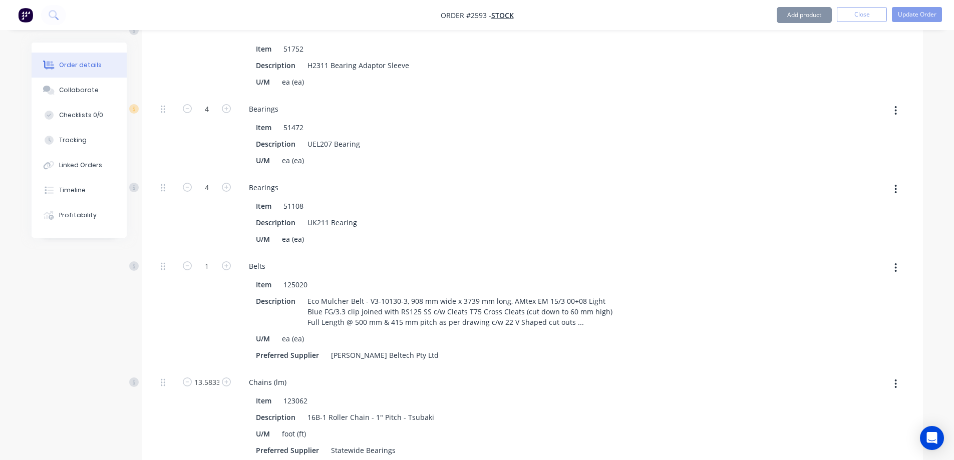
scroll to position [701, 0]
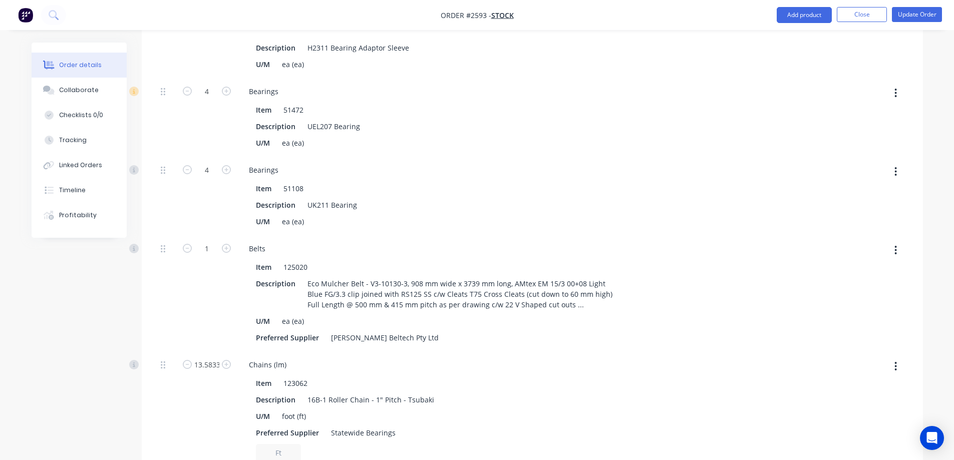
click at [892, 96] on button "button" at bounding box center [896, 93] width 24 height 18
click at [857, 157] on div "Delete" at bounding box center [860, 159] width 77 height 15
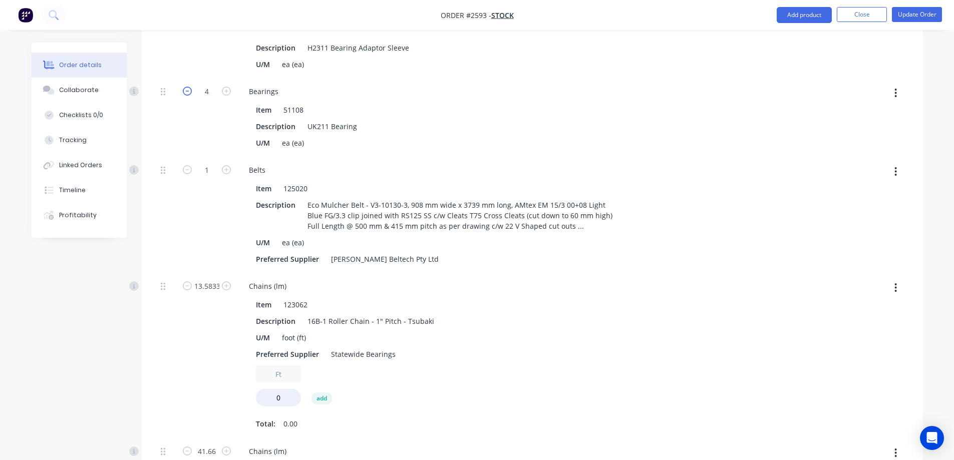
click at [187, 91] on icon "button" at bounding box center [187, 91] width 9 height 9
type input "1"
click at [898, 174] on button "button" at bounding box center [896, 172] width 24 height 18
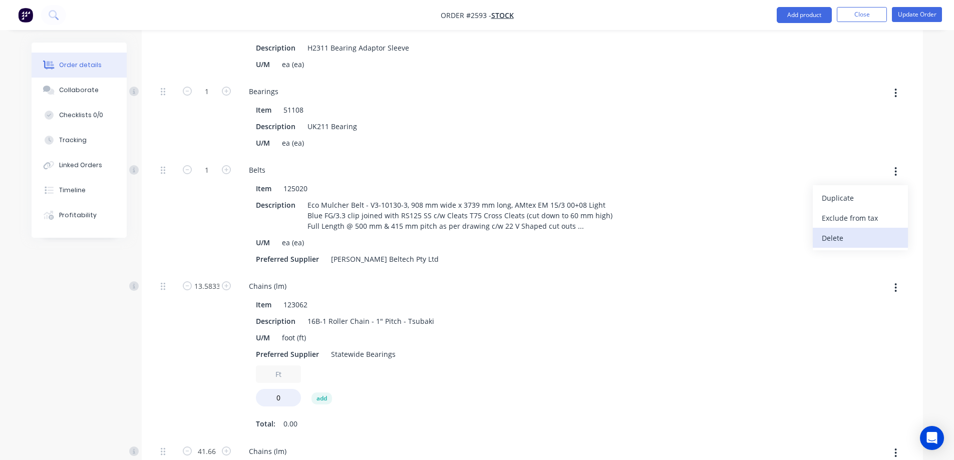
click at [850, 241] on div "Delete" at bounding box center [860, 238] width 77 height 15
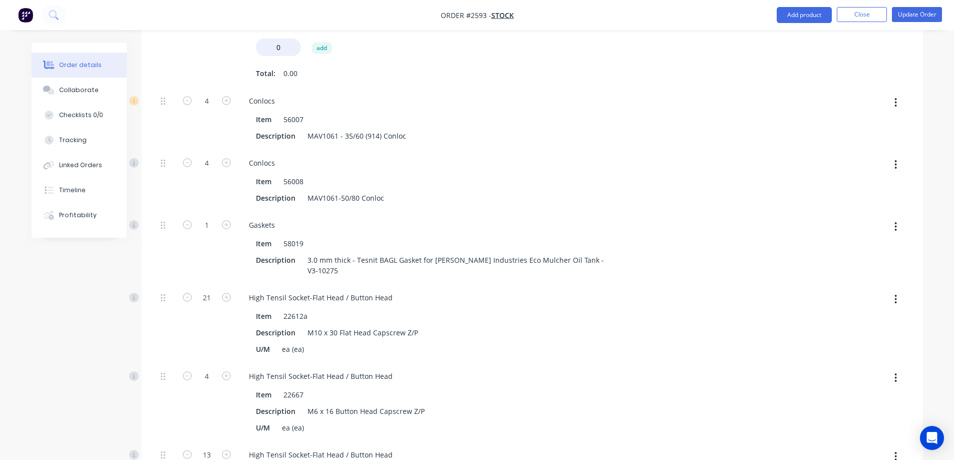
scroll to position [1102, 0]
click at [893, 99] on button "button" at bounding box center [896, 102] width 24 height 18
click at [866, 163] on div "Delete" at bounding box center [860, 168] width 77 height 15
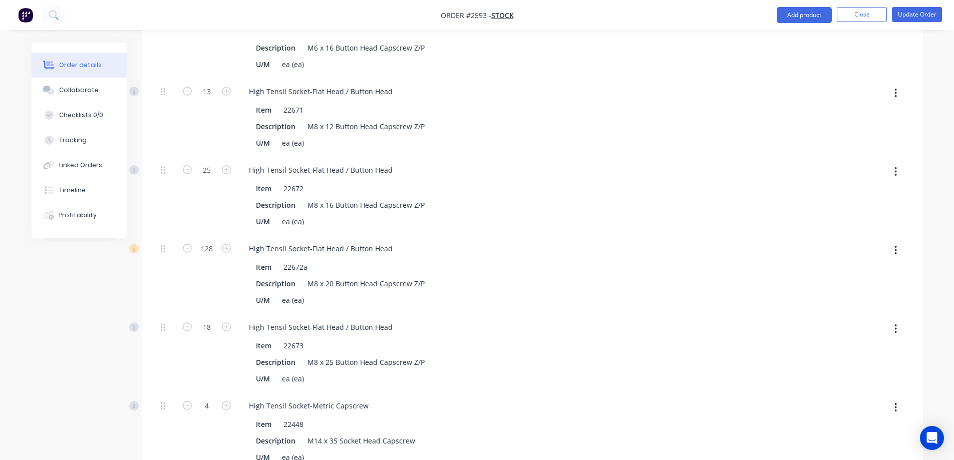
scroll to position [1452, 0]
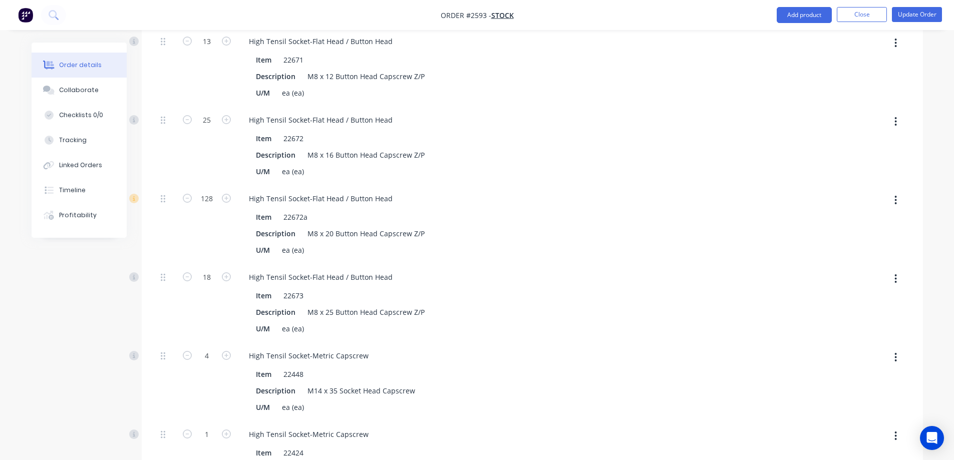
click at [896, 195] on icon "button" at bounding box center [895, 200] width 3 height 11
click at [874, 259] on div "Delete" at bounding box center [860, 266] width 77 height 15
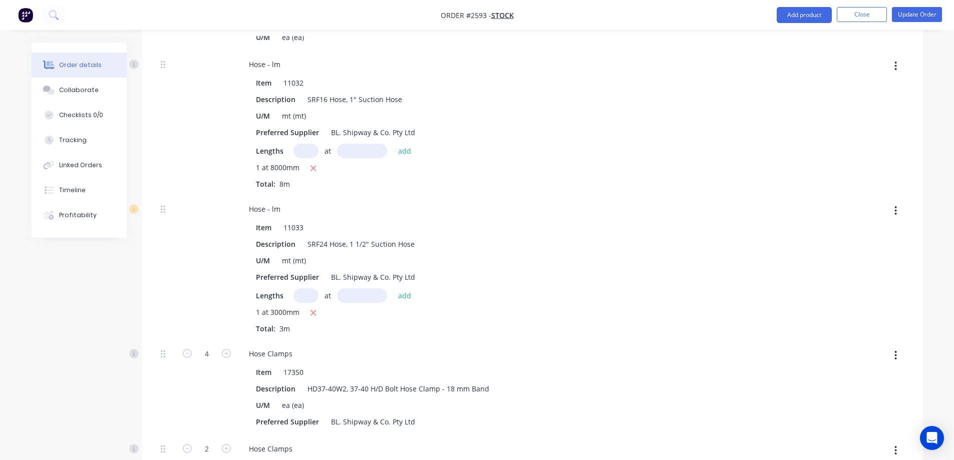
scroll to position [1903, 0]
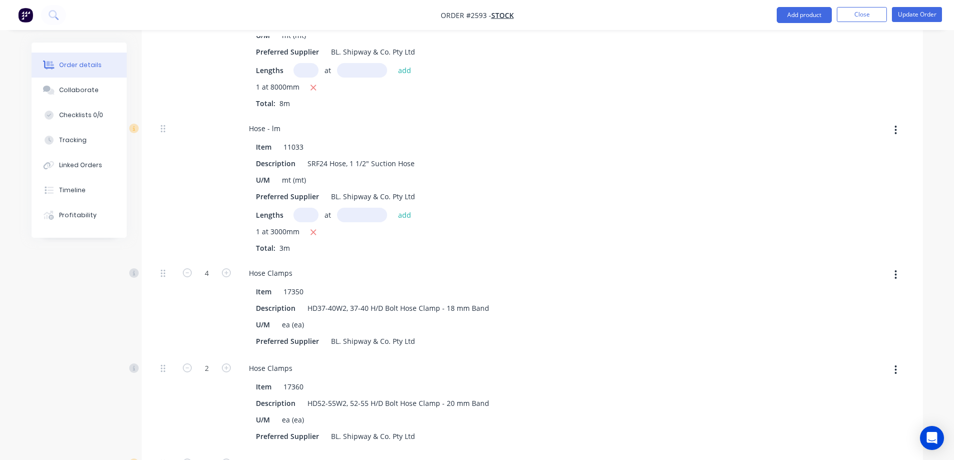
click at [898, 121] on button "button" at bounding box center [896, 130] width 24 height 18
click at [855, 189] on div "Delete" at bounding box center [860, 196] width 77 height 15
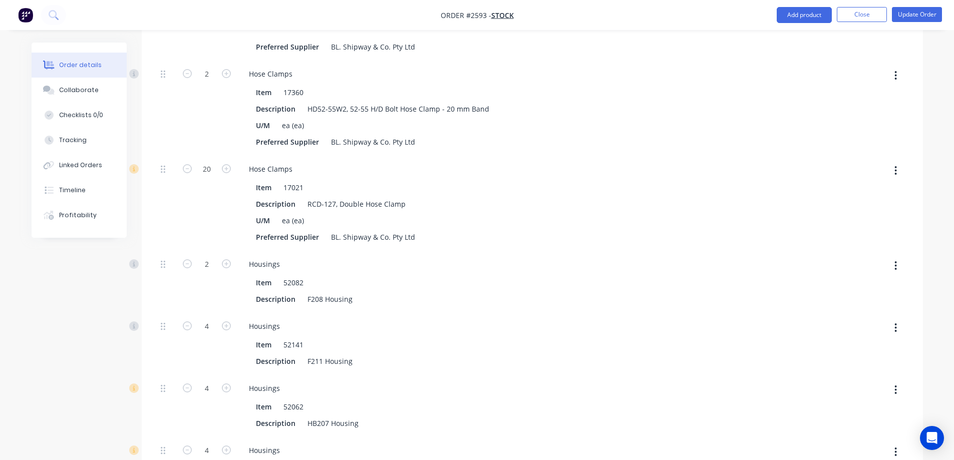
scroll to position [2103, 0]
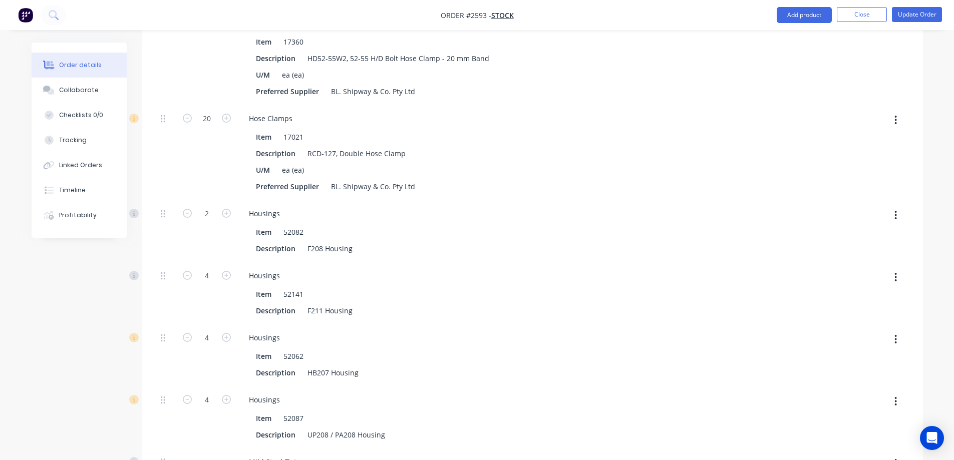
click at [896, 115] on icon "button" at bounding box center [895, 120] width 3 height 11
click at [850, 179] on div "Delete" at bounding box center [860, 186] width 77 height 15
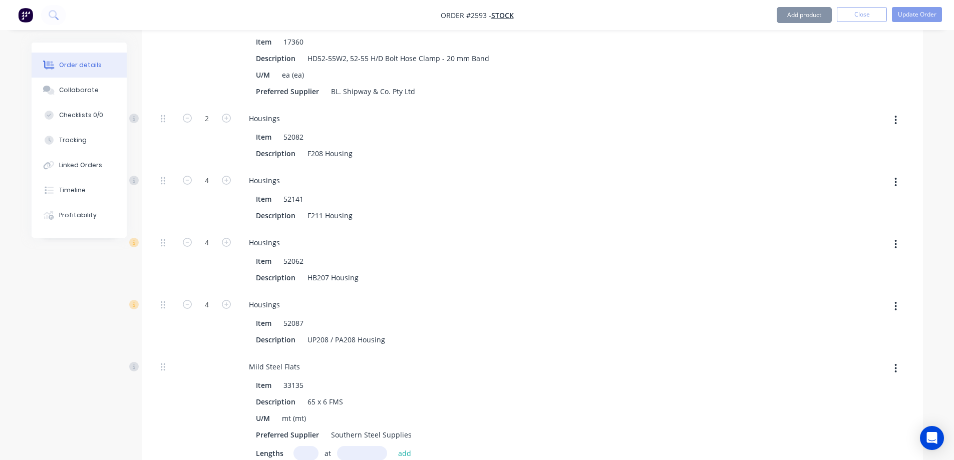
scroll to position [2153, 0]
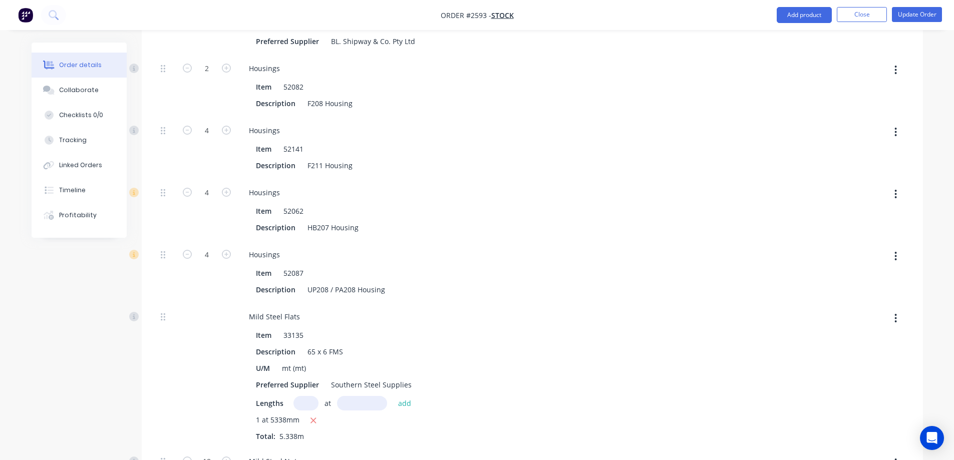
click at [895, 123] on button "button" at bounding box center [896, 132] width 24 height 18
click at [857, 191] on div "Delete" at bounding box center [860, 198] width 77 height 15
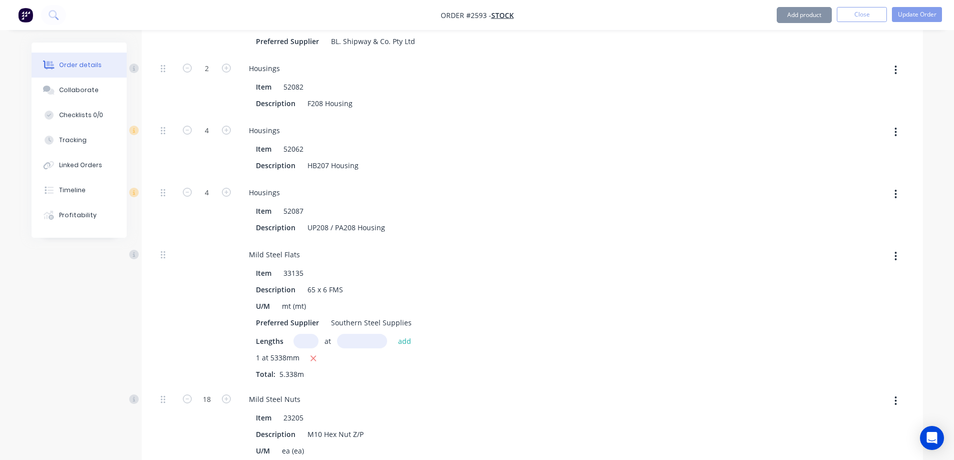
click at [895, 128] on icon "button" at bounding box center [896, 132] width 2 height 9
click at [854, 191] on div "Delete" at bounding box center [860, 198] width 77 height 15
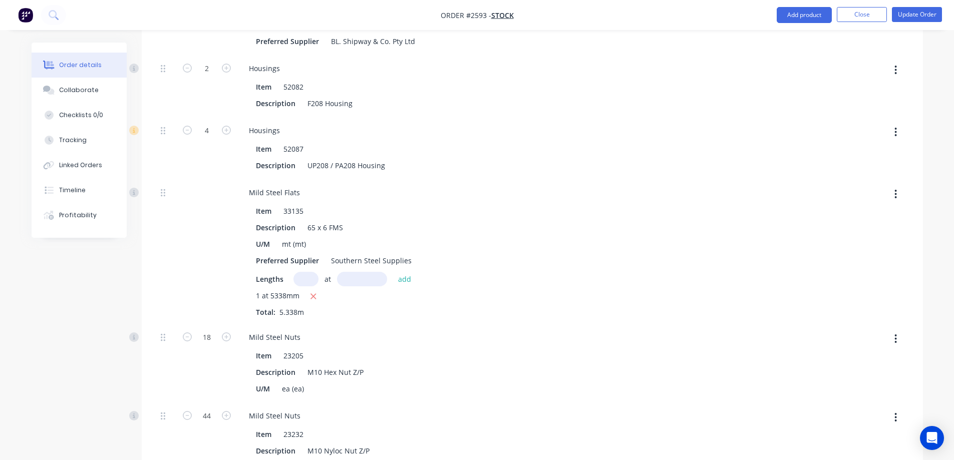
click at [896, 127] on icon "button" at bounding box center [895, 132] width 3 height 11
click at [849, 191] on div "Delete" at bounding box center [860, 198] width 77 height 15
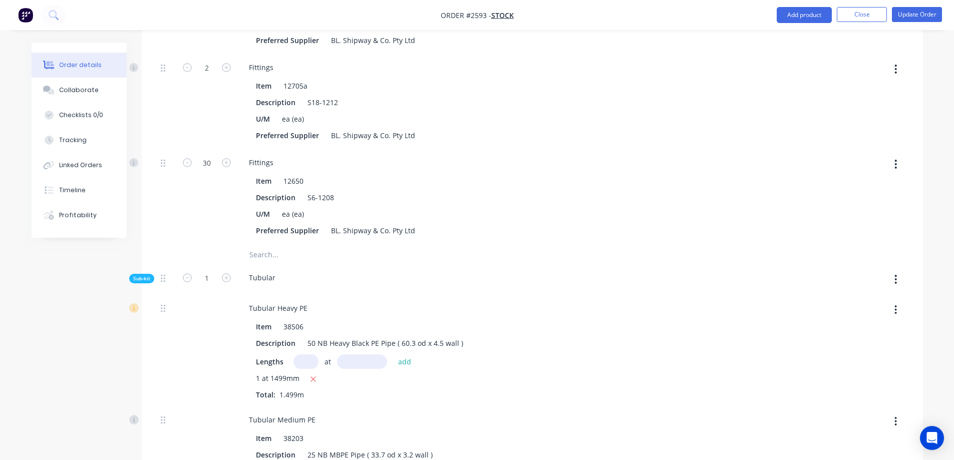
scroll to position [11668, 0]
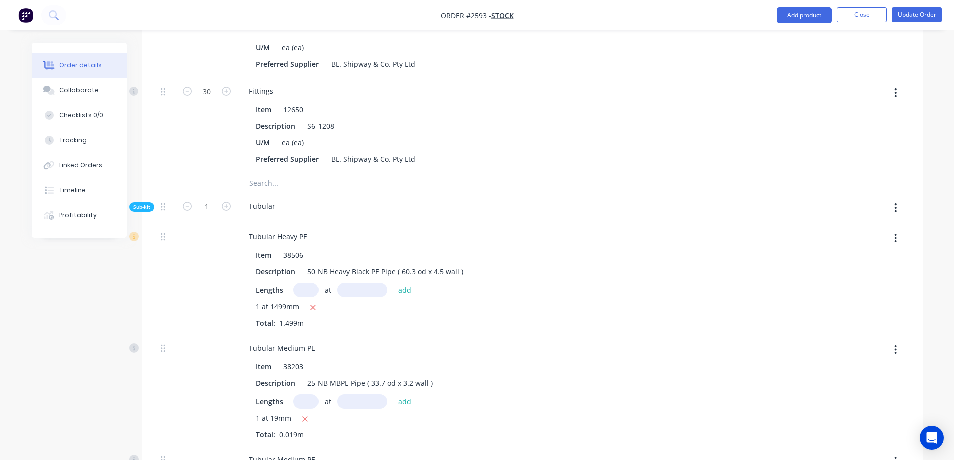
click at [897, 229] on button "button" at bounding box center [896, 238] width 24 height 18
click at [840, 297] on div "Delete" at bounding box center [860, 304] width 77 height 15
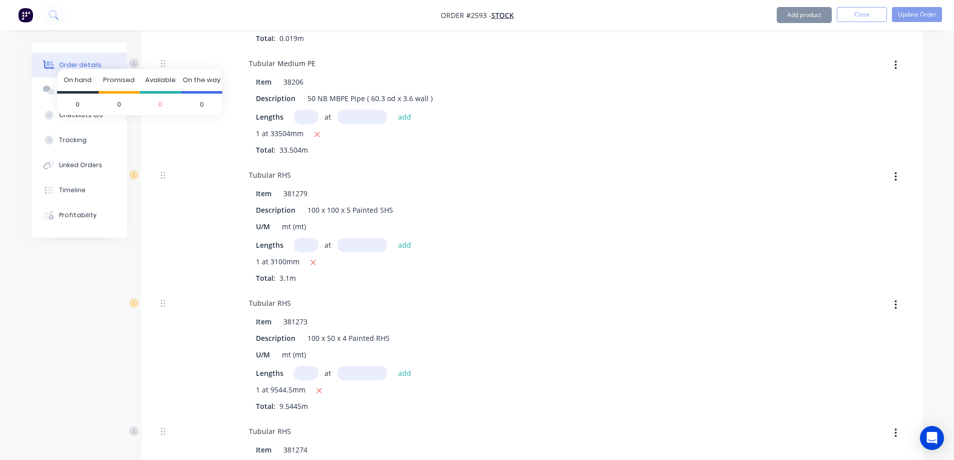
scroll to position [11968, 0]
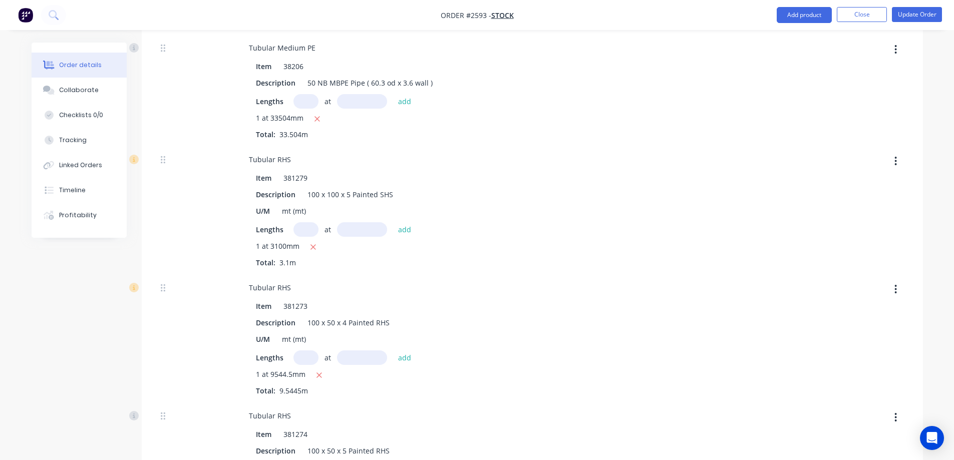
click at [895, 284] on icon "button" at bounding box center [895, 289] width 3 height 11
click at [857, 349] on div "Delete" at bounding box center [860, 356] width 77 height 15
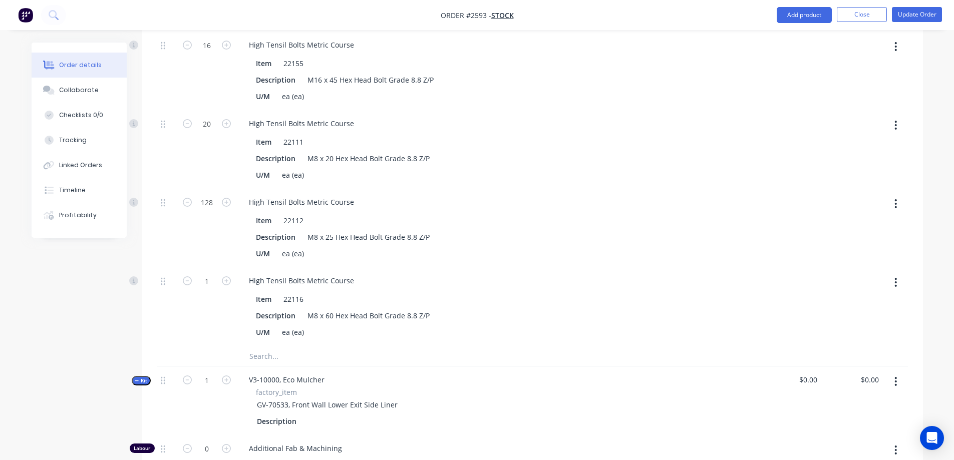
scroll to position [15323, 0]
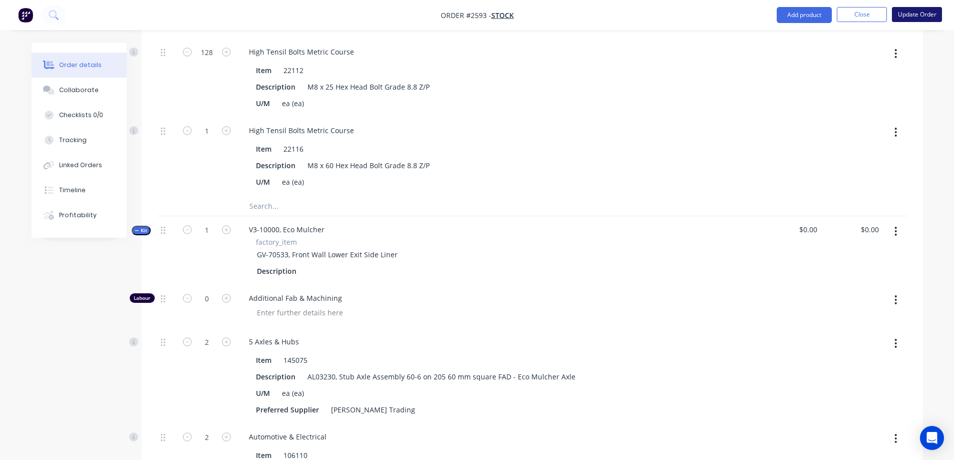
click at [931, 13] on button "Update Order" at bounding box center [917, 14] width 50 height 15
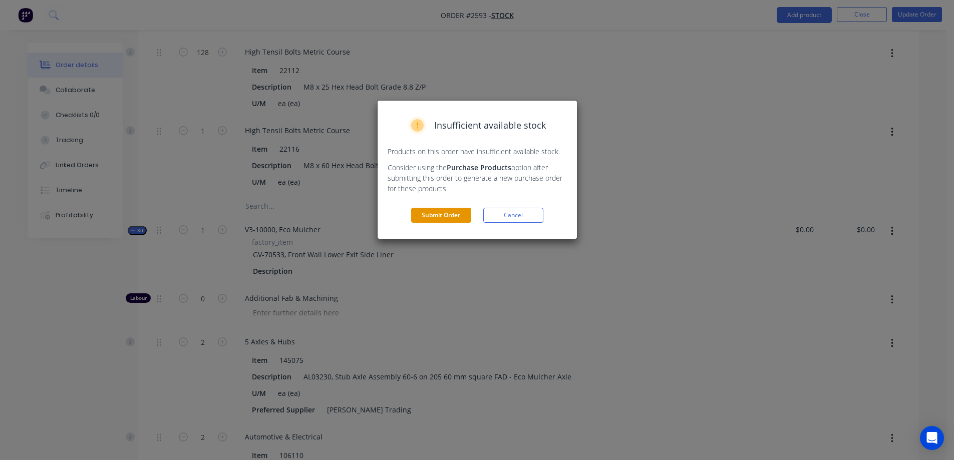
click at [450, 212] on button "Submit Order" at bounding box center [441, 215] width 60 height 15
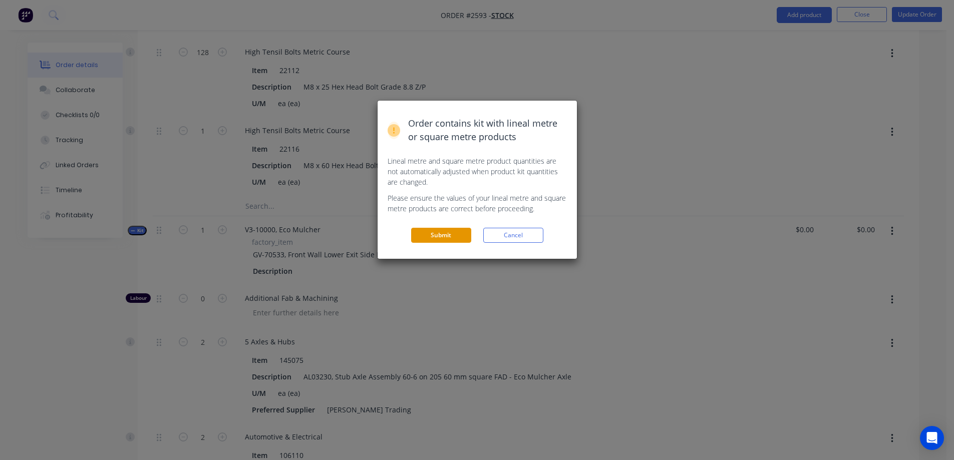
click at [449, 237] on button "Submit" at bounding box center [441, 235] width 60 height 15
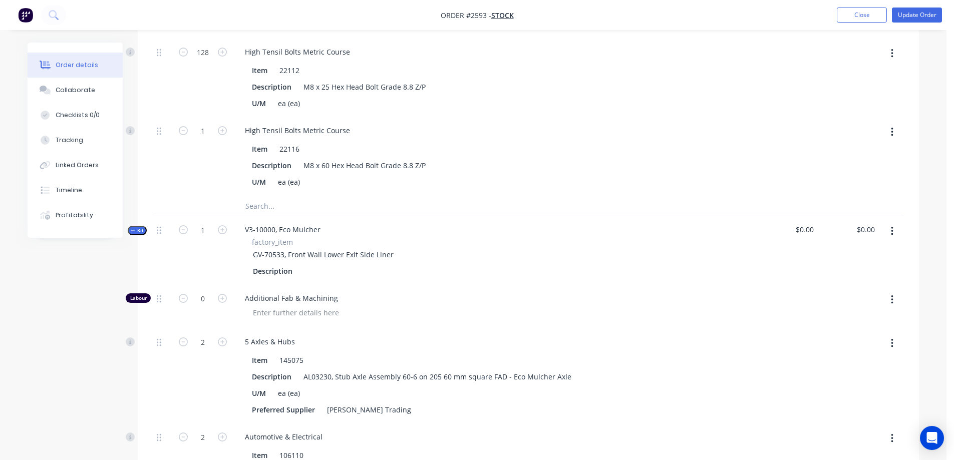
scroll to position [0, 0]
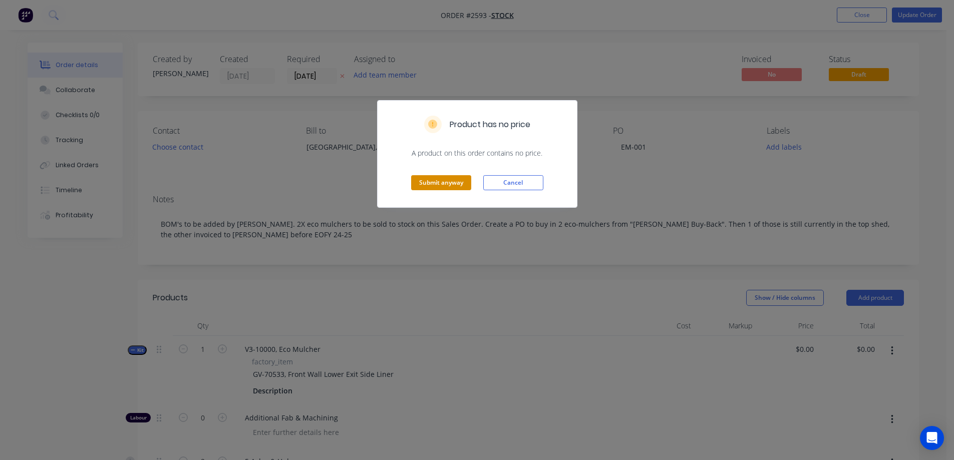
click at [452, 186] on button "Submit anyway" at bounding box center [441, 182] width 60 height 15
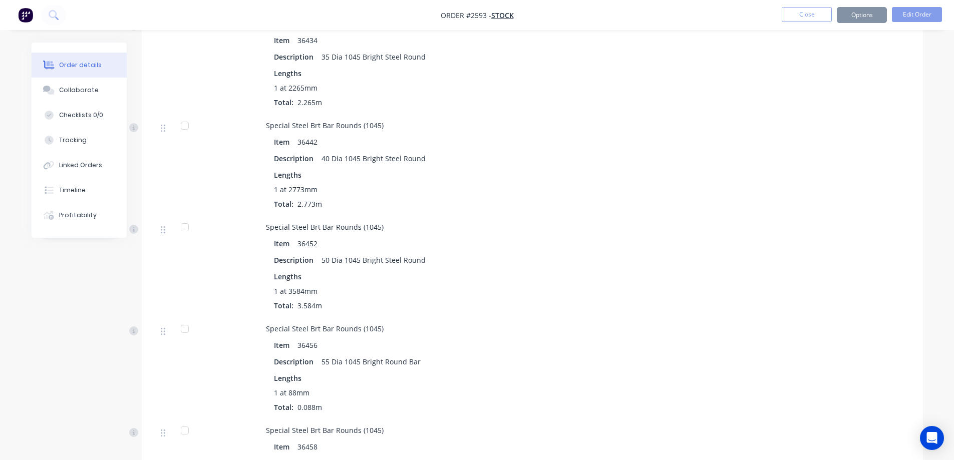
scroll to position [6710, 0]
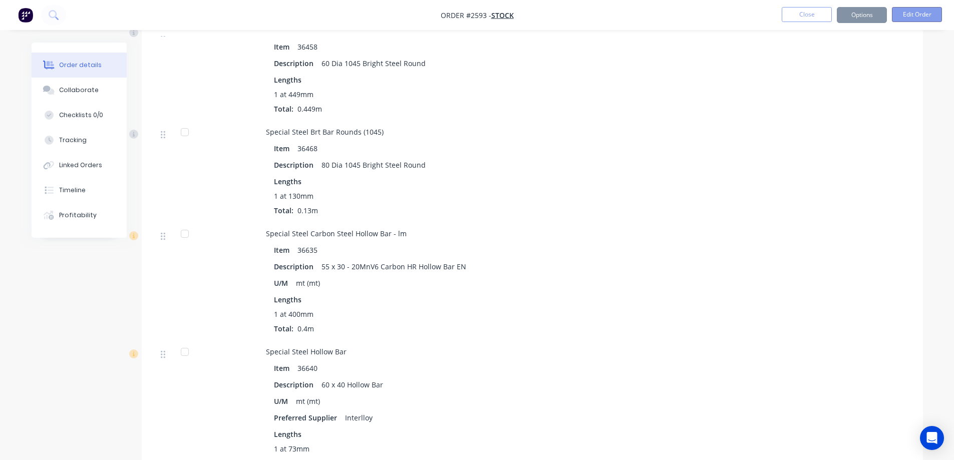
click at [905, 18] on button "Edit Order" at bounding box center [917, 14] width 50 height 15
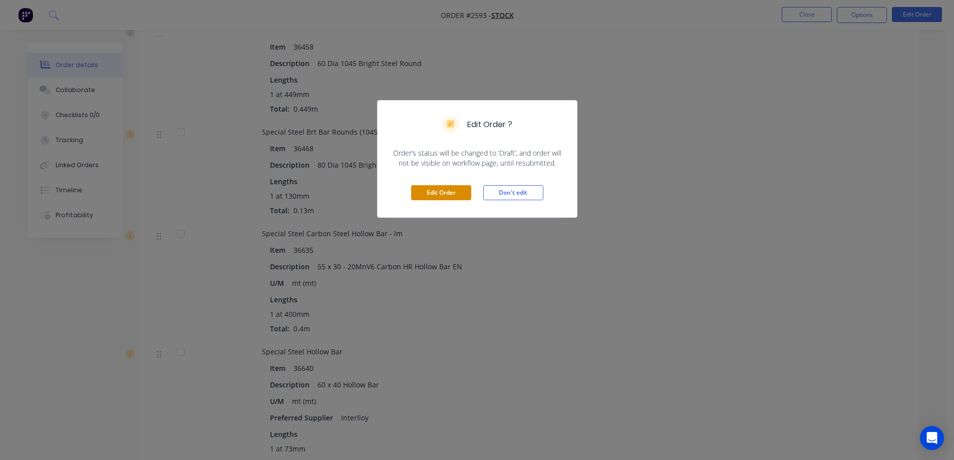
click at [416, 194] on button "Edit Order" at bounding box center [441, 192] width 60 height 15
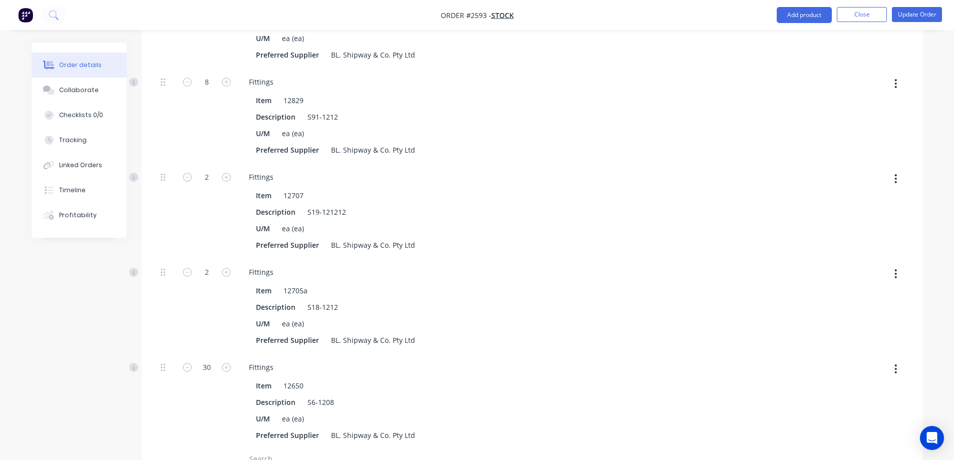
scroll to position [27742, 0]
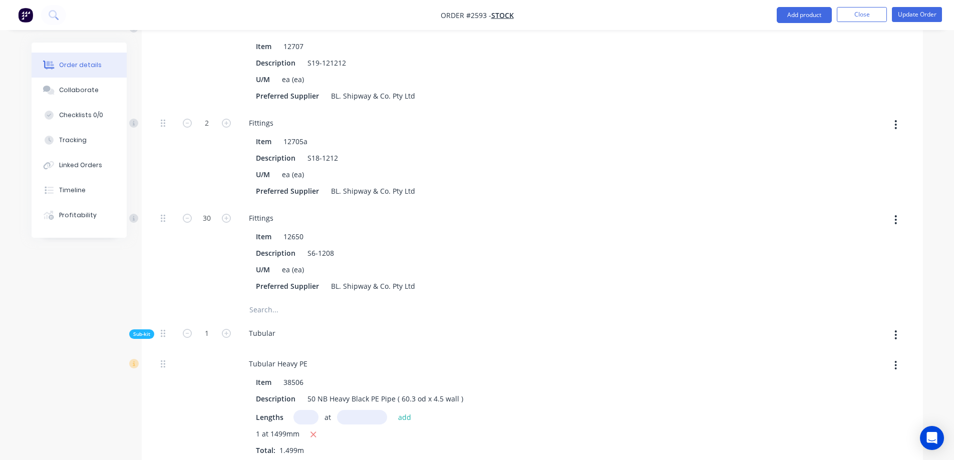
click at [307, 410] on input "text" at bounding box center [305, 417] width 25 height 15
type input "1"
type input "1mm"
click at [409, 410] on button "add" at bounding box center [405, 417] width 24 height 14
click at [312, 432] on icon "button" at bounding box center [314, 435] width 6 height 6
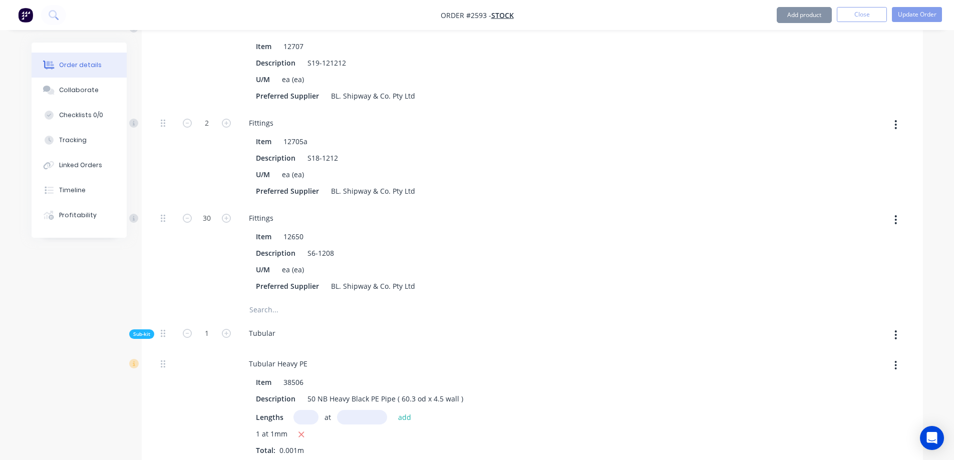
click at [301, 410] on input "text" at bounding box center [305, 417] width 25 height 15
type input "1"
type input "900mm"
click at [401, 410] on button "add" at bounding box center [405, 417] width 24 height 14
click at [301, 432] on icon "button" at bounding box center [302, 435] width 6 height 6
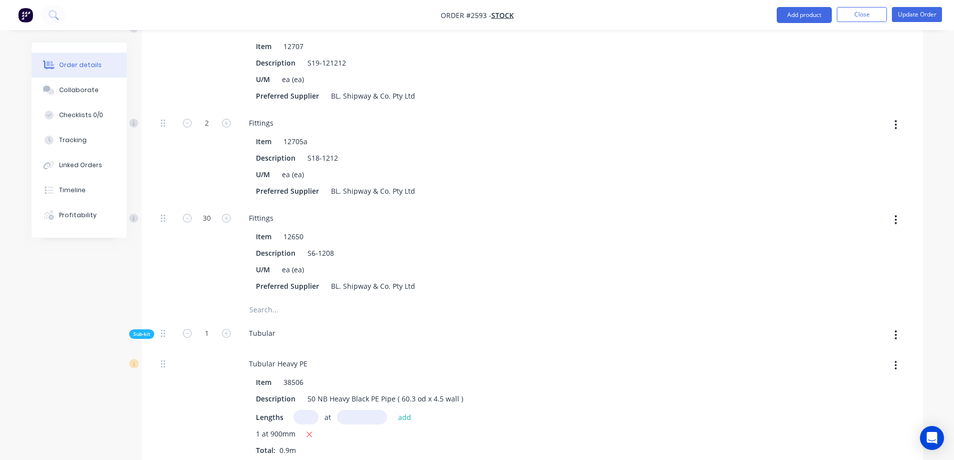
click at [895, 360] on icon "button" at bounding box center [895, 365] width 3 height 11
click at [852, 425] on div "Delete" at bounding box center [860, 432] width 77 height 15
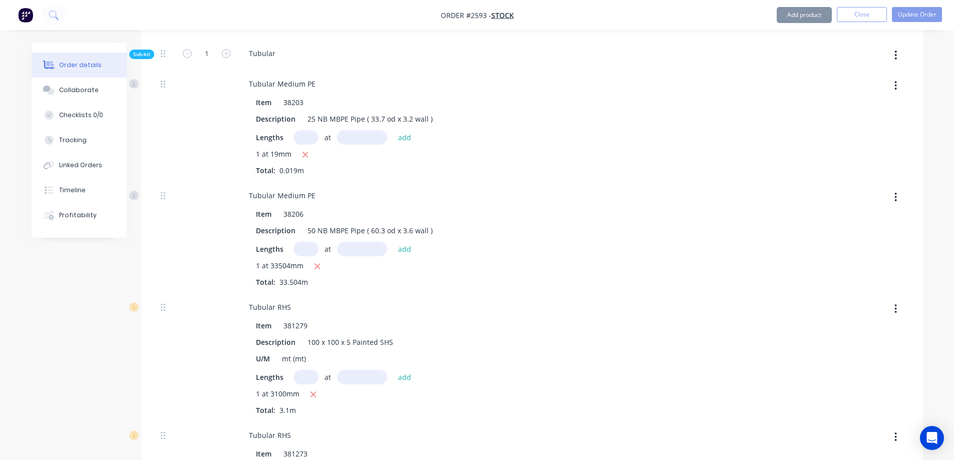
scroll to position [28093, 0]
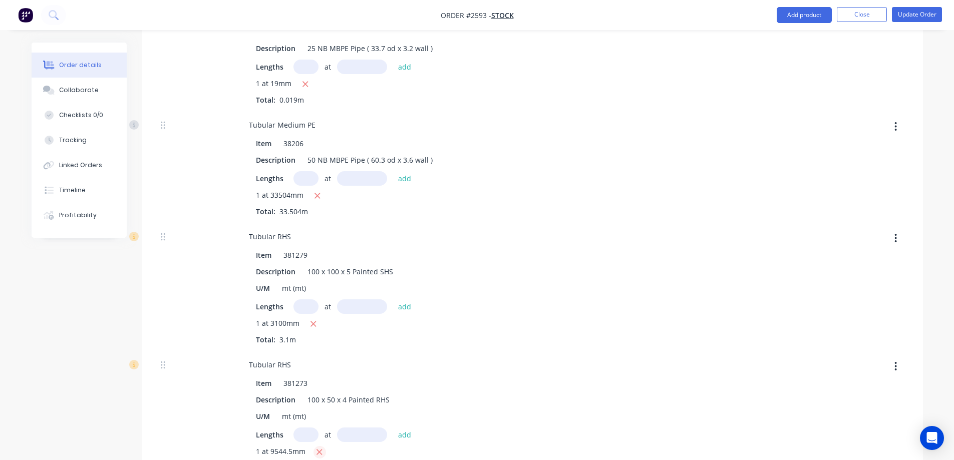
click at [318, 450] on icon "button" at bounding box center [320, 453] width 6 height 6
click at [897, 361] on icon "button" at bounding box center [895, 366] width 3 height 11
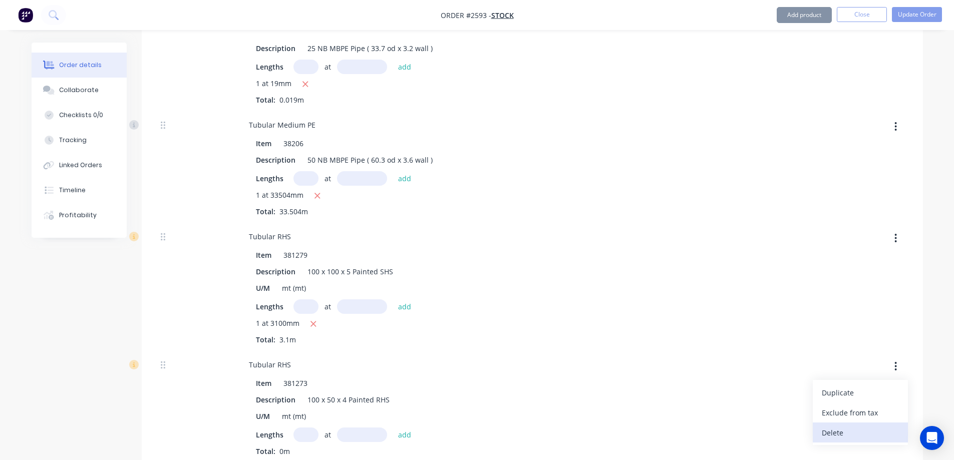
click at [856, 426] on div "Delete" at bounding box center [860, 433] width 77 height 15
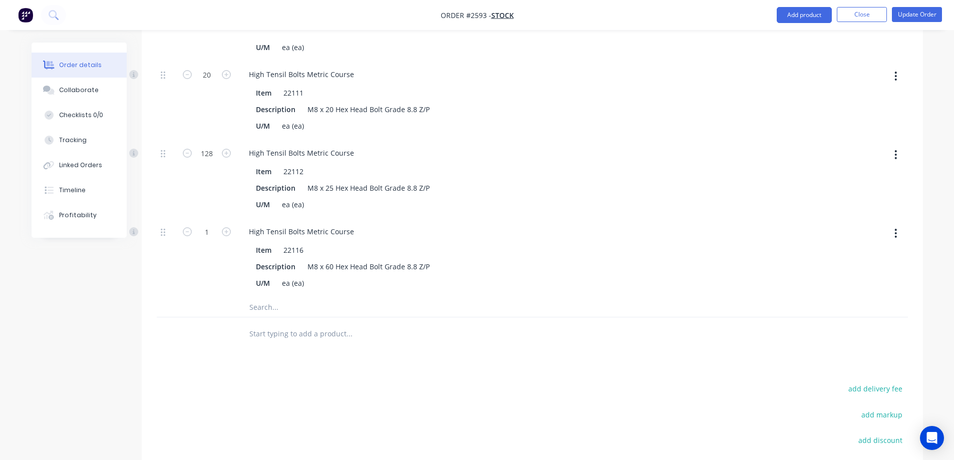
scroll to position [31464, 0]
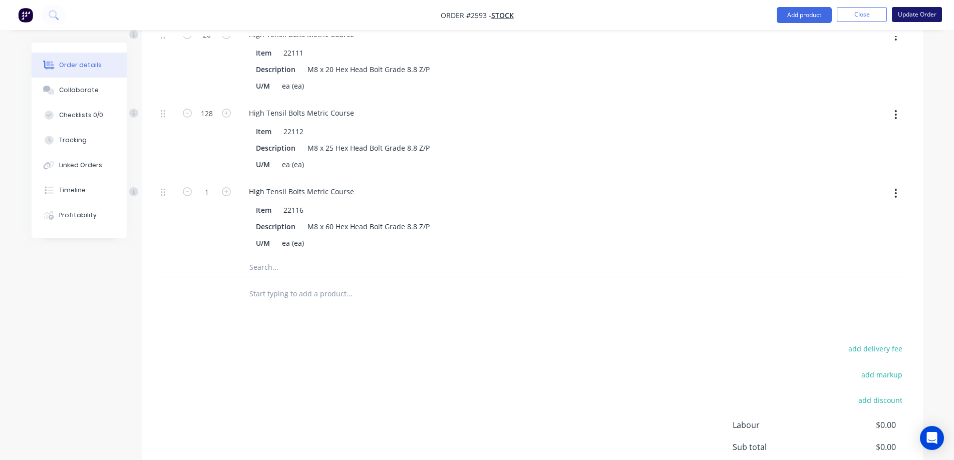
click at [921, 18] on button "Update Order" at bounding box center [917, 14] width 50 height 15
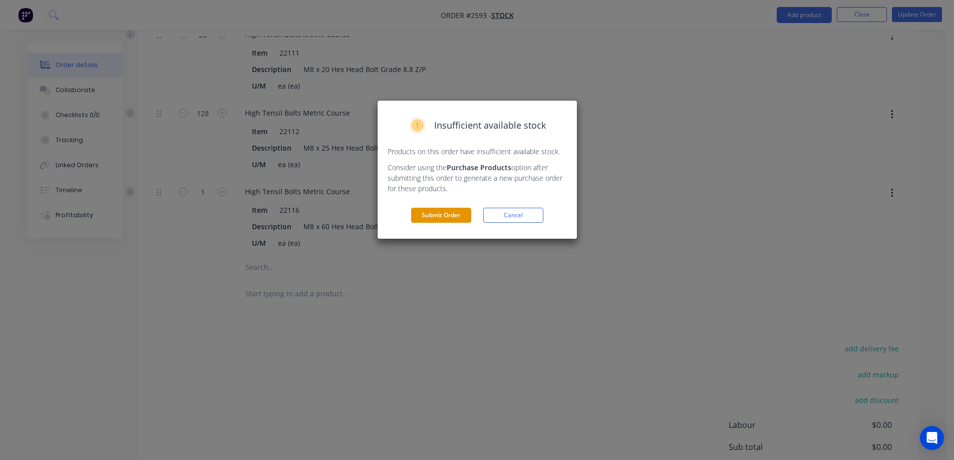
click at [451, 211] on button "Submit Order" at bounding box center [441, 215] width 60 height 15
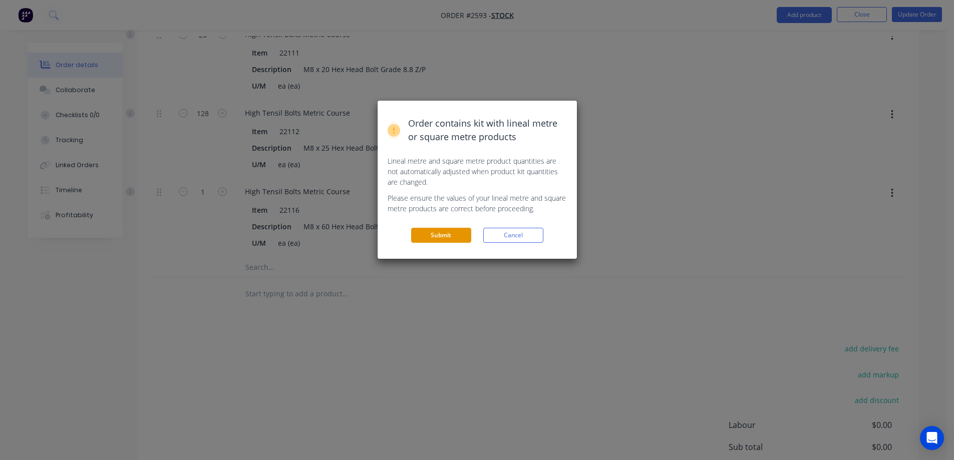
click at [445, 242] on button "Submit" at bounding box center [441, 235] width 60 height 15
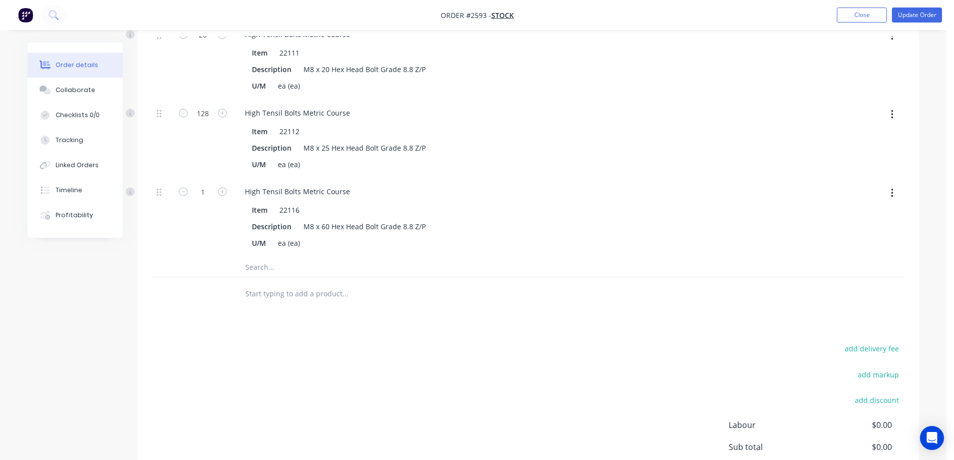
scroll to position [0, 0]
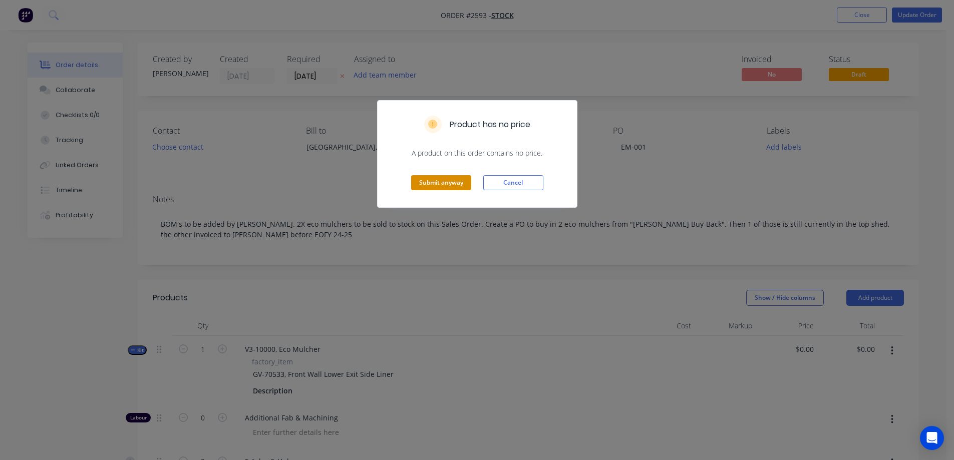
click at [456, 180] on button "Submit anyway" at bounding box center [441, 182] width 60 height 15
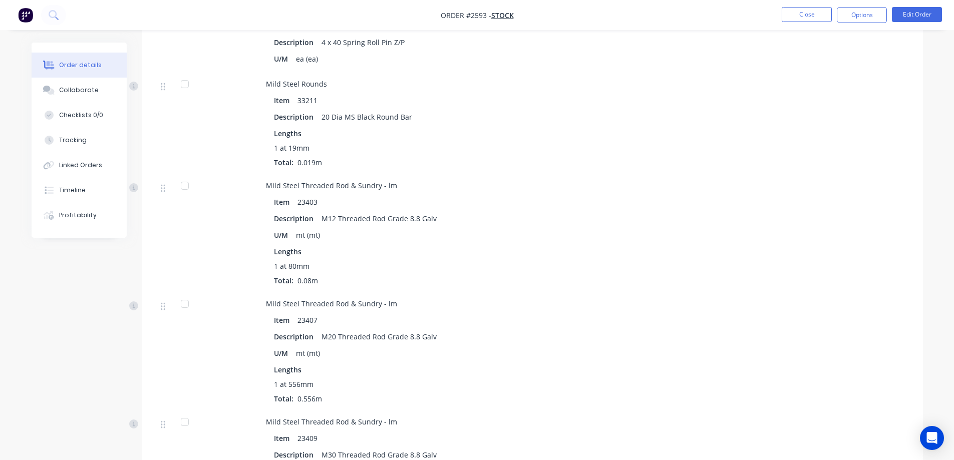
scroll to position [3255, 0]
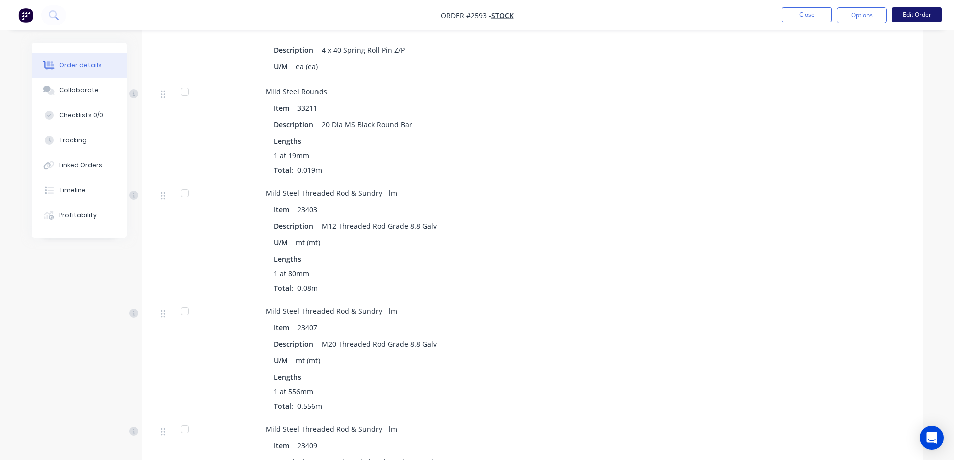
click at [915, 18] on button "Edit Order" at bounding box center [917, 14] width 50 height 15
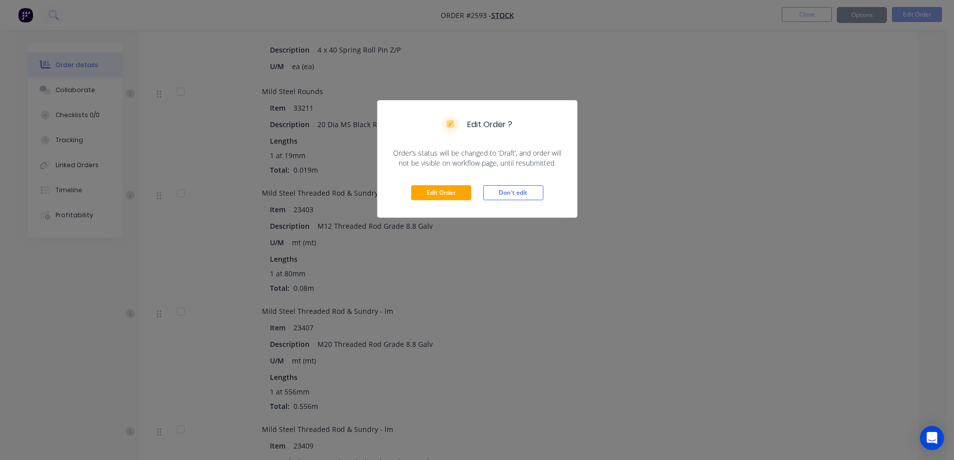
click at [421, 201] on div "Edit Order Don't edit" at bounding box center [477, 192] width 199 height 49
click at [423, 198] on button "Edit Order" at bounding box center [441, 192] width 60 height 15
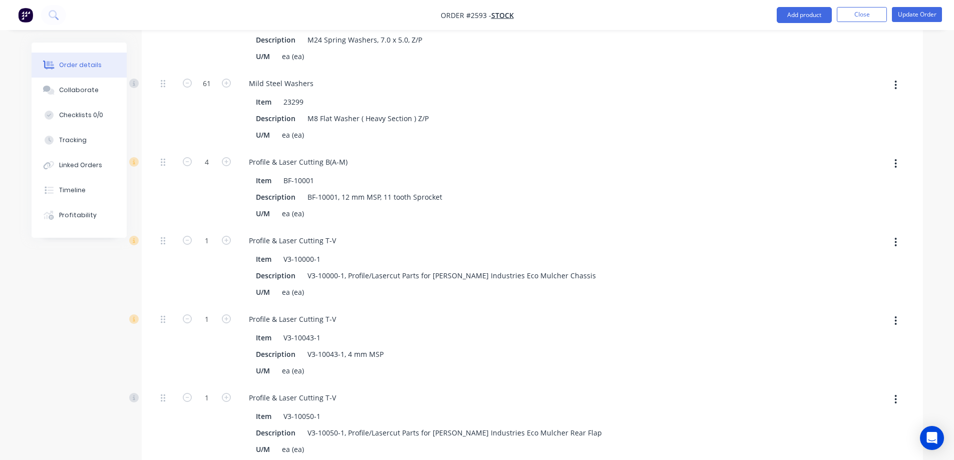
scroll to position [4206, 0]
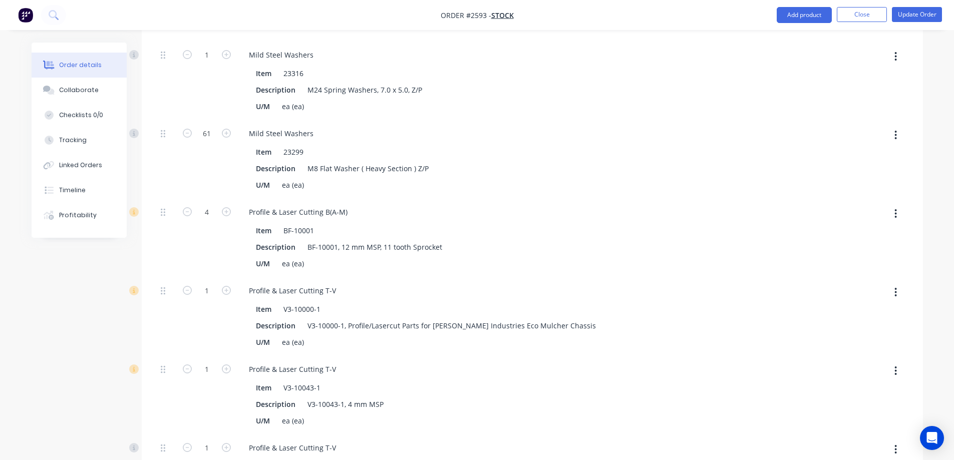
click at [898, 205] on button "button" at bounding box center [896, 214] width 24 height 18
click at [850, 273] on div "Delete" at bounding box center [860, 280] width 77 height 15
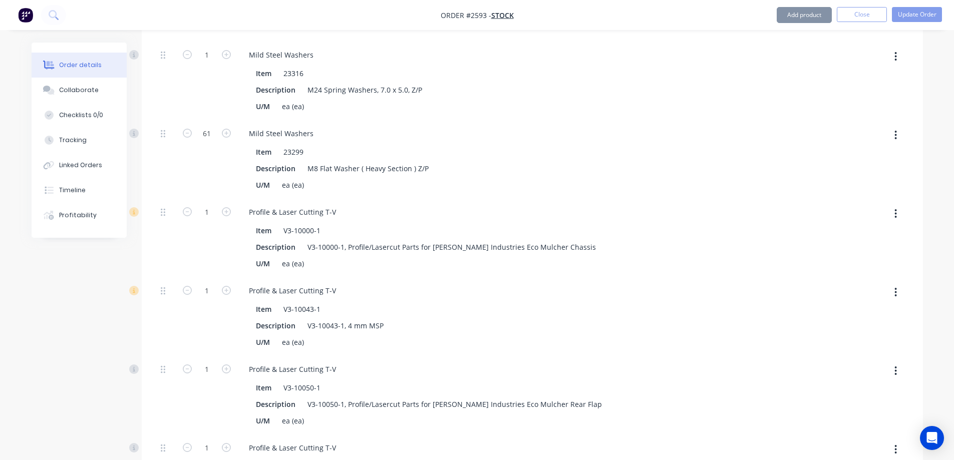
click at [897, 205] on button "button" at bounding box center [896, 214] width 24 height 18
click at [856, 273] on div "Delete" at bounding box center [860, 280] width 77 height 15
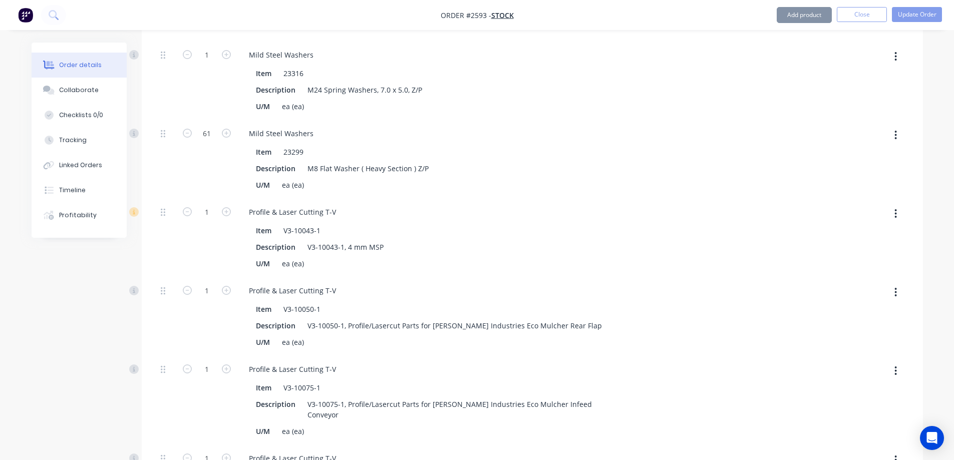
click at [897, 205] on button "button" at bounding box center [896, 214] width 24 height 18
click at [863, 275] on div "Delete" at bounding box center [860, 280] width 77 height 15
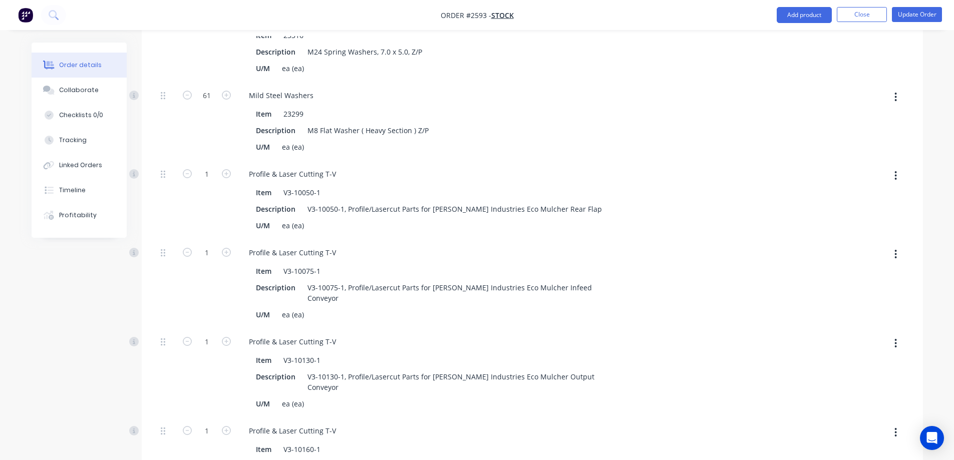
scroll to position [4607, 0]
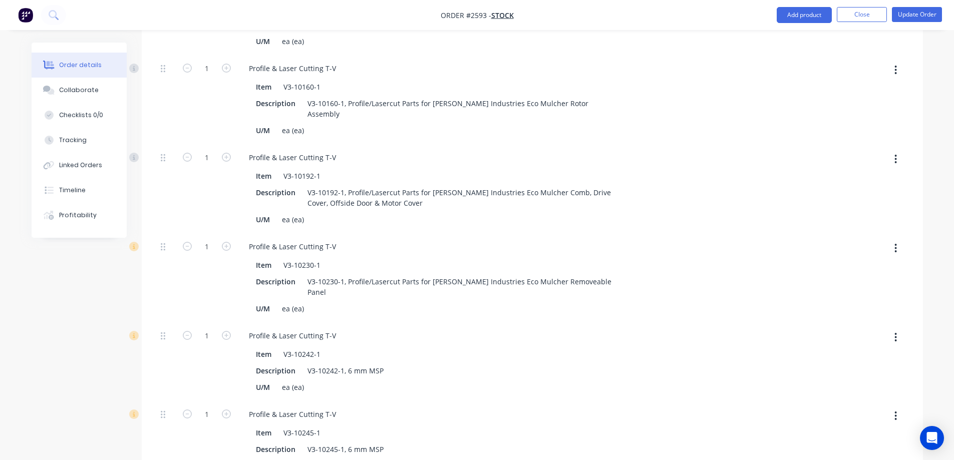
click at [895, 243] on icon "button" at bounding box center [895, 248] width 3 height 11
click at [870, 307] on div "Delete" at bounding box center [860, 314] width 77 height 15
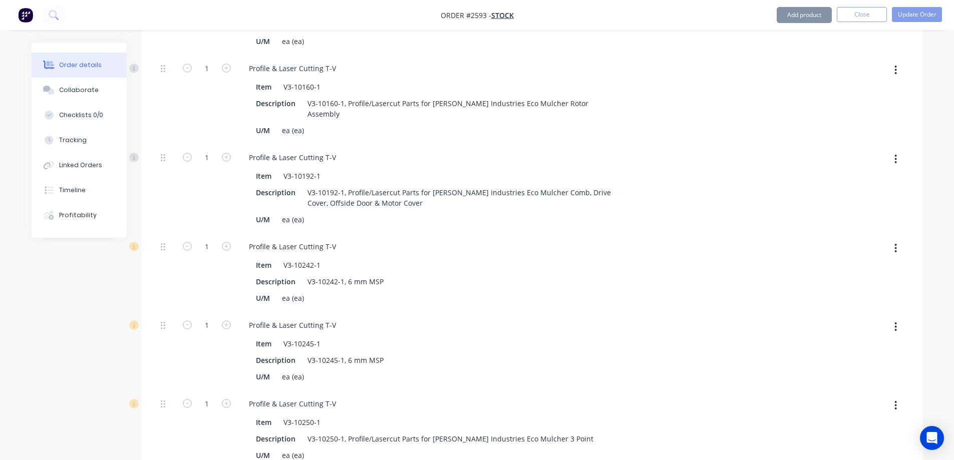
click at [898, 239] on button "button" at bounding box center [896, 248] width 24 height 18
click at [875, 307] on div "Delete" at bounding box center [860, 314] width 77 height 15
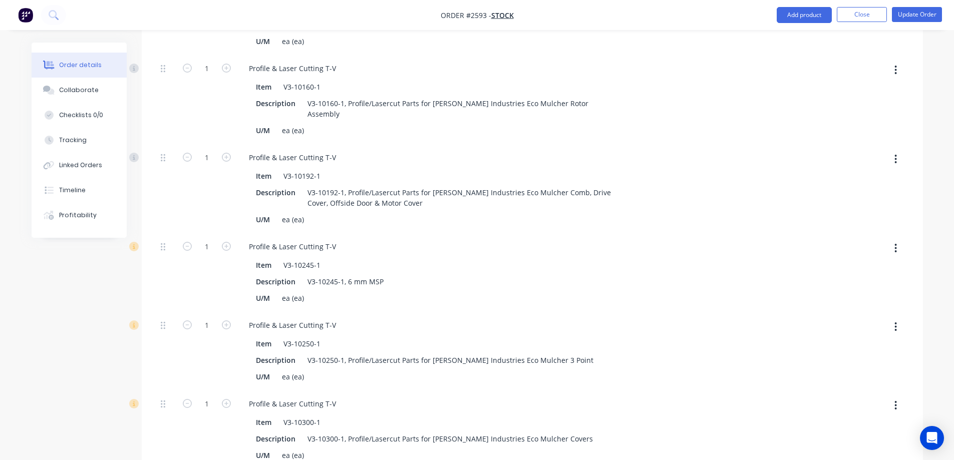
click at [897, 239] on button "button" at bounding box center [896, 248] width 24 height 18
click at [867, 307] on div "Delete" at bounding box center [860, 314] width 77 height 15
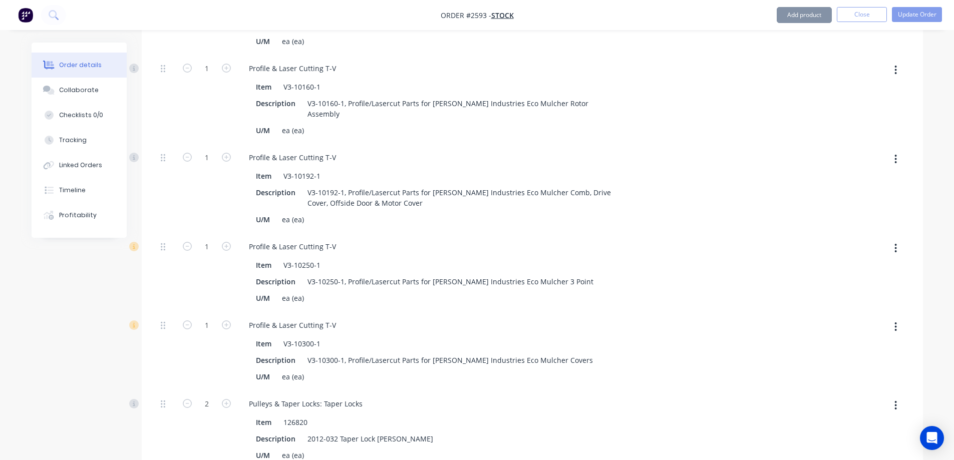
click at [894, 243] on icon "button" at bounding box center [895, 248] width 3 height 11
click at [863, 307] on div "Delete" at bounding box center [860, 314] width 77 height 15
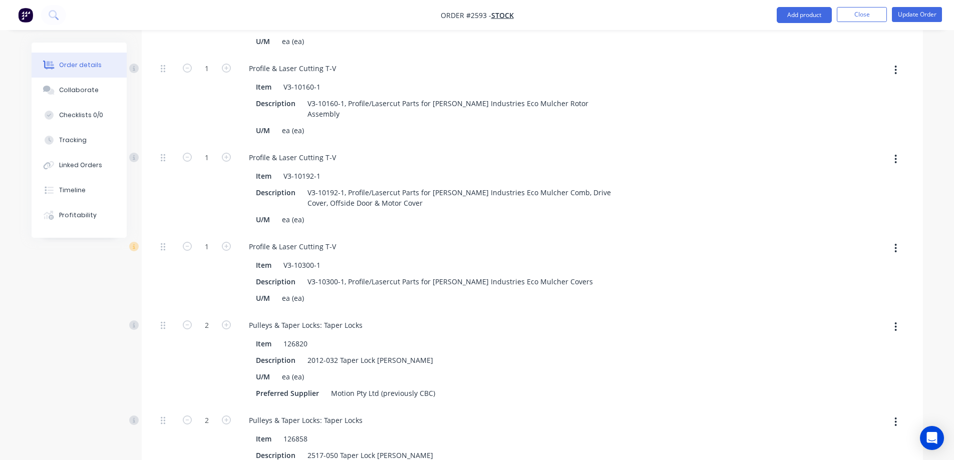
click at [897, 239] on button "button" at bounding box center [896, 248] width 24 height 18
click at [861, 307] on div "Delete" at bounding box center [860, 314] width 77 height 15
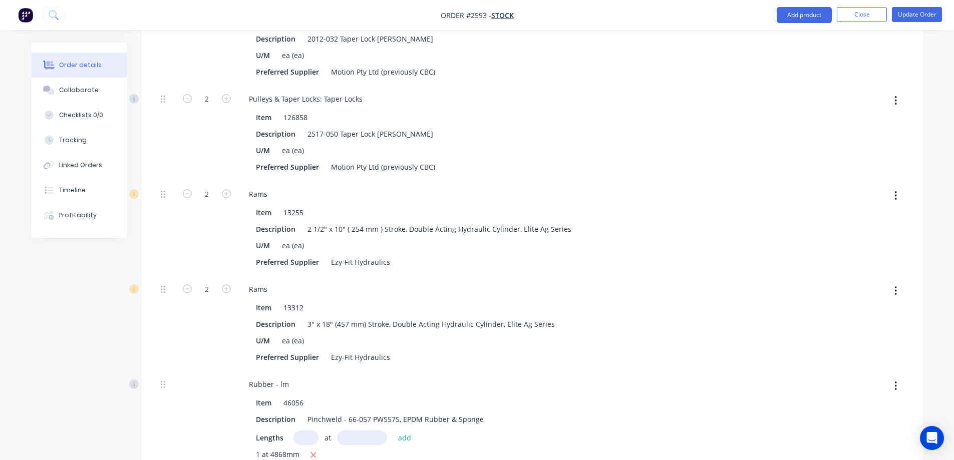
scroll to position [4907, 0]
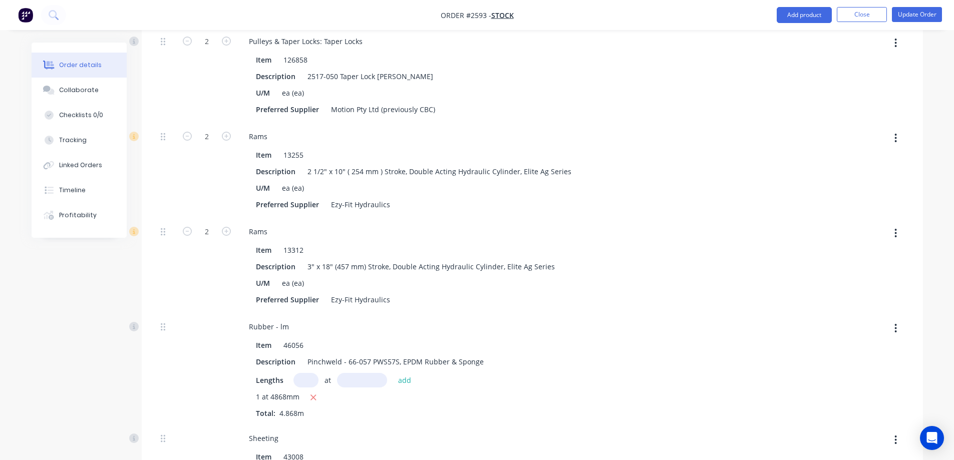
click at [894, 129] on button "button" at bounding box center [896, 138] width 24 height 18
click at [856, 197] on div "Delete" at bounding box center [860, 204] width 77 height 15
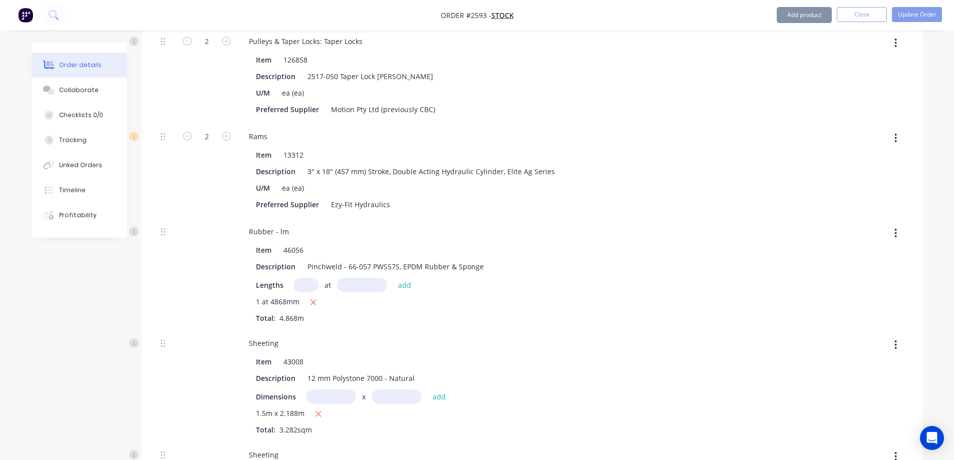
click at [895, 133] on icon "button" at bounding box center [895, 138] width 3 height 11
click at [856, 197] on div "Delete" at bounding box center [860, 204] width 77 height 15
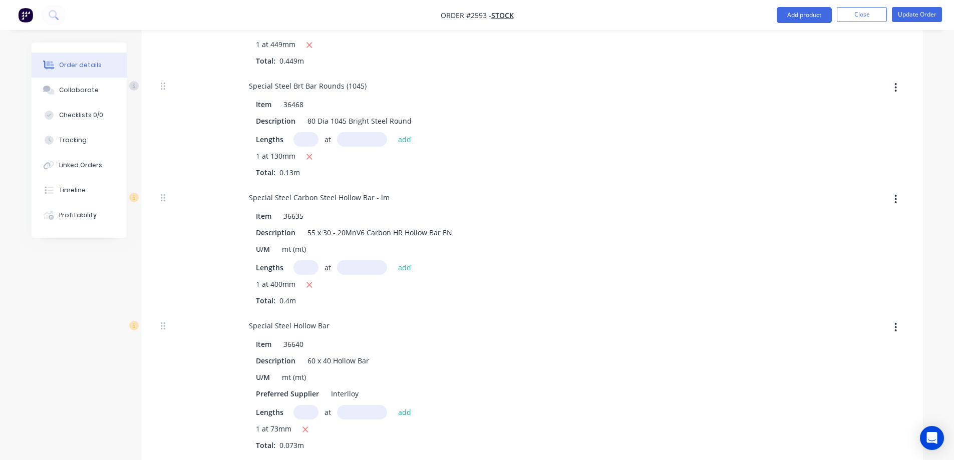
scroll to position [6460, 0]
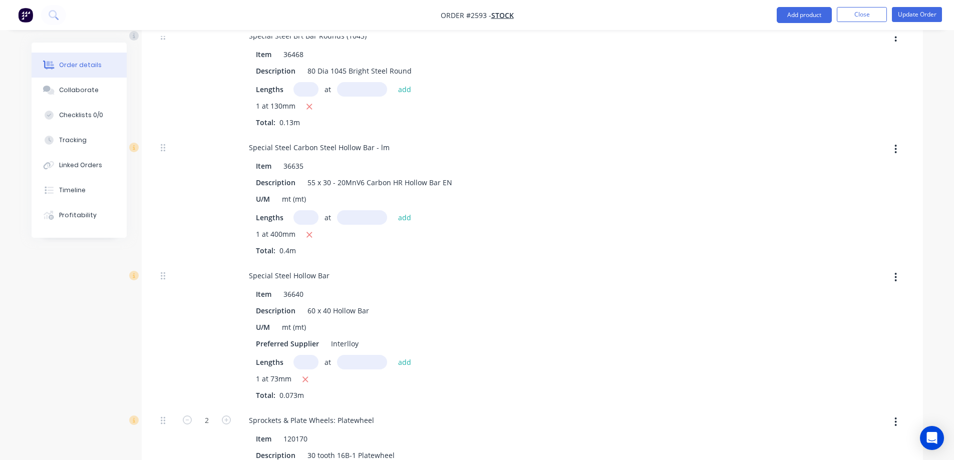
click at [900, 140] on button "button" at bounding box center [896, 149] width 24 height 18
click at [845, 208] on div "Delete" at bounding box center [860, 215] width 77 height 15
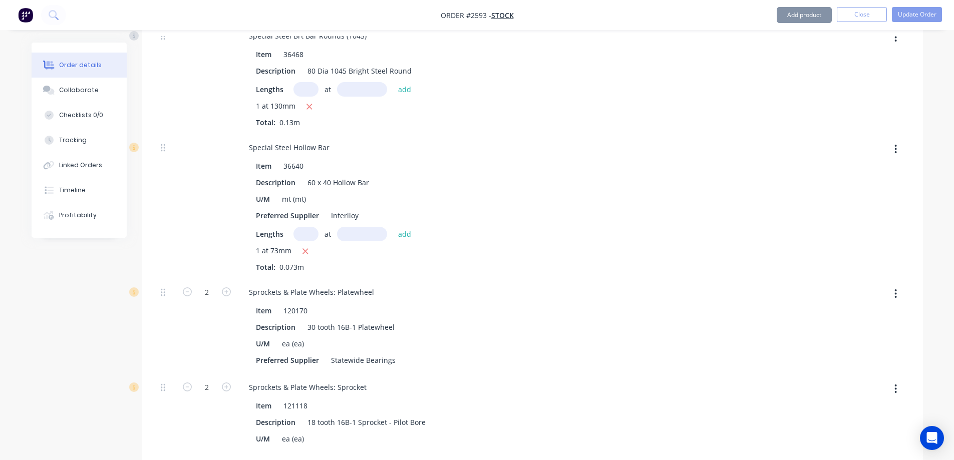
click at [896, 145] on icon "button" at bounding box center [896, 149] width 2 height 9
click at [859, 208] on div "Delete" at bounding box center [860, 215] width 77 height 15
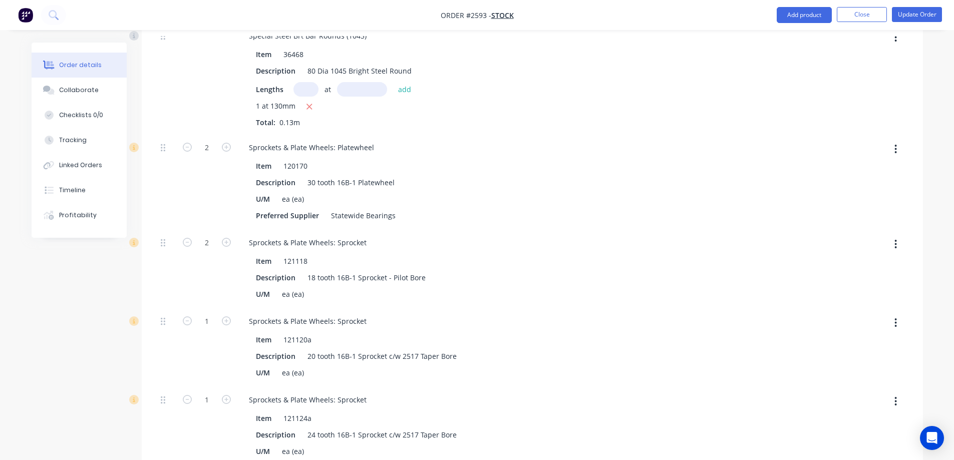
click at [898, 140] on button "button" at bounding box center [896, 149] width 24 height 18
click at [849, 208] on div "Delete" at bounding box center [860, 215] width 77 height 15
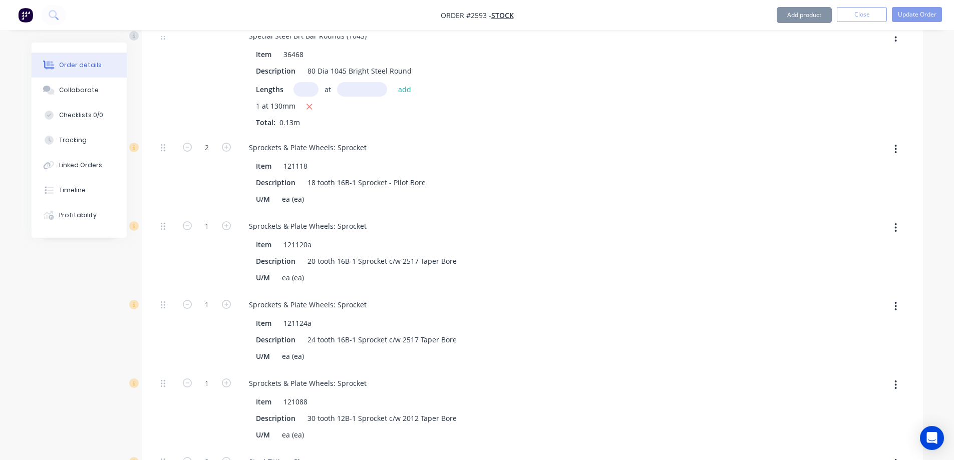
click at [900, 140] on button "button" at bounding box center [896, 149] width 24 height 18
click at [848, 208] on div "Delete" at bounding box center [860, 215] width 77 height 15
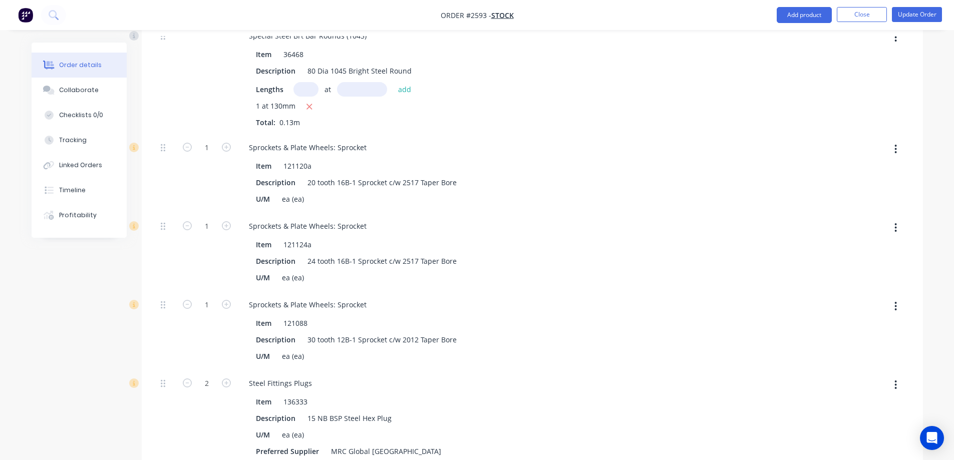
click at [895, 140] on button "button" at bounding box center [896, 149] width 24 height 18
click at [871, 208] on div "Delete" at bounding box center [860, 215] width 77 height 15
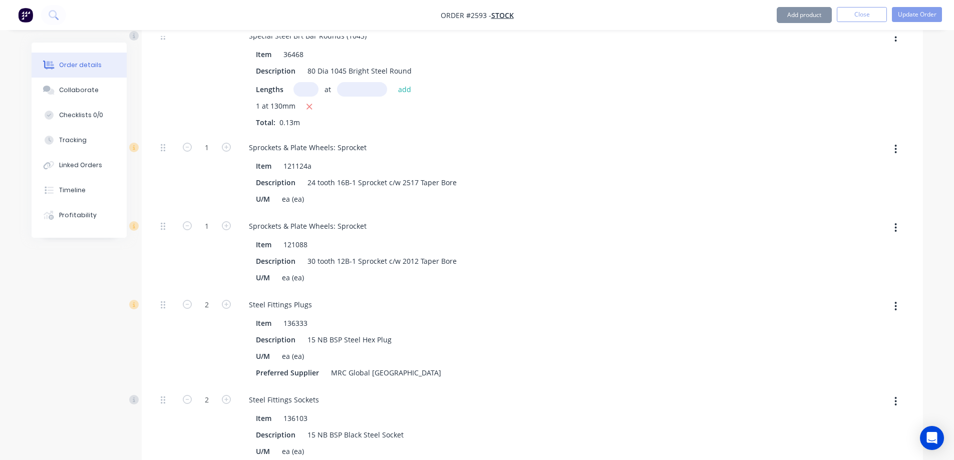
click at [895, 144] on icon "button" at bounding box center [895, 149] width 3 height 11
click at [878, 208] on div "Delete" at bounding box center [860, 215] width 77 height 15
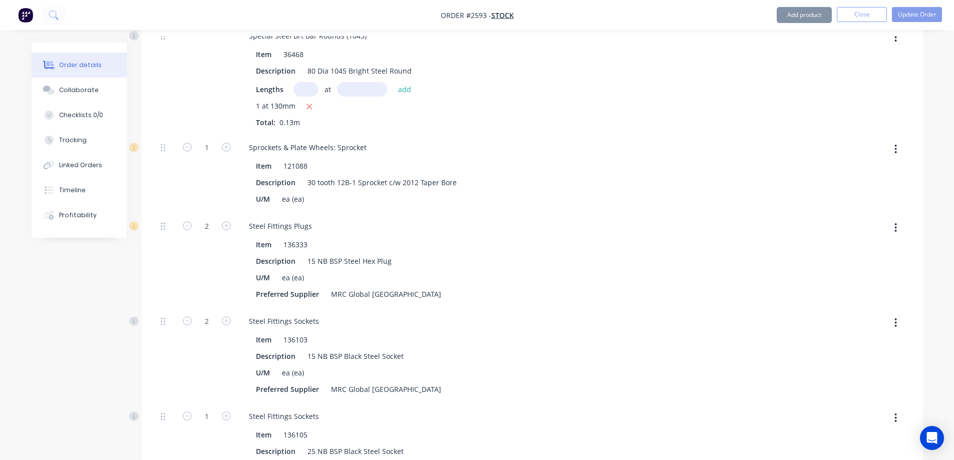
click at [896, 145] on icon "button" at bounding box center [896, 149] width 2 height 9
click at [877, 208] on div "Delete" at bounding box center [860, 215] width 77 height 15
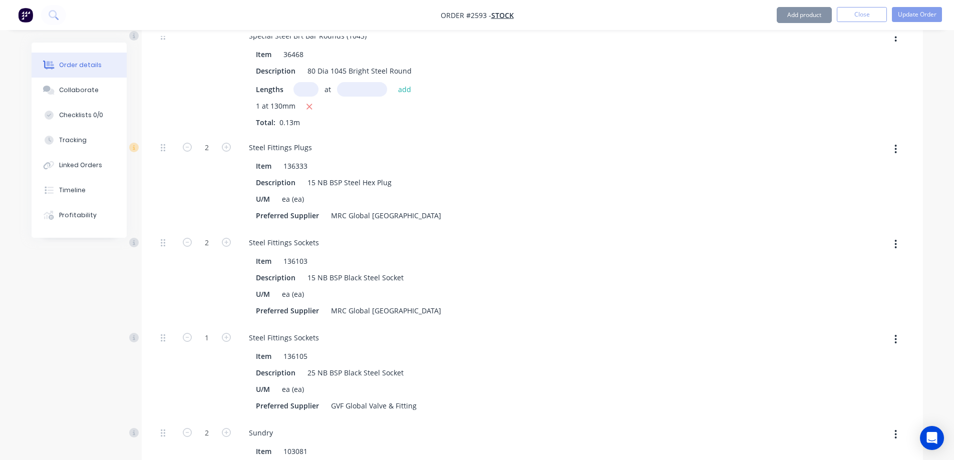
click at [895, 145] on icon "button" at bounding box center [896, 149] width 2 height 9
click at [881, 208] on div "Delete" at bounding box center [860, 215] width 77 height 15
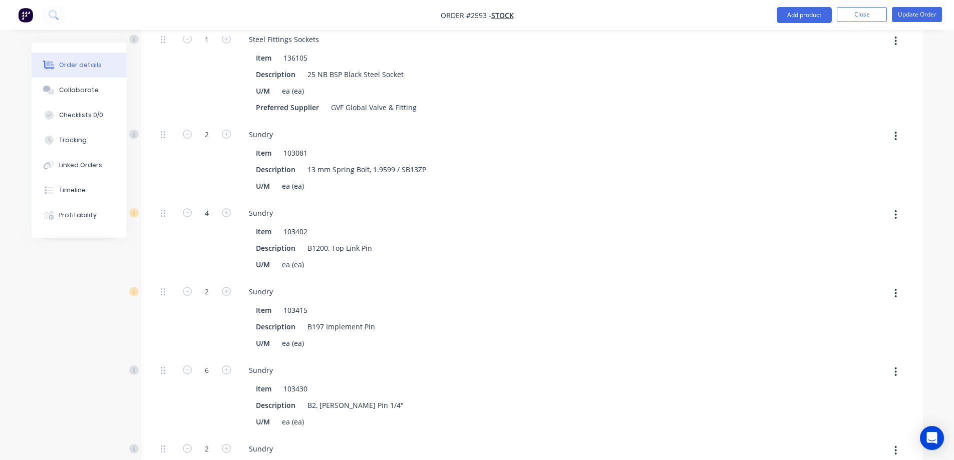
scroll to position [6710, 0]
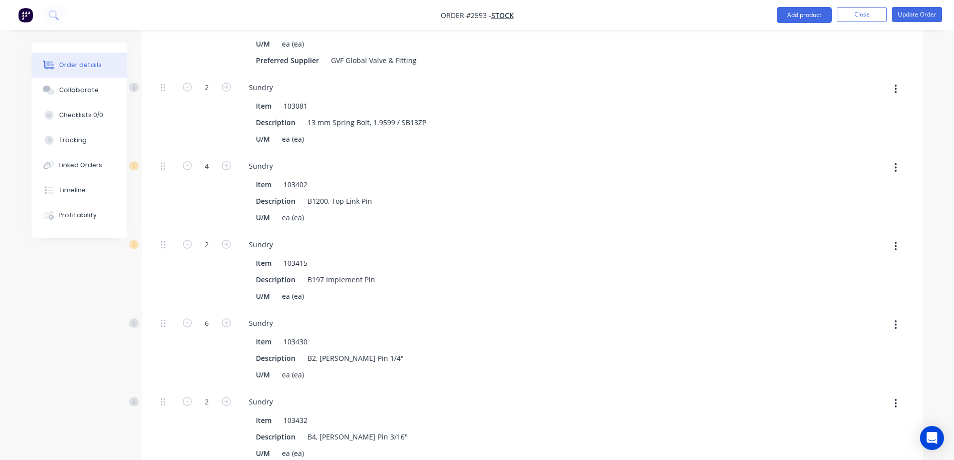
click at [897, 159] on button "button" at bounding box center [896, 168] width 24 height 18
click at [853, 227] on div "Delete" at bounding box center [860, 234] width 77 height 15
click at [896, 163] on icon "button" at bounding box center [896, 167] width 2 height 9
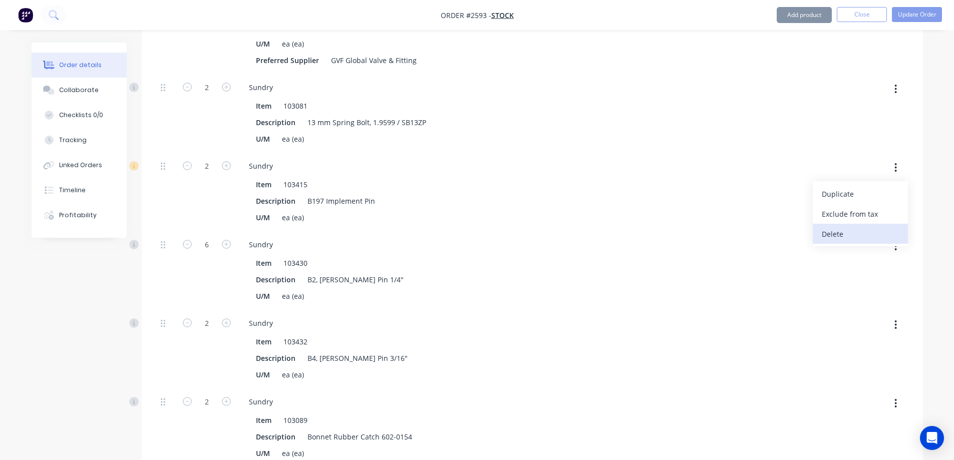
click at [865, 227] on div "Delete" at bounding box center [860, 234] width 77 height 15
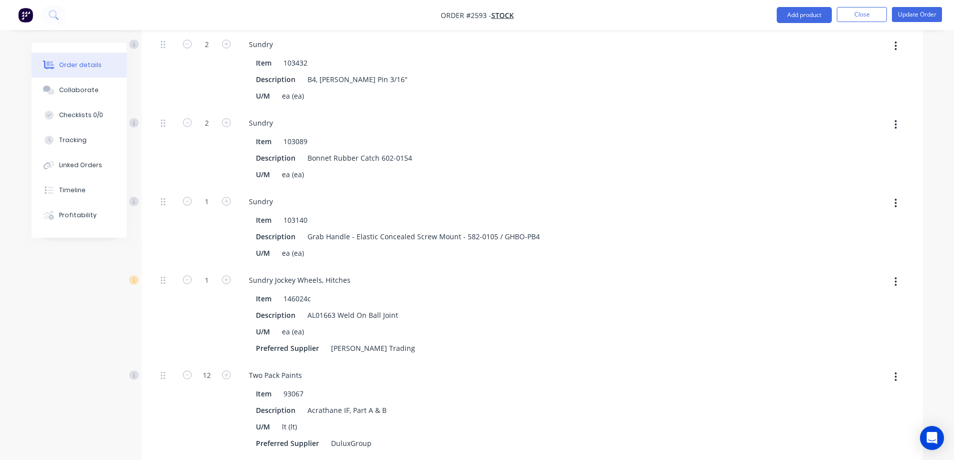
scroll to position [7061, 0]
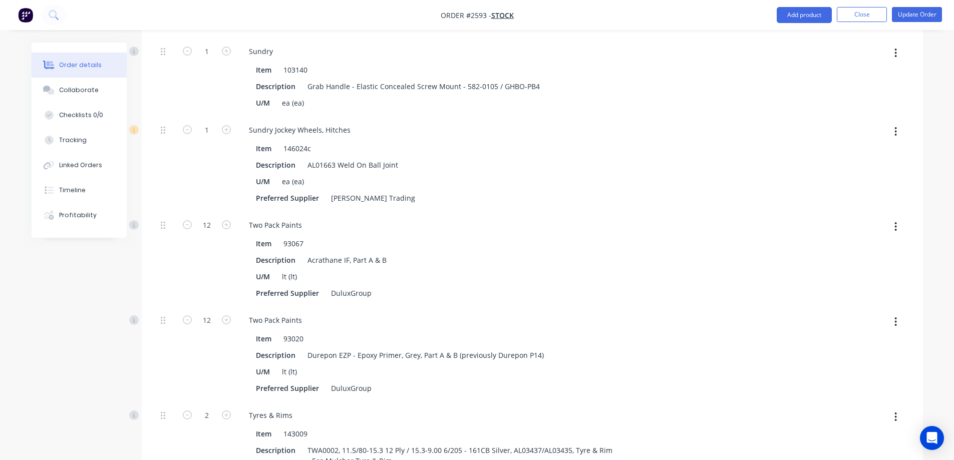
click at [898, 123] on button "button" at bounding box center [896, 132] width 24 height 18
click at [862, 191] on div "Delete" at bounding box center [860, 198] width 77 height 15
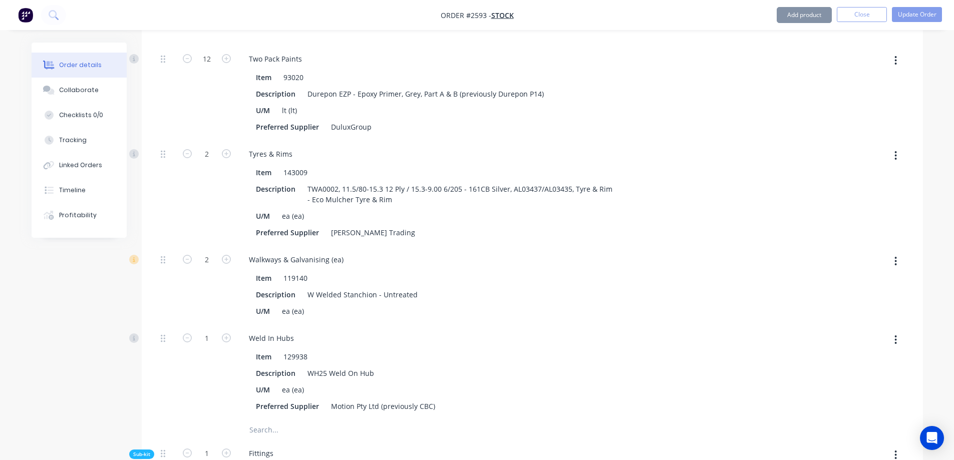
scroll to position [7261, 0]
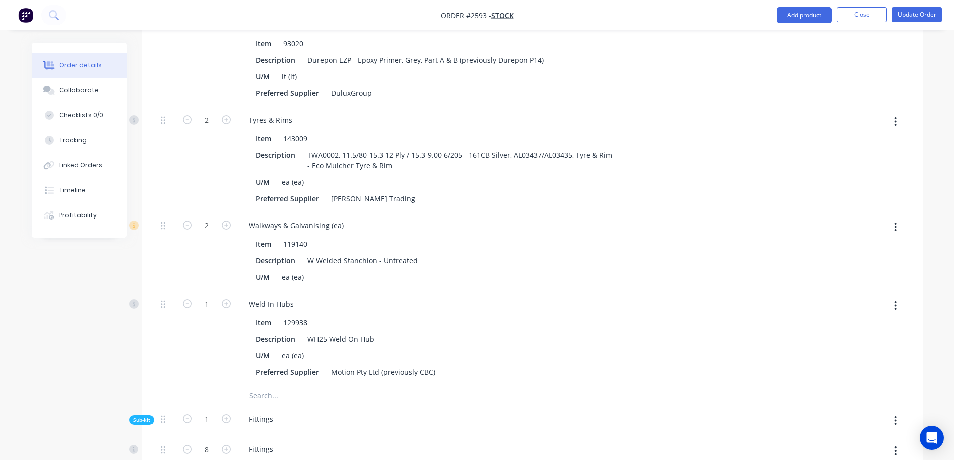
click at [895, 222] on icon "button" at bounding box center [895, 227] width 3 height 11
click at [850, 286] on div "Delete" at bounding box center [860, 293] width 77 height 15
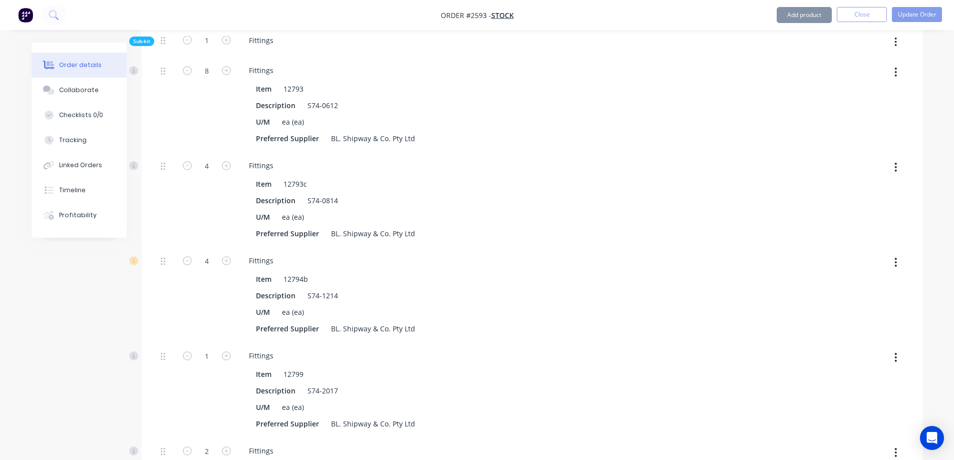
scroll to position [7612, 0]
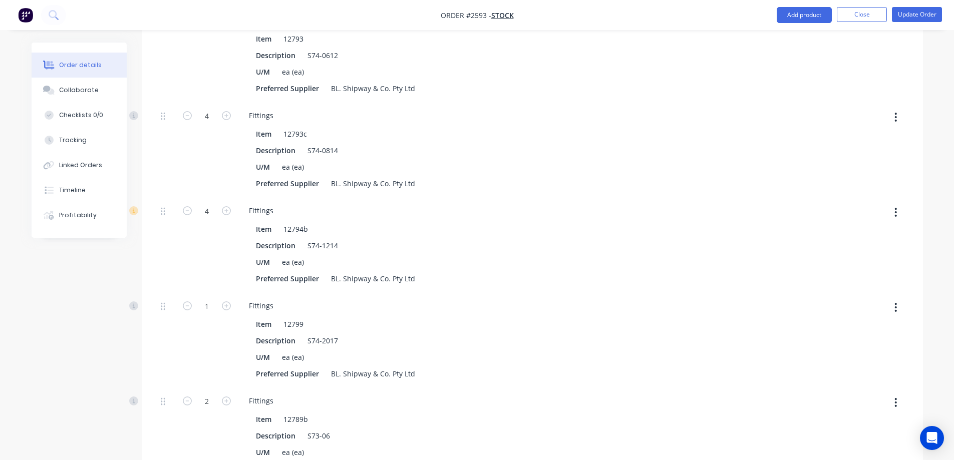
click at [896, 207] on icon "button" at bounding box center [895, 212] width 3 height 11
click at [861, 271] on div "Delete" at bounding box center [860, 278] width 77 height 15
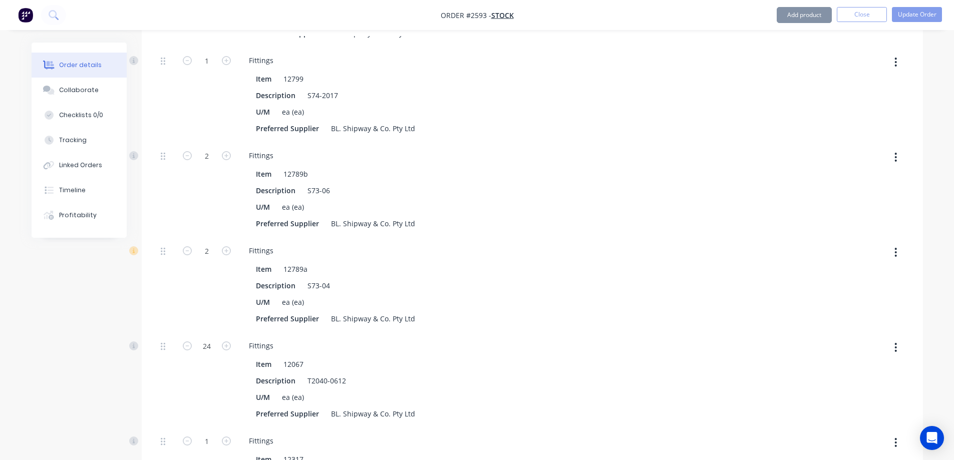
scroll to position [7812, 0]
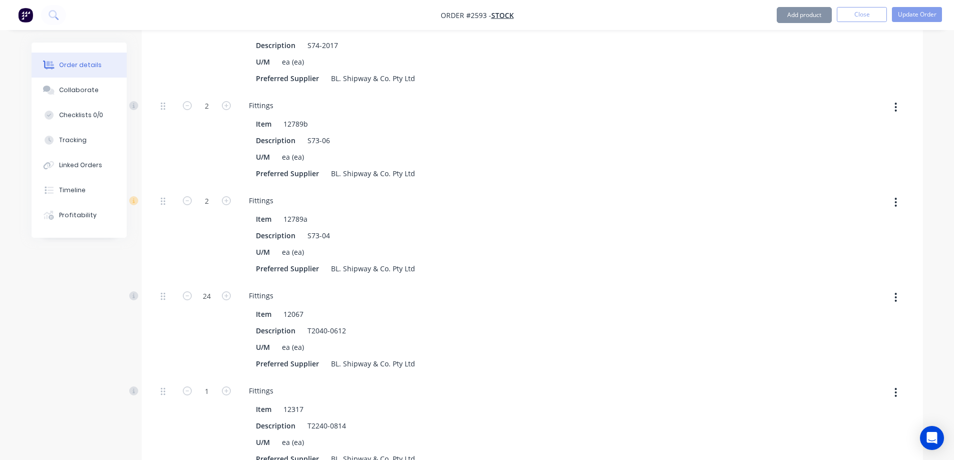
click at [896, 197] on icon "button" at bounding box center [895, 202] width 3 height 11
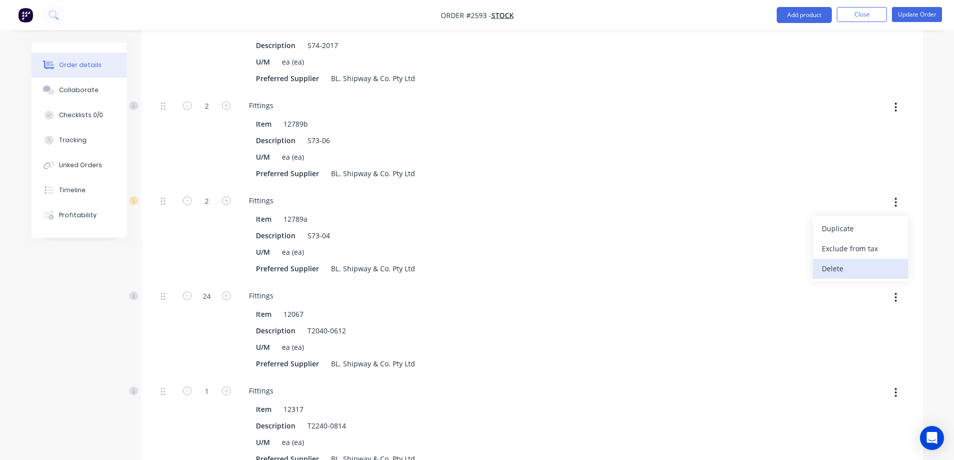
click at [842, 261] on div "Delete" at bounding box center [860, 268] width 77 height 15
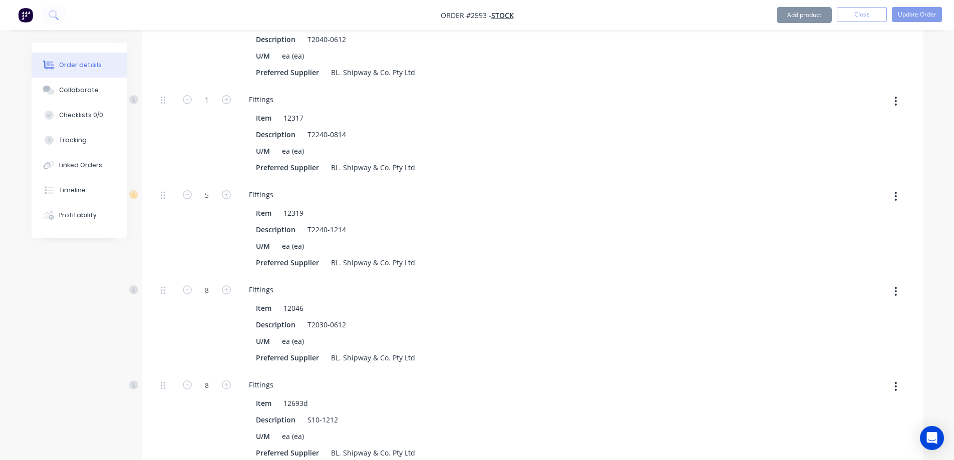
scroll to position [8012, 0]
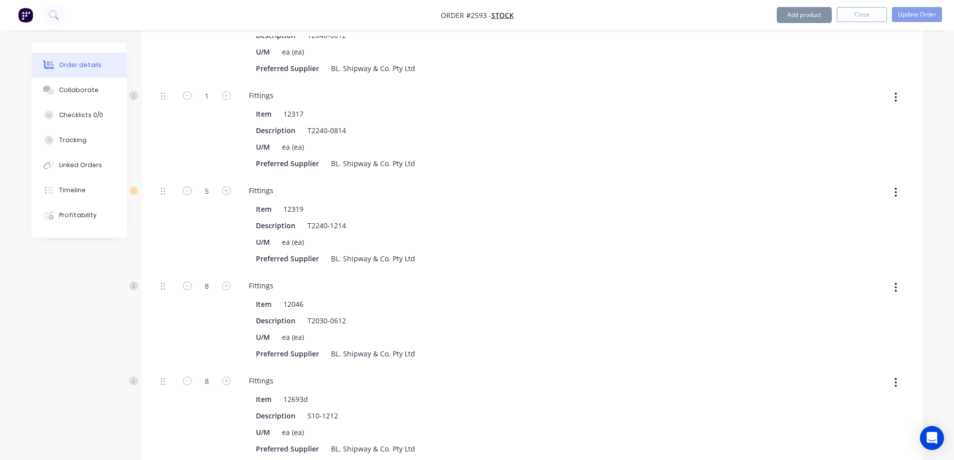
click at [892, 183] on button "button" at bounding box center [896, 192] width 24 height 18
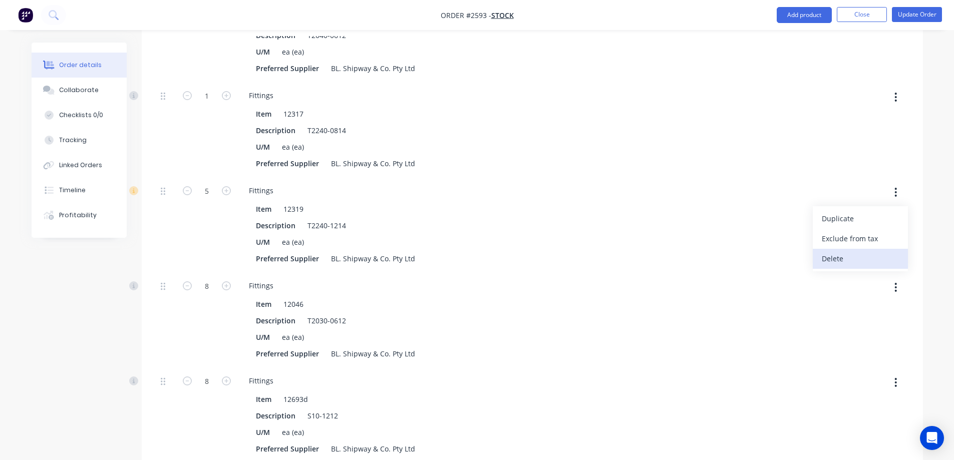
click at [853, 251] on div "Delete" at bounding box center [860, 258] width 77 height 15
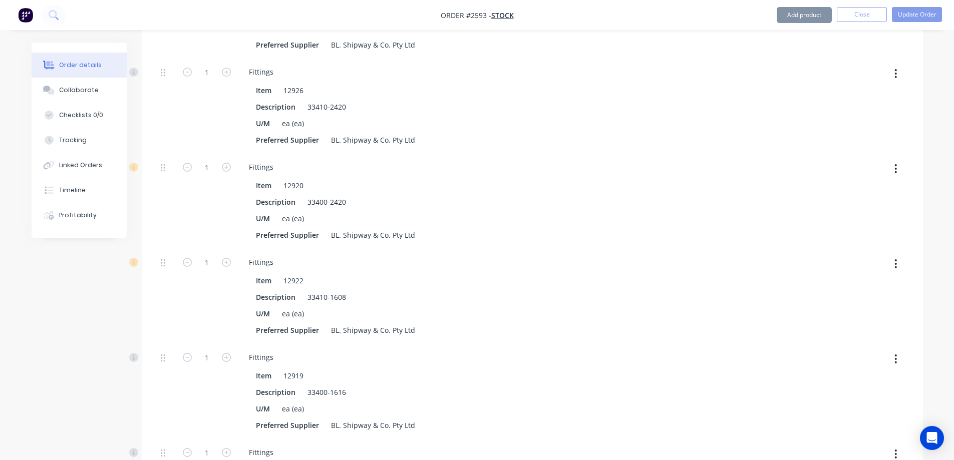
scroll to position [8713, 0]
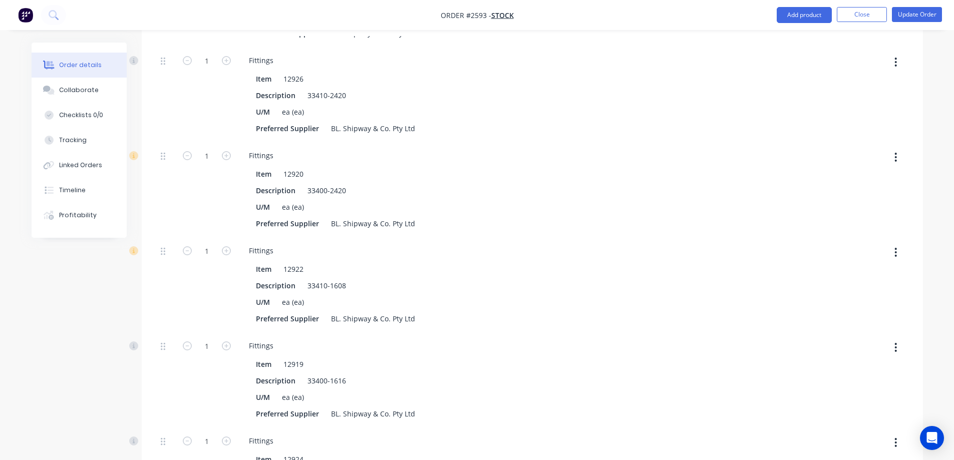
click at [899, 148] on button "button" at bounding box center [896, 157] width 24 height 18
click at [866, 216] on div "Delete" at bounding box center [860, 223] width 77 height 15
click at [895, 153] on icon "button" at bounding box center [896, 157] width 2 height 9
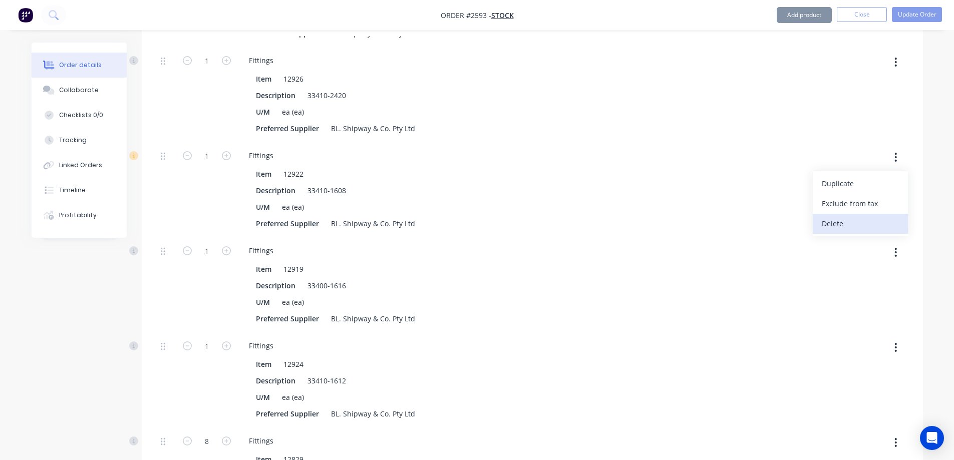
click at [874, 216] on div "Delete" at bounding box center [860, 223] width 77 height 15
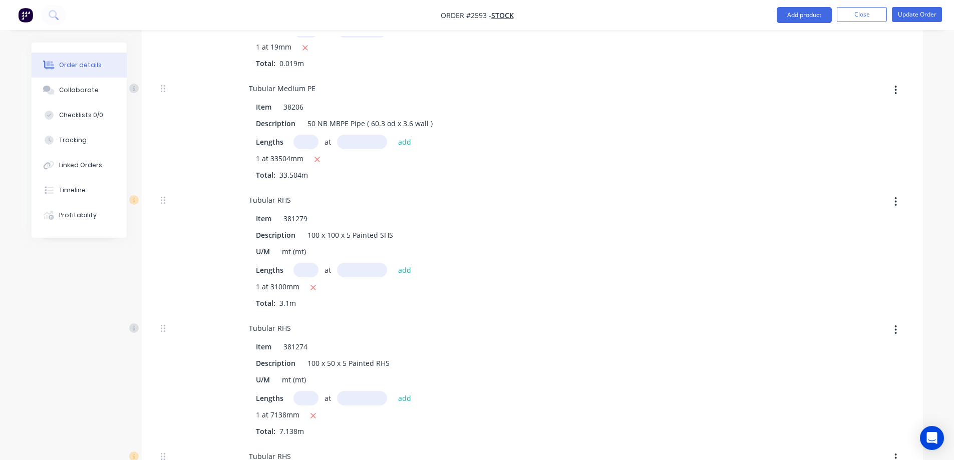
scroll to position [9514, 0]
click at [897, 192] on button "button" at bounding box center [896, 201] width 24 height 18
click at [858, 260] on div "Delete" at bounding box center [860, 267] width 77 height 15
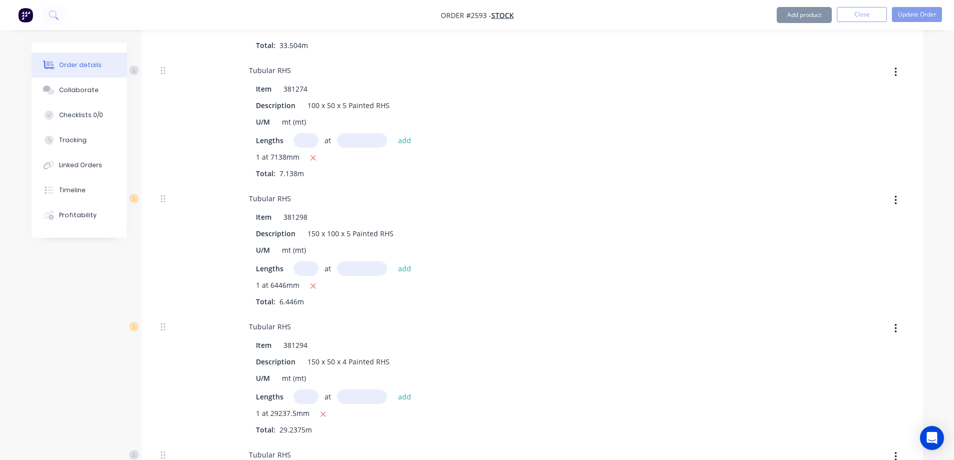
scroll to position [9665, 0]
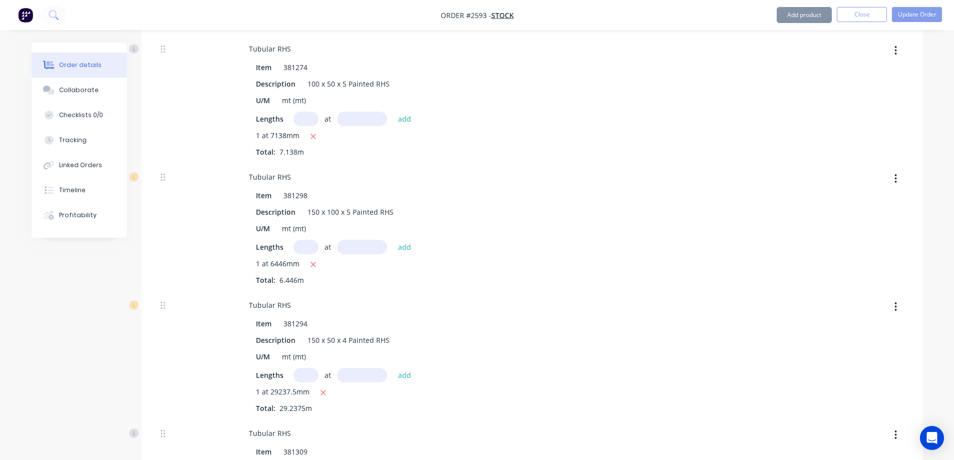
click at [893, 170] on button "button" at bounding box center [896, 179] width 24 height 18
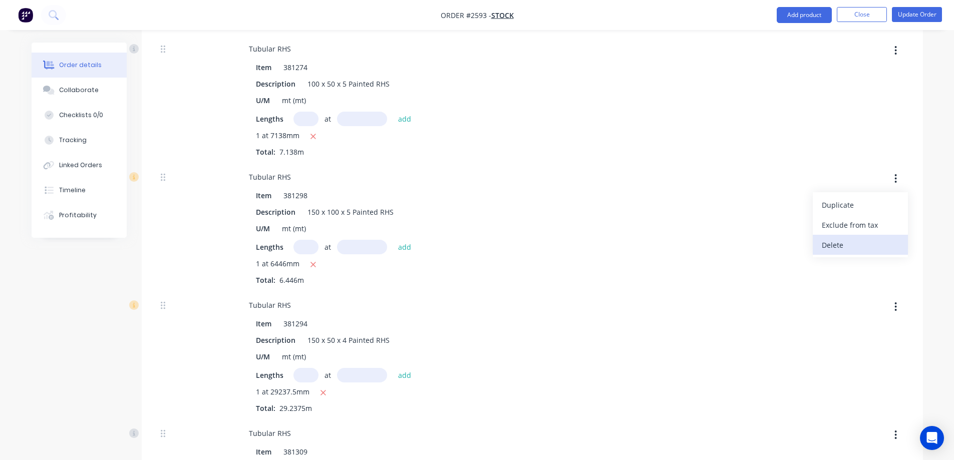
click at [853, 238] on div "Delete" at bounding box center [860, 245] width 77 height 15
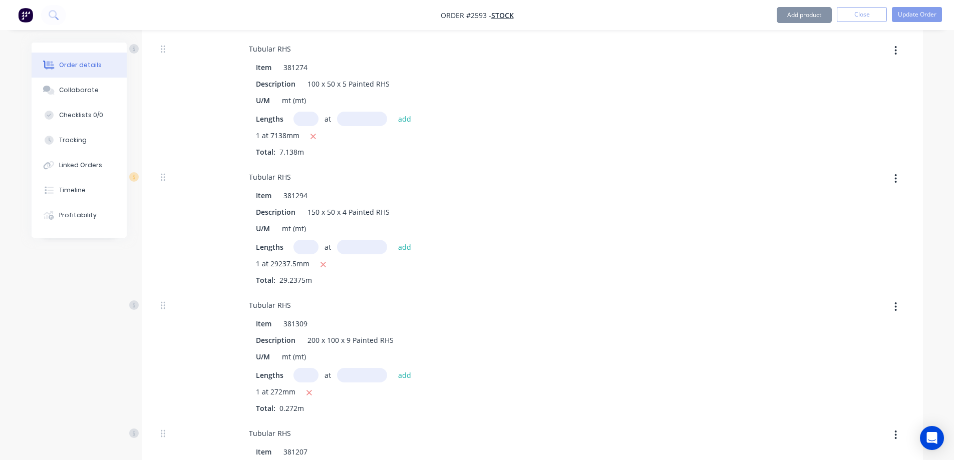
click at [897, 170] on button "button" at bounding box center [896, 179] width 24 height 18
click at [857, 238] on div "Delete" at bounding box center [860, 245] width 77 height 15
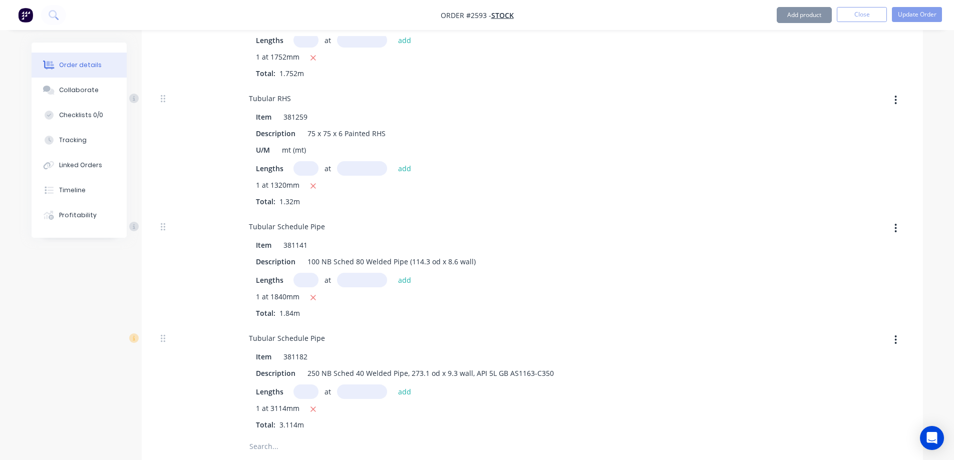
scroll to position [10967, 0]
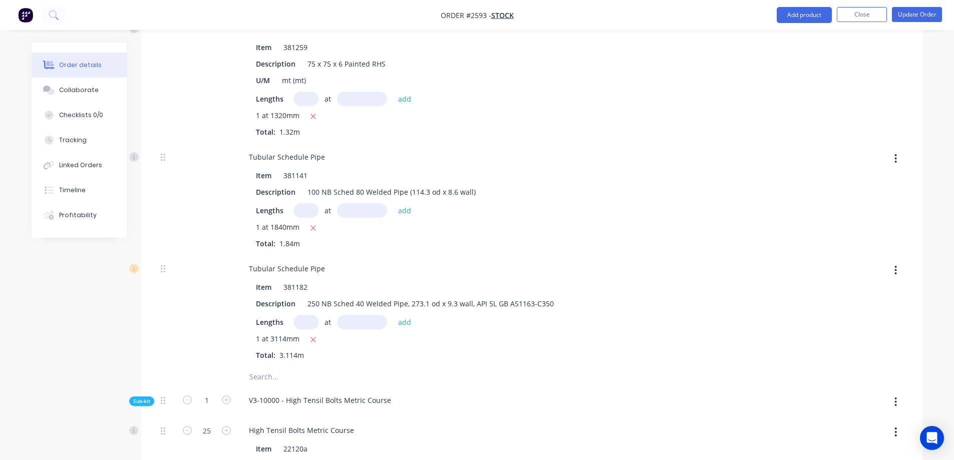
click at [899, 261] on button "button" at bounding box center [896, 270] width 24 height 18
click at [858, 330] on div "Delete" at bounding box center [860, 337] width 77 height 15
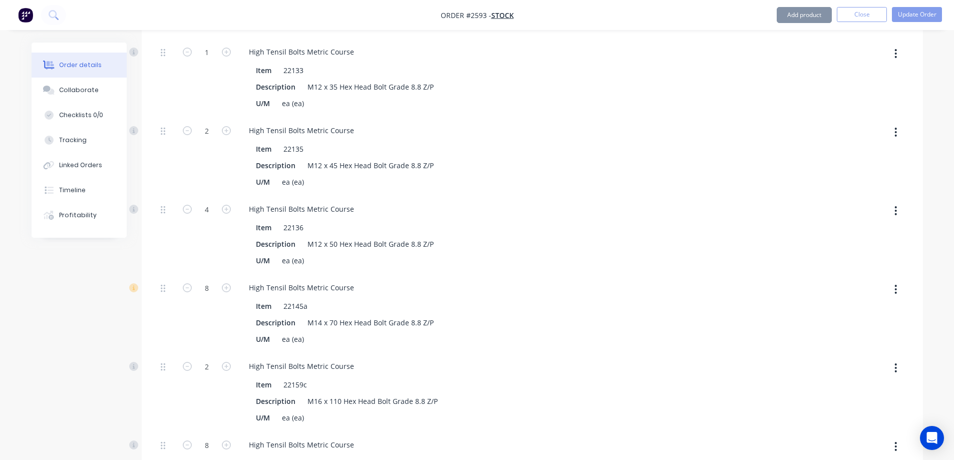
scroll to position [11768, 0]
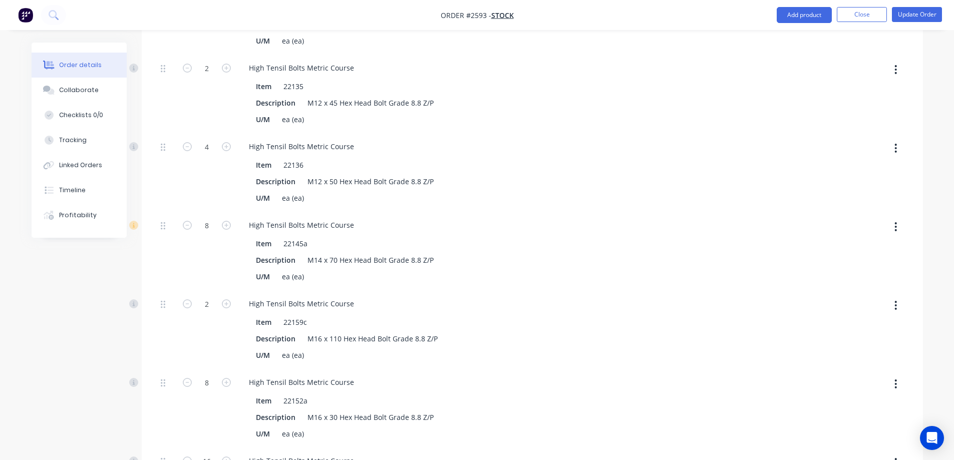
click at [895, 221] on icon "button" at bounding box center [895, 226] width 3 height 11
click at [863, 286] on div "Delete" at bounding box center [860, 293] width 77 height 15
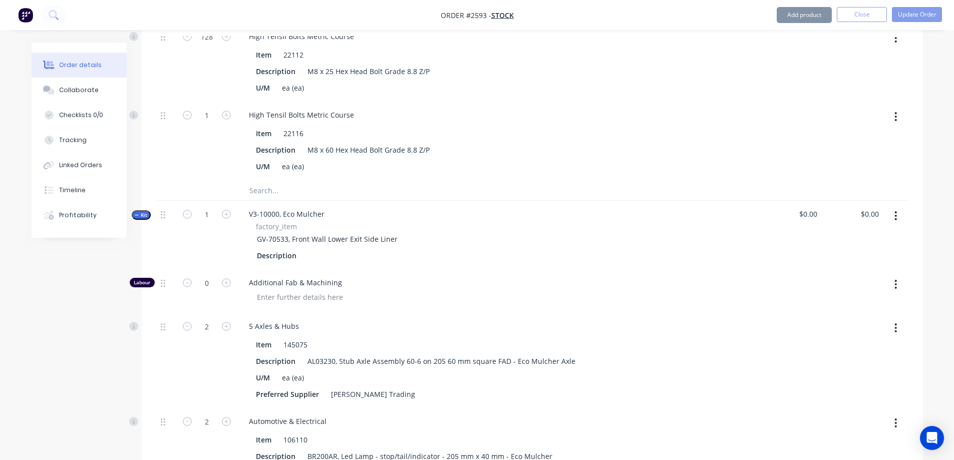
scroll to position [12369, 0]
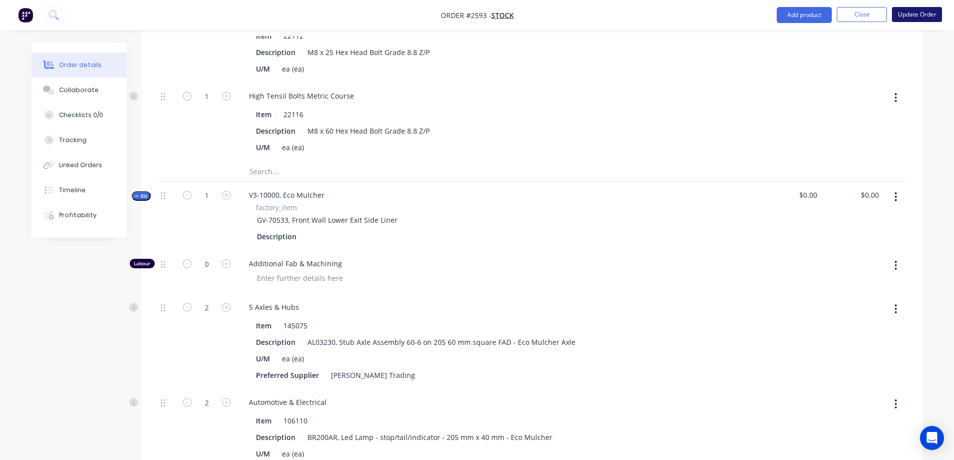
click at [924, 16] on button "Update Order" at bounding box center [917, 14] width 50 height 15
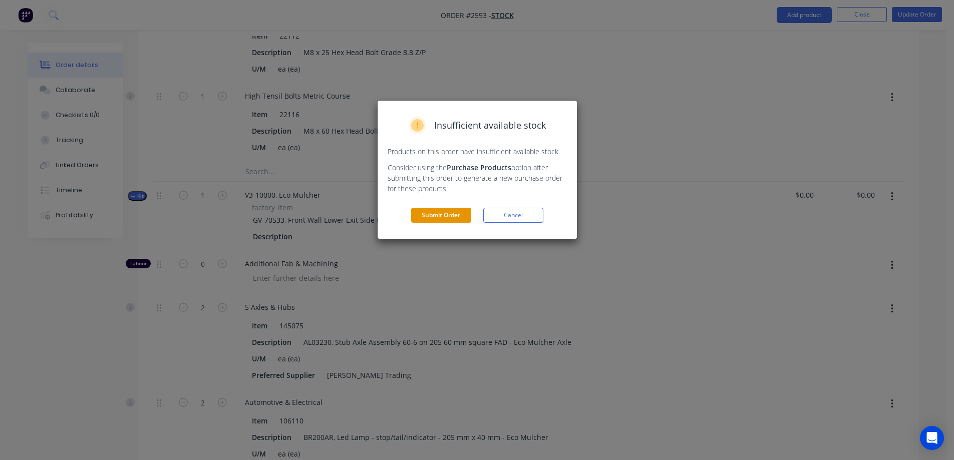
click at [431, 216] on button "Submit Order" at bounding box center [441, 215] width 60 height 15
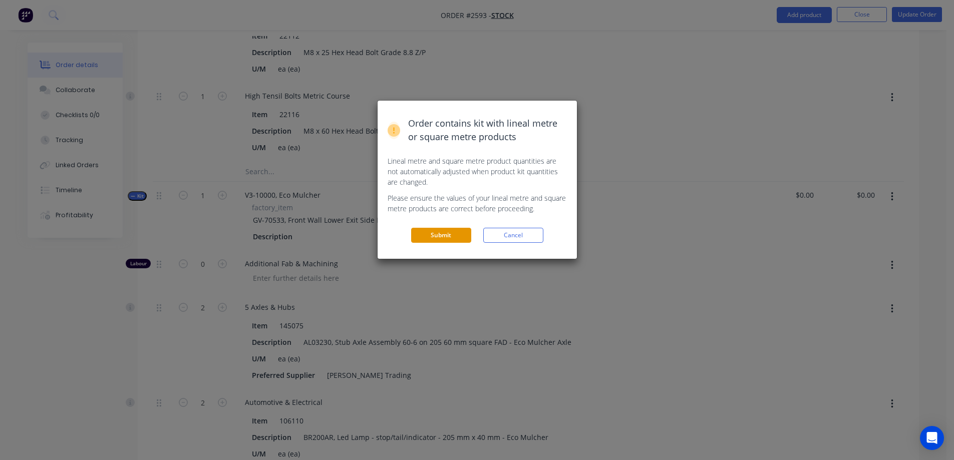
click at [433, 237] on button "Submit" at bounding box center [441, 235] width 60 height 15
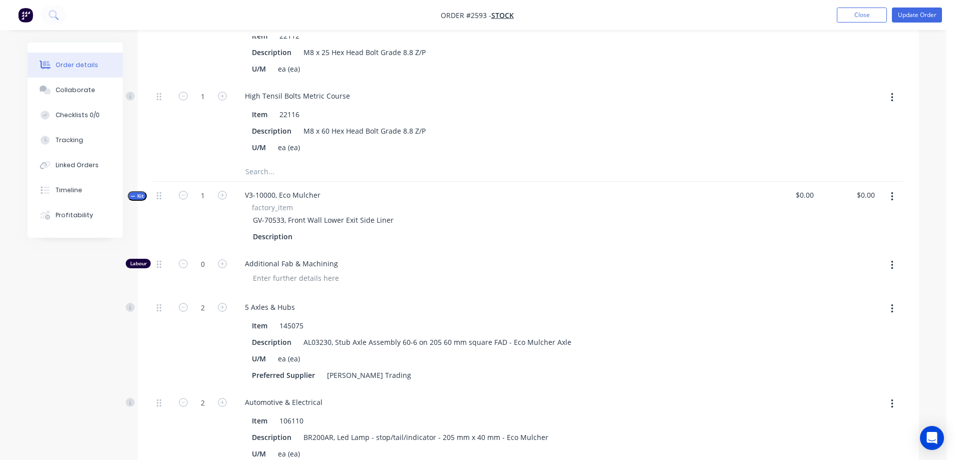
scroll to position [0, 0]
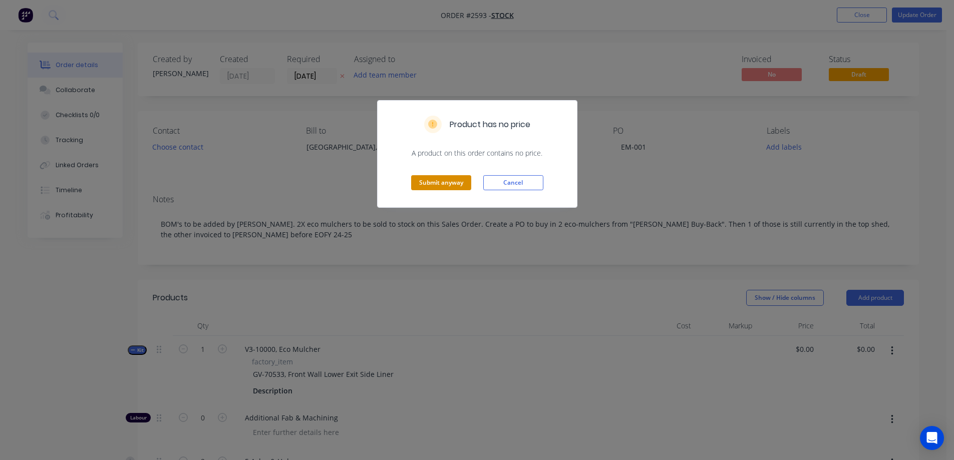
click at [447, 185] on button "Submit anyway" at bounding box center [441, 182] width 60 height 15
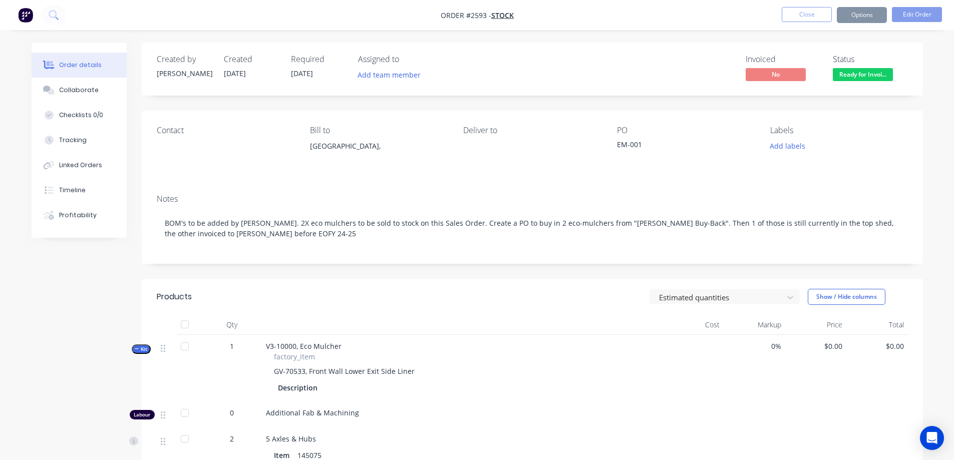
click at [860, 142] on div "Add labels" at bounding box center [838, 146] width 137 height 14
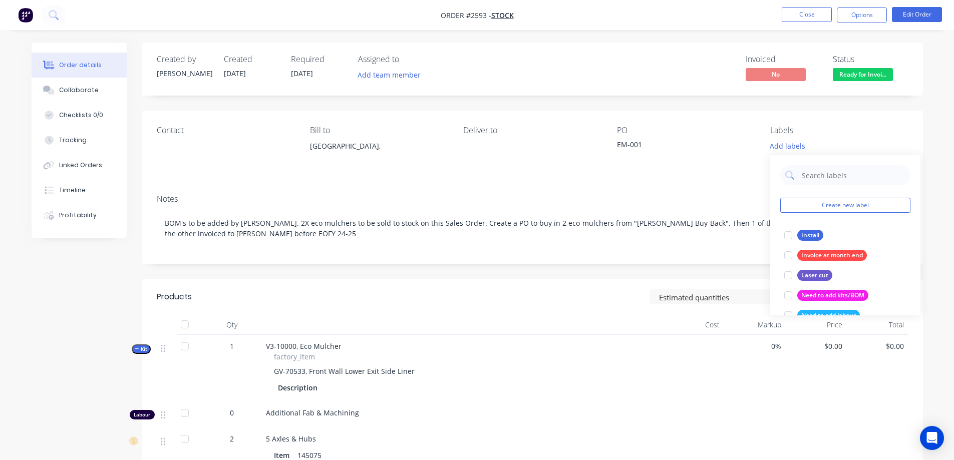
click at [922, 119] on div "Contact Bill to Australia, Deliver to PO EM-001 Labels Add labels" at bounding box center [532, 149] width 781 height 76
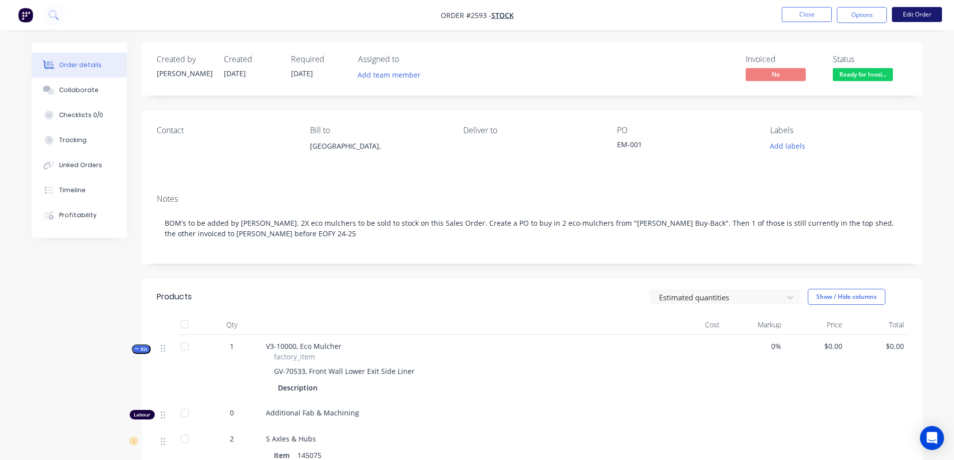
click at [910, 13] on button "Edit Order" at bounding box center [917, 14] width 50 height 15
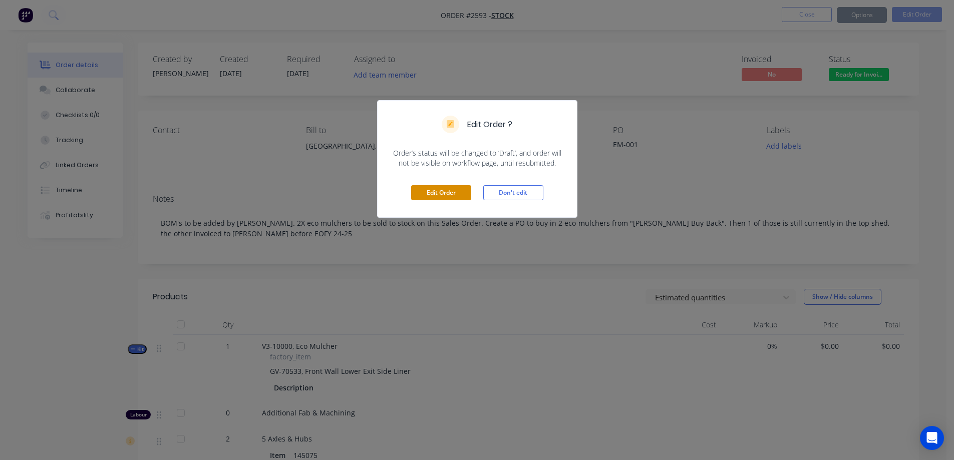
click at [428, 198] on button "Edit Order" at bounding box center [441, 192] width 60 height 15
click at [430, 192] on button "Edit Order" at bounding box center [441, 192] width 60 height 15
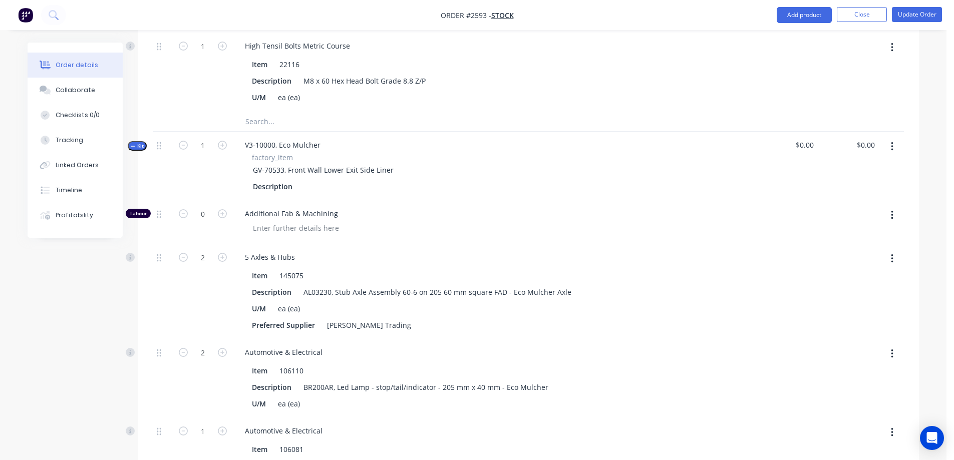
scroll to position [12719, 0]
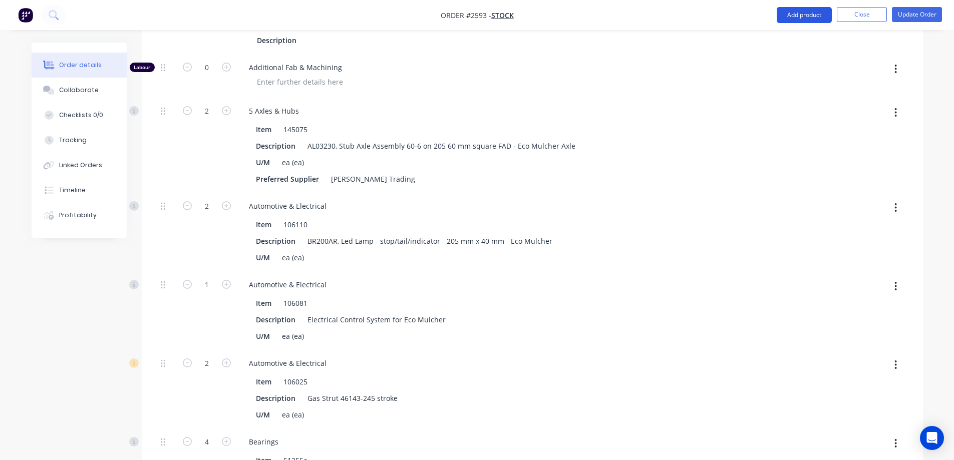
scroll to position [351, 0]
click at [909, 14] on button "Update Order" at bounding box center [917, 14] width 50 height 15
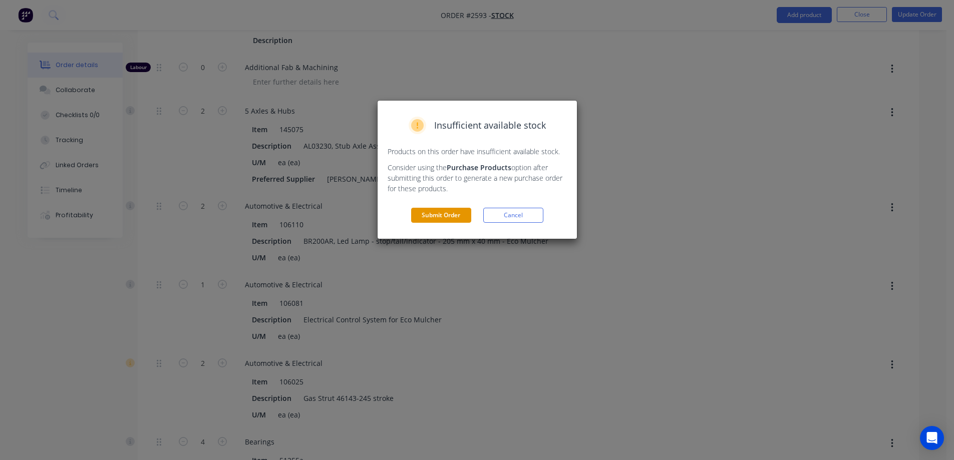
click at [439, 215] on button "Submit Order" at bounding box center [441, 215] width 60 height 15
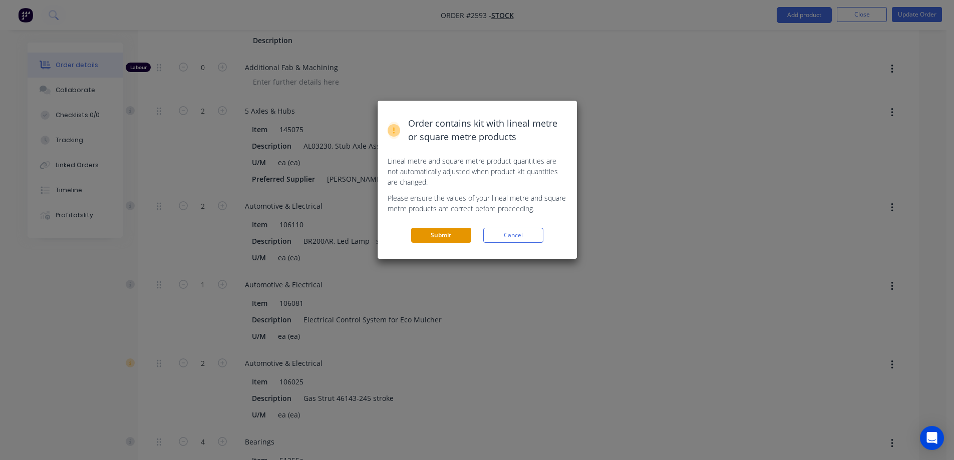
click at [452, 235] on button "Submit" at bounding box center [441, 235] width 60 height 15
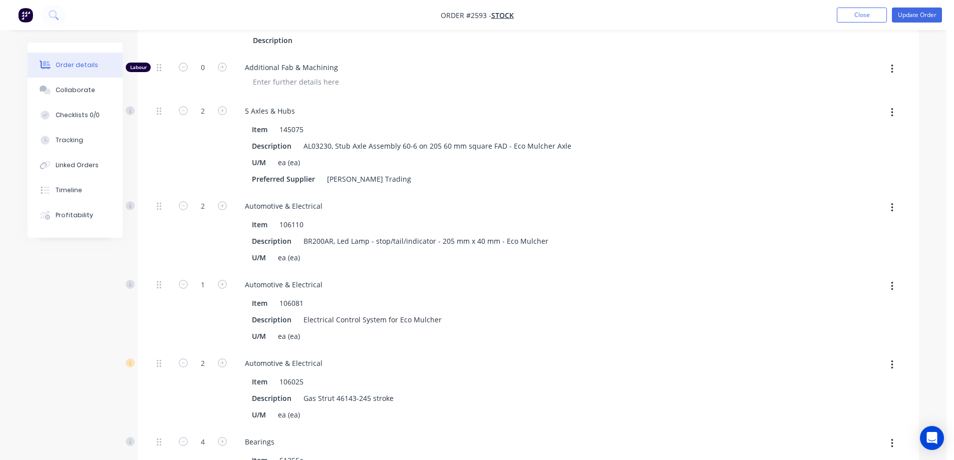
scroll to position [0, 0]
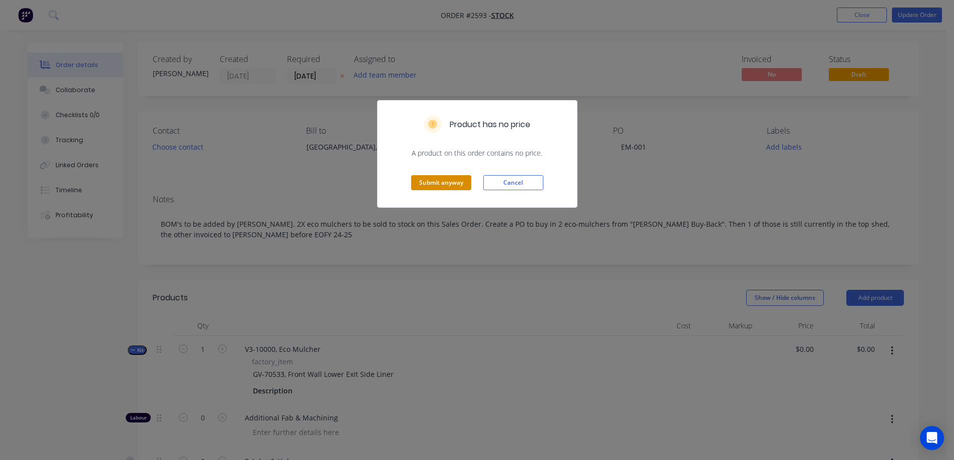
click at [468, 182] on button "Submit anyway" at bounding box center [441, 182] width 60 height 15
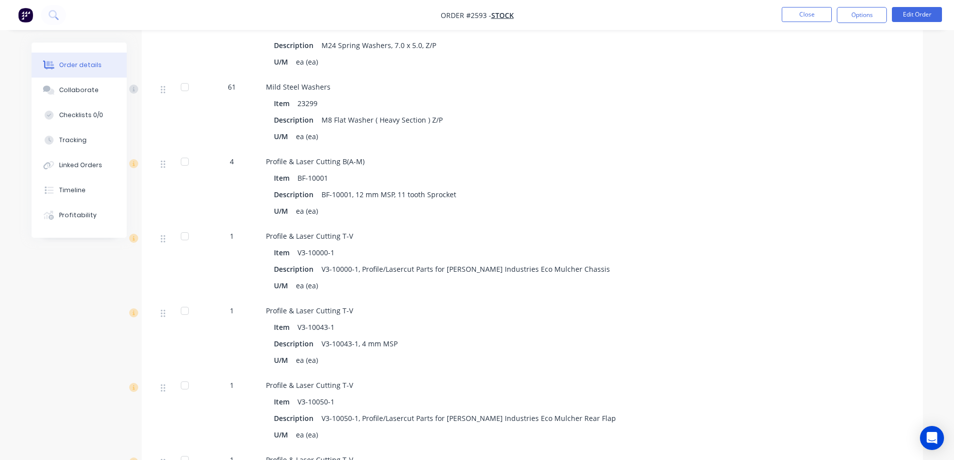
scroll to position [5008, 0]
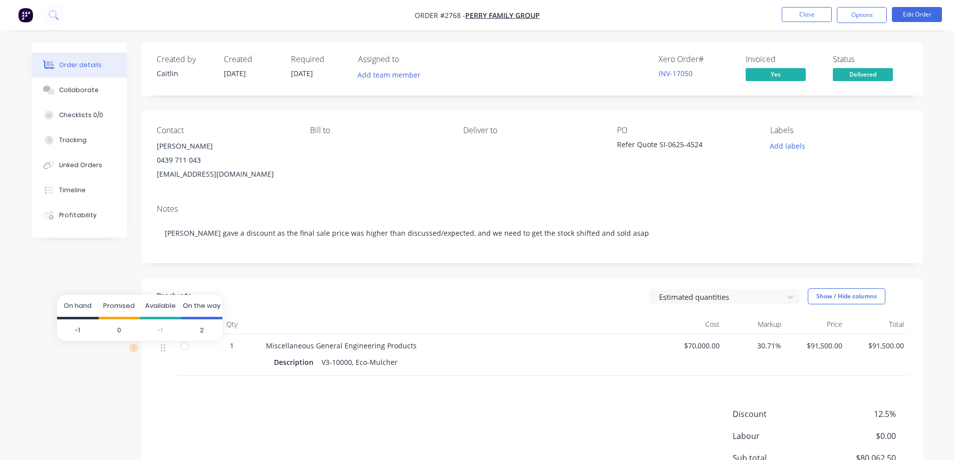
click at [200, 330] on span "2" at bounding box center [202, 330] width 42 height 22
click at [200, 328] on span "2" at bounding box center [202, 330] width 42 height 22
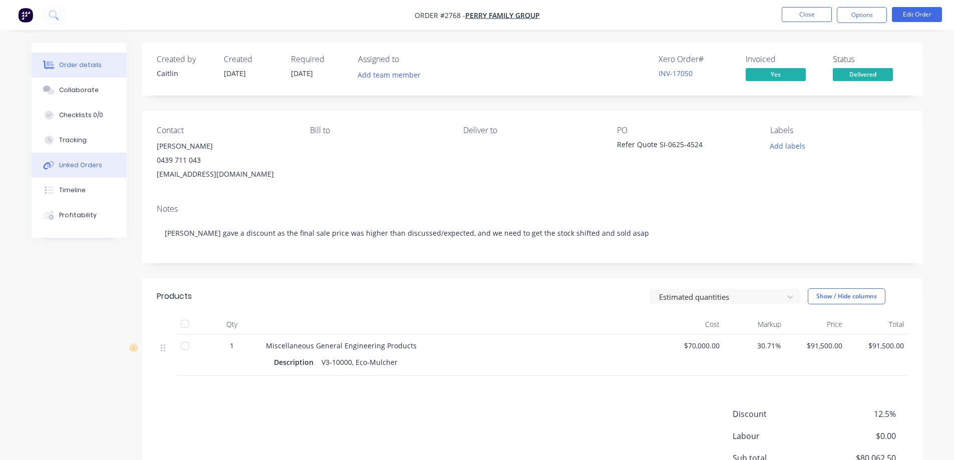
click at [74, 170] on button "Linked Orders" at bounding box center [79, 165] width 95 height 25
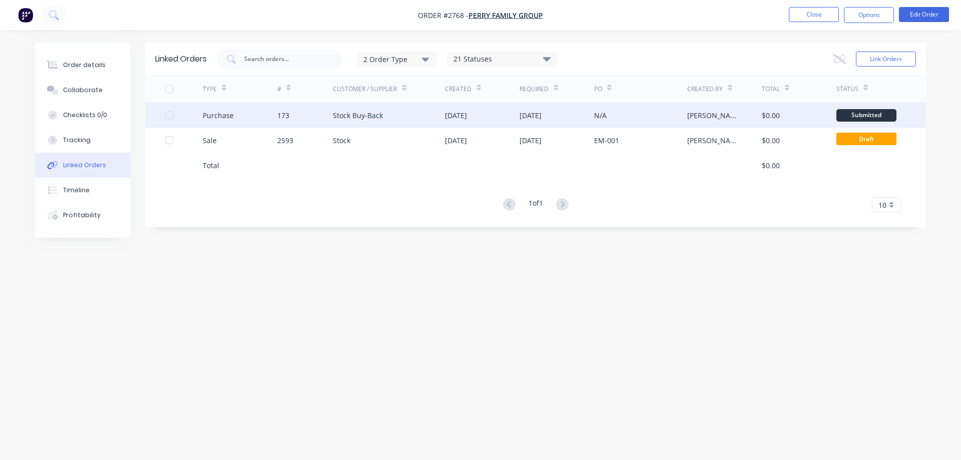
click at [382, 114] on div "Stock Buy-Back" at bounding box center [358, 115] width 50 height 11
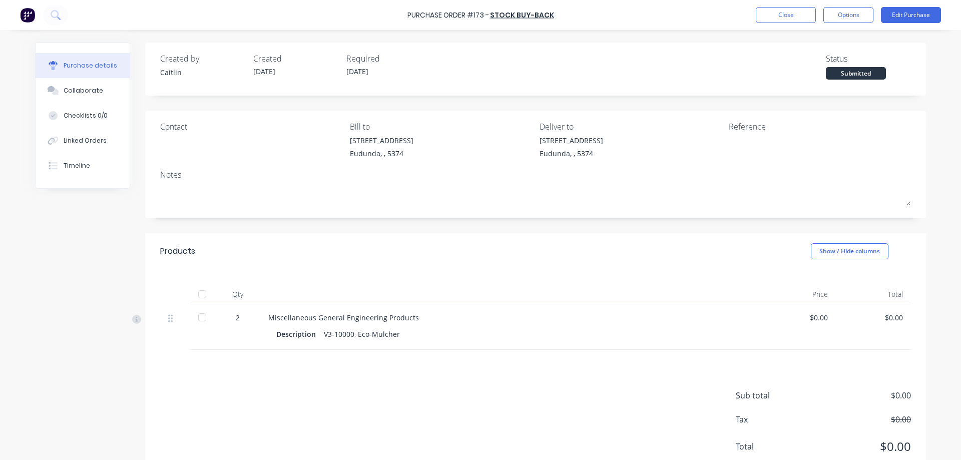
click at [853, 71] on div "Submitted" at bounding box center [856, 73] width 60 height 13
click at [202, 292] on div at bounding box center [202, 294] width 20 height 20
click at [855, 12] on button "Options" at bounding box center [849, 15] width 50 height 16
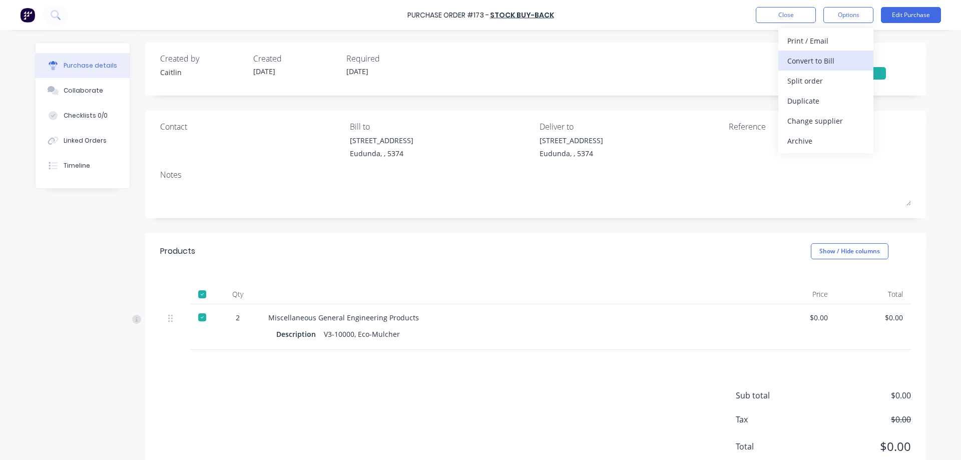
click at [845, 57] on div "Convert to Bill" at bounding box center [826, 61] width 77 height 15
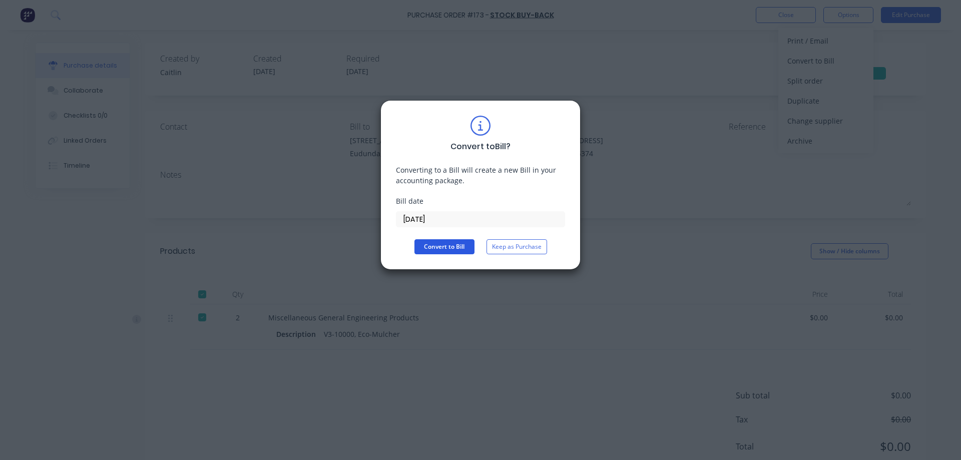
click at [442, 244] on button "Convert to Bill" at bounding box center [445, 246] width 60 height 15
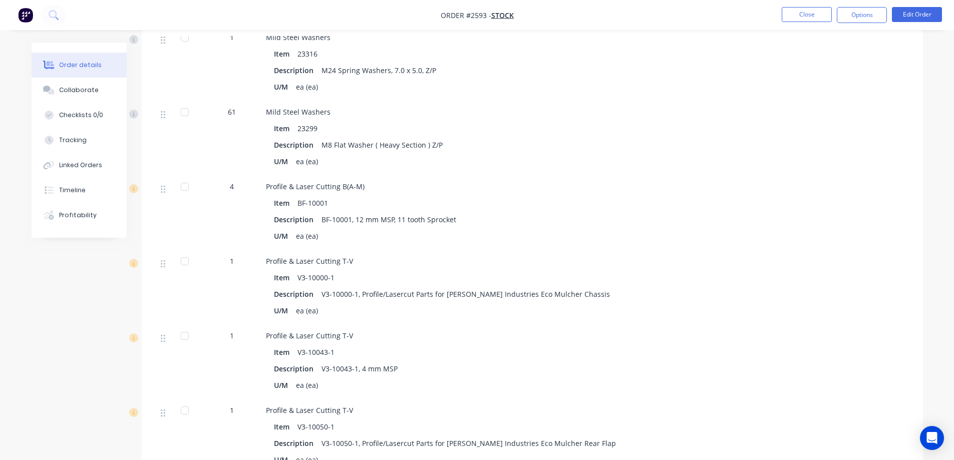
scroll to position [4056, 0]
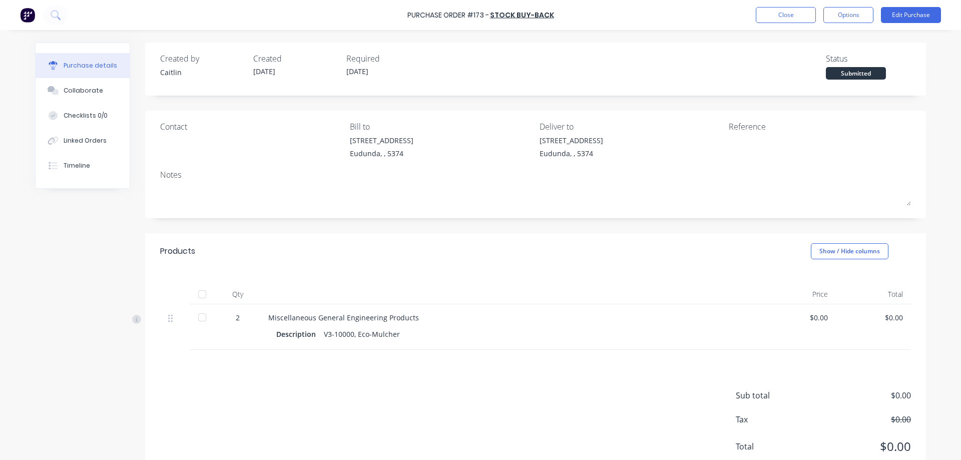
click at [58, 18] on icon at bounding box center [59, 19] width 4 height 4
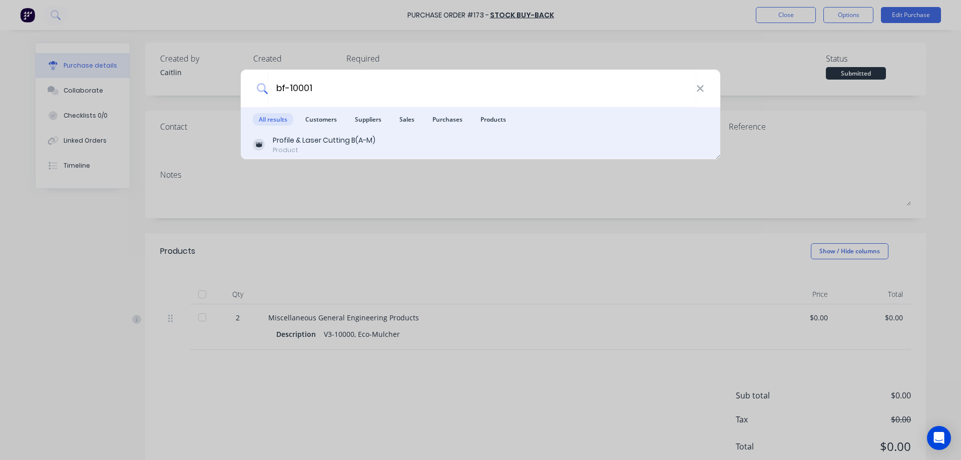
type input "bf-10001"
click at [399, 150] on div "Profile & Laser Cutting B(A-M) Product" at bounding box center [481, 145] width 456 height 20
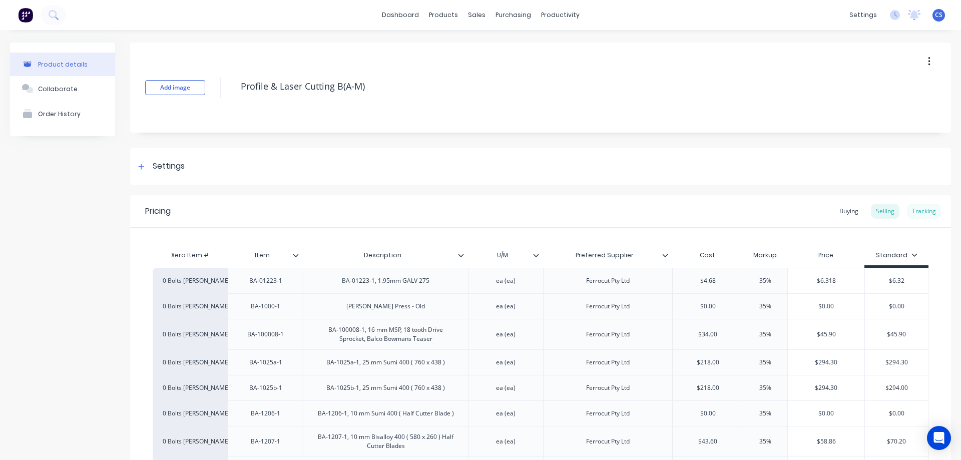
click at [907, 211] on div "Tracking" at bounding box center [924, 211] width 34 height 15
type textarea "x"
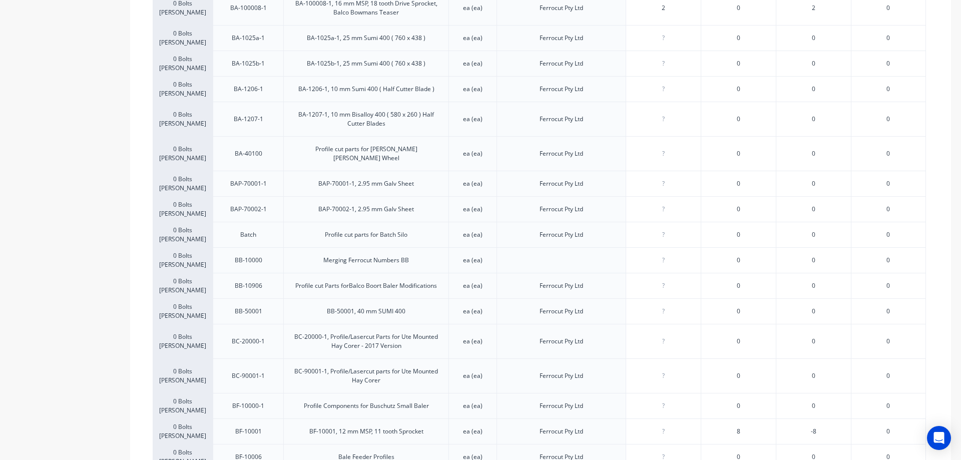
scroll to position [451, 0]
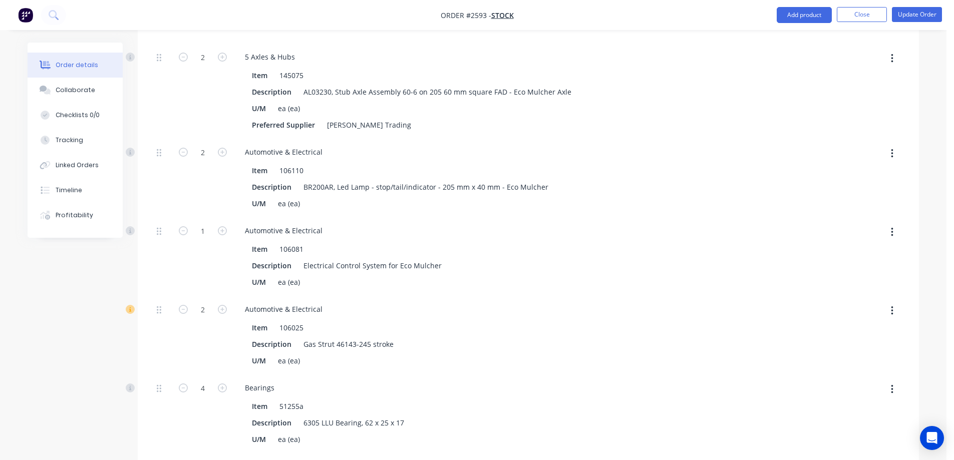
scroll to position [12619, 0]
click at [892, 306] on icon "button" at bounding box center [892, 310] width 2 height 9
click at [859, 370] on div "Delete" at bounding box center [856, 377] width 77 height 15
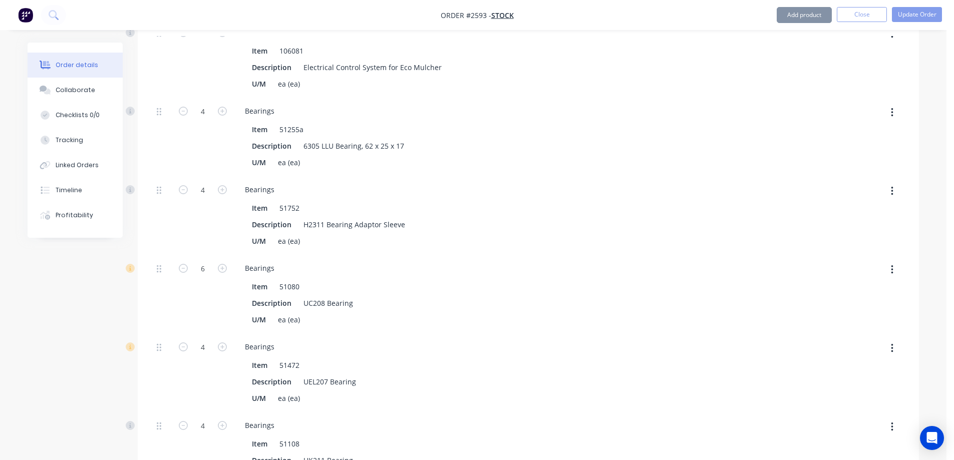
scroll to position [12819, 0]
click at [185, 262] on icon "button" at bounding box center [183, 266] width 9 height 9
type input "5"
click at [894, 338] on button "button" at bounding box center [892, 347] width 24 height 18
click at [858, 403] on button "Delete" at bounding box center [856, 413] width 95 height 20
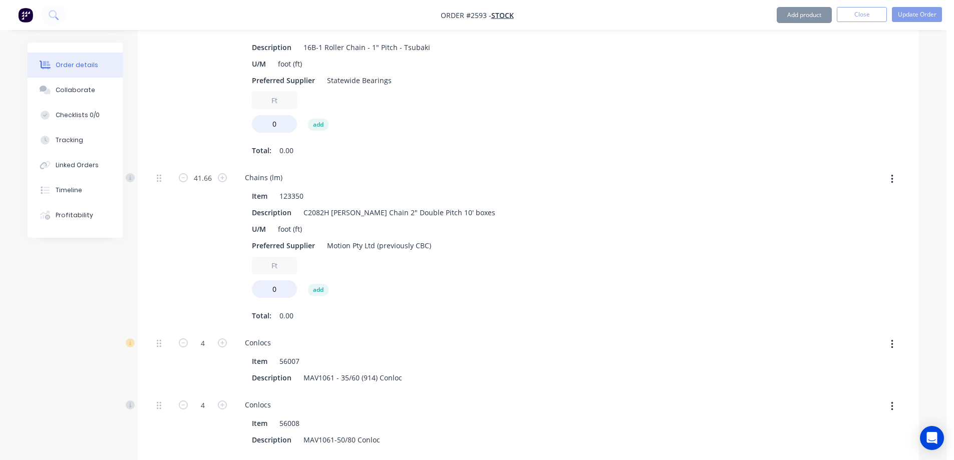
scroll to position [13420, 0]
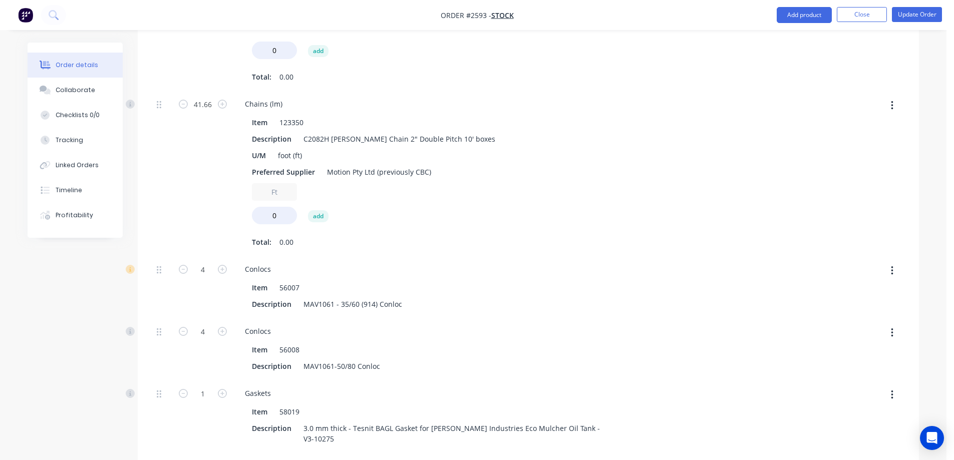
click at [891, 265] on icon "button" at bounding box center [892, 270] width 3 height 11
click at [852, 330] on div "Delete" at bounding box center [856, 337] width 77 height 15
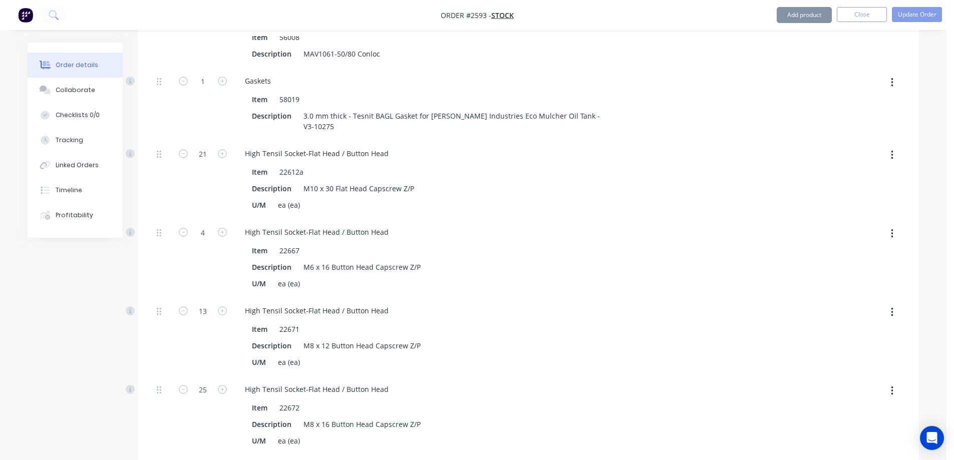
scroll to position [13821, 0]
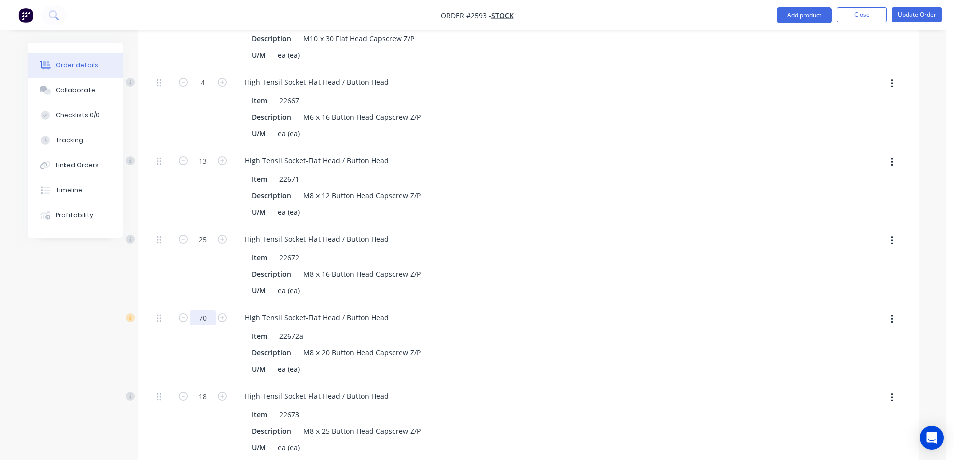
type input "70"
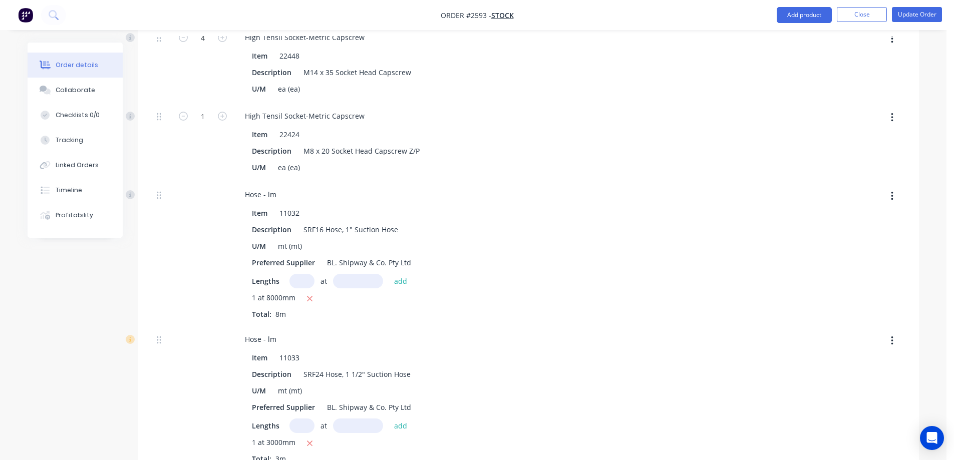
scroll to position [14272, 0]
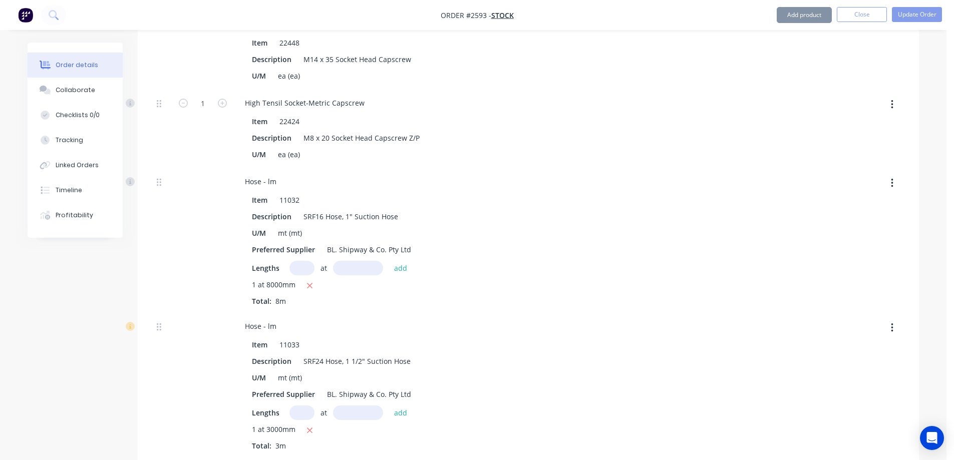
click at [895, 319] on button "button" at bounding box center [892, 328] width 24 height 18
click at [856, 387] on div "Delete" at bounding box center [856, 394] width 77 height 15
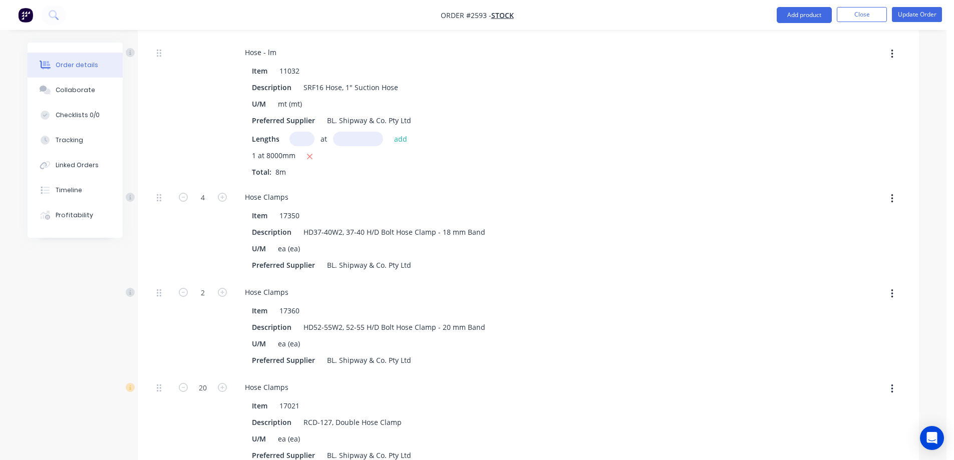
scroll to position [14522, 0]
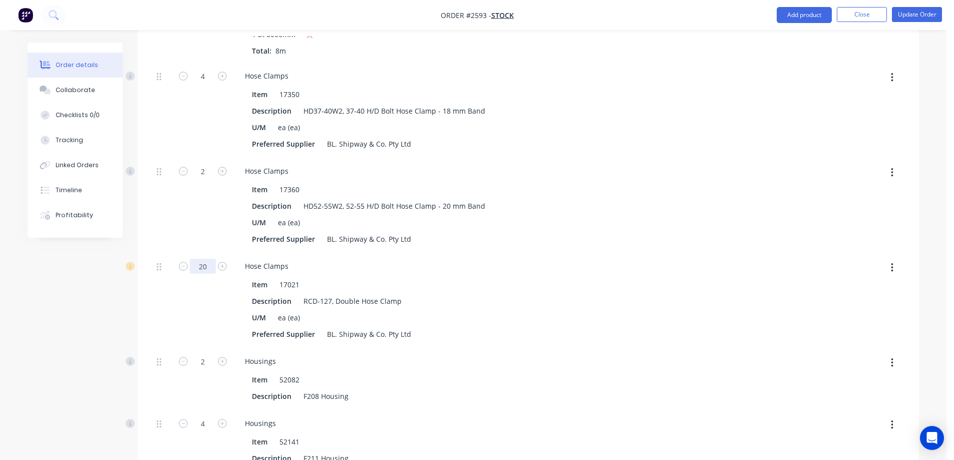
click at [207, 259] on input "20" at bounding box center [203, 266] width 26 height 15
type input "10"
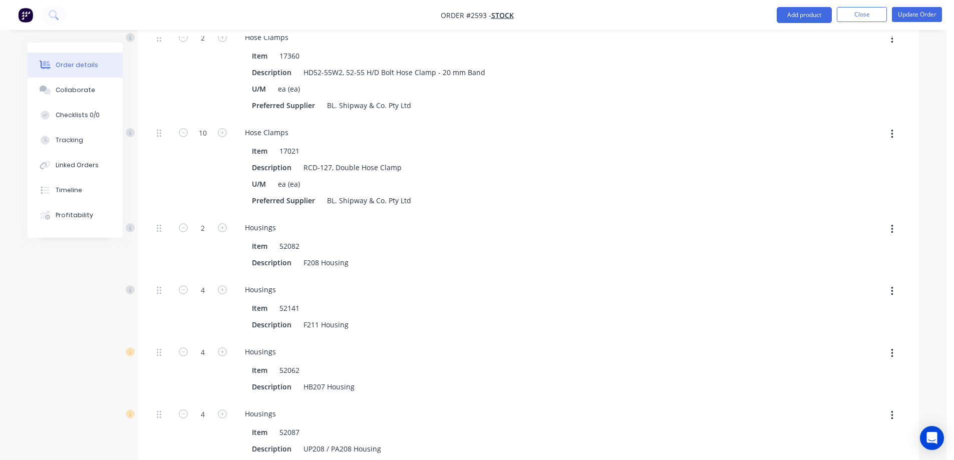
scroll to position [14672, 0]
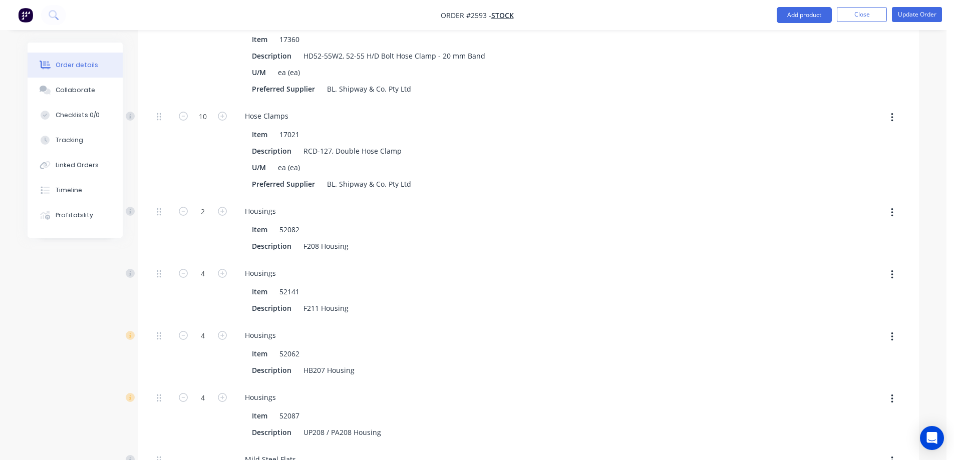
click at [888, 328] on button "button" at bounding box center [892, 337] width 24 height 18
click at [853, 396] on div "Delete" at bounding box center [856, 403] width 77 height 15
type input "1"
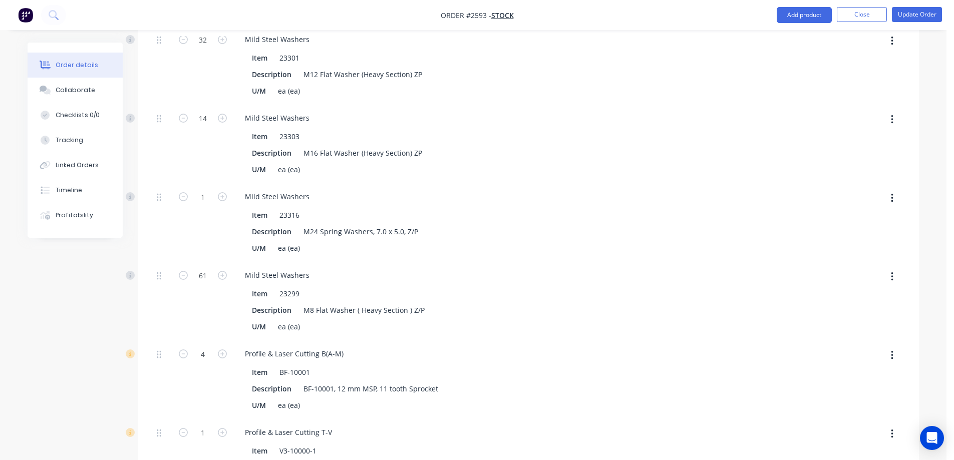
scroll to position [16876, 0]
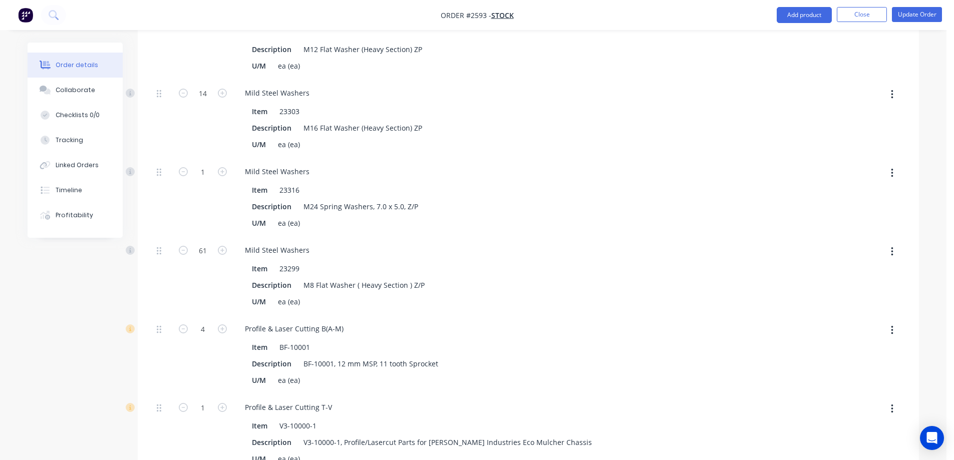
click at [891, 325] on icon "button" at bounding box center [892, 330] width 3 height 11
click at [857, 390] on div "Delete" at bounding box center [856, 397] width 77 height 15
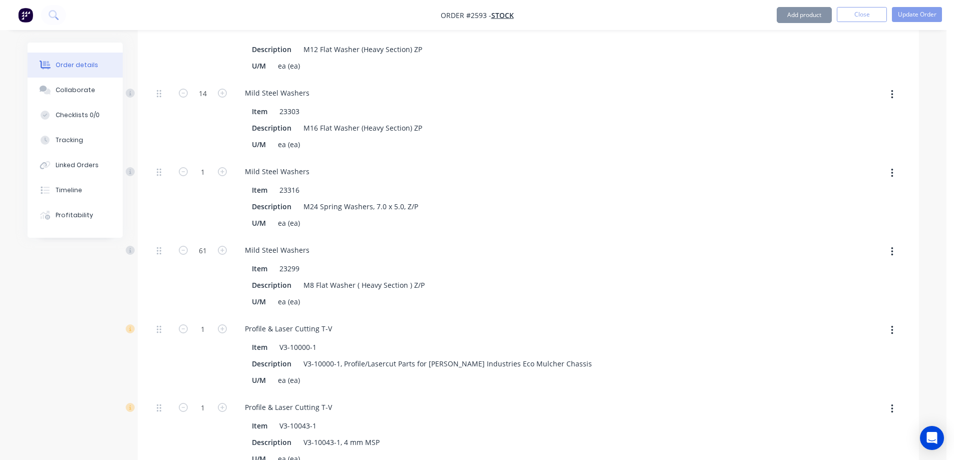
click at [893, 321] on button "button" at bounding box center [892, 330] width 24 height 18
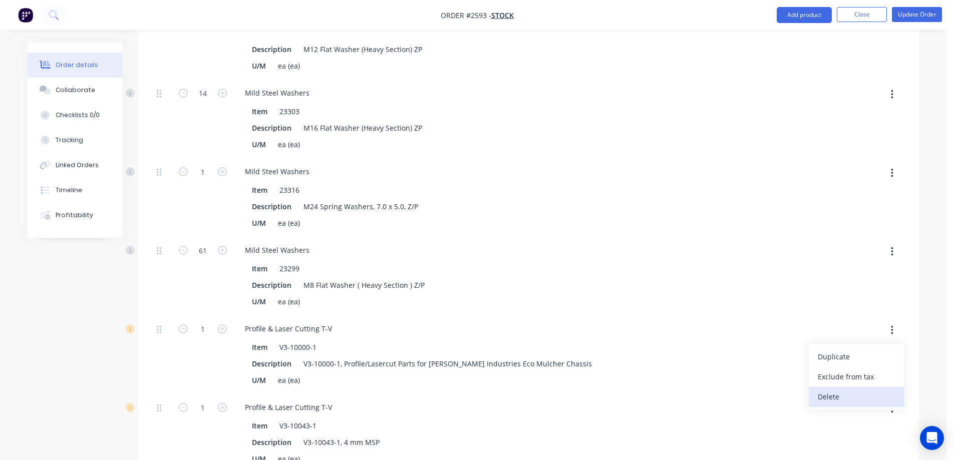
click at [862, 390] on div "Delete" at bounding box center [856, 397] width 77 height 15
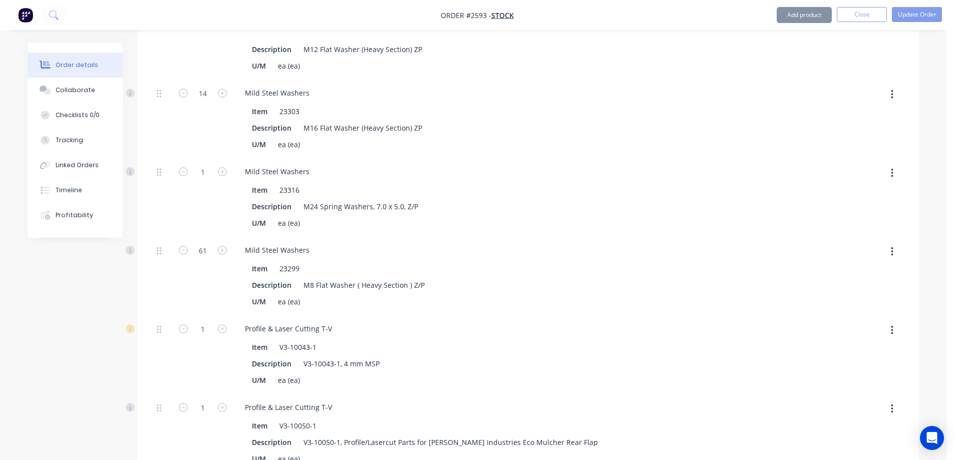
click at [892, 325] on icon "button" at bounding box center [892, 330] width 3 height 11
click at [863, 390] on div "Delete" at bounding box center [856, 397] width 77 height 15
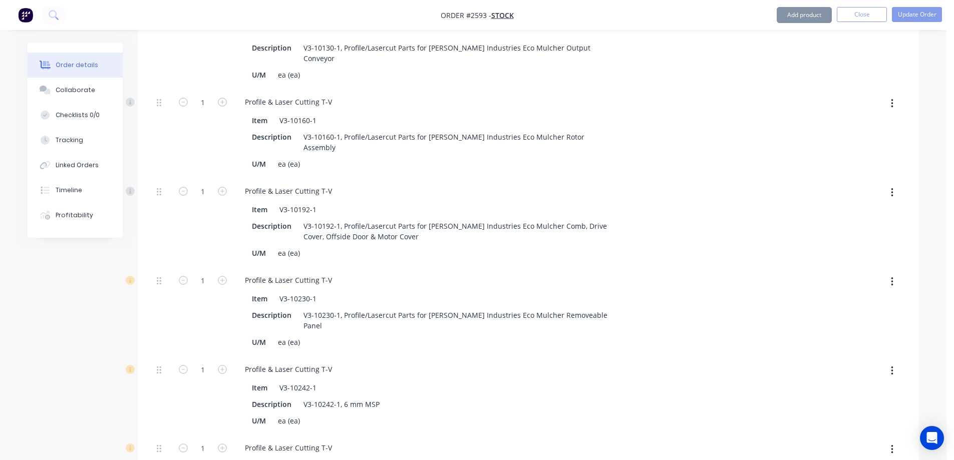
scroll to position [17376, 0]
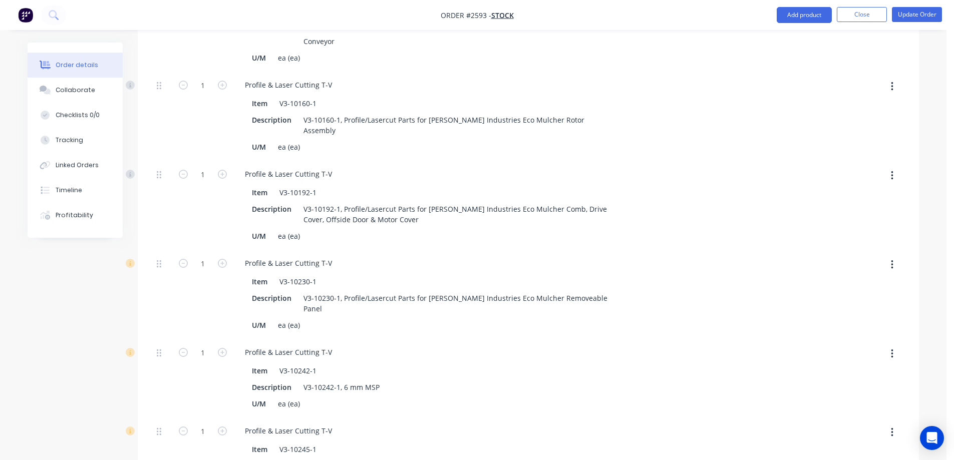
click at [895, 256] on button "button" at bounding box center [892, 265] width 24 height 18
click at [853, 324] on div "Delete" at bounding box center [856, 331] width 77 height 15
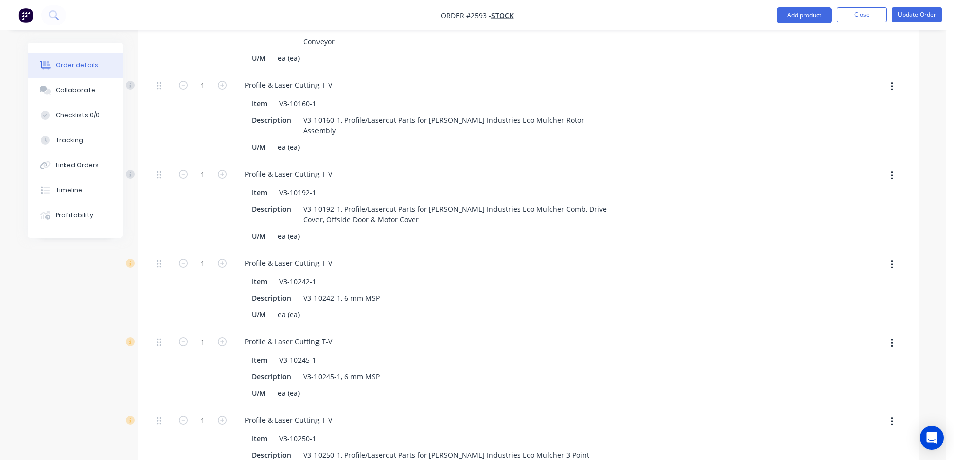
drag, startPoint x: 894, startPoint y: 181, endPoint x: 890, endPoint y: 188, distance: 8.3
click at [894, 256] on button "button" at bounding box center [892, 265] width 24 height 18
click at [875, 324] on div "Delete" at bounding box center [856, 331] width 77 height 15
click at [893, 259] on icon "button" at bounding box center [892, 264] width 3 height 11
click at [859, 324] on div "Delete" at bounding box center [856, 331] width 77 height 15
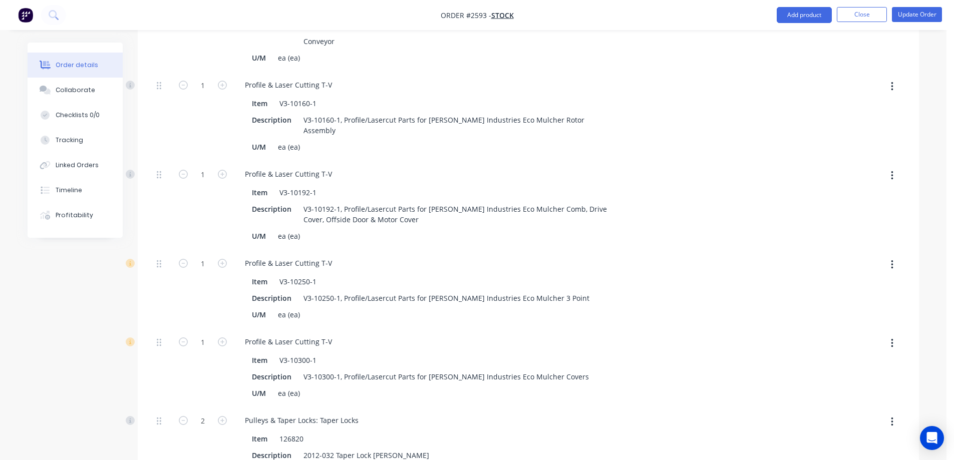
click at [896, 256] on button "button" at bounding box center [892, 265] width 24 height 18
click at [876, 324] on div "Delete" at bounding box center [856, 331] width 77 height 15
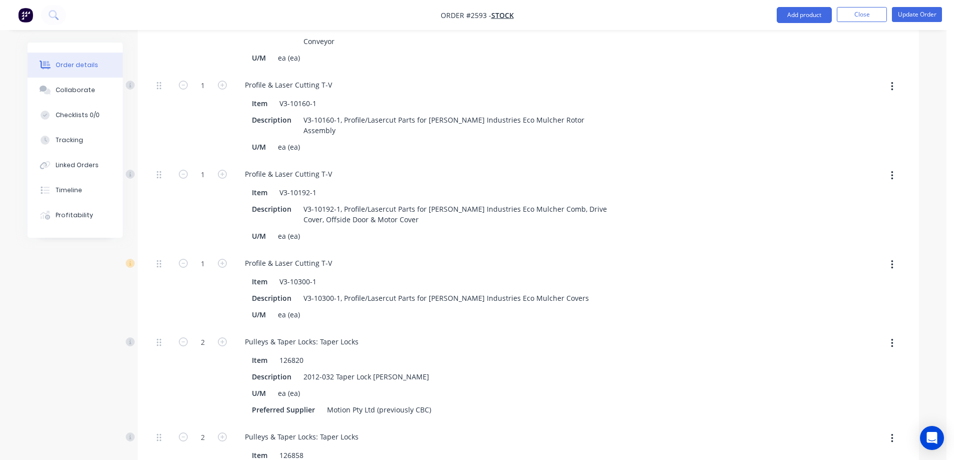
click at [890, 256] on button "button" at bounding box center [892, 265] width 24 height 18
click at [864, 324] on div "Delete" at bounding box center [856, 331] width 77 height 15
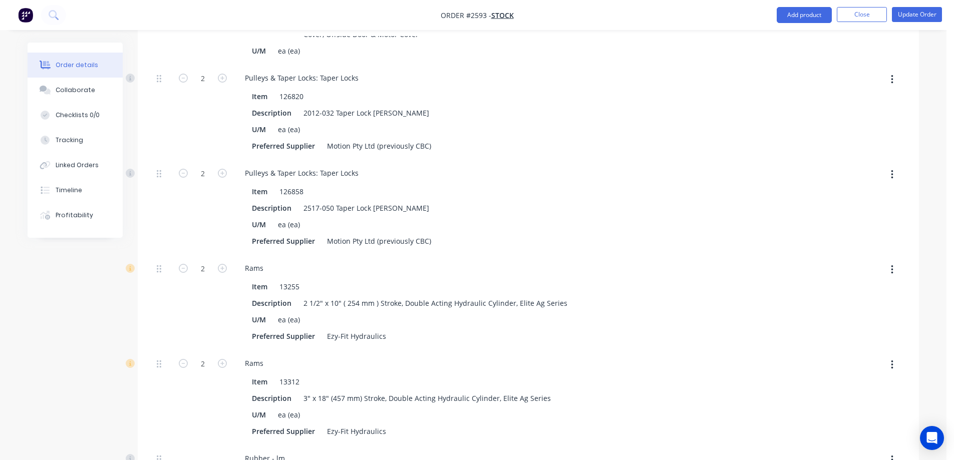
scroll to position [17577, 0]
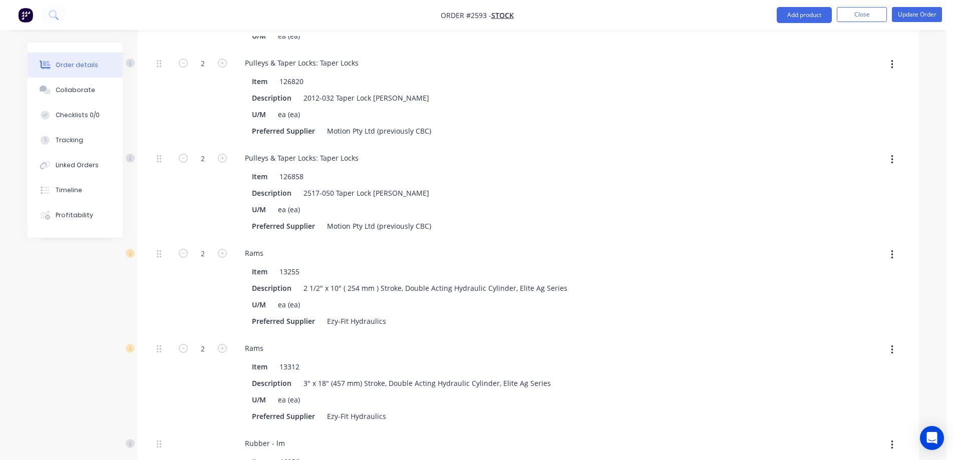
click at [894, 246] on button "button" at bounding box center [892, 255] width 24 height 18
click at [859, 314] on div "Delete" at bounding box center [856, 321] width 77 height 15
click at [892, 249] on icon "button" at bounding box center [892, 254] width 3 height 11
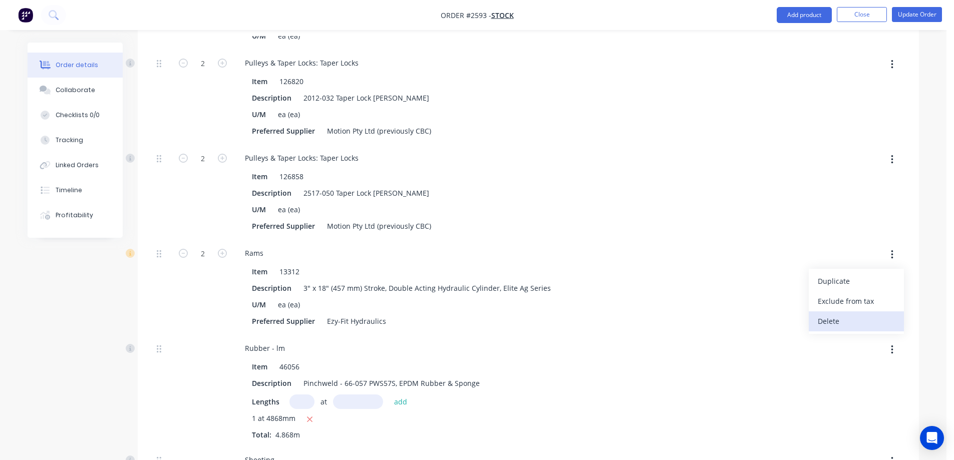
click at [839, 314] on div "Delete" at bounding box center [856, 321] width 77 height 15
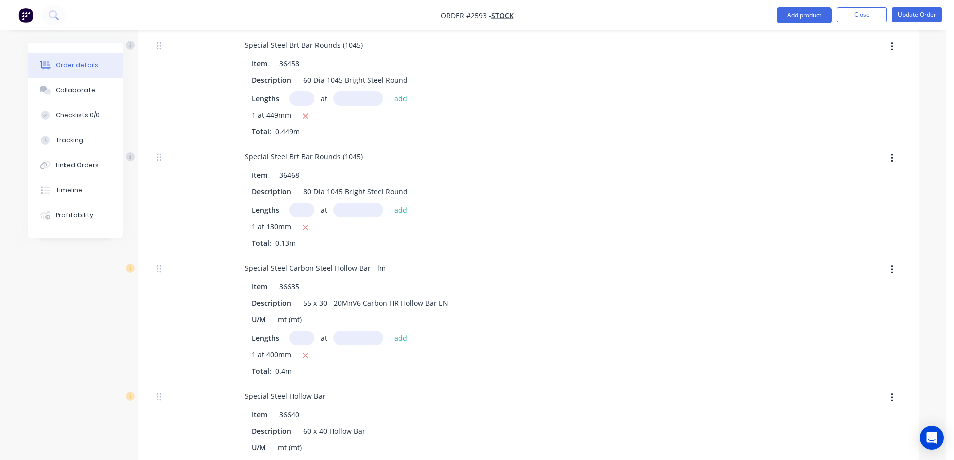
scroll to position [19129, 0]
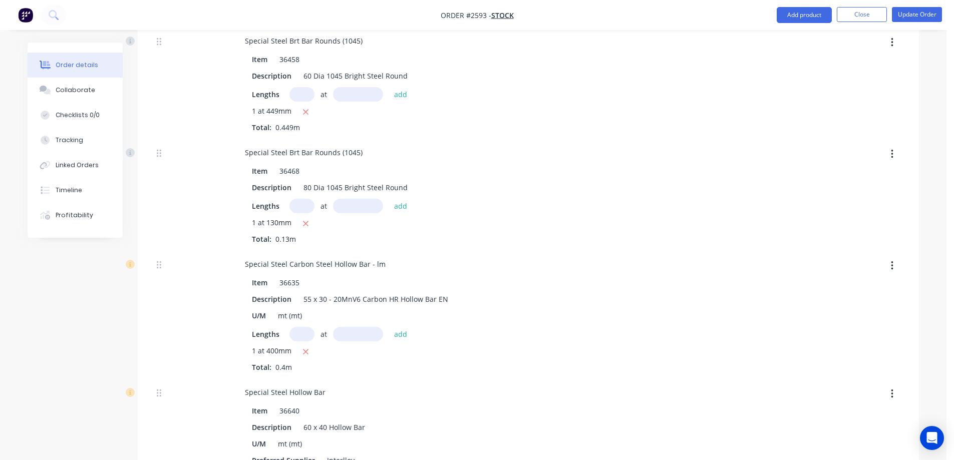
click at [894, 257] on button "button" at bounding box center [892, 266] width 24 height 18
click at [861, 325] on div "Delete" at bounding box center [856, 332] width 77 height 15
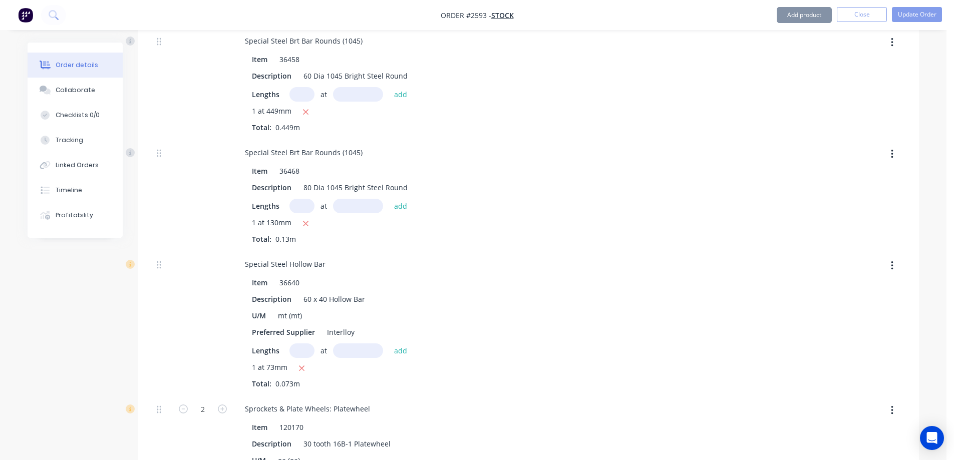
click at [889, 257] on button "button" at bounding box center [892, 266] width 24 height 18
click at [848, 325] on div "Delete" at bounding box center [856, 332] width 77 height 15
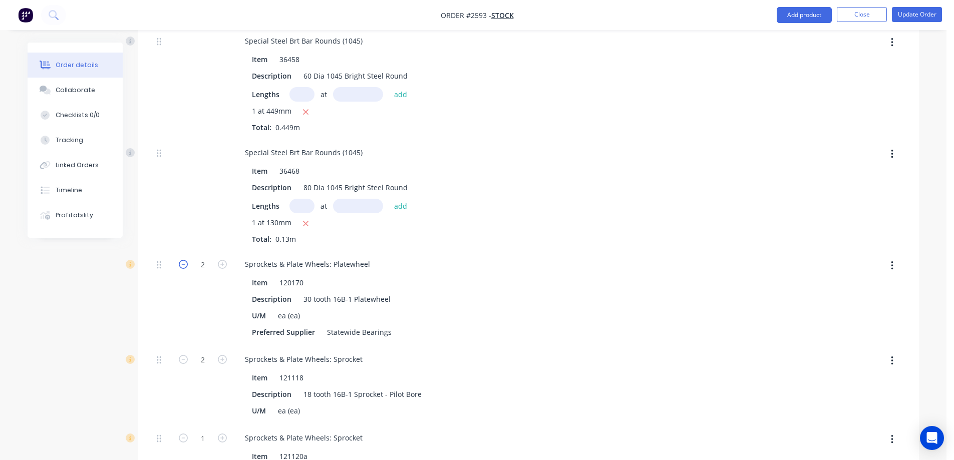
click at [183, 260] on icon "button" at bounding box center [183, 264] width 9 height 9
type input "1"
click at [891, 357] on icon "button" at bounding box center [892, 361] width 2 height 9
click at [857, 420] on div "Delete" at bounding box center [856, 427] width 77 height 15
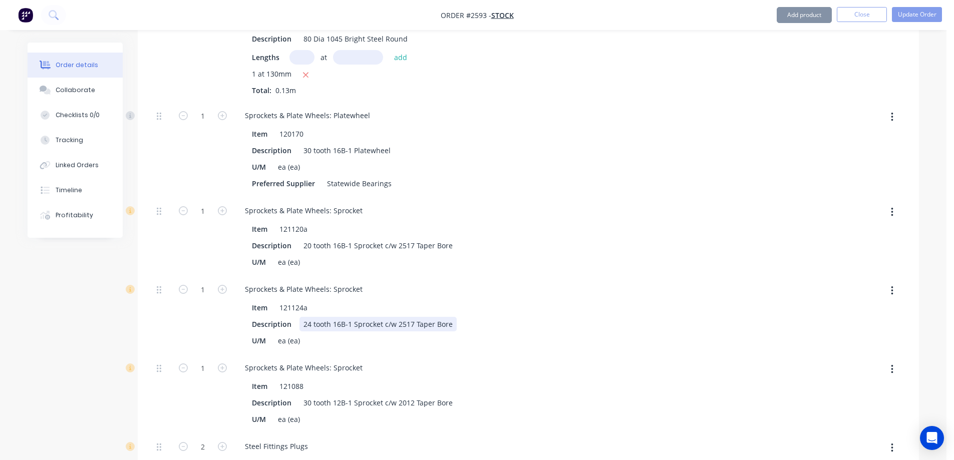
scroll to position [19279, 0]
click at [894, 202] on button "button" at bounding box center [892, 211] width 24 height 18
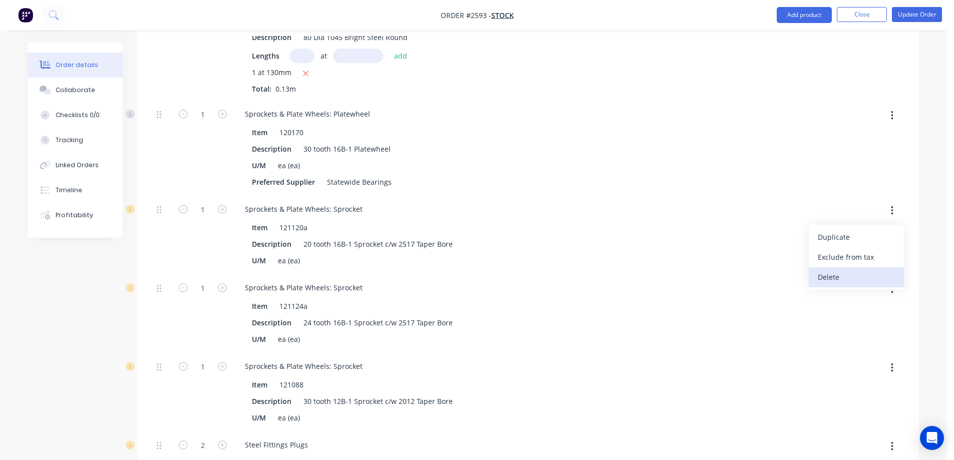
click at [870, 270] on div "Delete" at bounding box center [856, 277] width 77 height 15
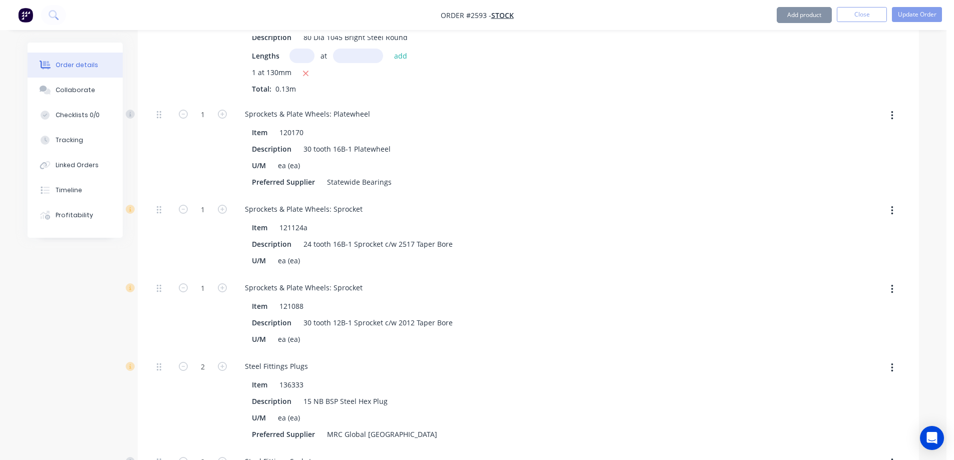
click at [893, 205] on icon "button" at bounding box center [892, 210] width 3 height 11
click at [868, 270] on div "Delete" at bounding box center [856, 277] width 77 height 15
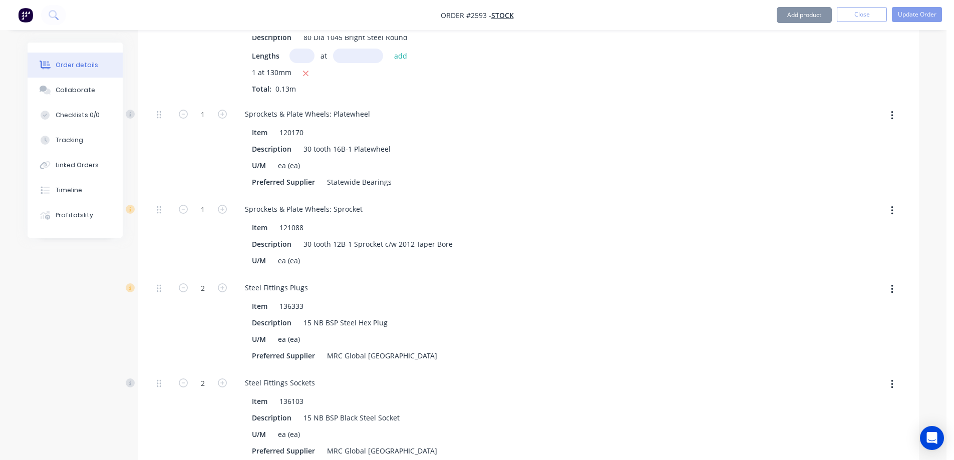
click at [892, 206] on icon "button" at bounding box center [892, 210] width 2 height 9
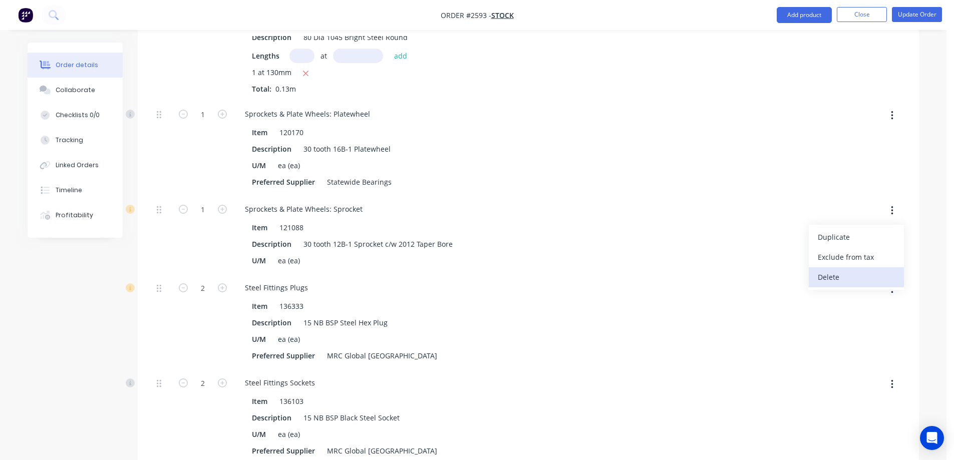
click at [850, 270] on div "Delete" at bounding box center [856, 277] width 77 height 15
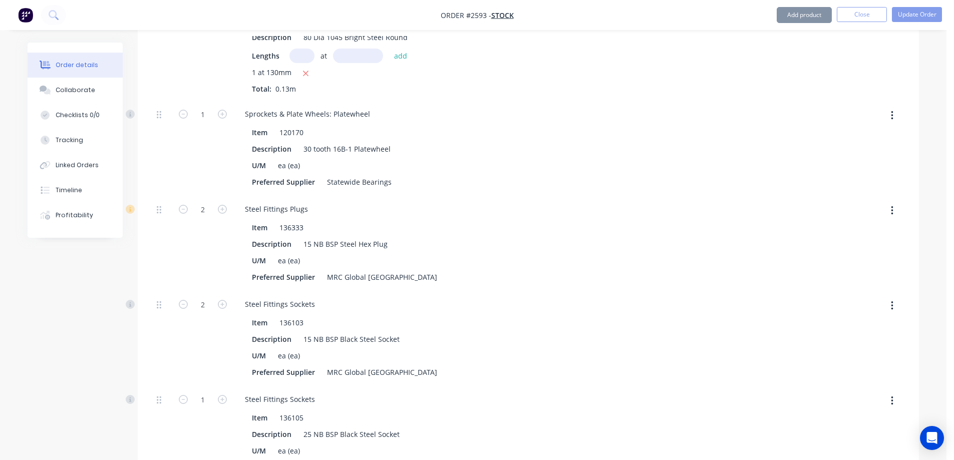
click at [891, 205] on icon "button" at bounding box center [892, 210] width 3 height 11
click at [851, 270] on div "Delete" at bounding box center [856, 277] width 77 height 15
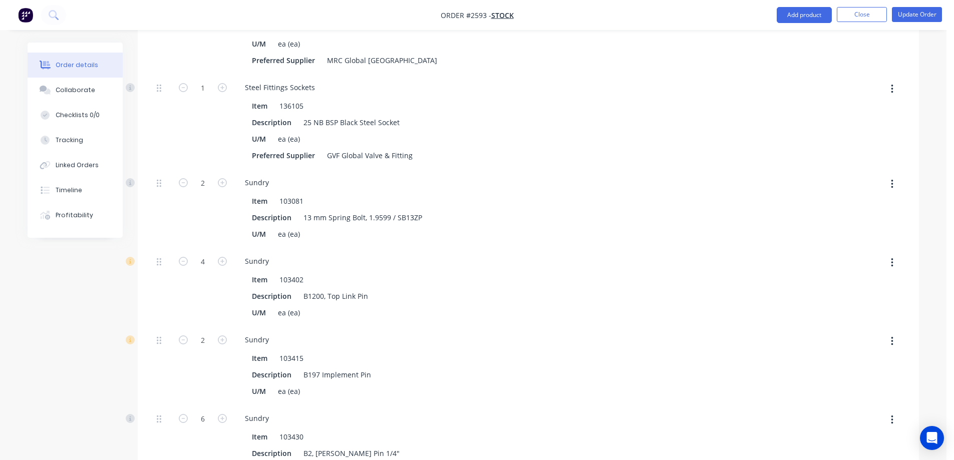
scroll to position [19530, 0]
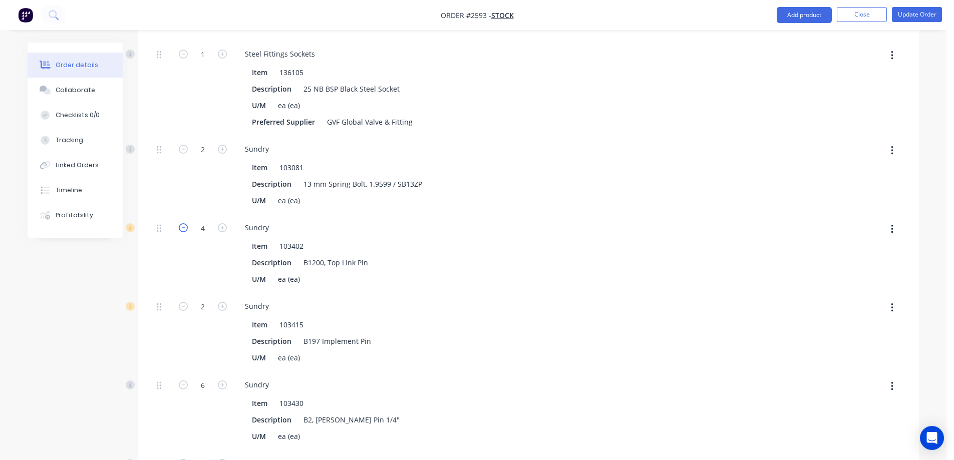
click at [185, 223] on icon "button" at bounding box center [183, 227] width 9 height 9
type input "2"
click at [891, 302] on icon "button" at bounding box center [892, 307] width 3 height 11
click at [846, 367] on div "Delete" at bounding box center [856, 374] width 77 height 15
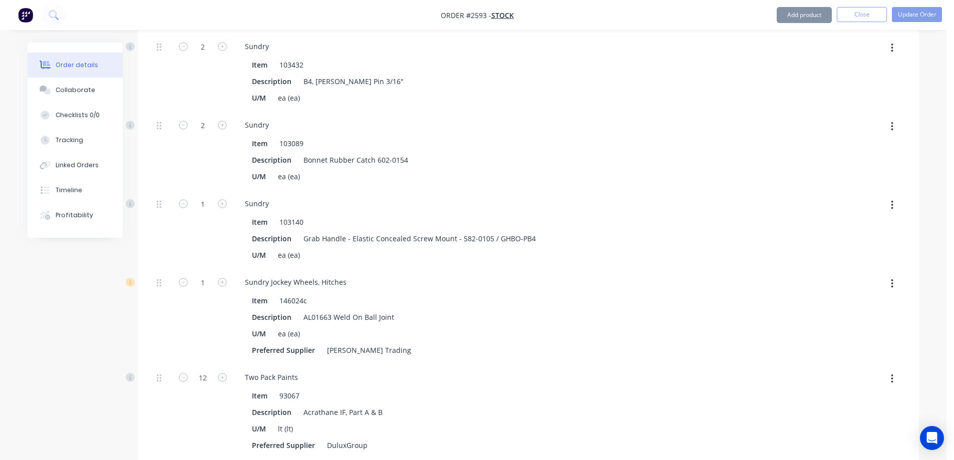
scroll to position [19880, 0]
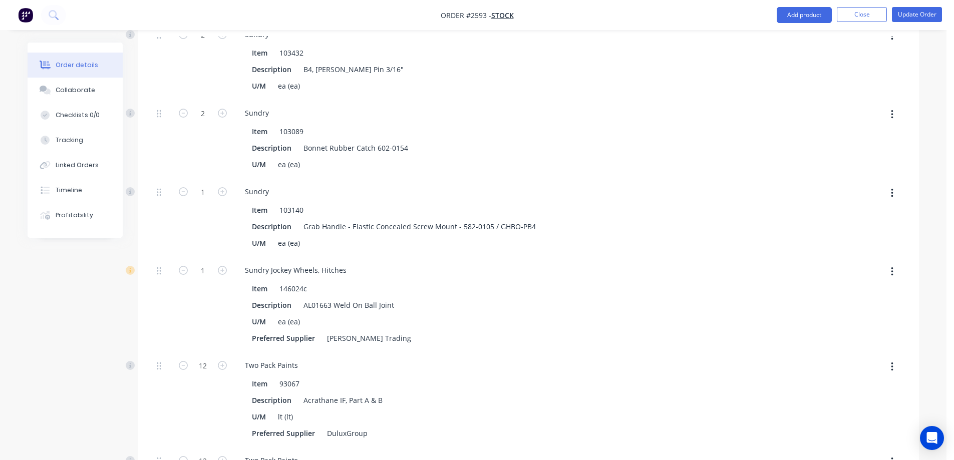
click at [892, 267] on icon "button" at bounding box center [892, 271] width 2 height 9
click at [850, 331] on div "Delete" at bounding box center [856, 338] width 77 height 15
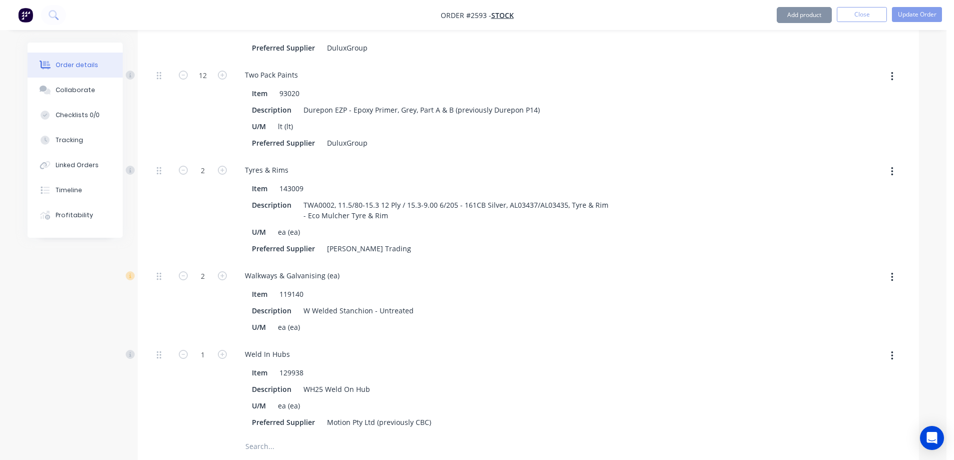
scroll to position [20181, 0]
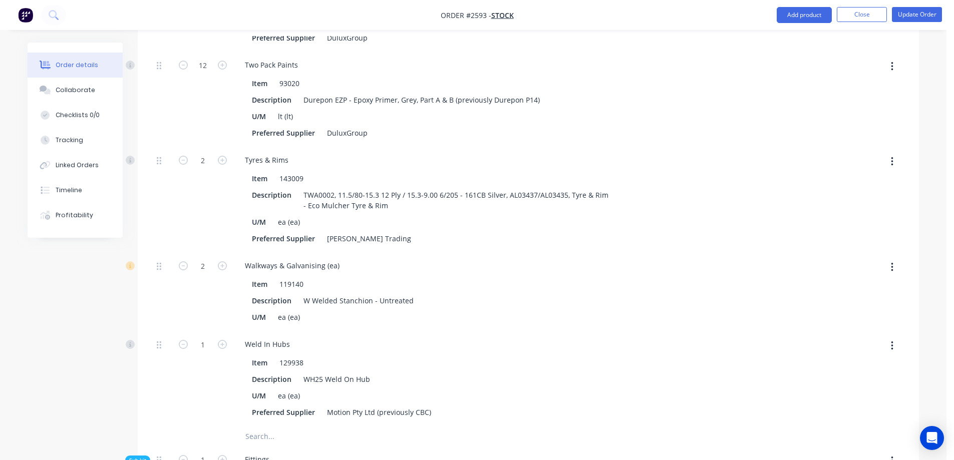
click at [893, 258] on button "button" at bounding box center [892, 267] width 24 height 18
click at [849, 326] on div "Delete" at bounding box center [856, 333] width 77 height 15
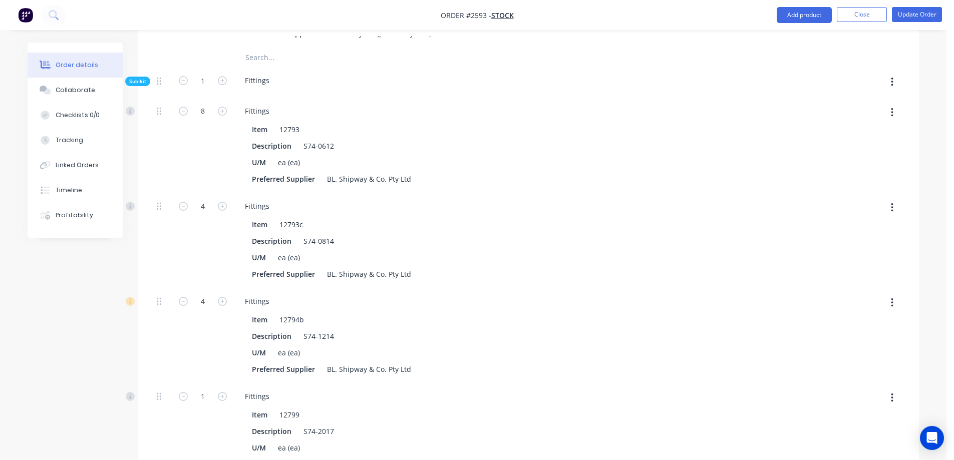
scroll to position [20531, 0]
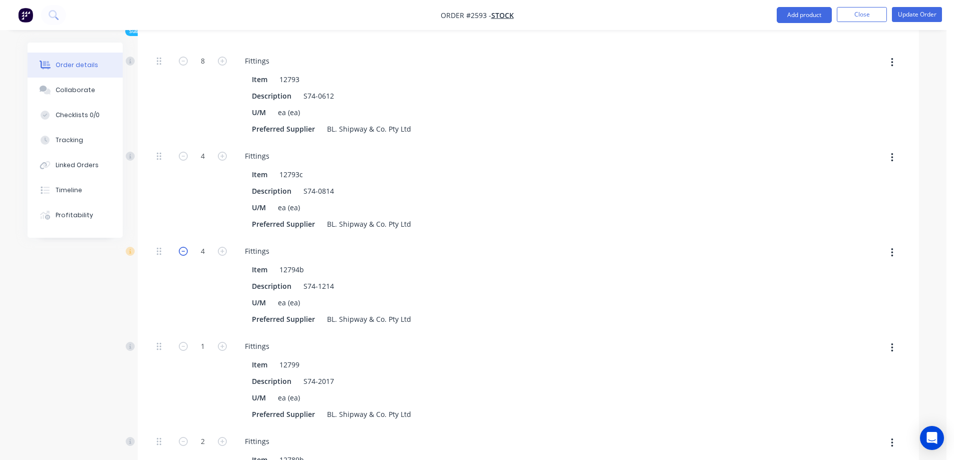
click at [183, 247] on icon "button" at bounding box center [183, 251] width 9 height 9
type input "3"
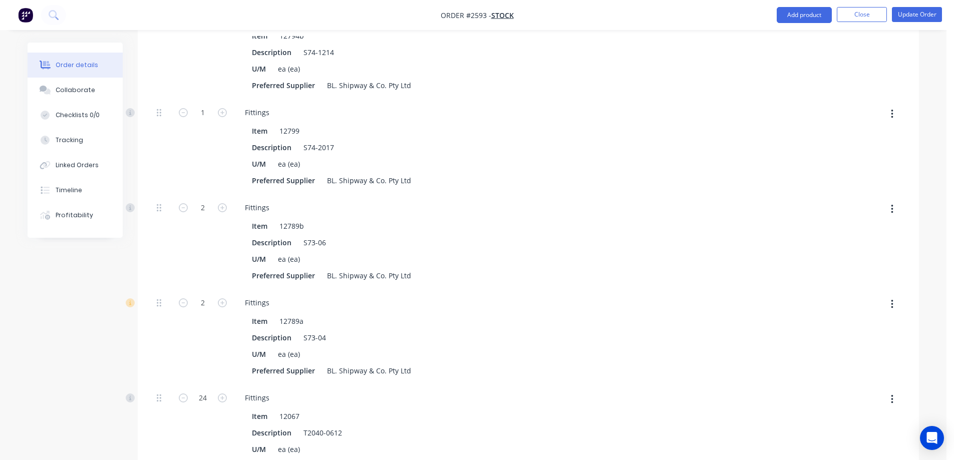
scroll to position [20782, 0]
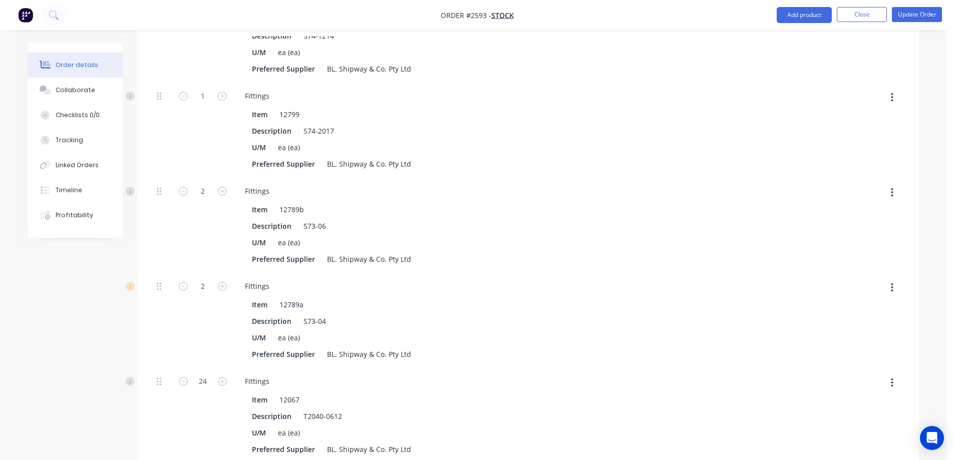
click at [891, 282] on icon "button" at bounding box center [892, 287] width 3 height 11
click at [854, 347] on div "Delete" at bounding box center [856, 354] width 77 height 15
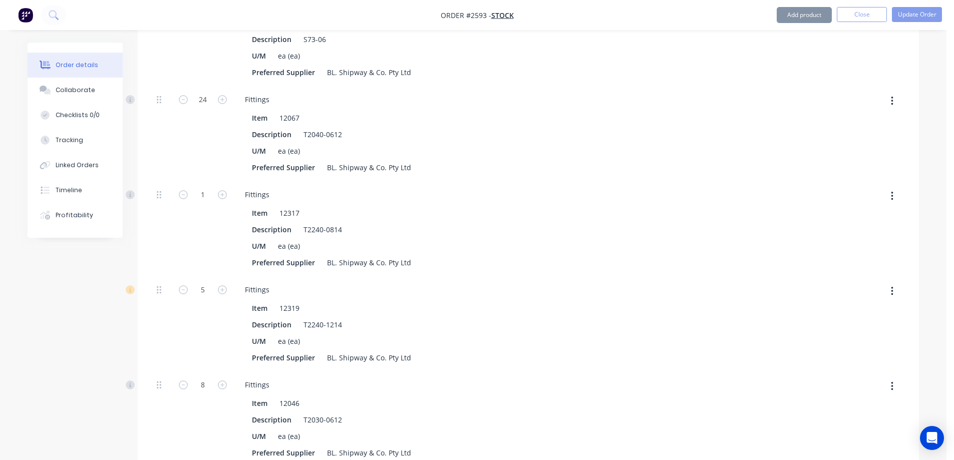
scroll to position [20982, 0]
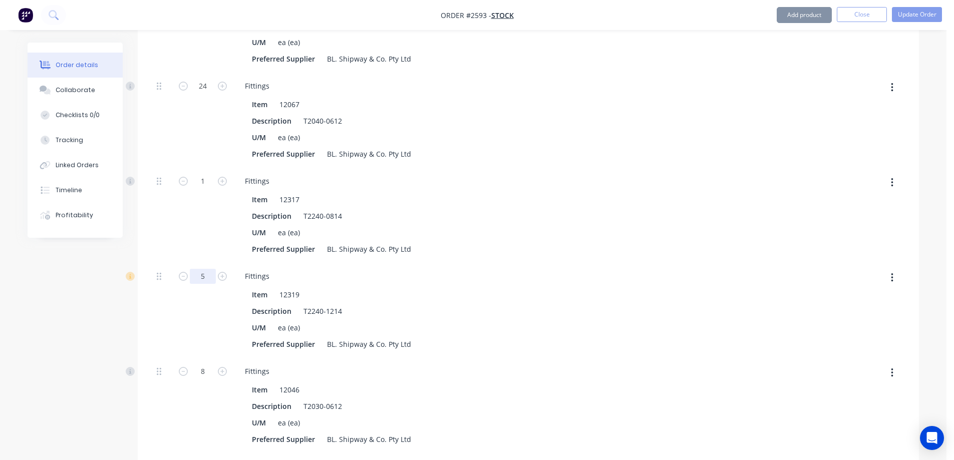
click at [203, 269] on input "5" at bounding box center [203, 276] width 26 height 15
type input "1"
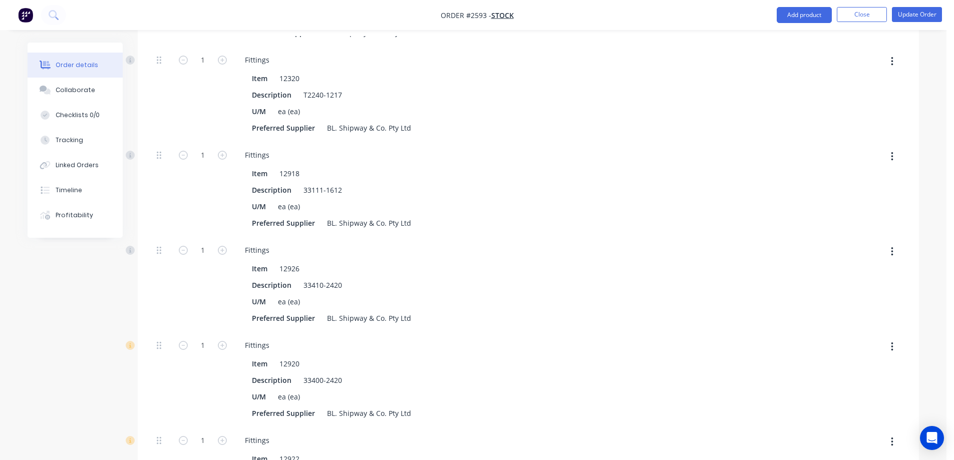
scroll to position [21733, 0]
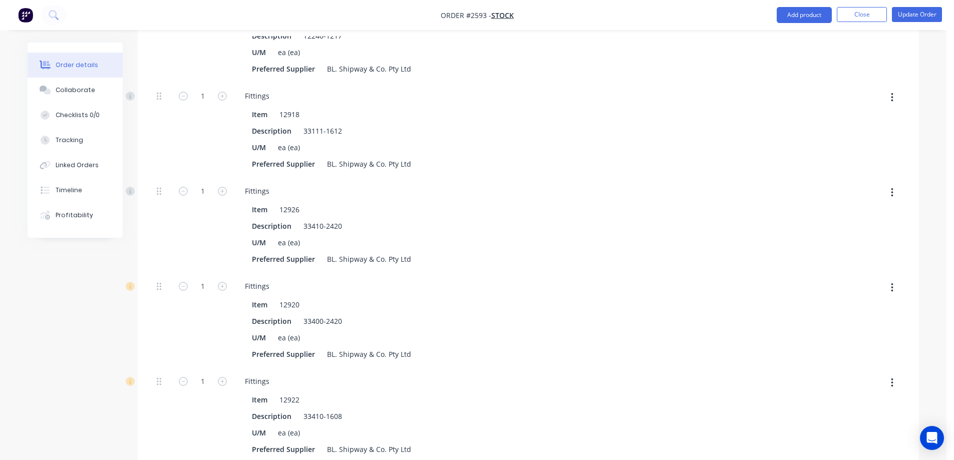
click at [891, 283] on icon "button" at bounding box center [892, 287] width 2 height 9
click at [851, 347] on div "Delete" at bounding box center [856, 354] width 77 height 15
click at [894, 279] on button "button" at bounding box center [892, 288] width 24 height 18
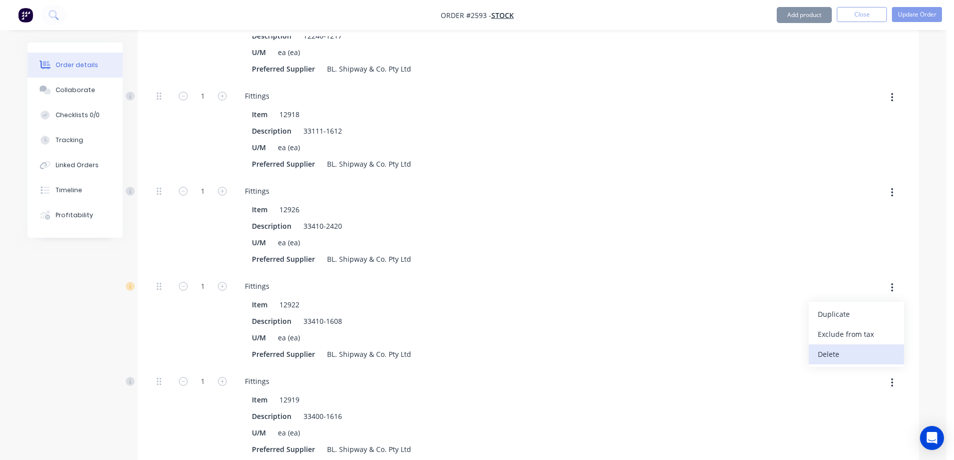
click at [867, 345] on button "Delete" at bounding box center [856, 355] width 95 height 20
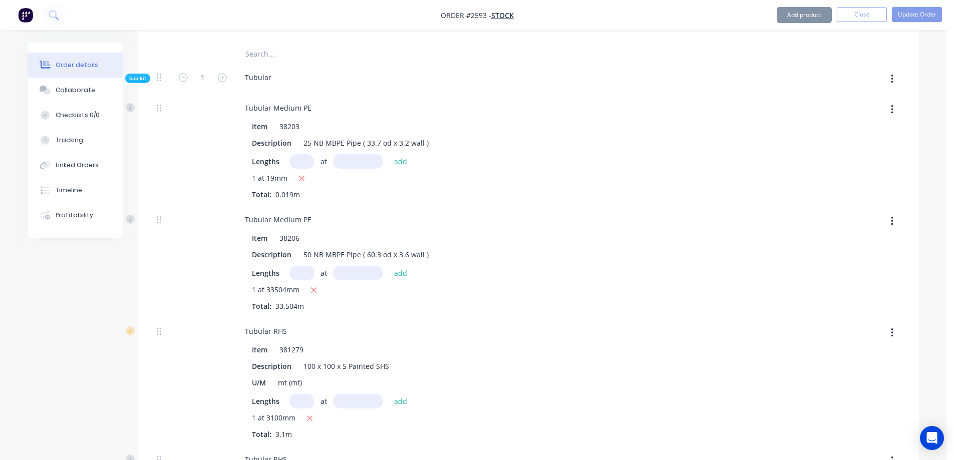
scroll to position [22534, 0]
click at [893, 322] on button "button" at bounding box center [892, 331] width 24 height 18
click at [861, 391] on div "Delete" at bounding box center [856, 398] width 77 height 15
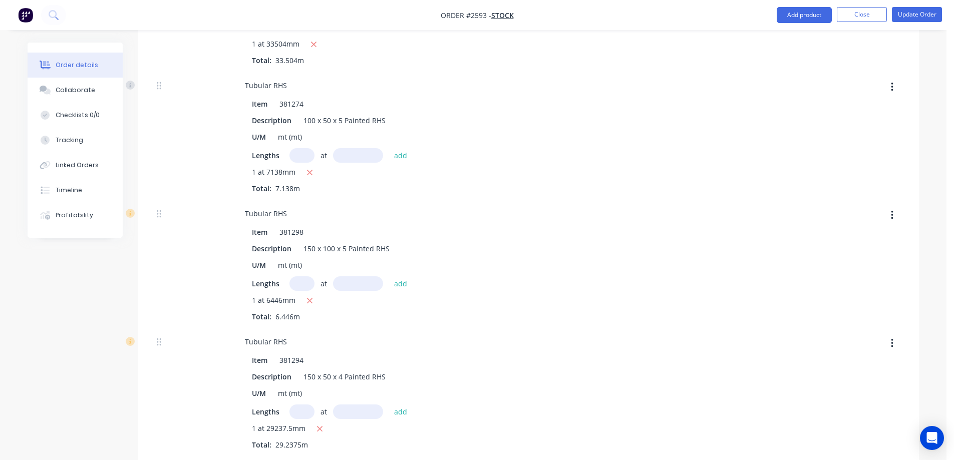
scroll to position [22785, 0]
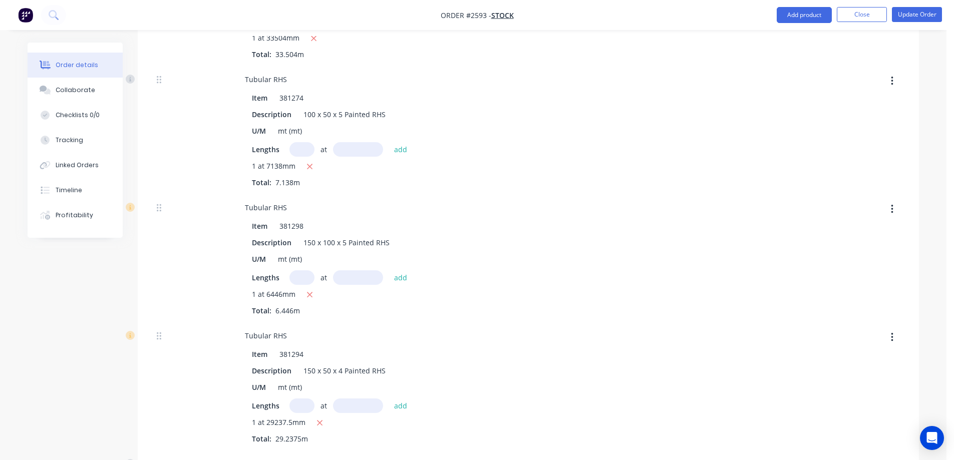
click at [893, 204] on icon "button" at bounding box center [892, 209] width 3 height 11
click at [854, 268] on div "Delete" at bounding box center [856, 275] width 77 height 15
click at [892, 204] on icon "button" at bounding box center [892, 209] width 3 height 11
click at [843, 268] on div "Delete" at bounding box center [856, 275] width 77 height 15
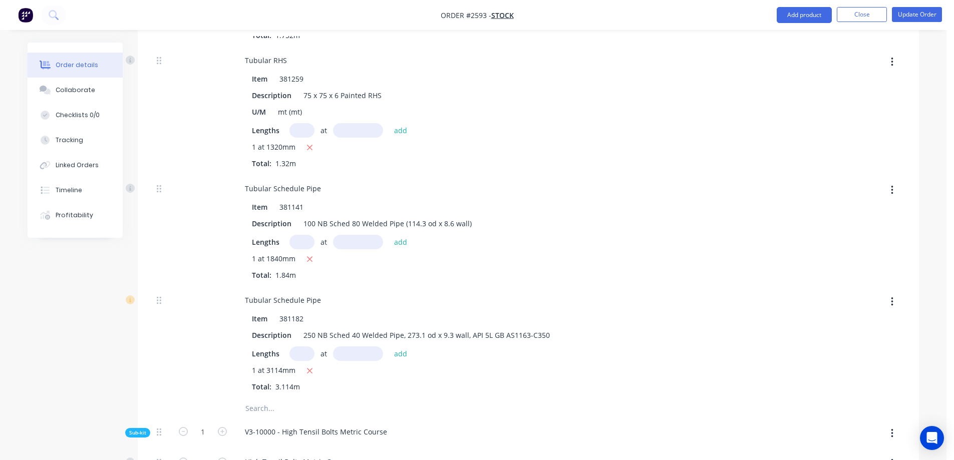
scroll to position [24087, 0]
click at [306, 346] on input "text" at bounding box center [301, 353] width 25 height 15
type input "1"
type input "2480mm"
drag, startPoint x: 406, startPoint y: 267, endPoint x: 388, endPoint y: 278, distance: 20.9
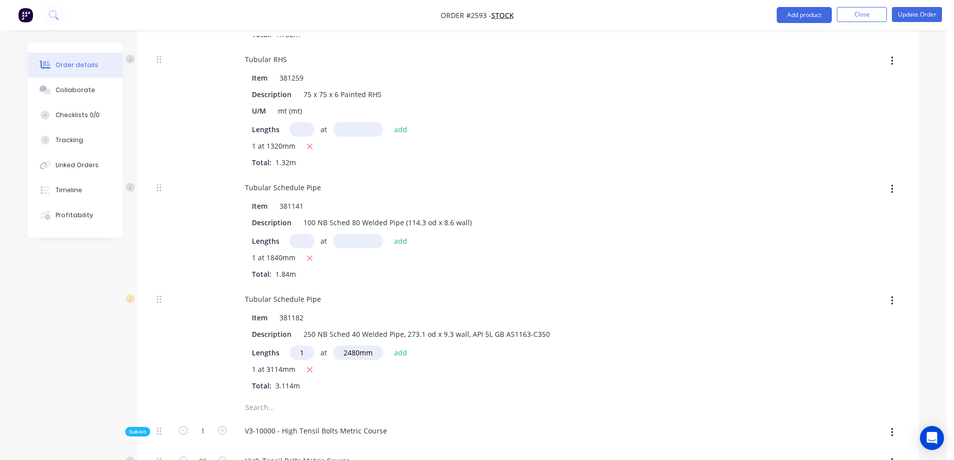
click at [406, 346] on button "add" at bounding box center [401, 353] width 24 height 14
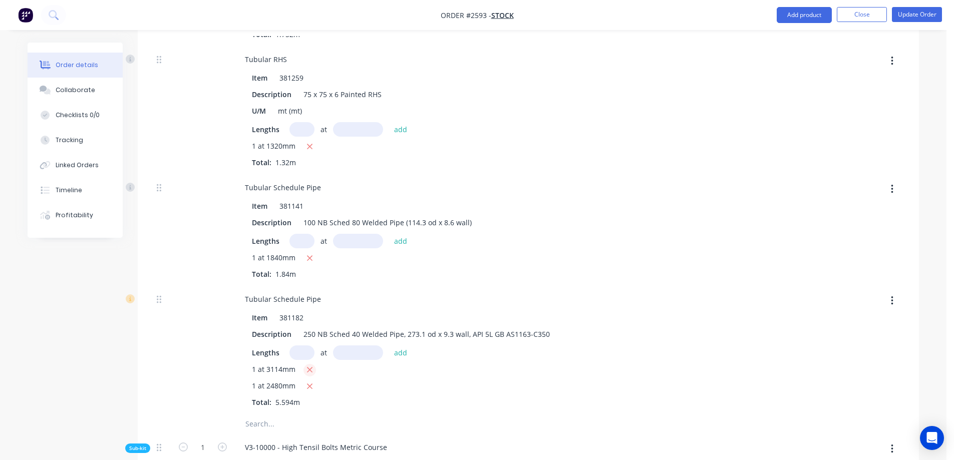
click at [312, 366] on icon "button" at bounding box center [309, 370] width 7 height 9
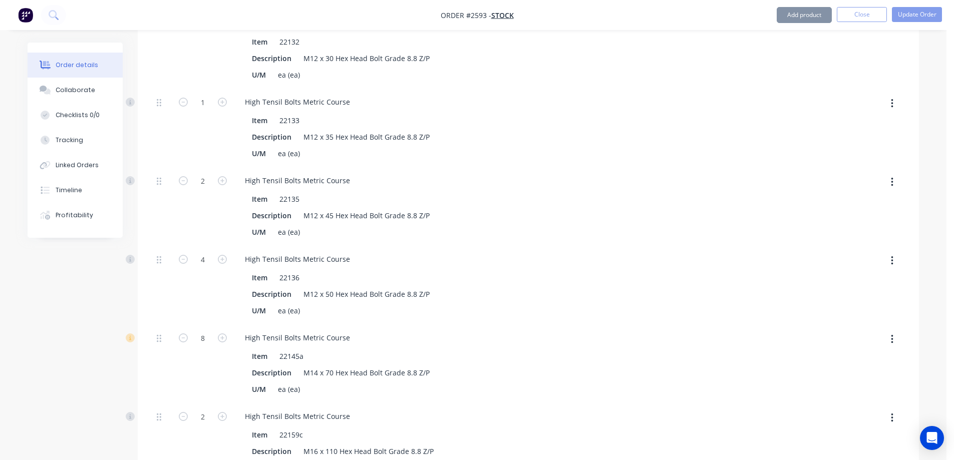
scroll to position [24938, 0]
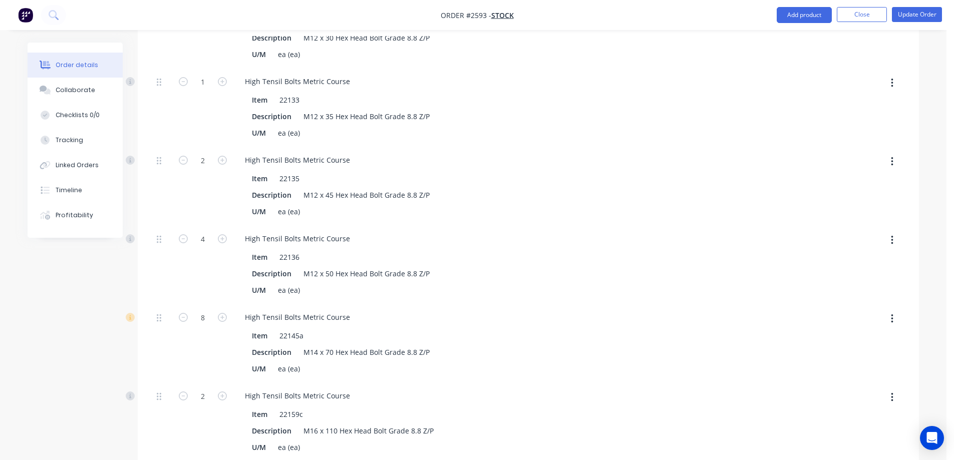
click at [895, 310] on button "button" at bounding box center [892, 319] width 24 height 18
click at [853, 378] on div "Delete" at bounding box center [856, 385] width 77 height 15
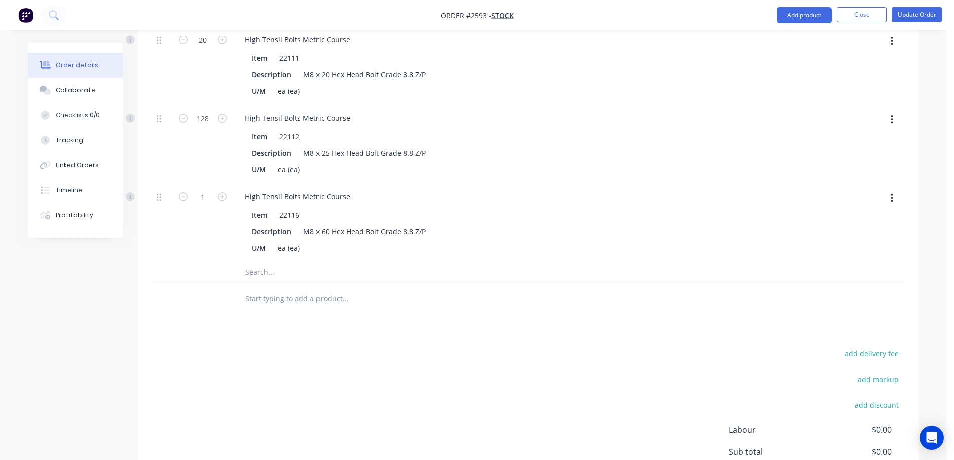
scroll to position [25506, 0]
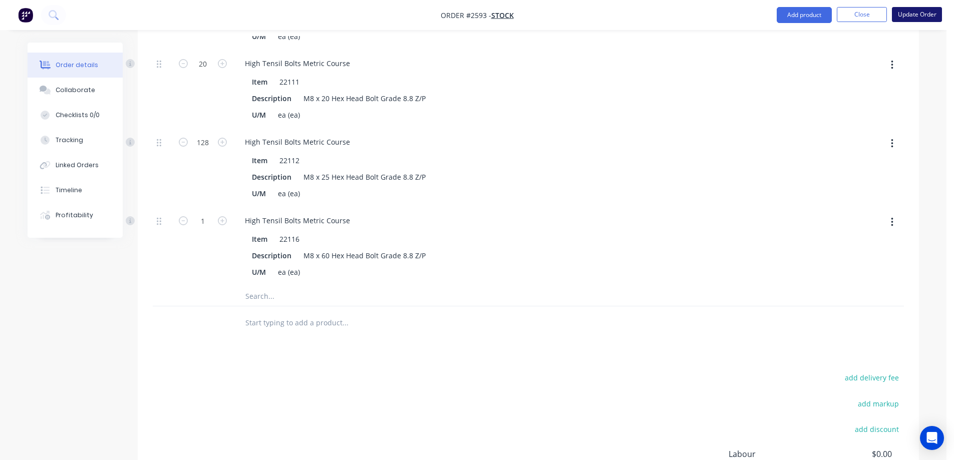
click at [923, 12] on button "Update Order" at bounding box center [917, 14] width 50 height 15
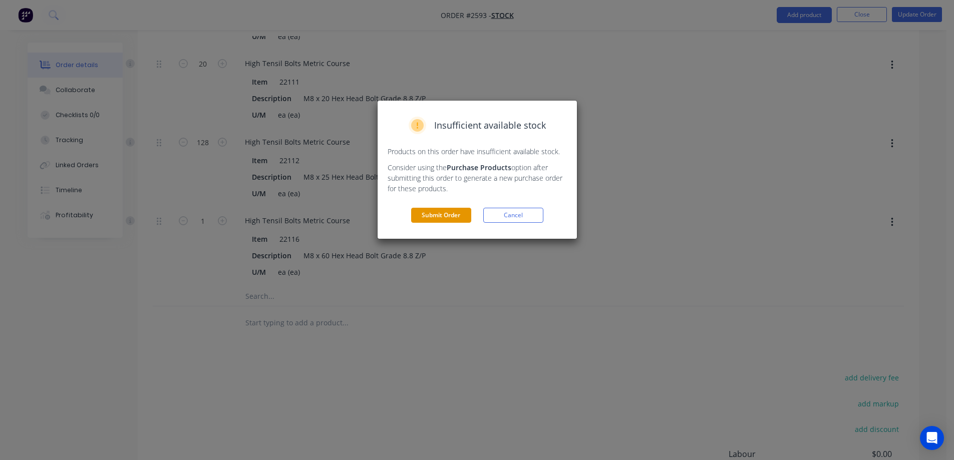
click at [441, 214] on button "Submit Order" at bounding box center [441, 215] width 60 height 15
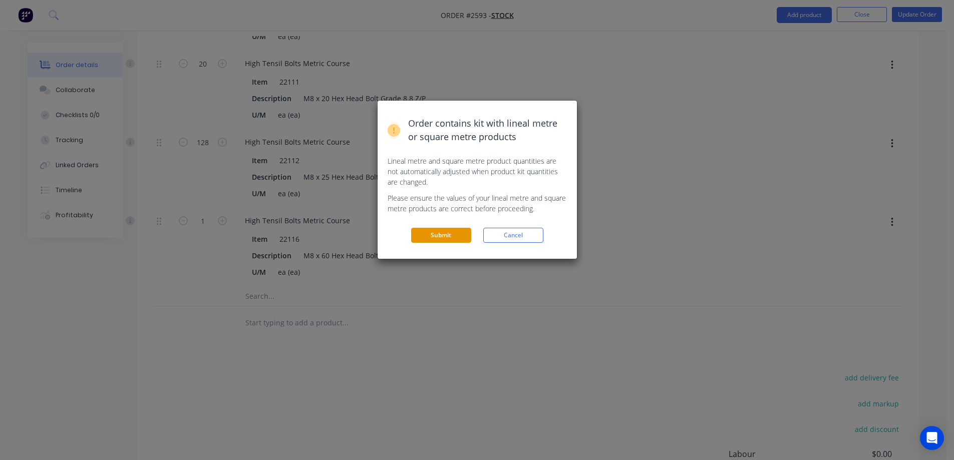
click at [442, 236] on button "Submit" at bounding box center [441, 235] width 60 height 15
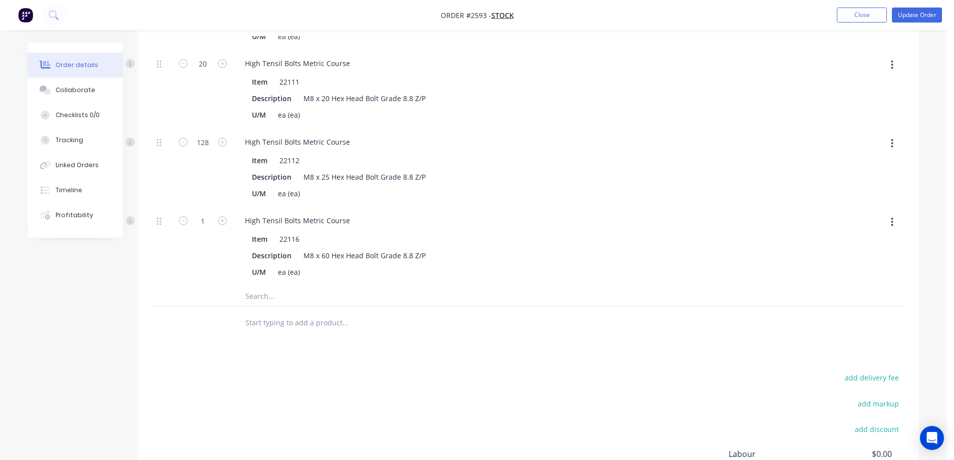
scroll to position [0, 0]
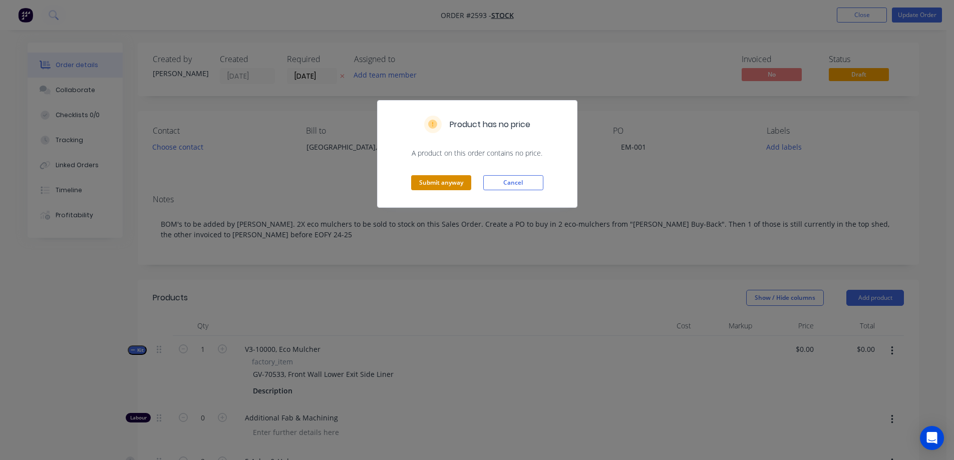
click at [441, 187] on button "Submit anyway" at bounding box center [441, 182] width 60 height 15
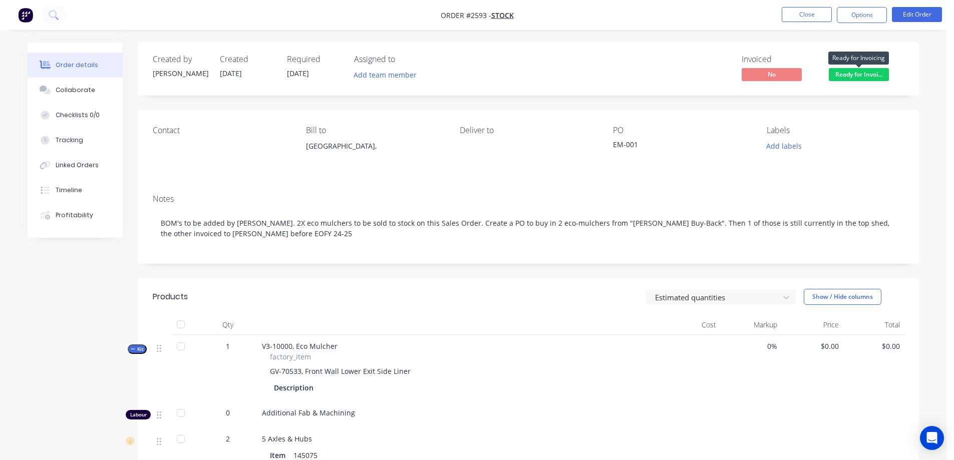
click at [871, 78] on span "Ready for Invoi..." at bounding box center [859, 74] width 60 height 13
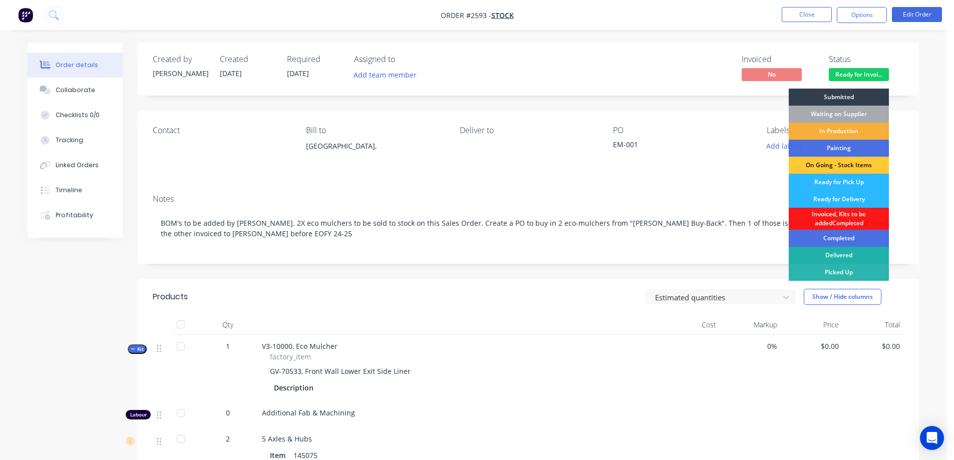
click at [838, 258] on div "Delivered" at bounding box center [839, 255] width 100 height 17
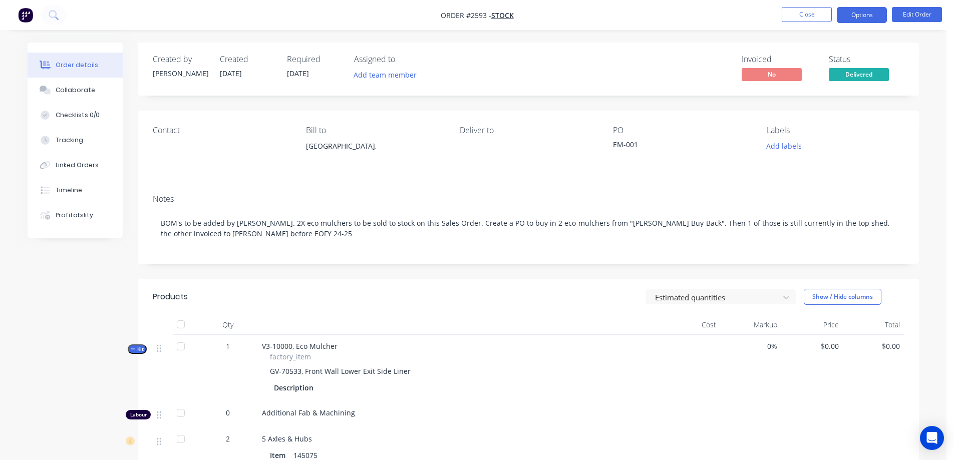
click at [861, 15] on button "Options" at bounding box center [862, 15] width 50 height 16
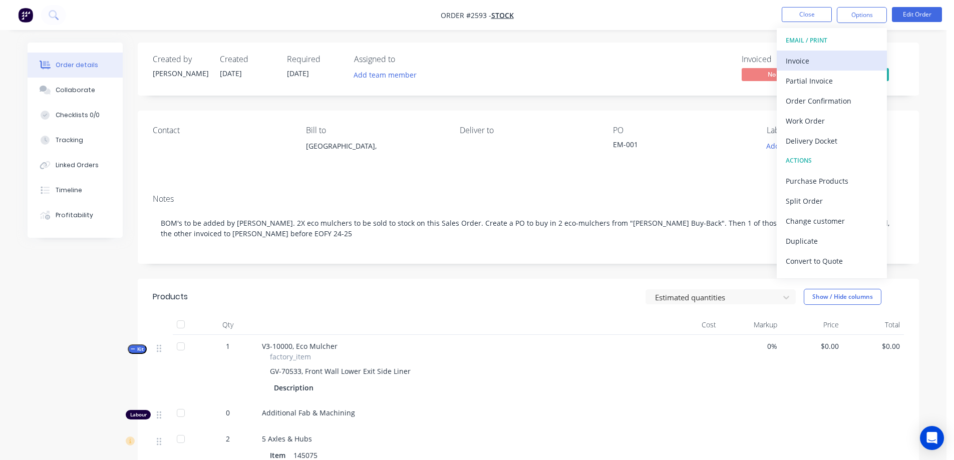
click at [816, 55] on div "Invoice" at bounding box center [832, 61] width 92 height 15
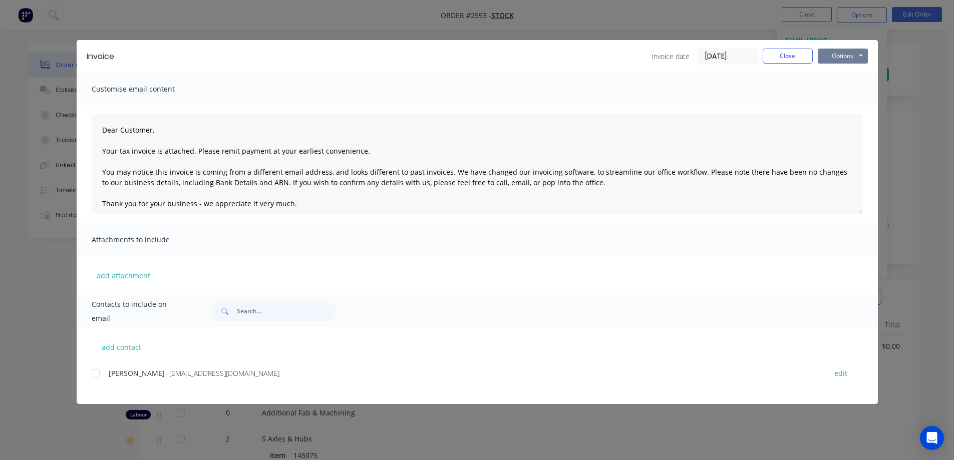
click at [828, 56] on button "Options" at bounding box center [843, 56] width 50 height 15
click at [842, 86] on button "Print" at bounding box center [850, 90] width 64 height 17
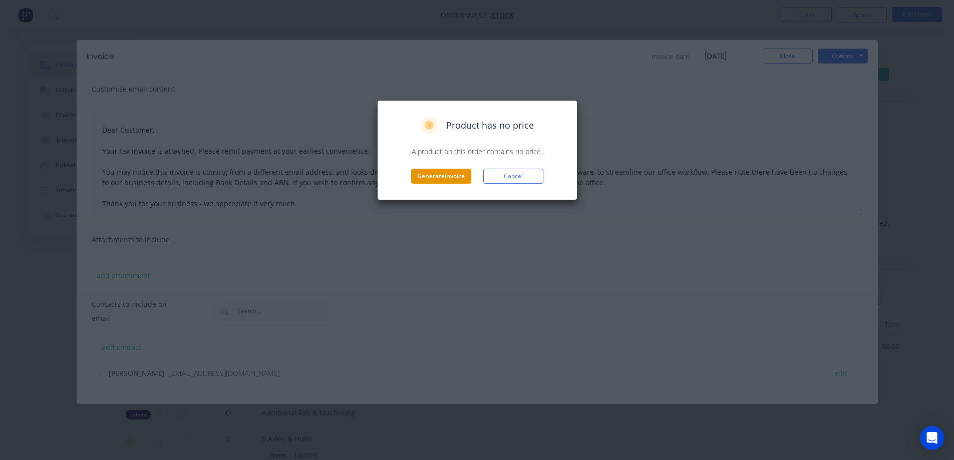
click at [441, 182] on button "Generate invoice" at bounding box center [441, 176] width 60 height 15
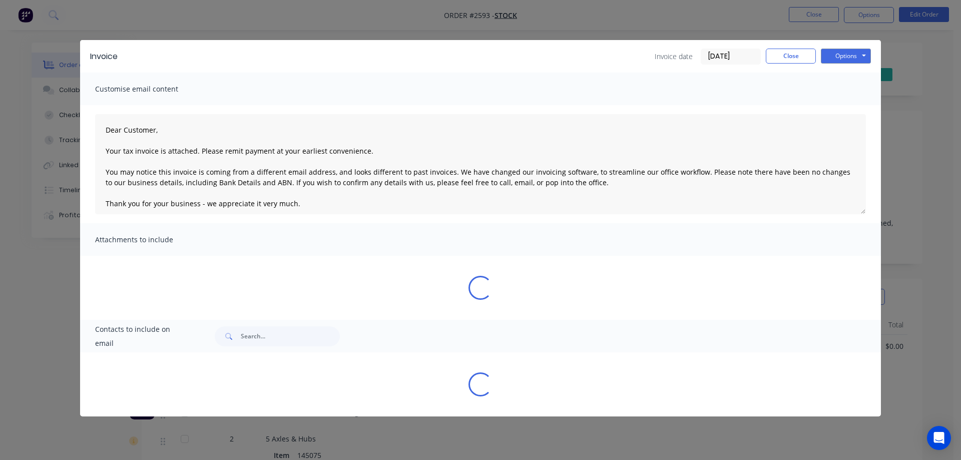
type textarea "Dear Customer, Your tax invoice is attached. Please remit payment at your earli…"
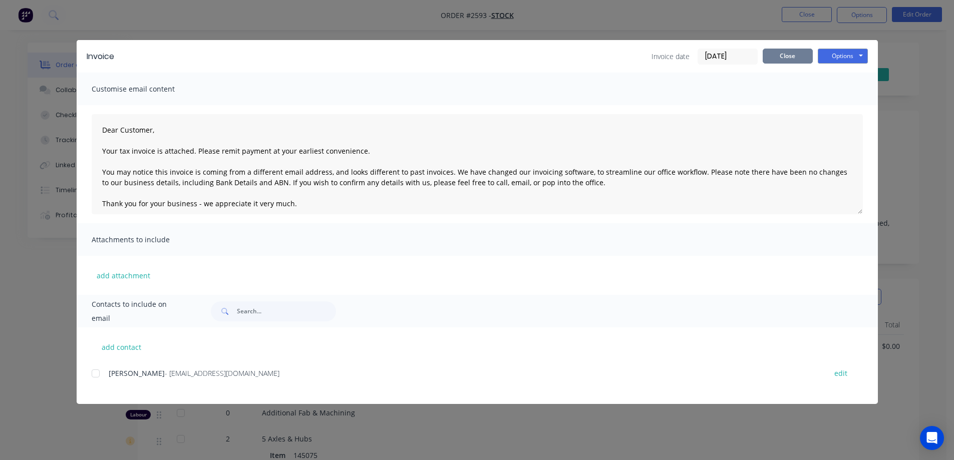
click at [784, 55] on button "Close" at bounding box center [788, 56] width 50 height 15
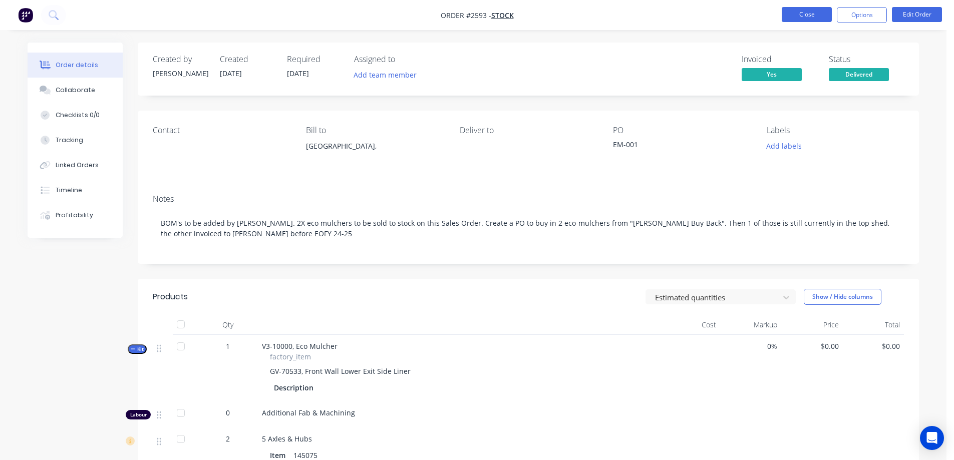
click at [804, 15] on button "Close" at bounding box center [807, 14] width 50 height 15
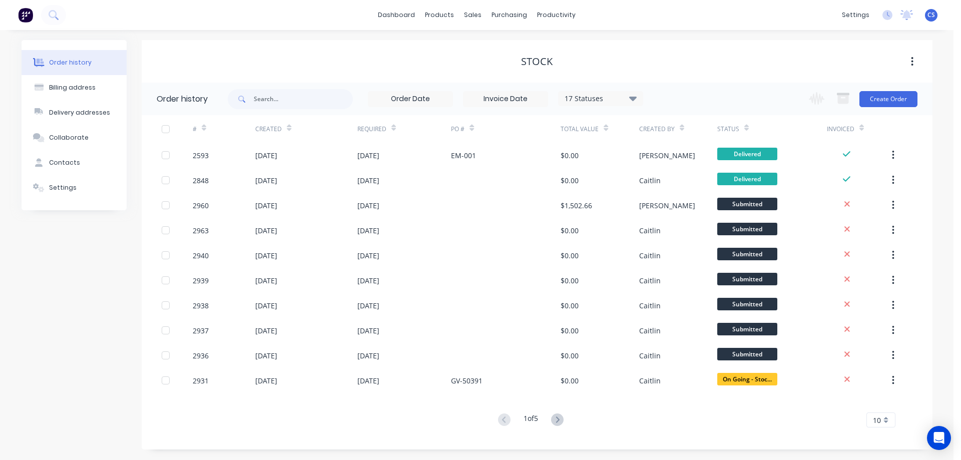
click at [23, 16] on img at bounding box center [25, 15] width 15 height 15
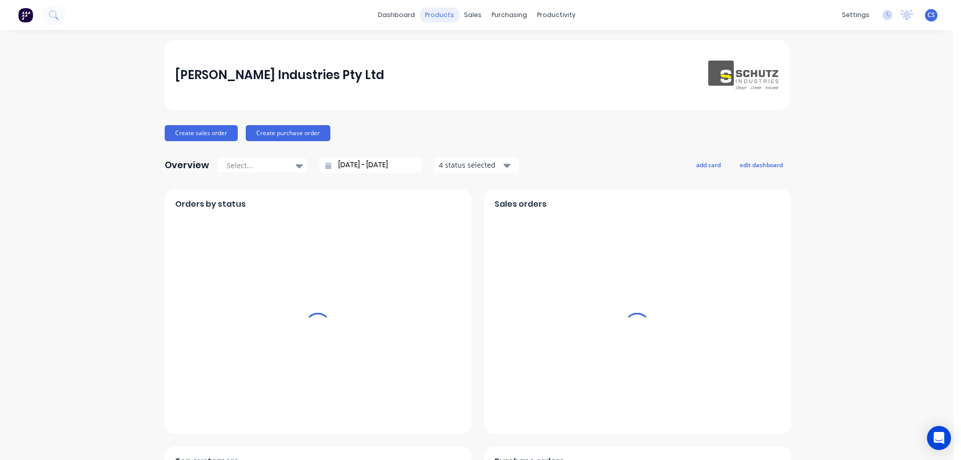
click at [437, 12] on div "products" at bounding box center [439, 15] width 39 height 15
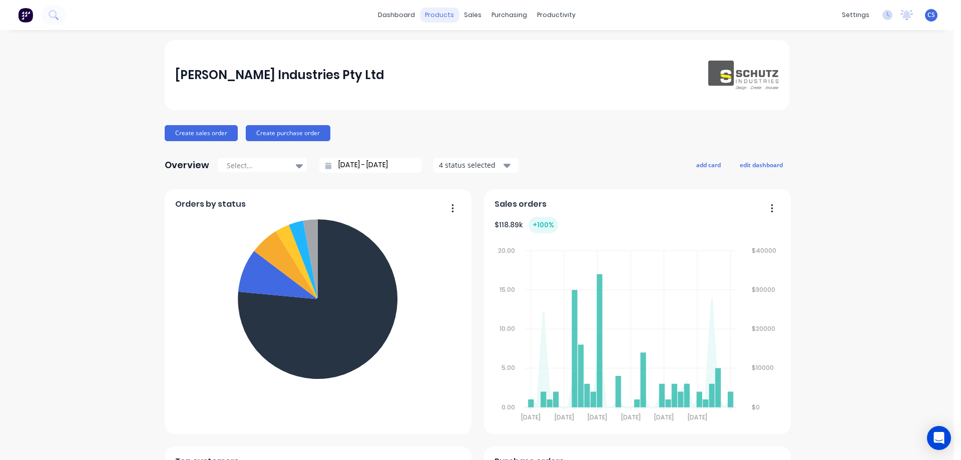
click at [439, 14] on div "products" at bounding box center [439, 15] width 39 height 15
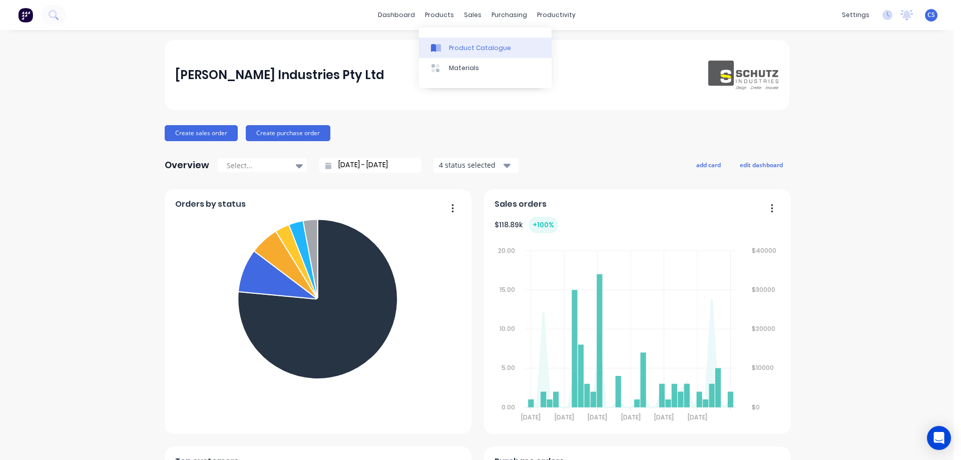
click at [456, 46] on div "Product Catalogue" at bounding box center [480, 48] width 62 height 9
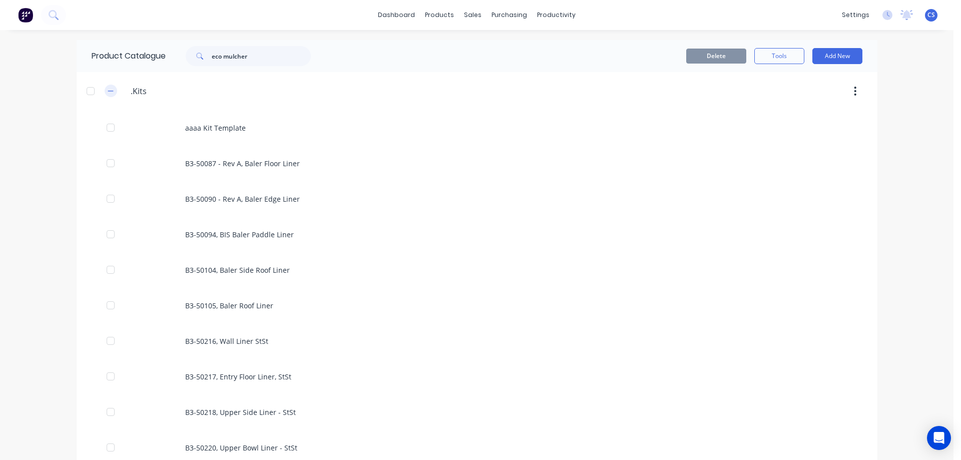
click at [108, 90] on icon "button" at bounding box center [111, 91] width 6 height 7
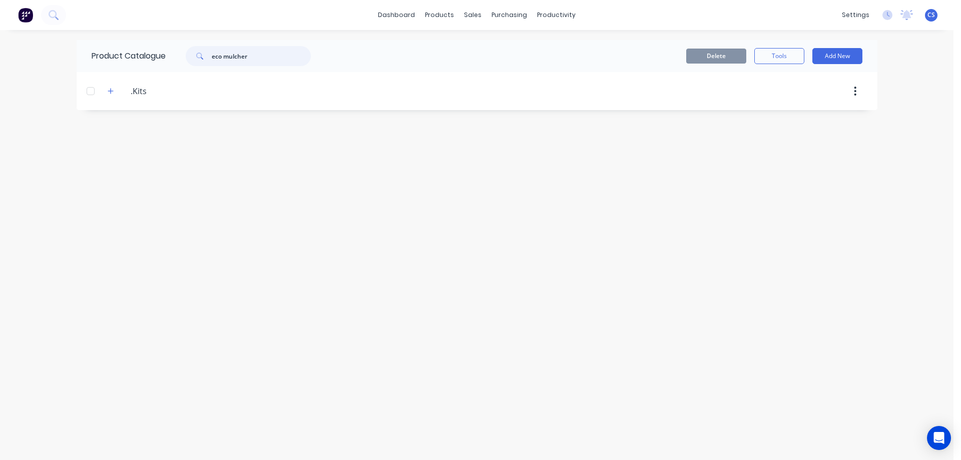
drag, startPoint x: 272, startPoint y: 54, endPoint x: 210, endPoint y: 57, distance: 62.7
click at [210, 57] on div "eco mulcher" at bounding box center [248, 56] width 125 height 20
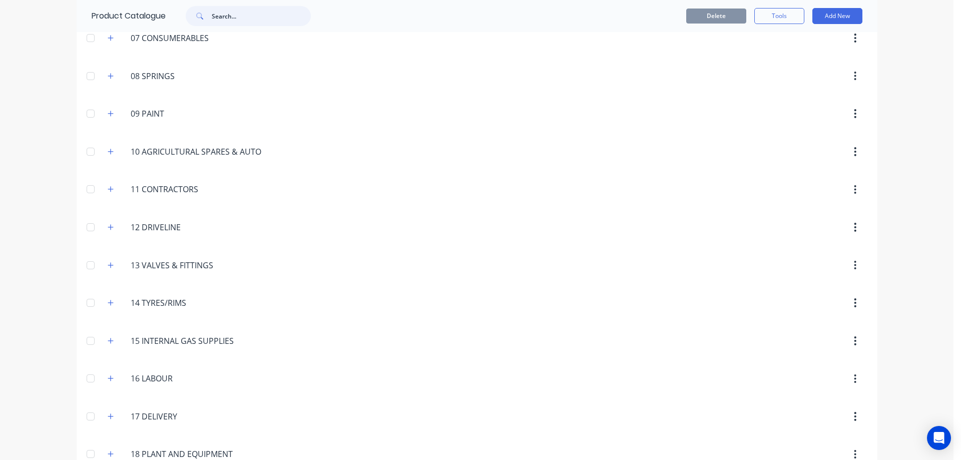
scroll to position [487, 0]
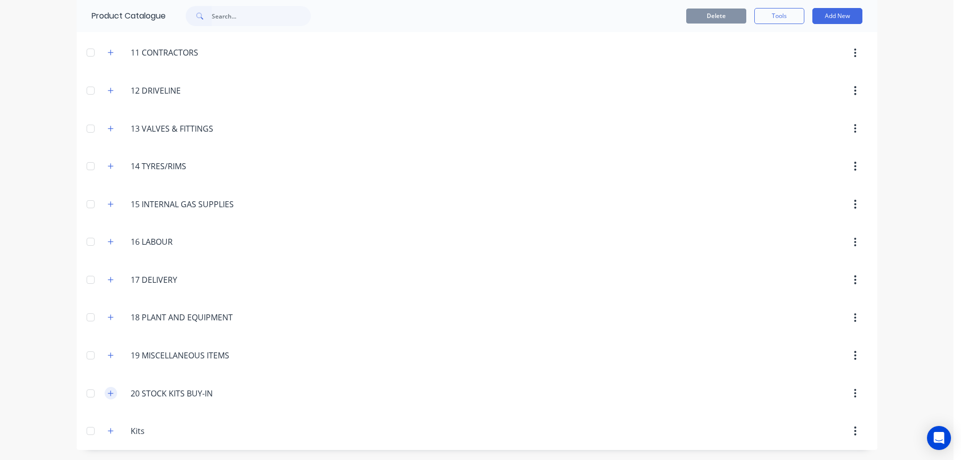
click at [112, 390] on button "button" at bounding box center [111, 393] width 13 height 13
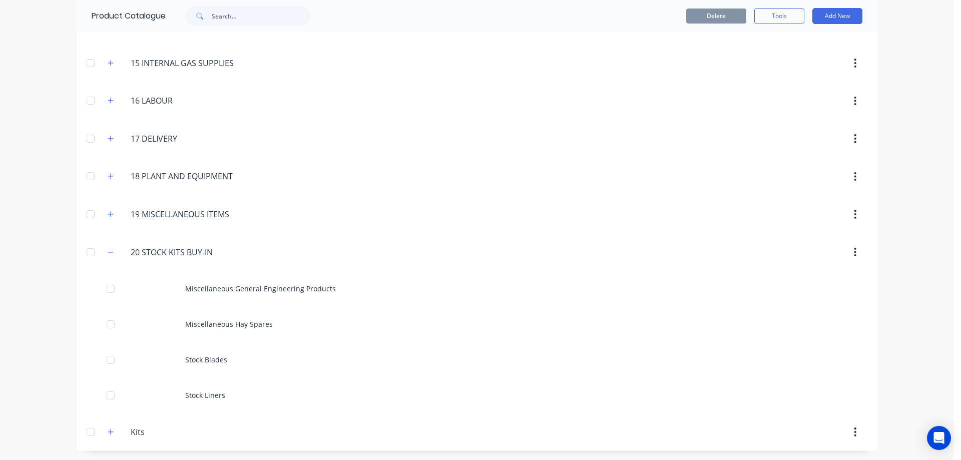
scroll to position [629, 0]
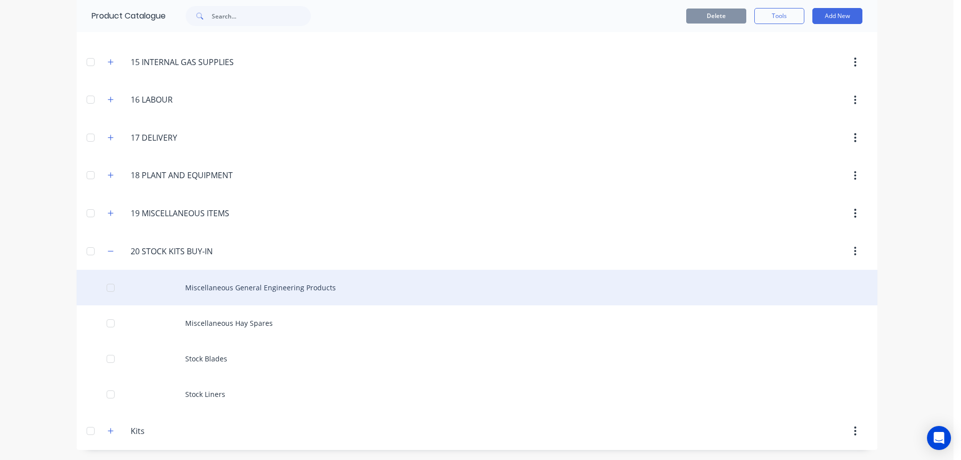
click at [281, 291] on div "Miscellaneous General Engineering Products" at bounding box center [477, 288] width 801 height 36
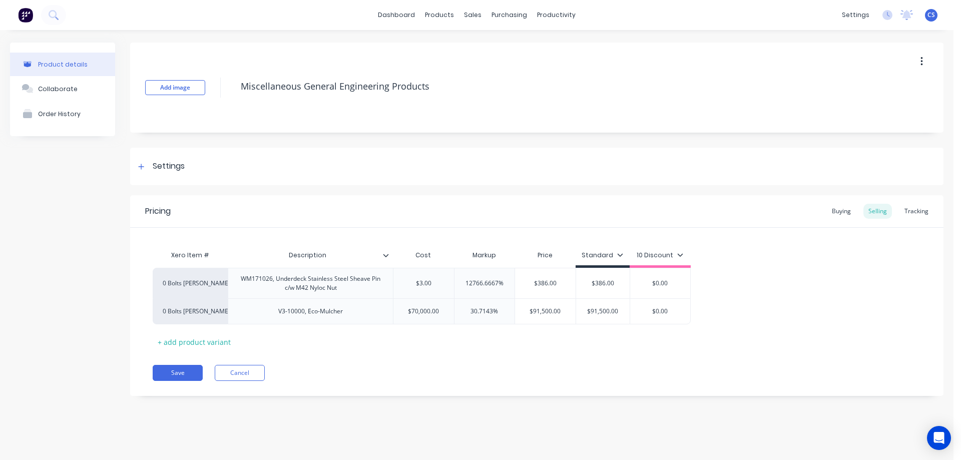
type textarea "x"
click at [917, 212] on div "Tracking" at bounding box center [917, 211] width 34 height 15
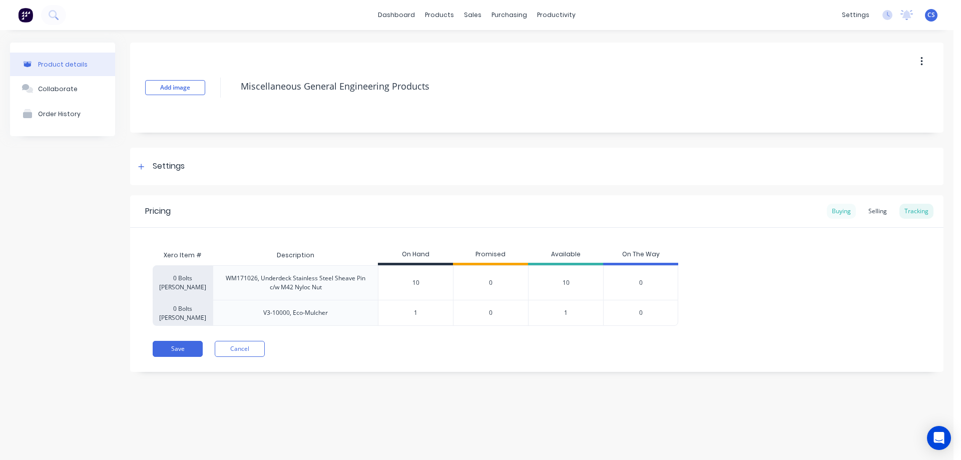
click at [841, 212] on div "Buying" at bounding box center [841, 211] width 29 height 15
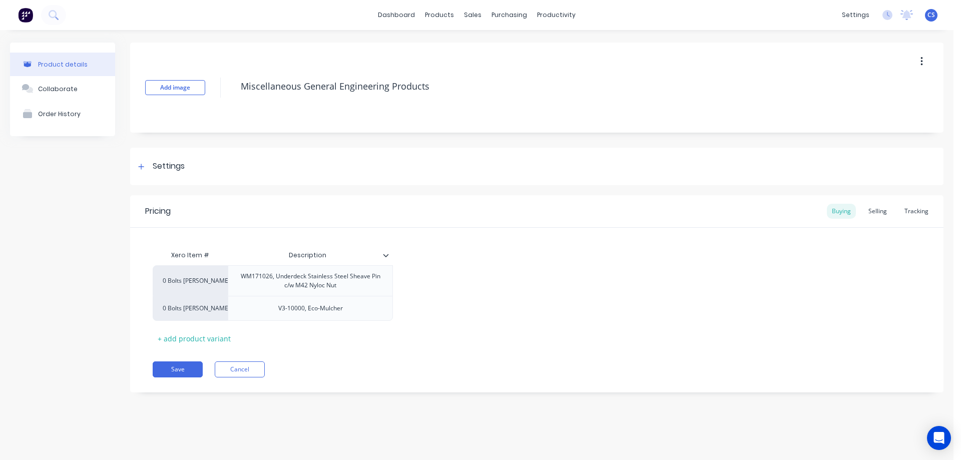
click at [862, 209] on div "Buying Selling Tracking" at bounding box center [880, 211] width 107 height 15
click at [868, 210] on div "Selling" at bounding box center [878, 211] width 29 height 15
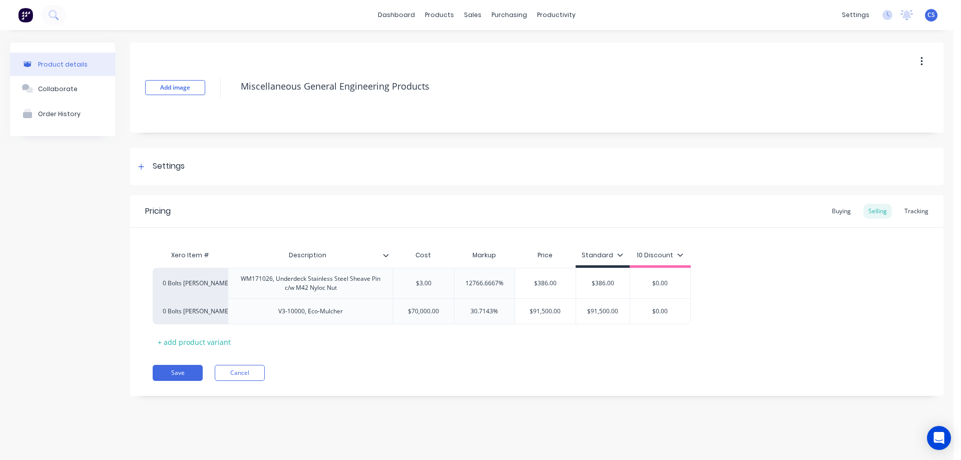
click at [25, 18] on img at bounding box center [25, 15] width 15 height 15
